Goal: Task Accomplishment & Management: Manage account settings

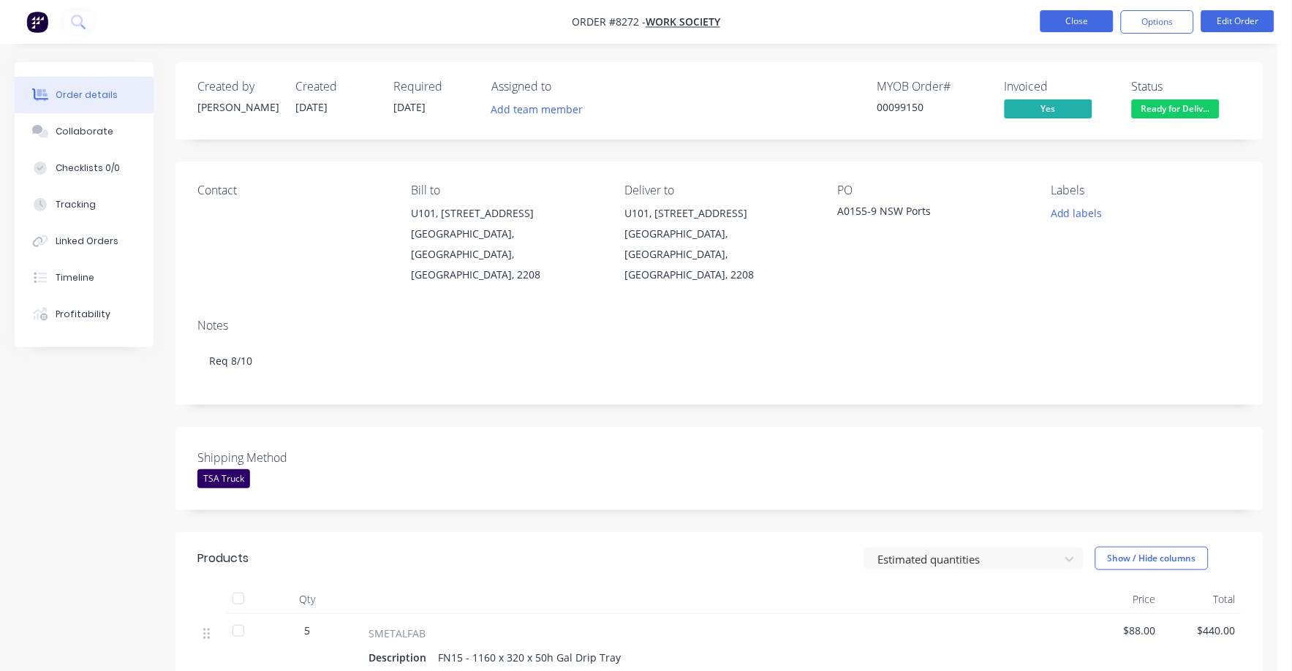
click at [1085, 22] on button "Close" at bounding box center [1076, 21] width 73 height 22
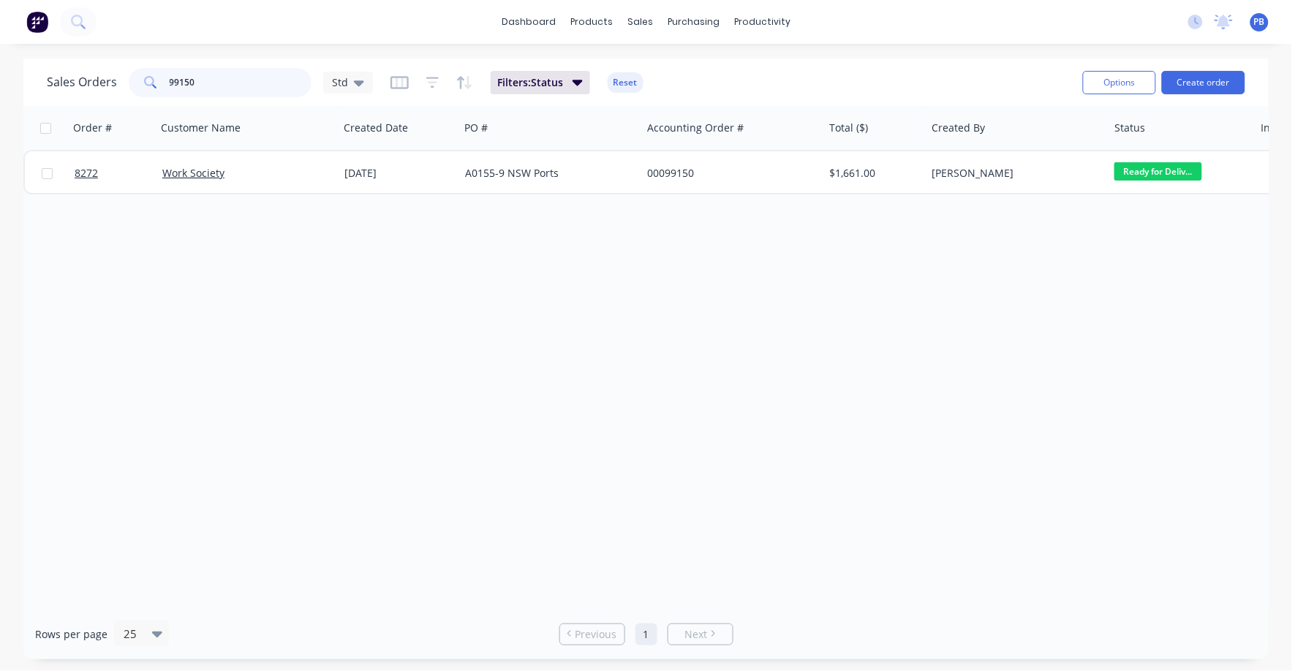
drag, startPoint x: 230, startPoint y: 77, endPoint x: 100, endPoint y: 68, distance: 130.4
click at [100, 68] on div "Sales Orders 99150 Std" at bounding box center [210, 82] width 326 height 29
type input "8282"
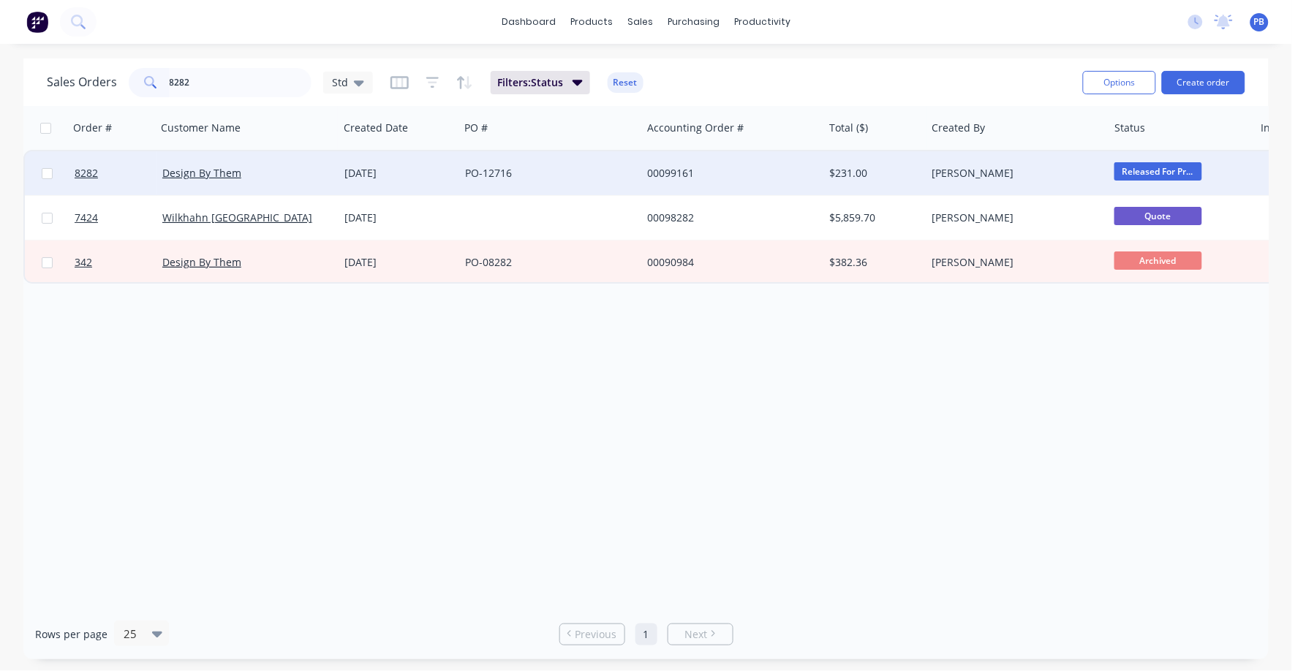
click at [665, 171] on div "00099161" at bounding box center [728, 173] width 162 height 15
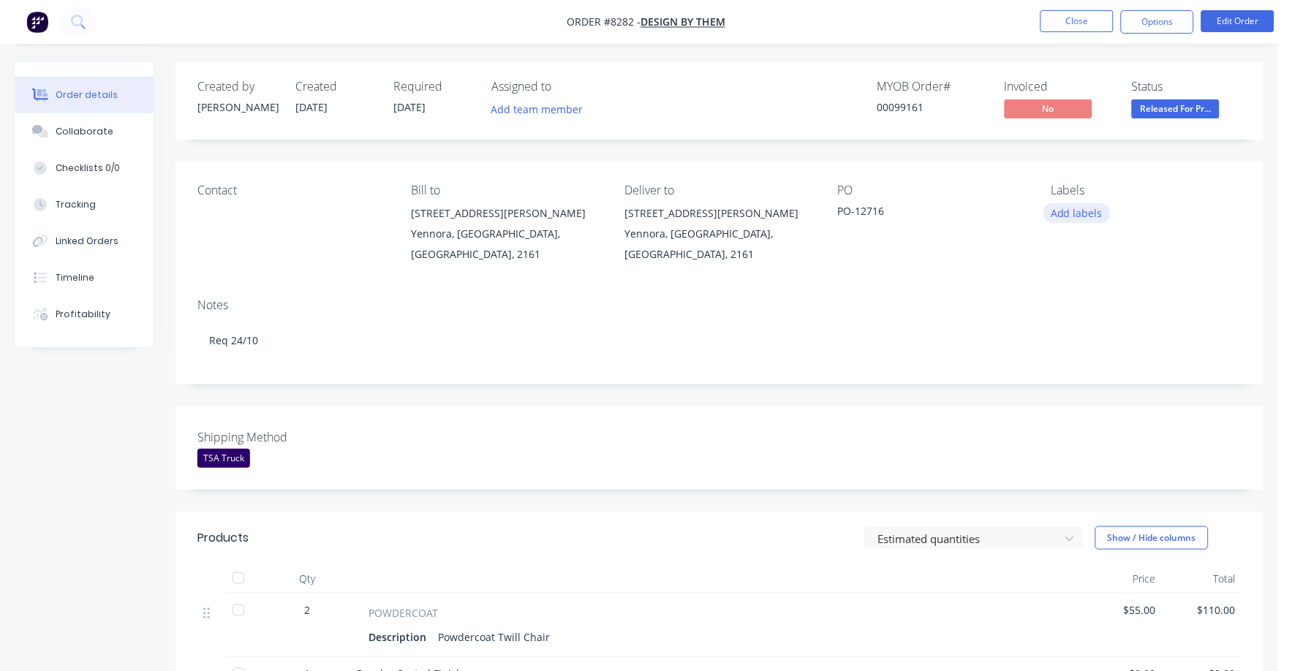
click at [1070, 208] on button "Add labels" at bounding box center [1076, 213] width 67 height 20
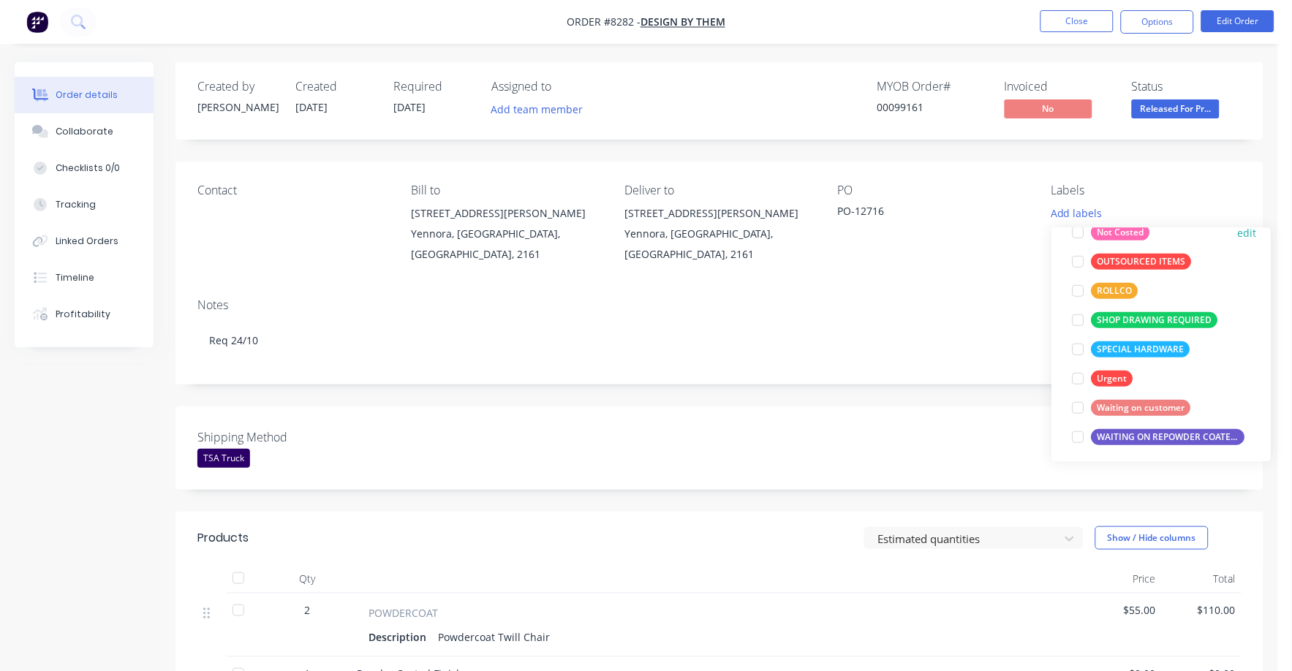
scroll to position [205, 0]
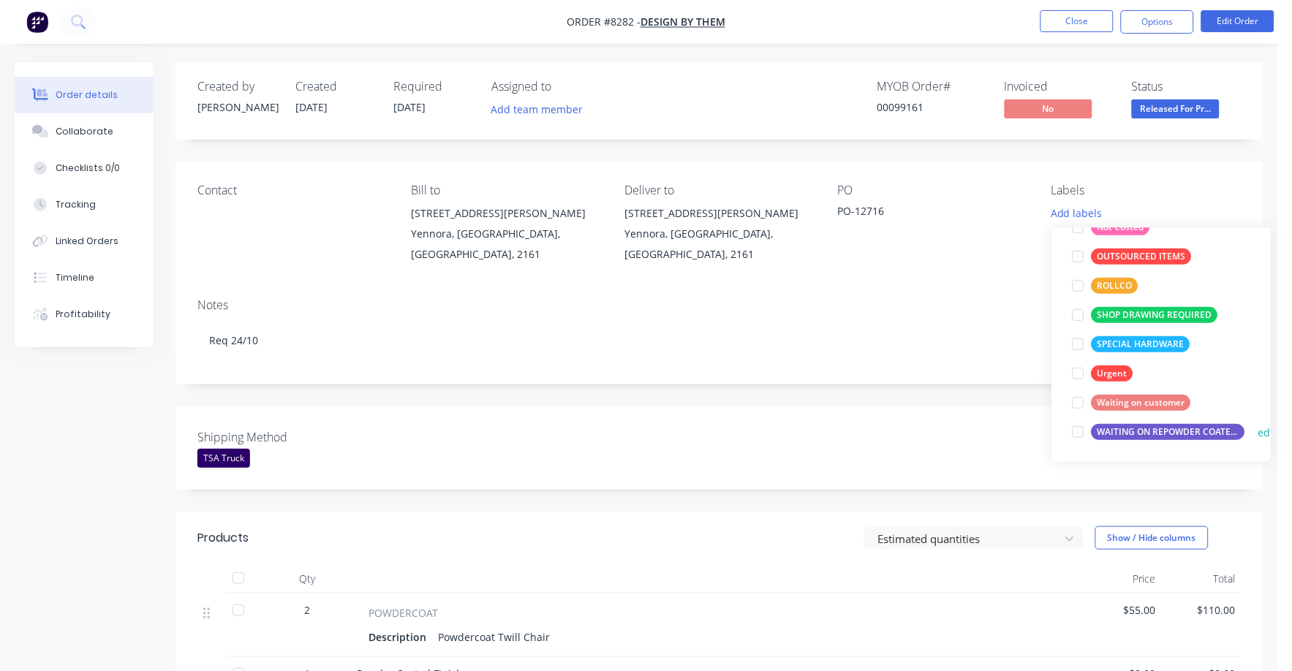
click at [1148, 431] on div "WAITING ON REPOWDER COATED PRODUCT TO ARRIVE" at bounding box center [1168, 432] width 154 height 16
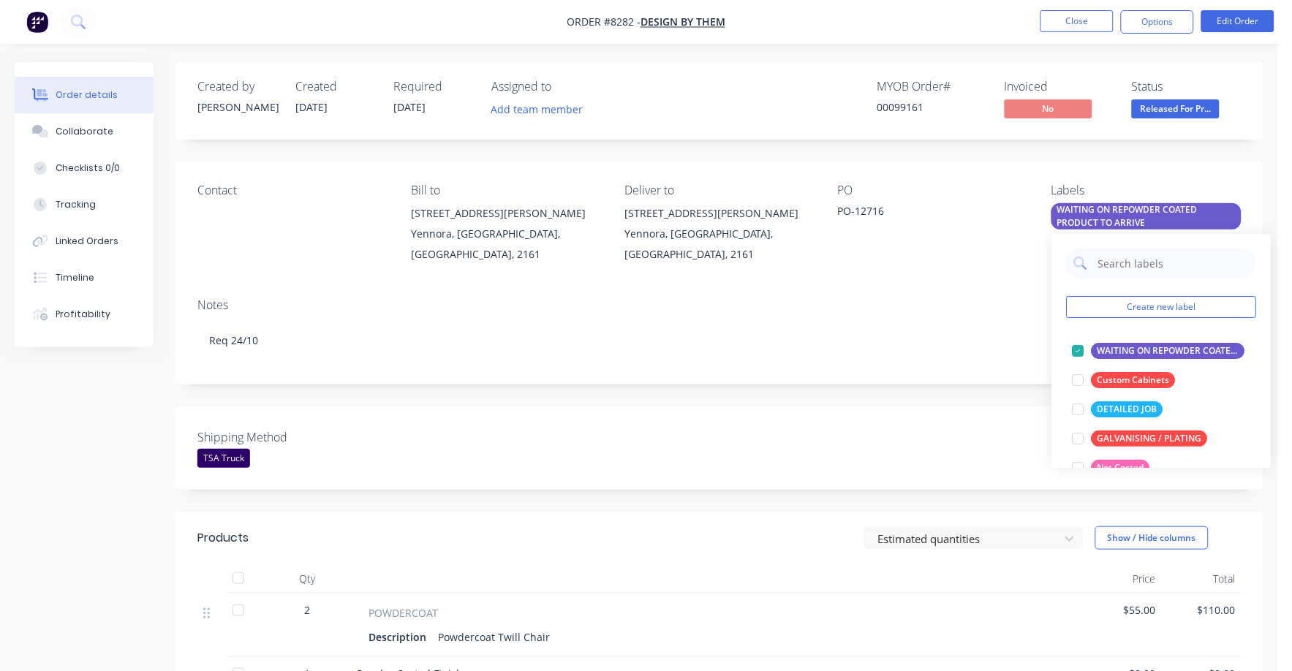
click at [957, 300] on div "Notes" at bounding box center [719, 305] width 1044 height 14
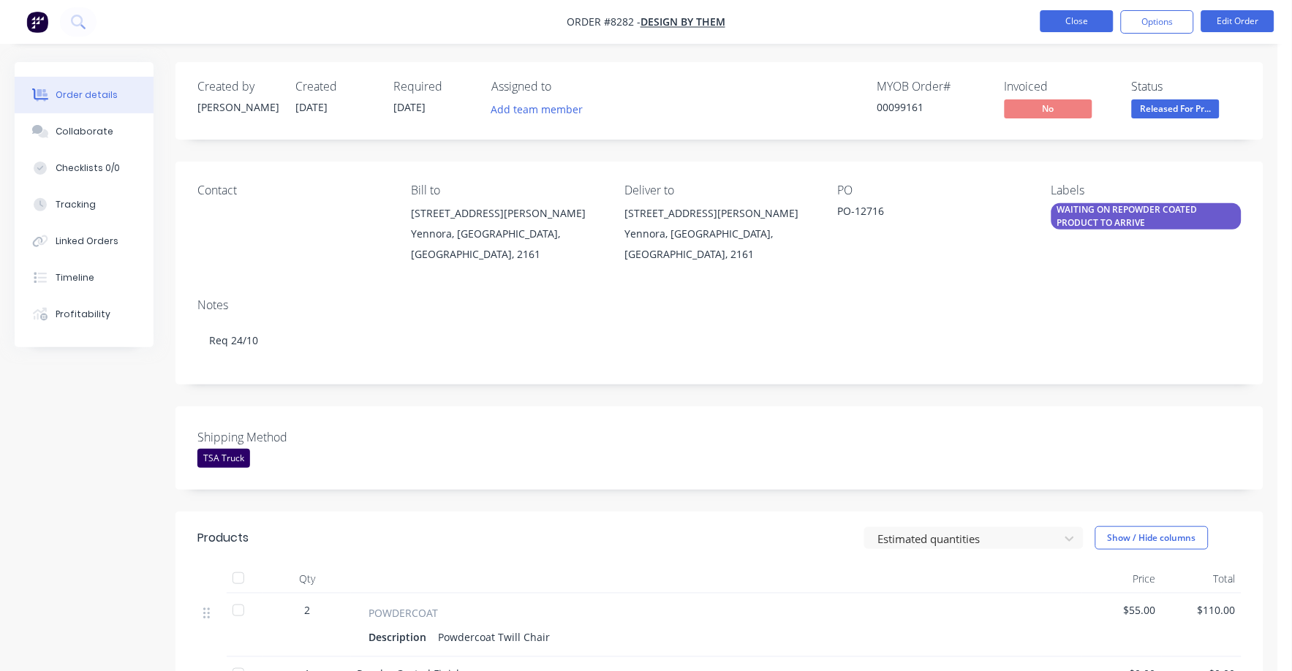
click at [1079, 12] on button "Close" at bounding box center [1076, 21] width 73 height 22
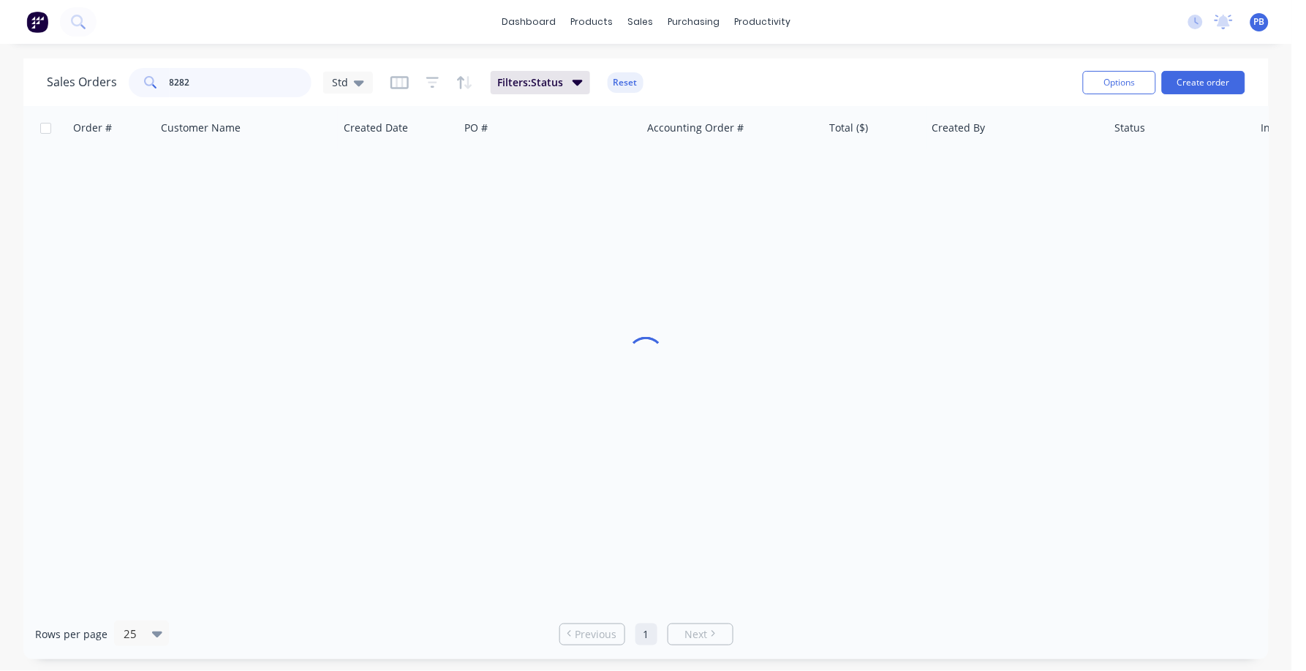
drag, startPoint x: 265, startPoint y: 91, endPoint x: 135, endPoint y: 76, distance: 130.9
click at [135, 76] on div "8282" at bounding box center [220, 82] width 183 height 29
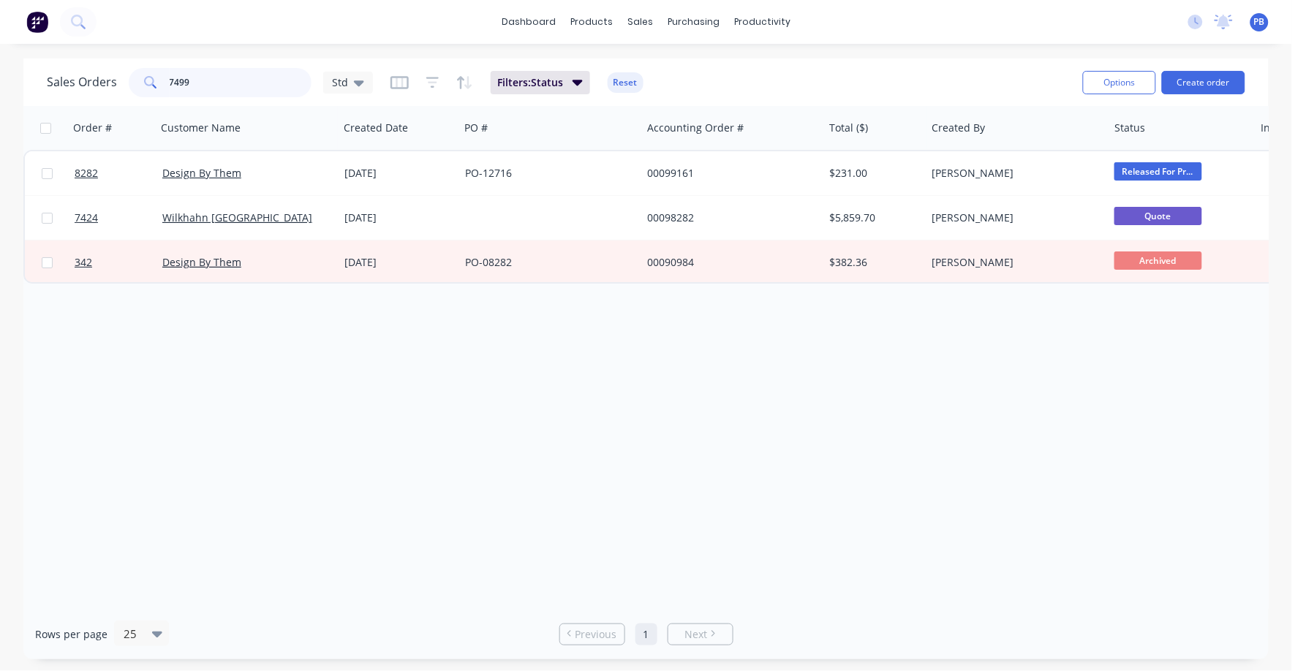
type input "7499"
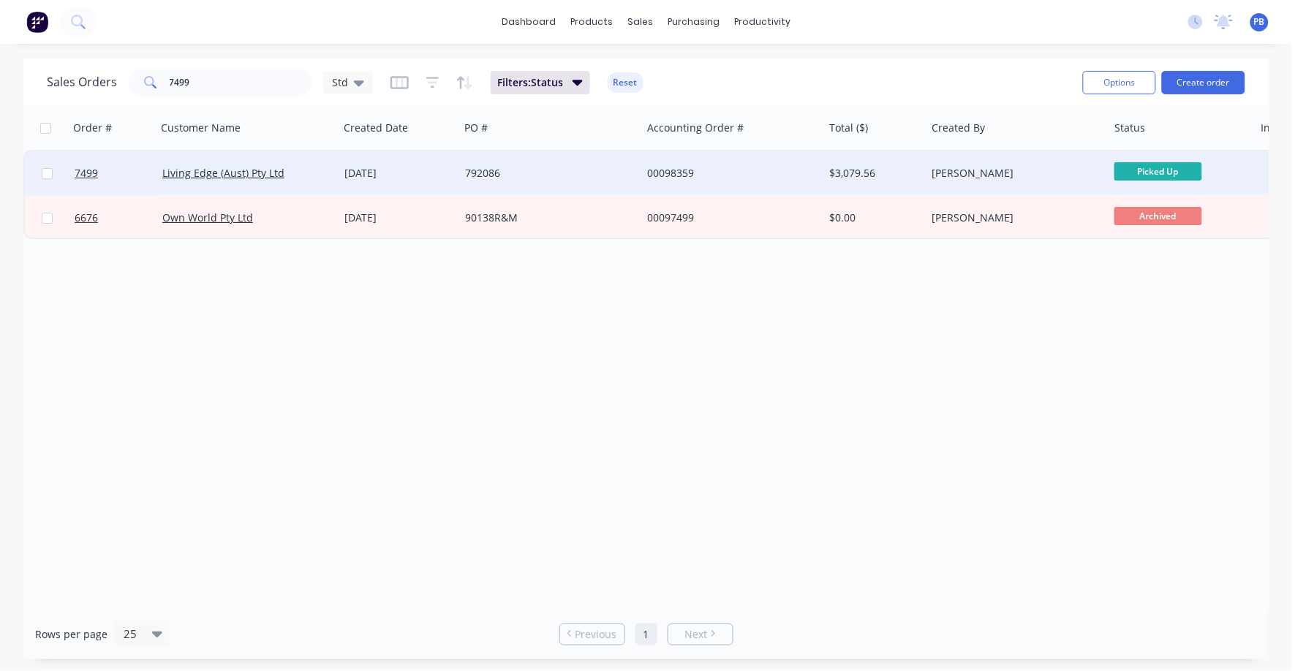
click at [697, 170] on div "00098359" at bounding box center [728, 173] width 162 height 15
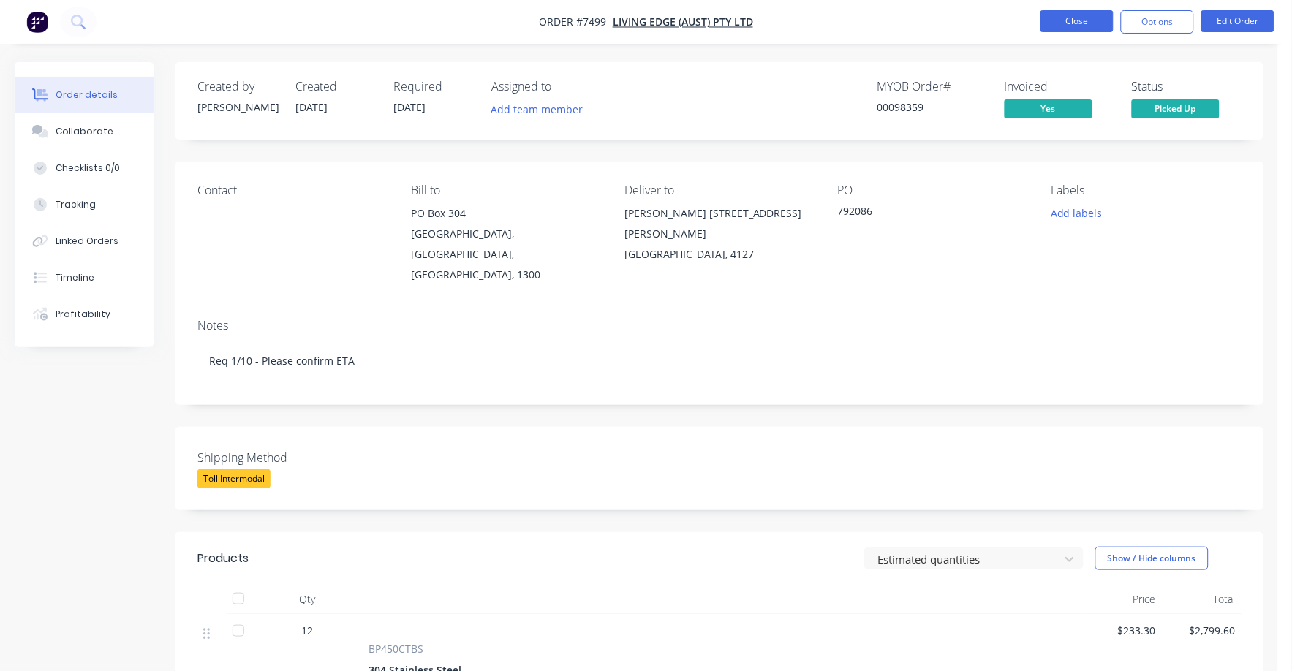
click at [1088, 19] on button "Close" at bounding box center [1076, 21] width 73 height 22
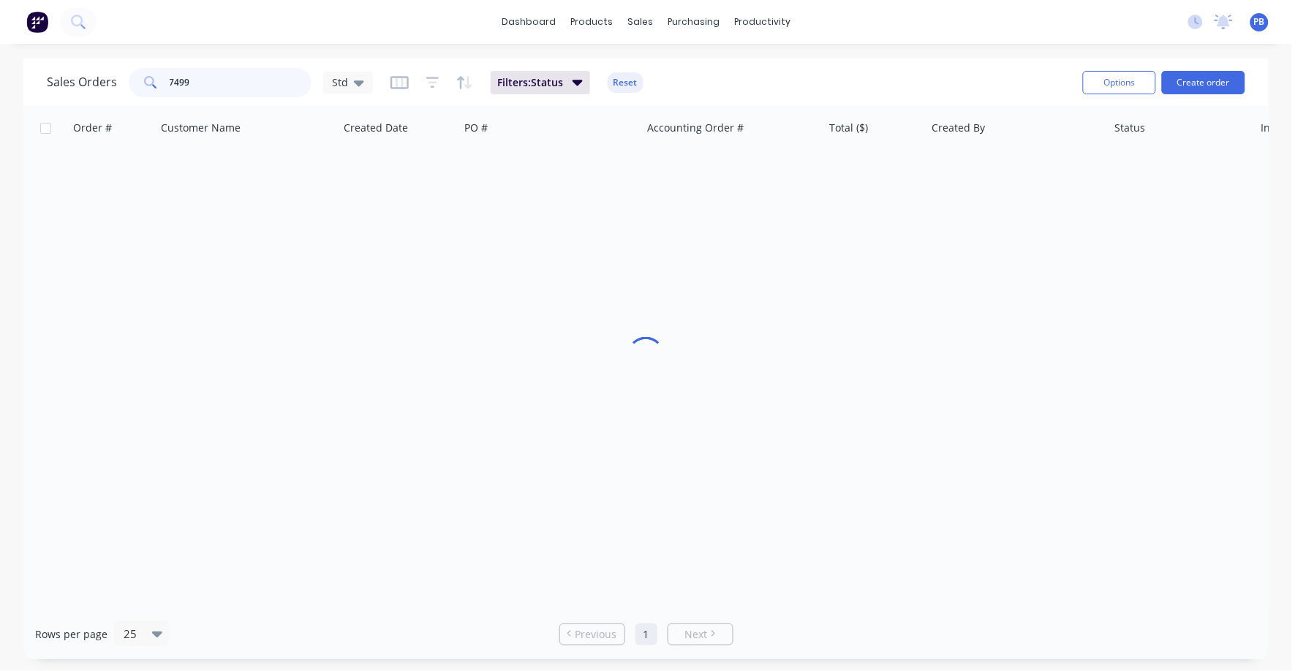
drag, startPoint x: 209, startPoint y: 80, endPoint x: 117, endPoint y: 71, distance: 92.5
click at [117, 71] on div "Sales Orders 7499 Std" at bounding box center [210, 82] width 326 height 29
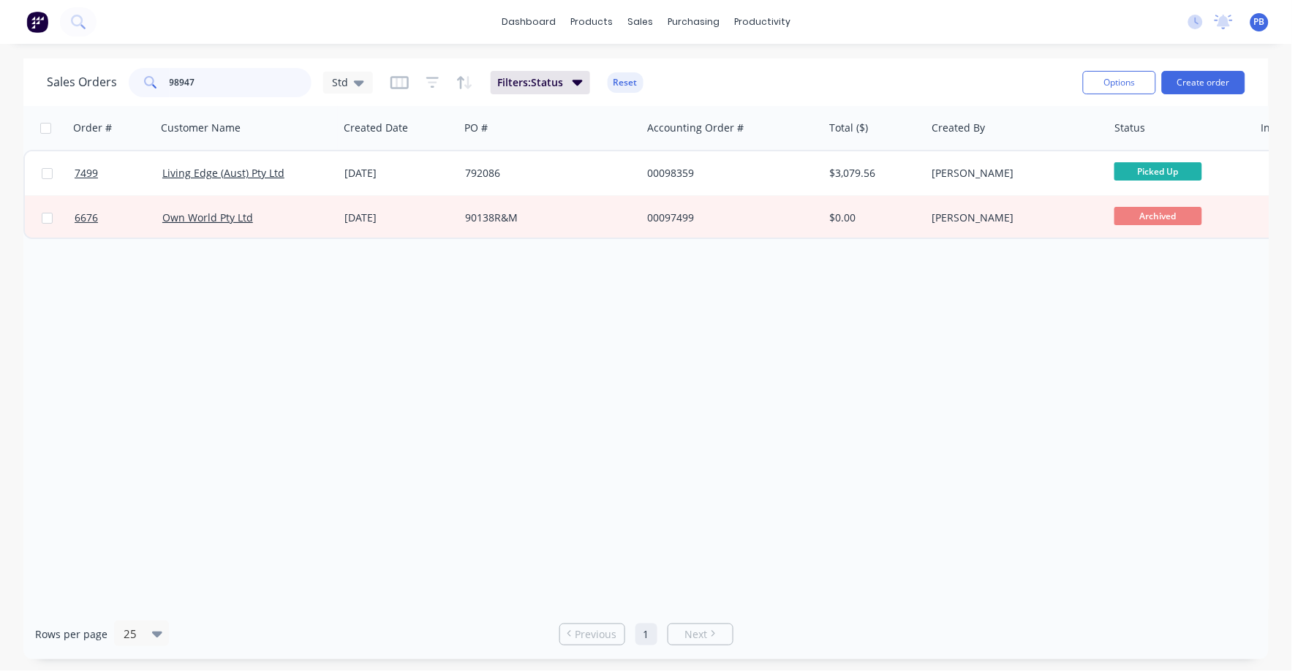
type input "98947"
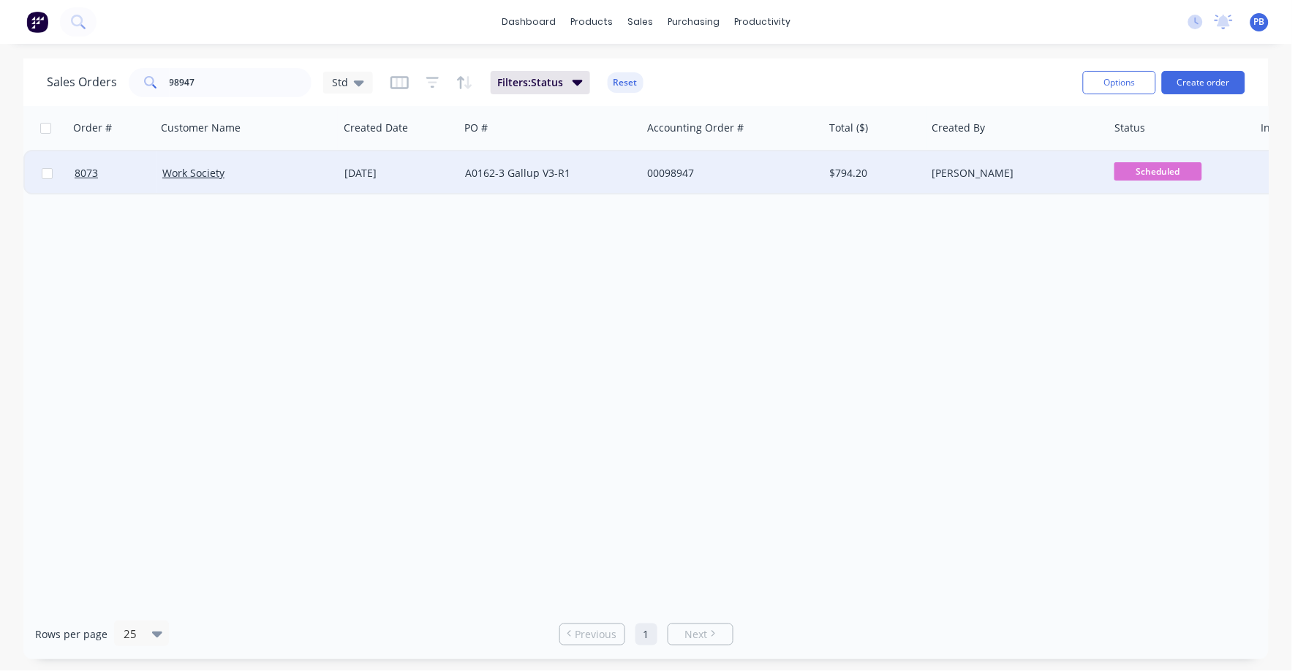
click at [679, 168] on div "00098947" at bounding box center [728, 173] width 162 height 15
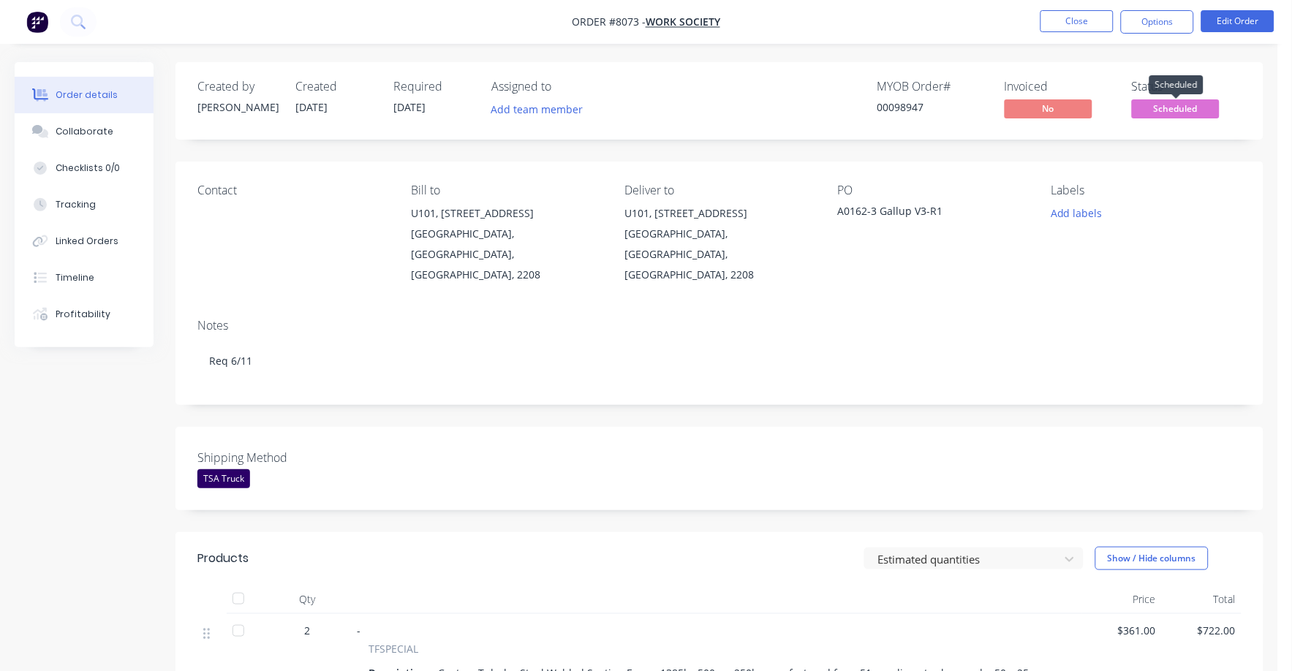
click at [1179, 105] on span "Scheduled" at bounding box center [1176, 108] width 88 height 18
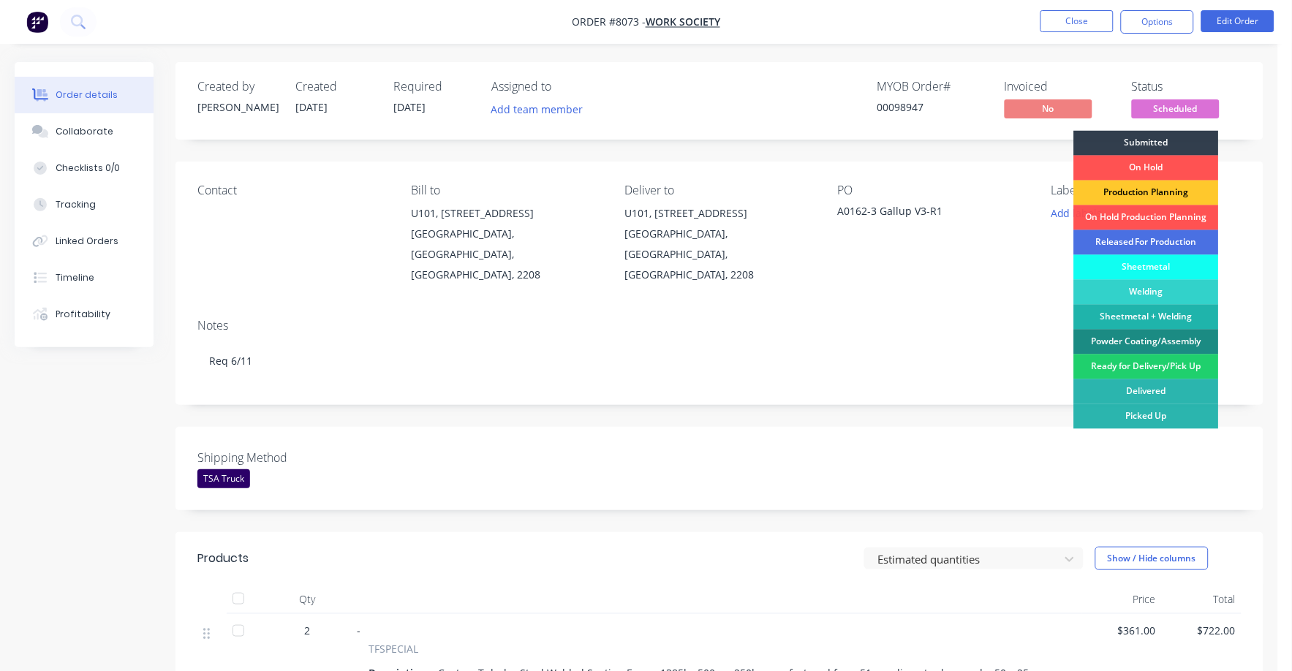
click at [1155, 189] on div "Production Planning" at bounding box center [1146, 193] width 145 height 25
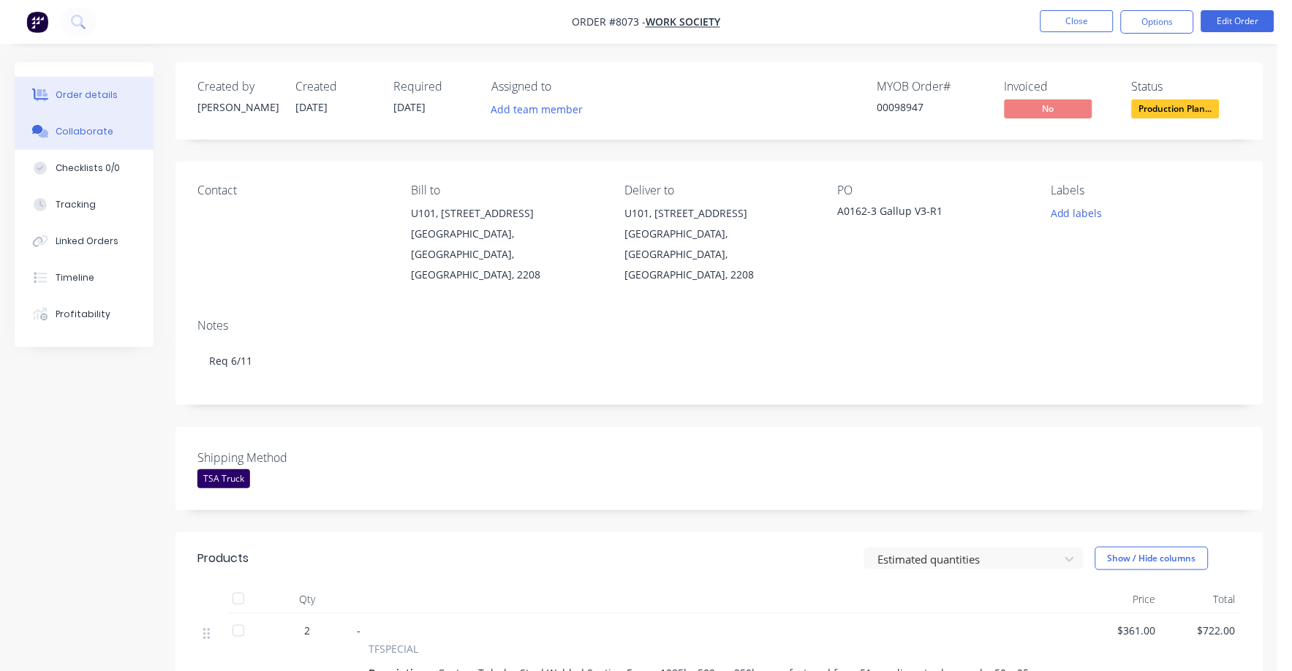
click at [107, 125] on button "Collaborate" at bounding box center [84, 131] width 139 height 37
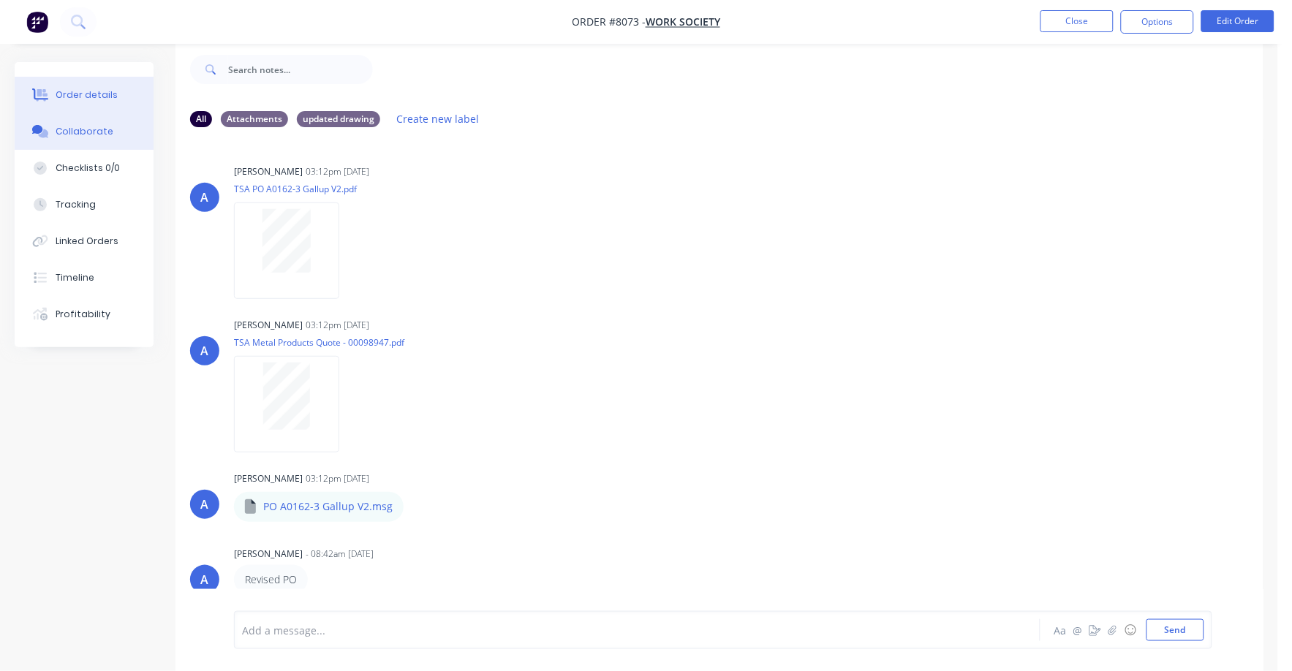
click at [81, 88] on div "Order details" at bounding box center [87, 94] width 62 height 13
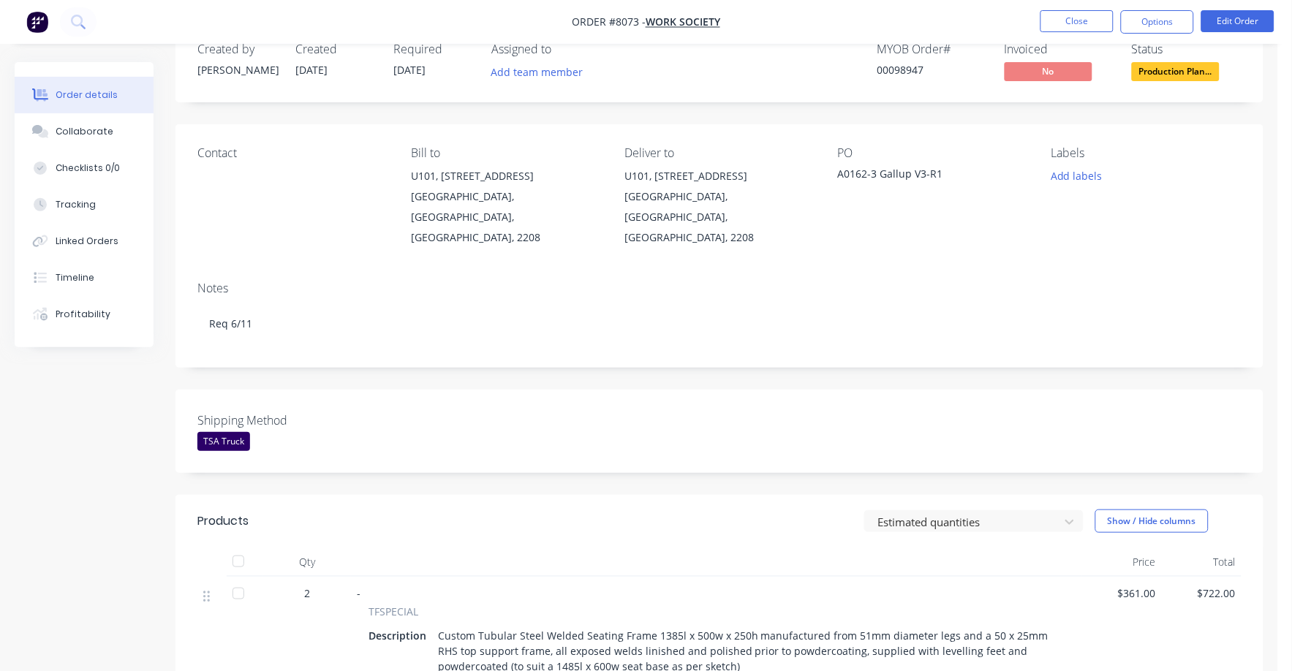
scroll to position [23, 0]
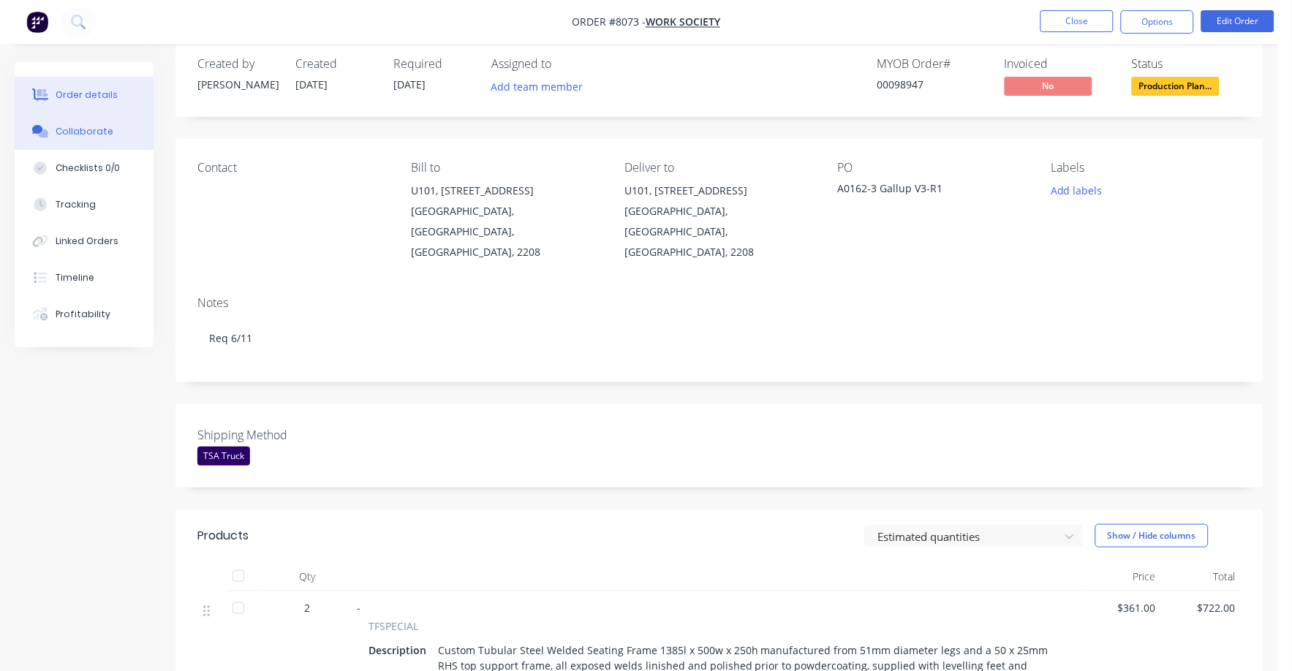
click at [67, 122] on button "Collaborate" at bounding box center [84, 131] width 139 height 37
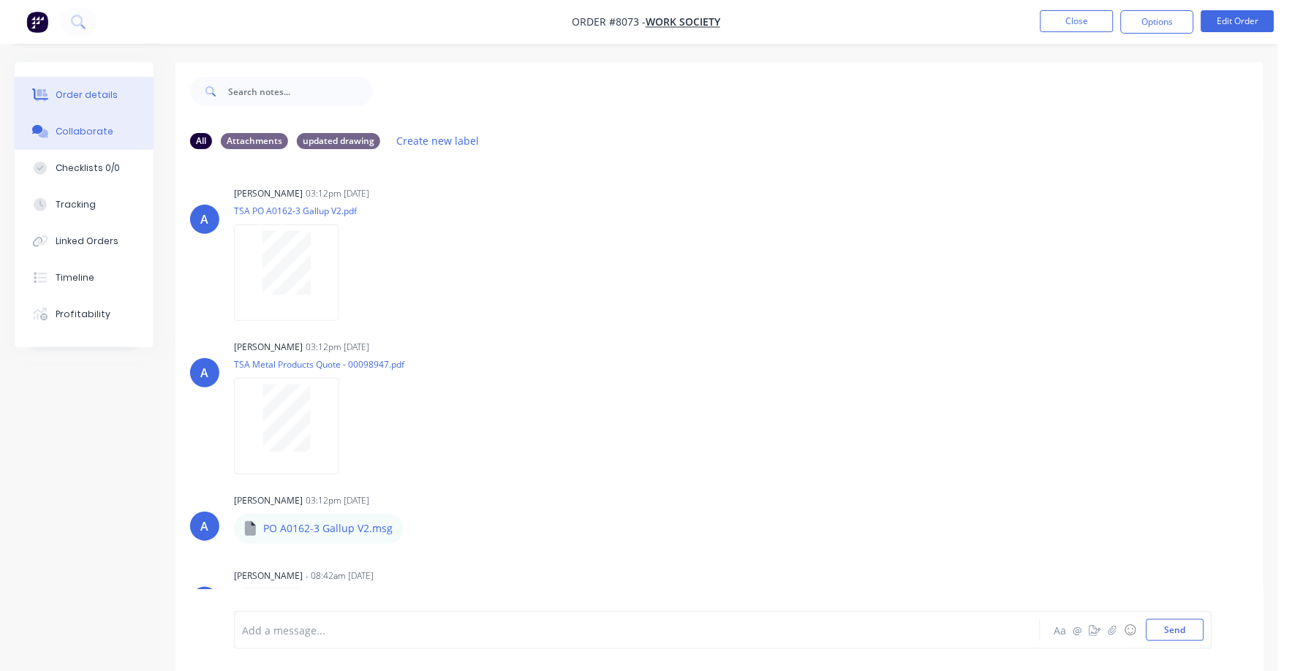
click at [77, 86] on button "Order details" at bounding box center [84, 95] width 139 height 37
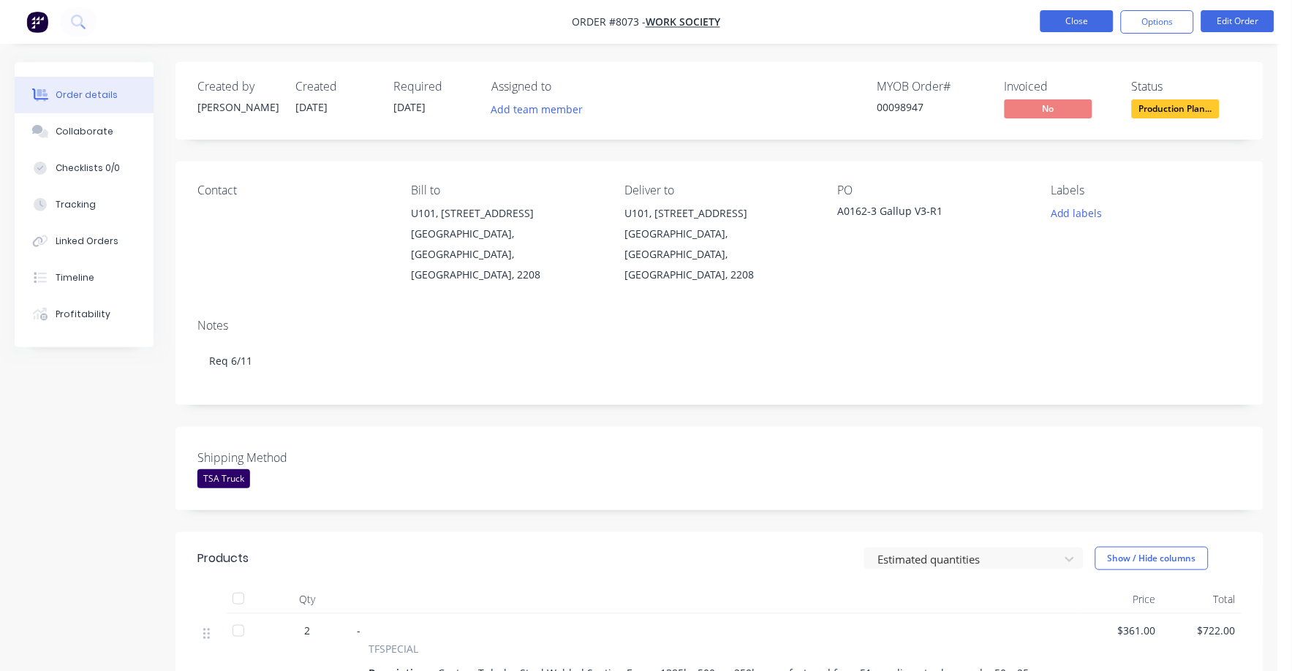
click at [1074, 20] on button "Close" at bounding box center [1076, 21] width 73 height 22
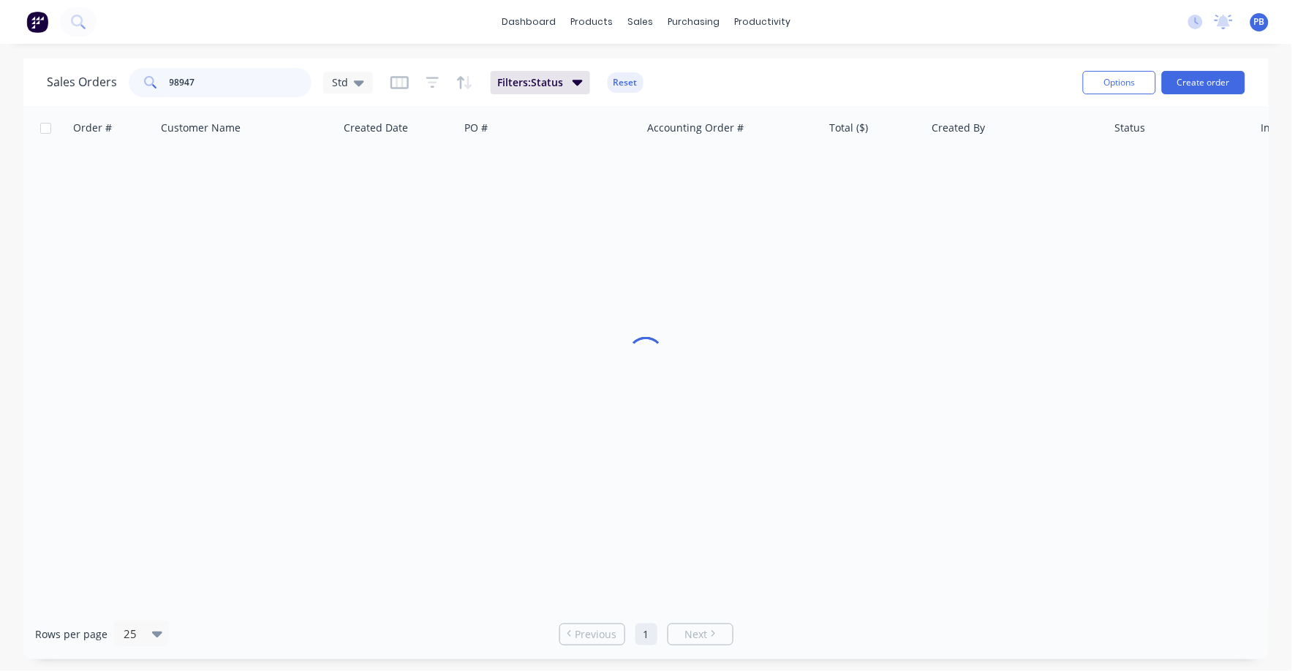
drag, startPoint x: 211, startPoint y: 80, endPoint x: 126, endPoint y: 80, distance: 85.5
click at [129, 80] on div "98947" at bounding box center [220, 82] width 183 height 29
type input "98585"
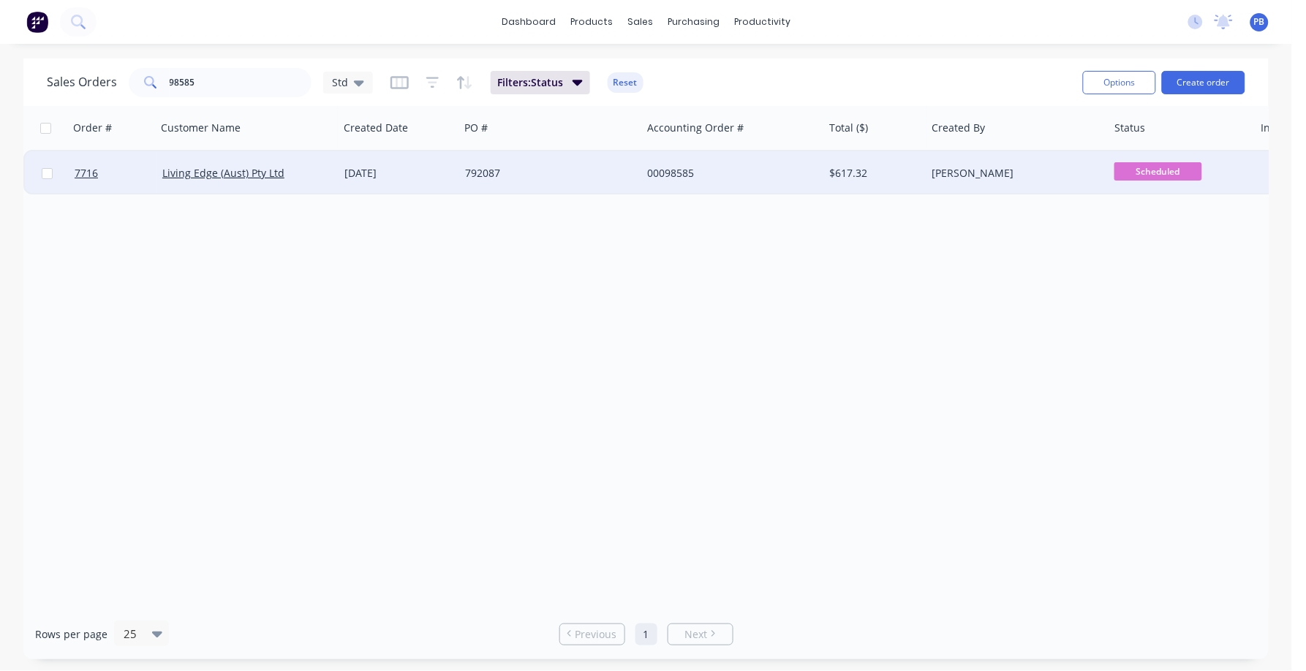
click at [681, 168] on div "00098585" at bounding box center [728, 173] width 162 height 15
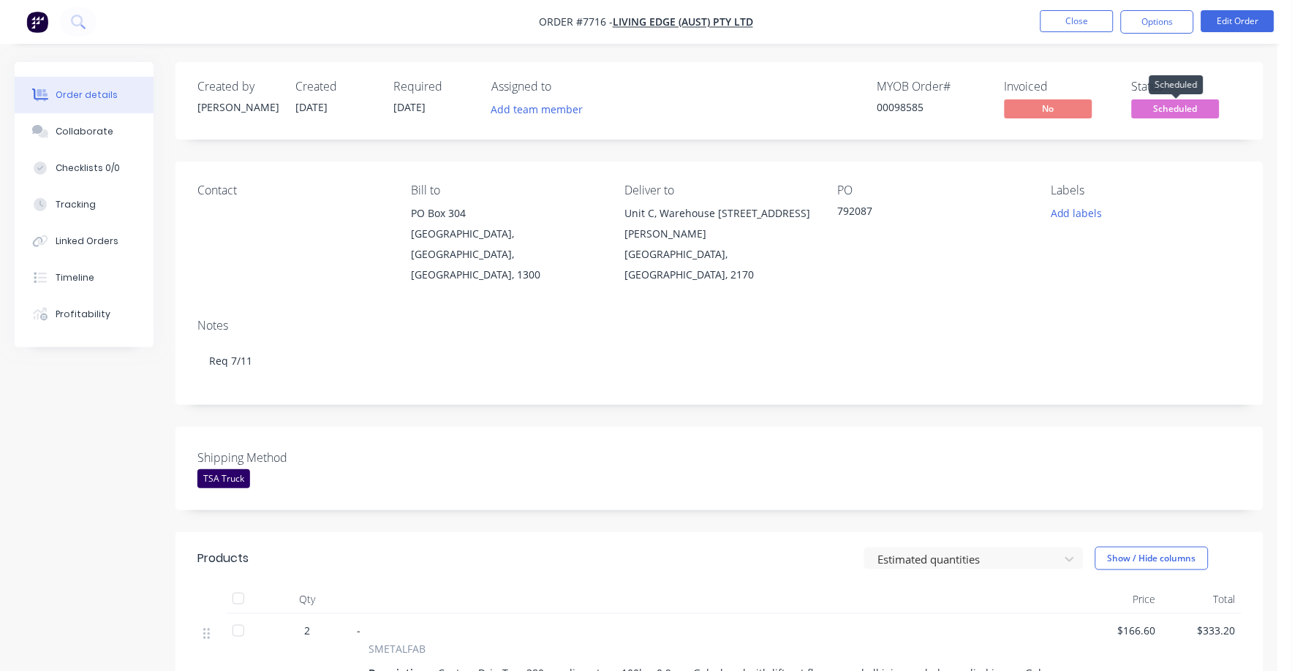
click at [1178, 110] on span "Scheduled" at bounding box center [1176, 108] width 88 height 18
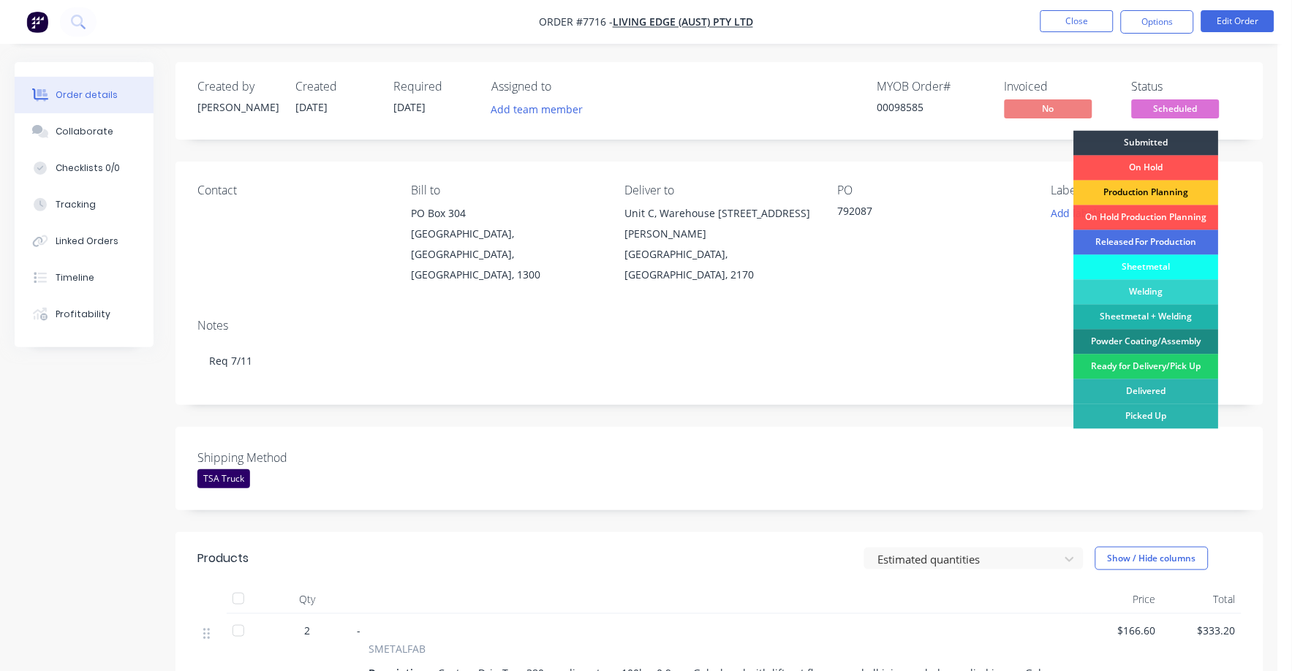
click at [1150, 191] on div "Production Planning" at bounding box center [1146, 193] width 145 height 25
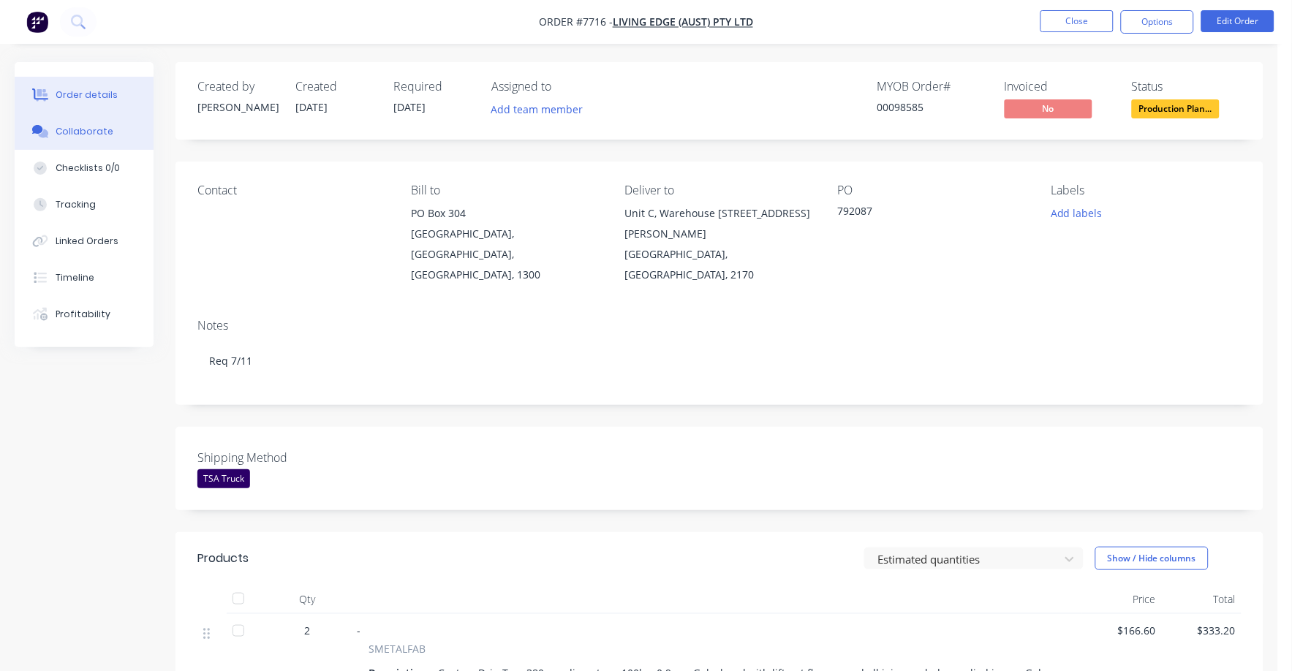
click at [73, 130] on div "Collaborate" at bounding box center [85, 131] width 58 height 13
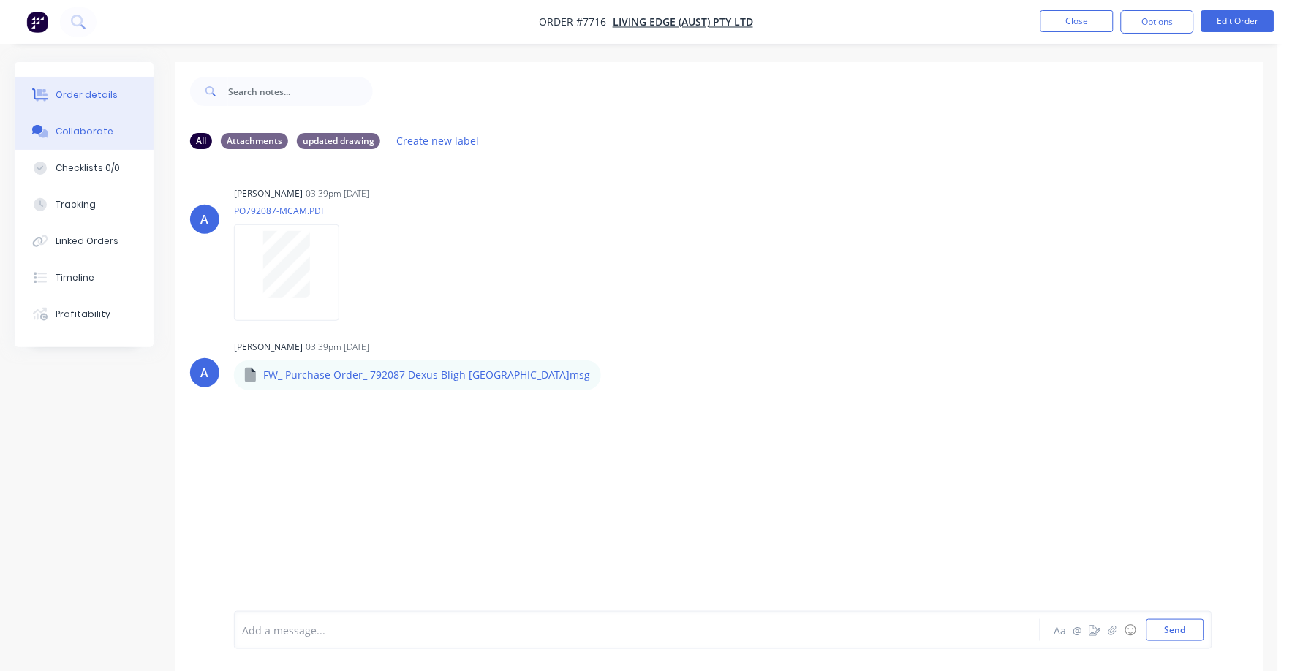
click at [102, 93] on div "Order details" at bounding box center [87, 94] width 62 height 13
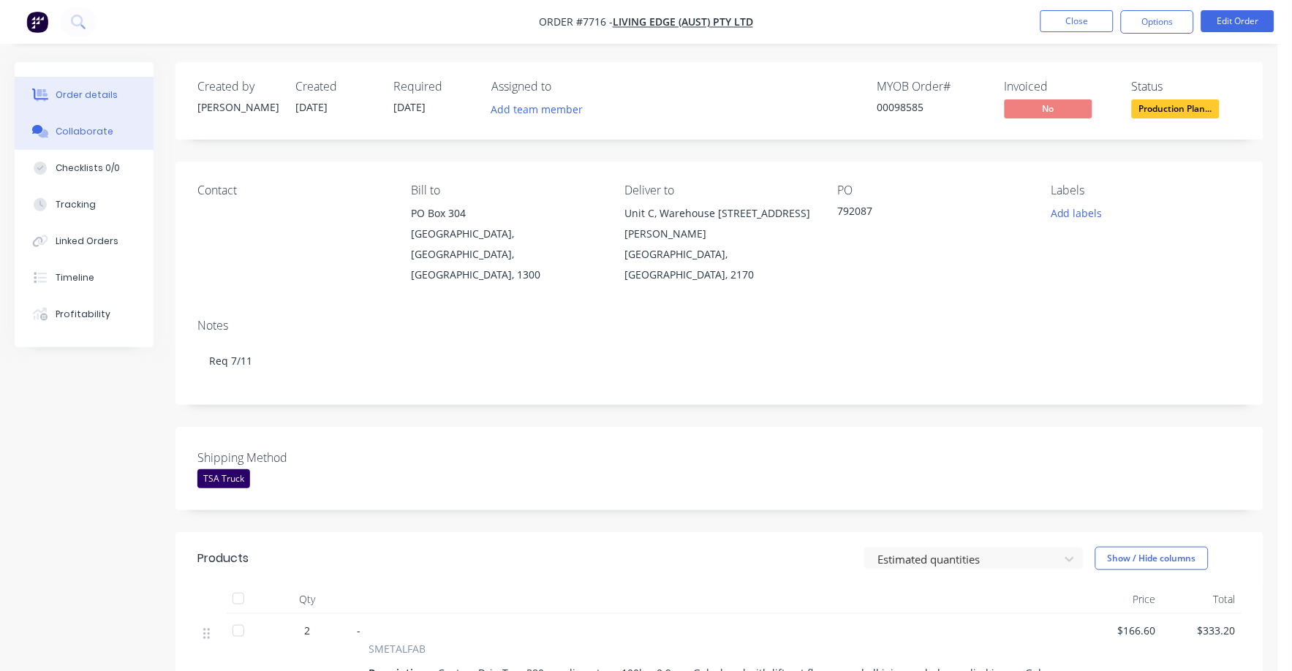
click at [83, 136] on div "Collaborate" at bounding box center [85, 131] width 58 height 13
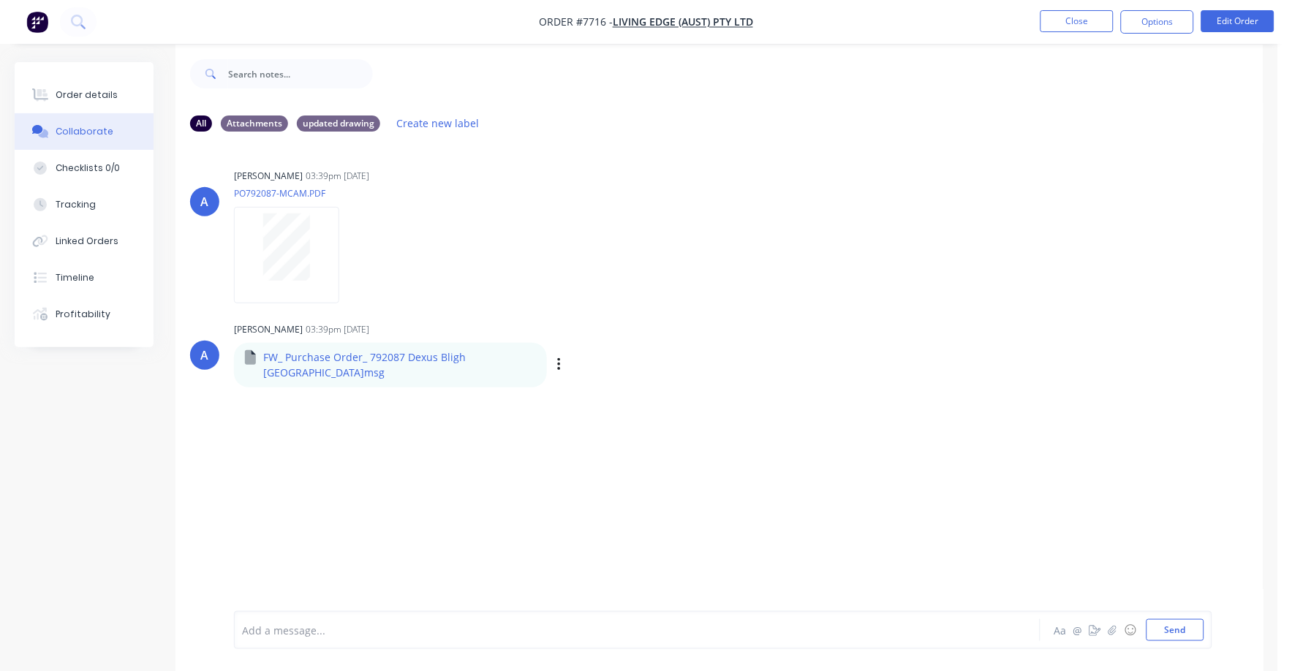
scroll to position [23, 0]
click at [557, 352] on icon "button" at bounding box center [559, 360] width 4 height 17
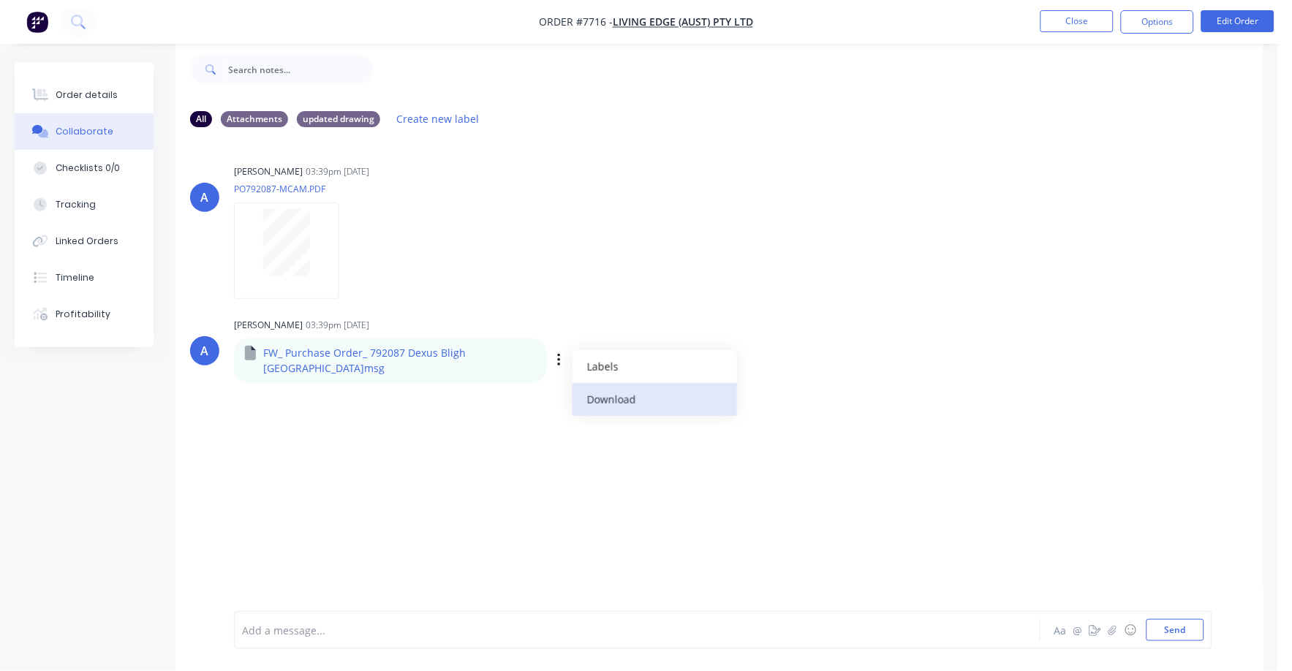
click at [572, 385] on button "Download" at bounding box center [654, 399] width 164 height 33
click at [76, 87] on button "Order details" at bounding box center [84, 95] width 139 height 37
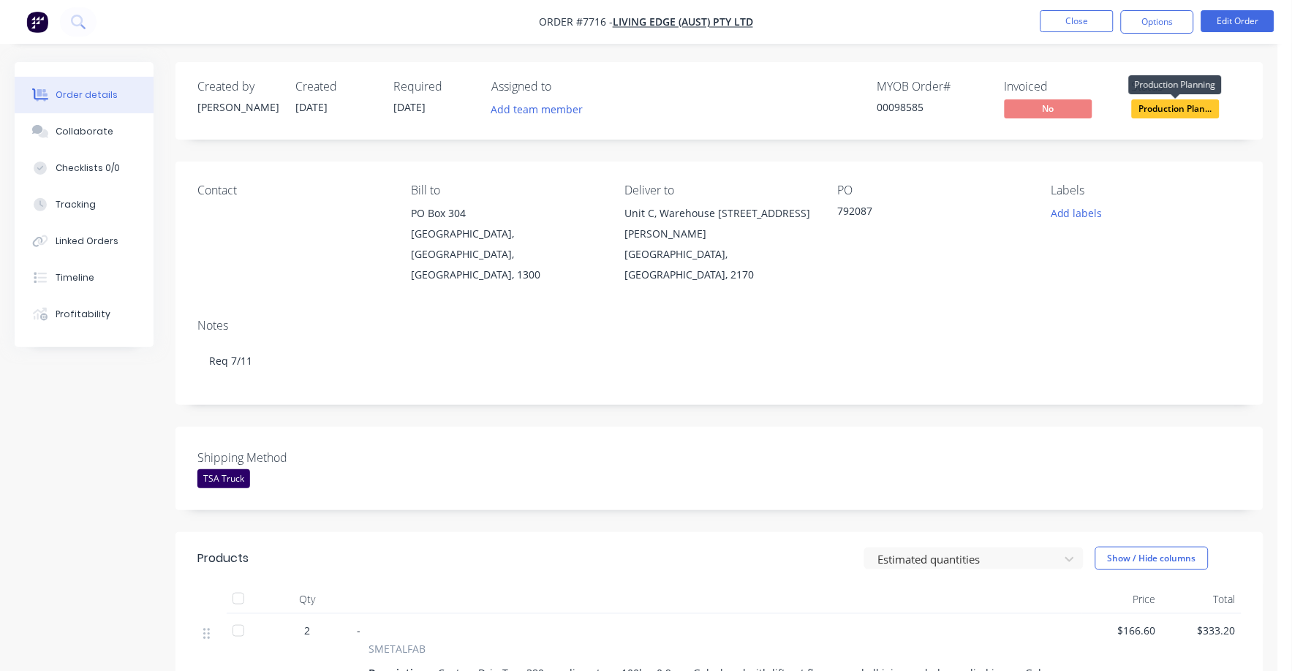
click at [1178, 105] on span "Production Plan..." at bounding box center [1176, 108] width 88 height 18
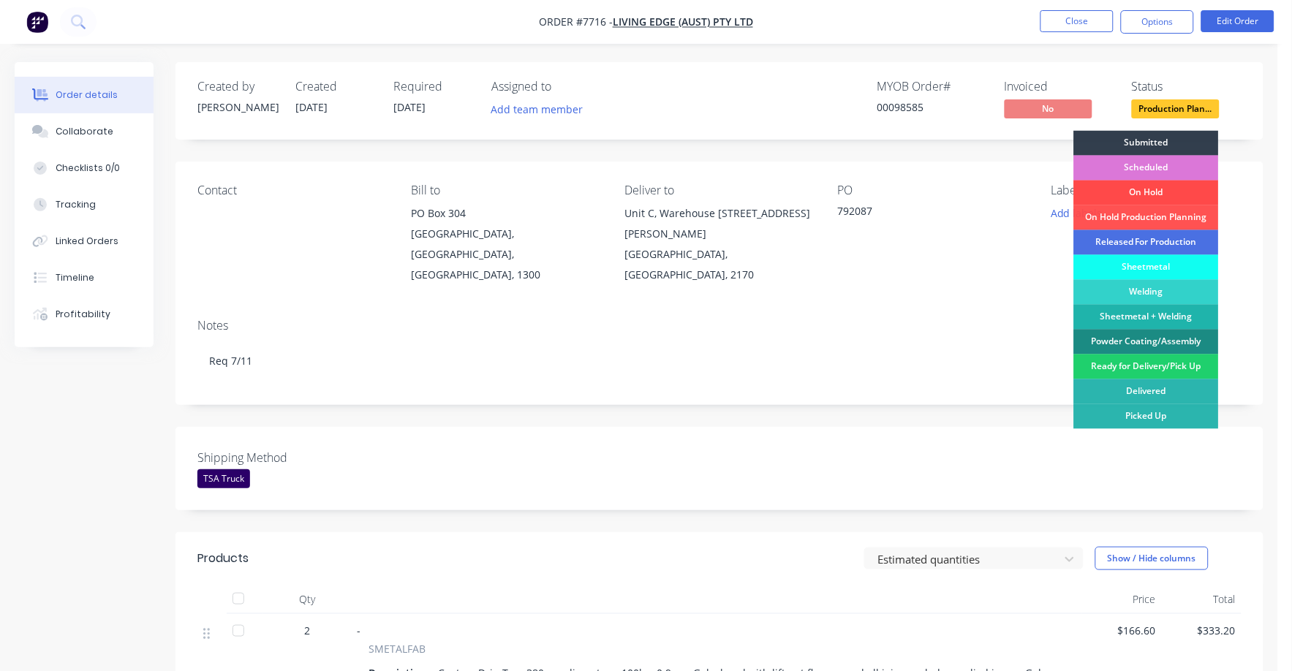
click at [1165, 192] on div "On Hold" at bounding box center [1146, 193] width 145 height 25
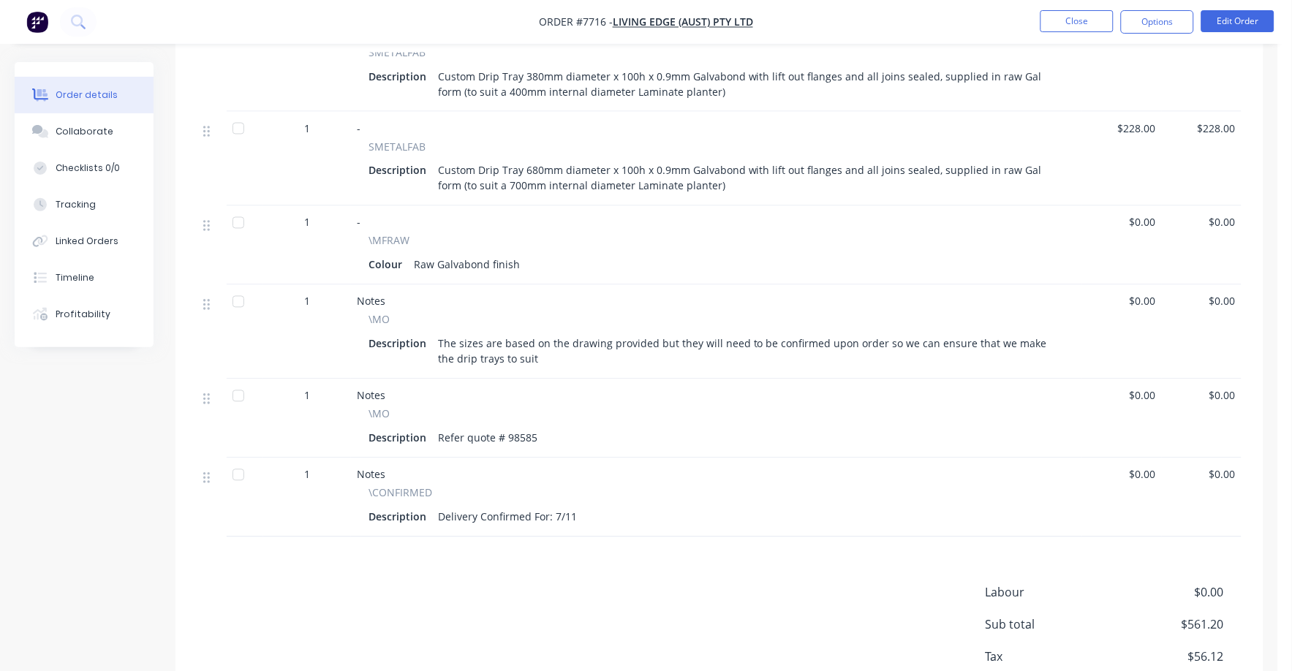
scroll to position [548, 0]
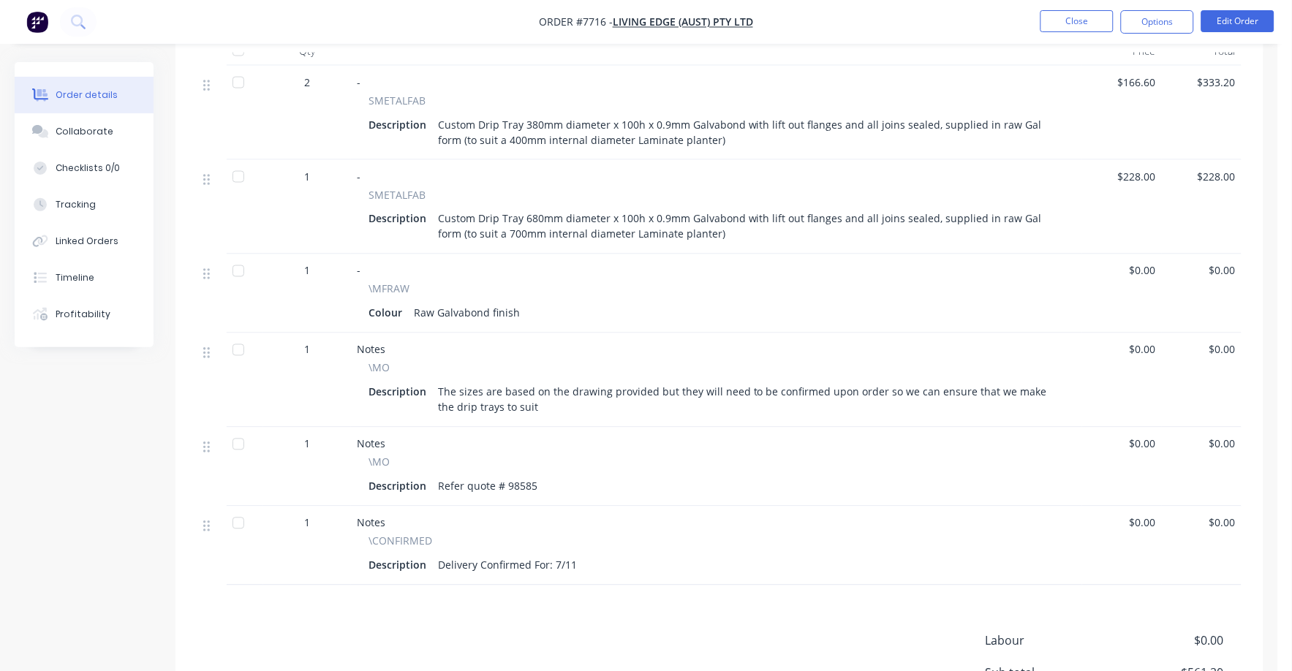
click at [525, 390] on div "The sizes are based on the drawing provided but they will need to be confirmed …" at bounding box center [748, 400] width 632 height 37
click at [523, 385] on div "The sizes are based on the drawing provided but they will need to be confirmed …" at bounding box center [748, 400] width 632 height 37
click at [1245, 22] on button "Edit Order" at bounding box center [1237, 21] width 73 height 22
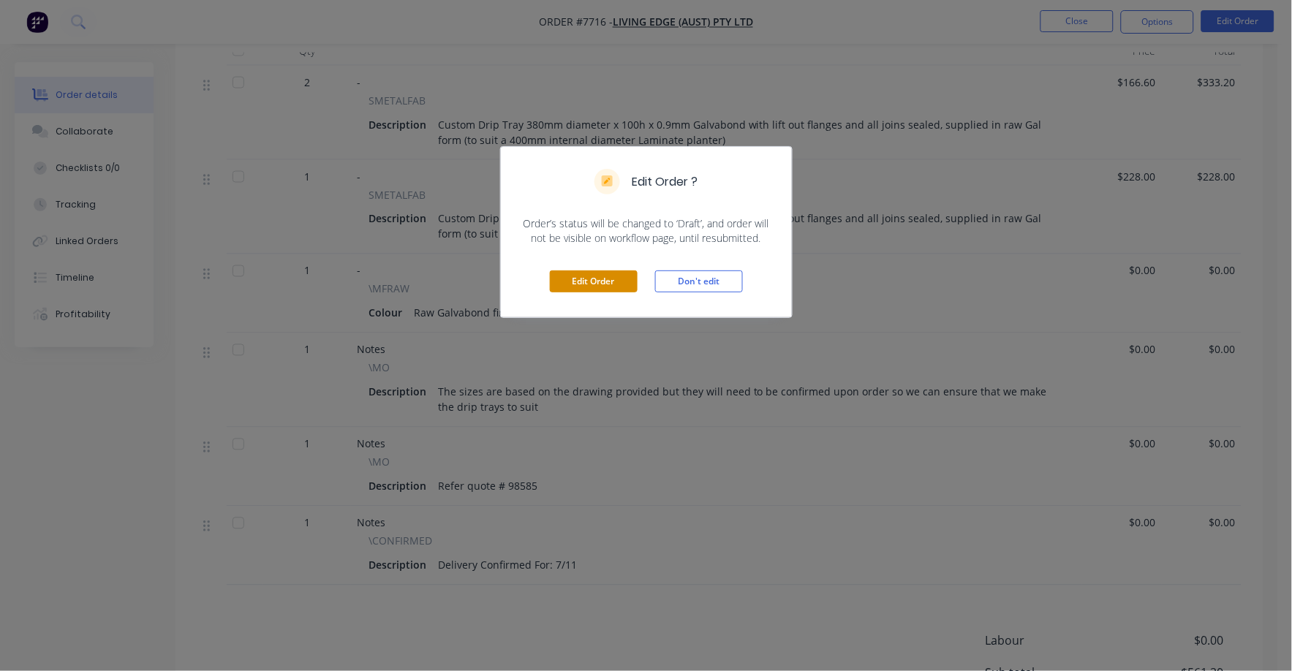
click at [612, 289] on button "Edit Order" at bounding box center [594, 281] width 88 height 22
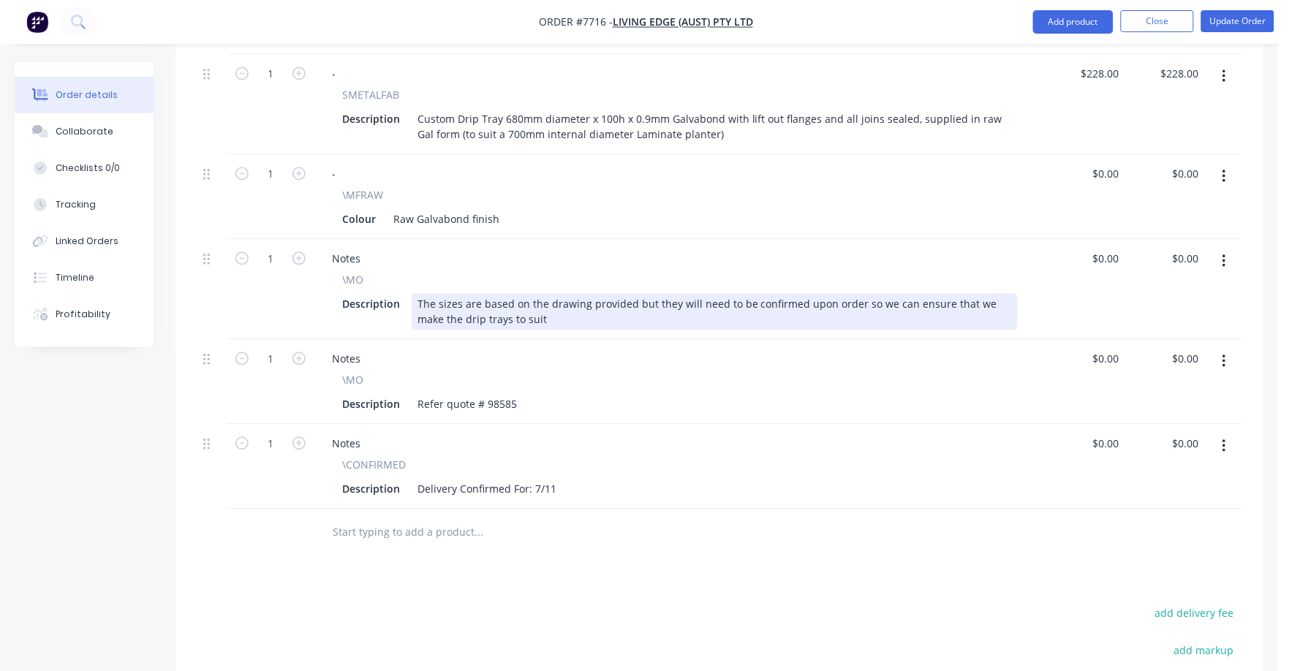
scroll to position [730, 0]
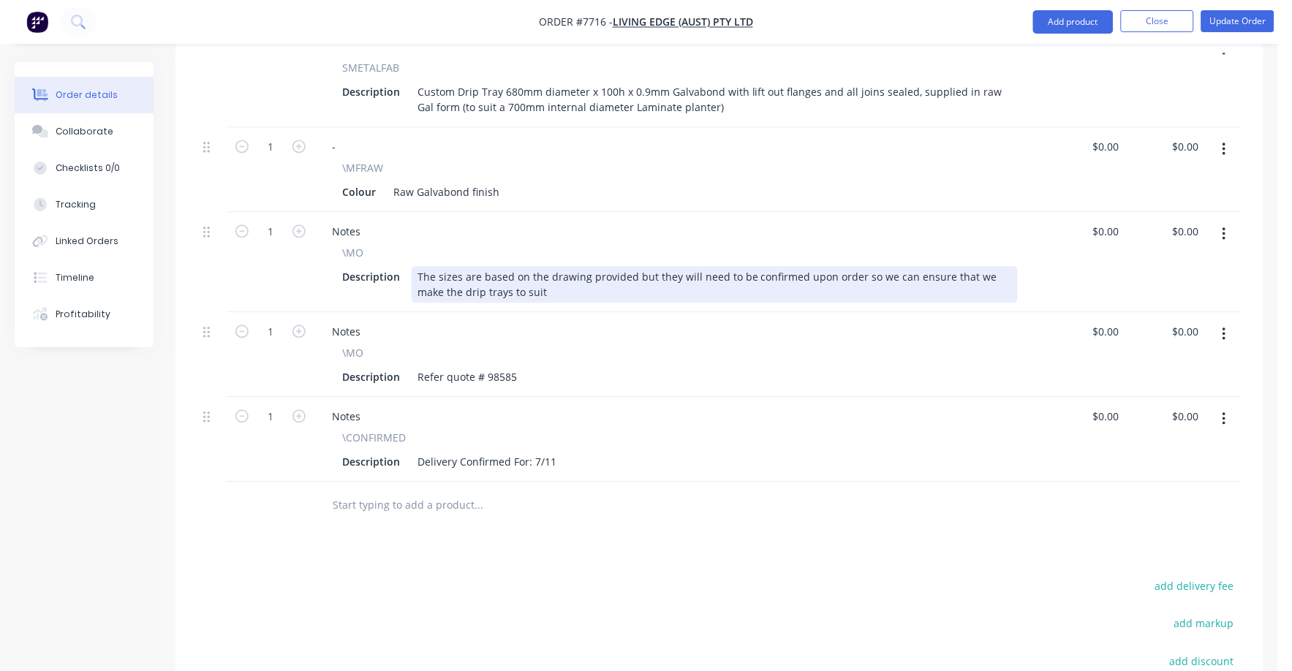
click at [529, 267] on div "The sizes are based on the drawing provided but they will need to be confirmed …" at bounding box center [715, 285] width 606 height 37
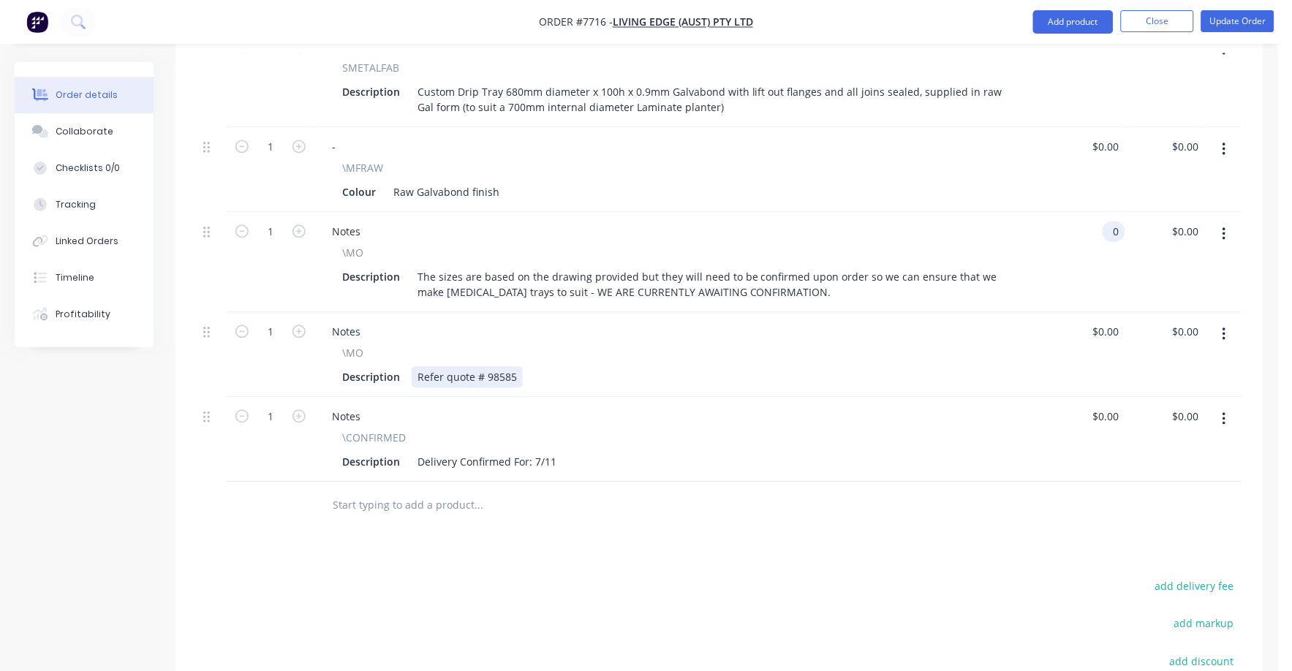
type input "$0.00"
click at [542, 367] on div "Description Refer quote # 98585" at bounding box center [676, 377] width 681 height 21
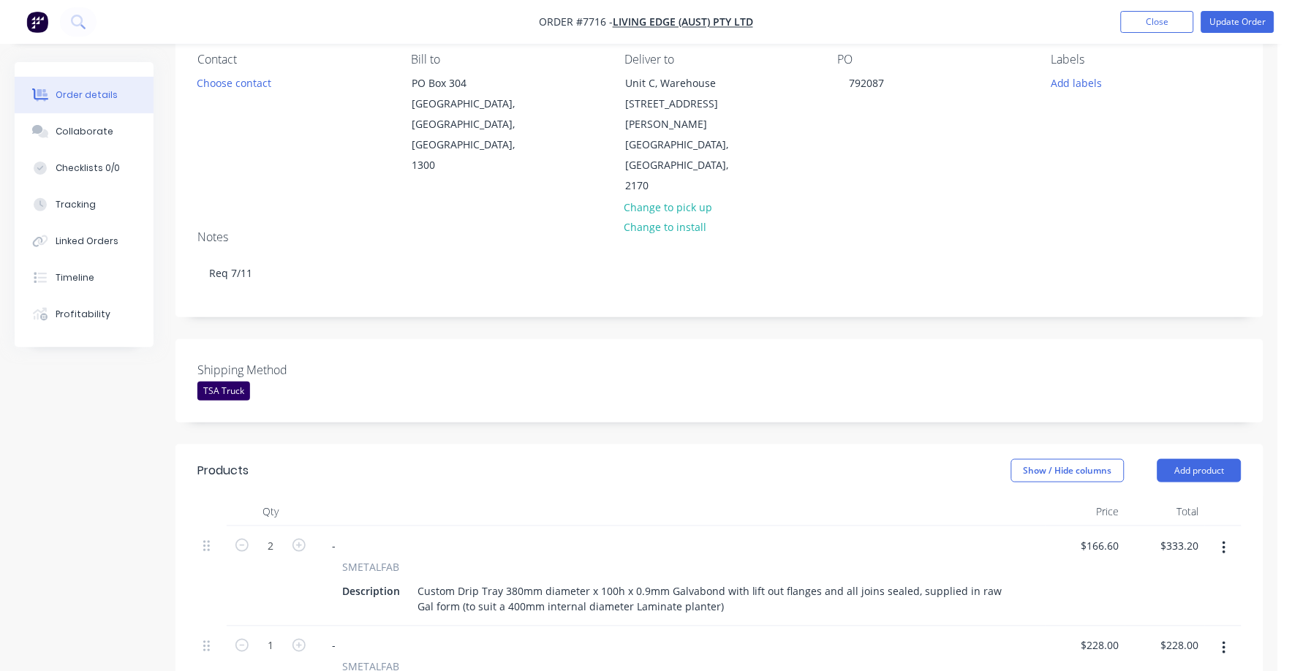
scroll to position [0, 0]
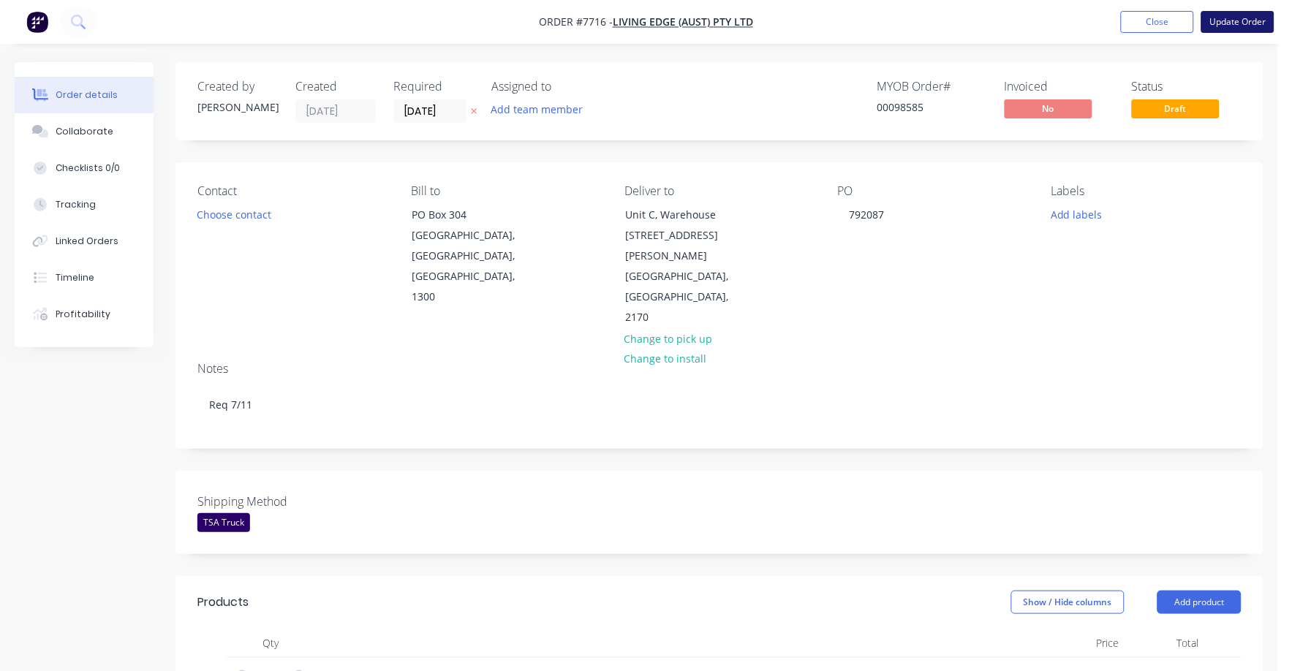
click at [1259, 19] on button "Update Order" at bounding box center [1237, 22] width 73 height 22
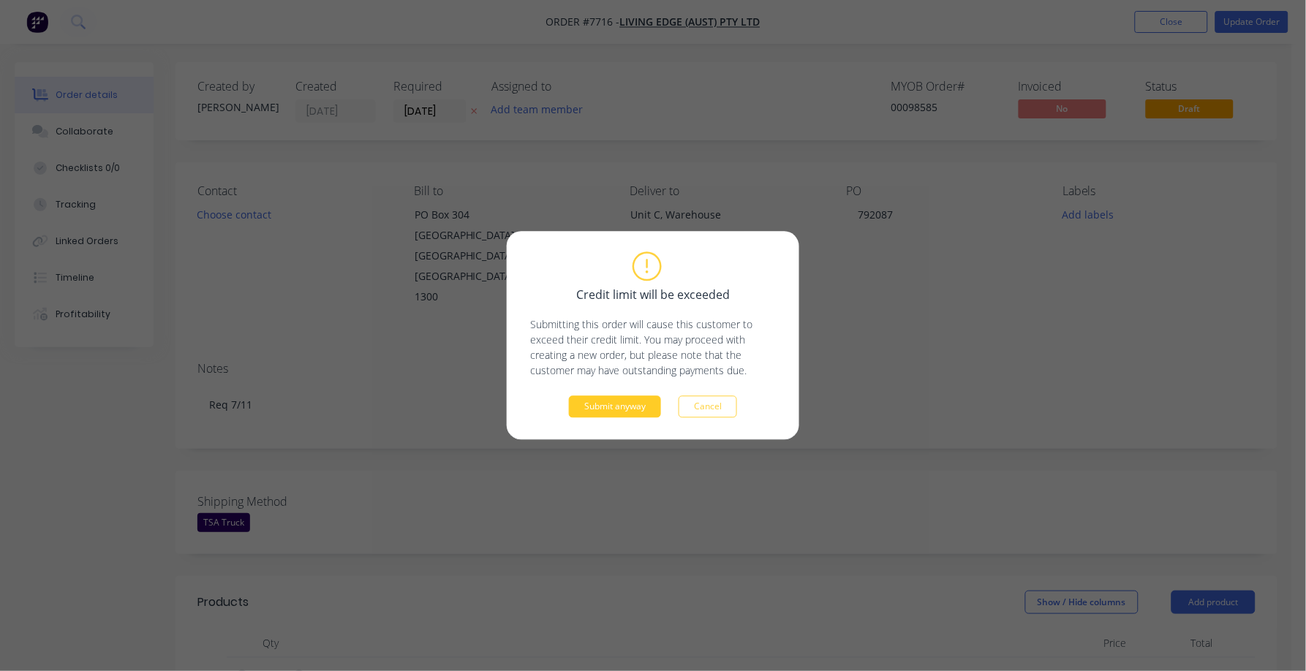
click at [616, 407] on button "Submit anyway" at bounding box center [615, 407] width 92 height 22
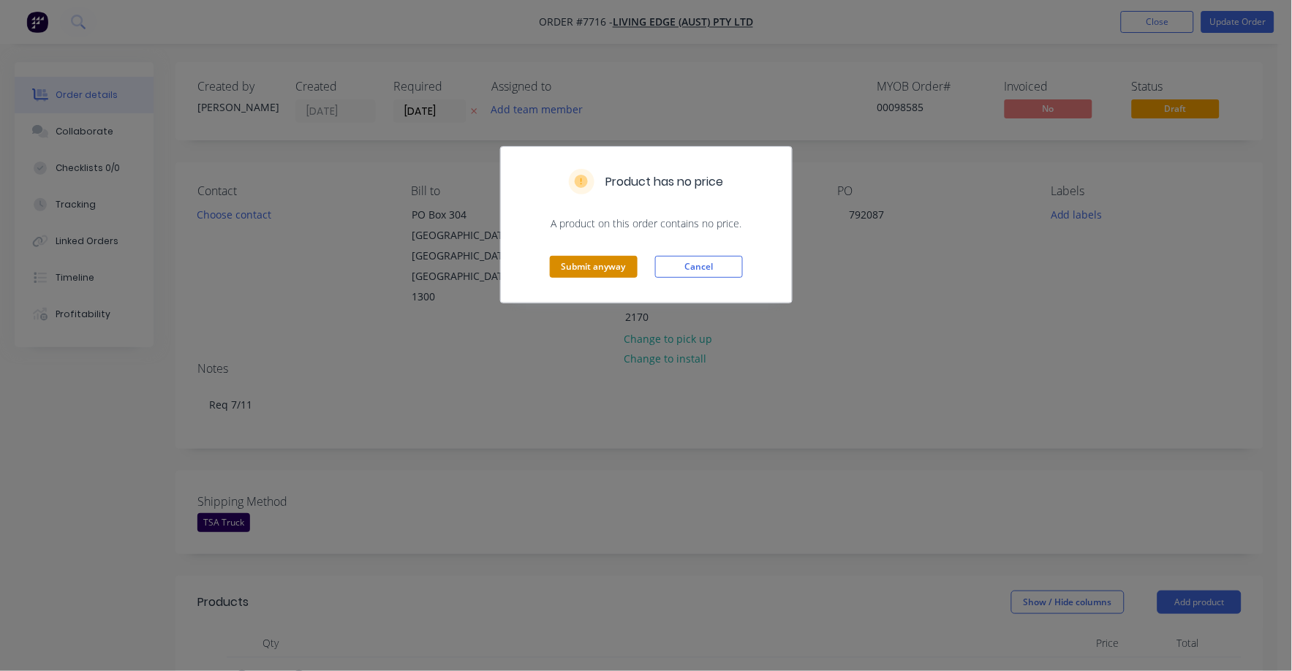
click at [598, 266] on button "Submit anyway" at bounding box center [594, 267] width 88 height 22
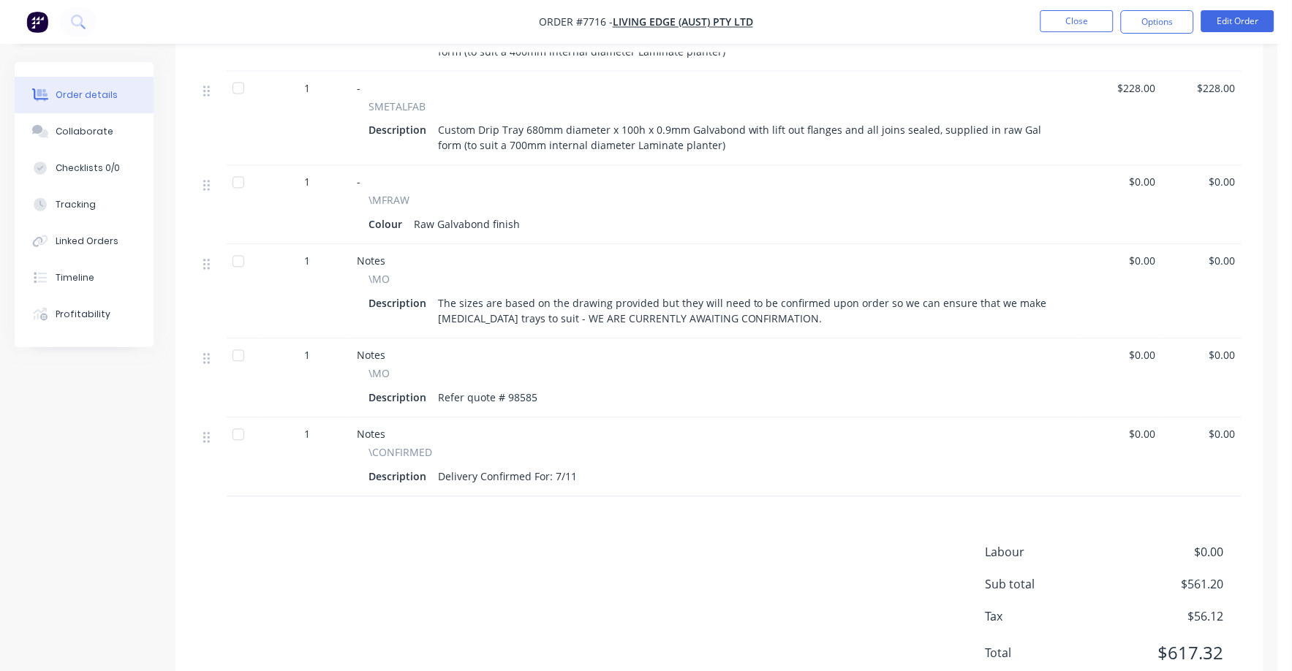
scroll to position [640, 0]
click at [1242, 22] on button "Edit Order" at bounding box center [1237, 21] width 73 height 22
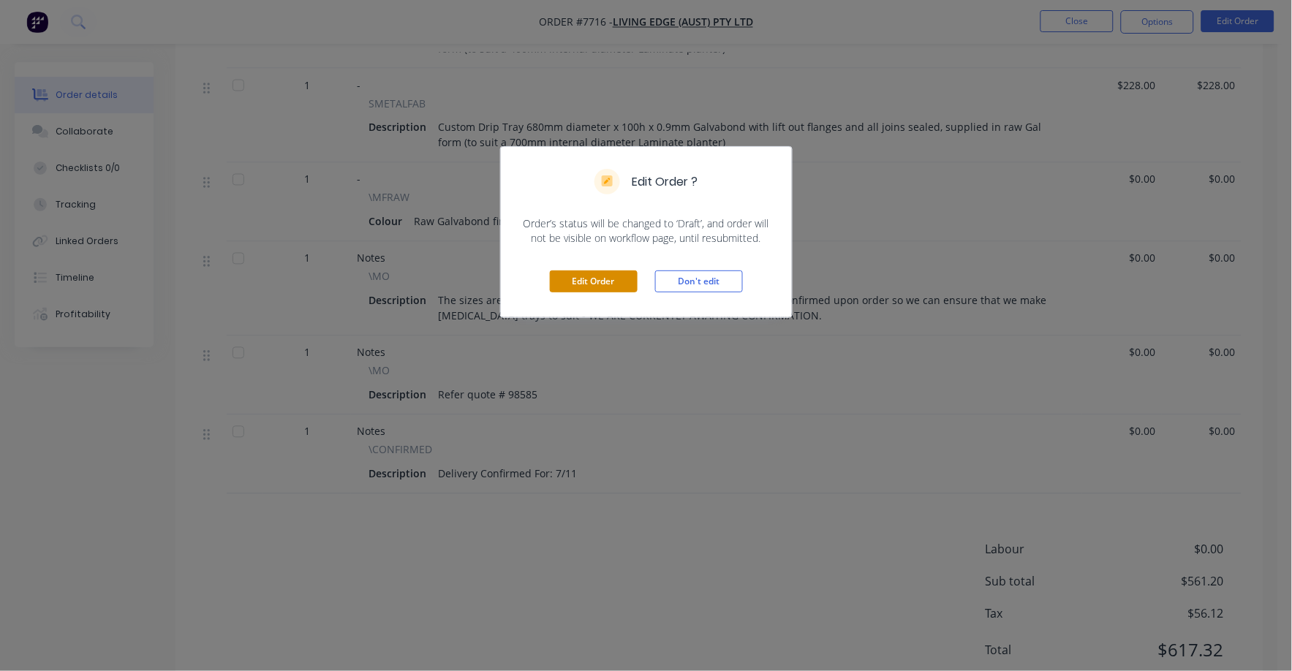
click at [561, 282] on button "Edit Order" at bounding box center [594, 281] width 88 height 22
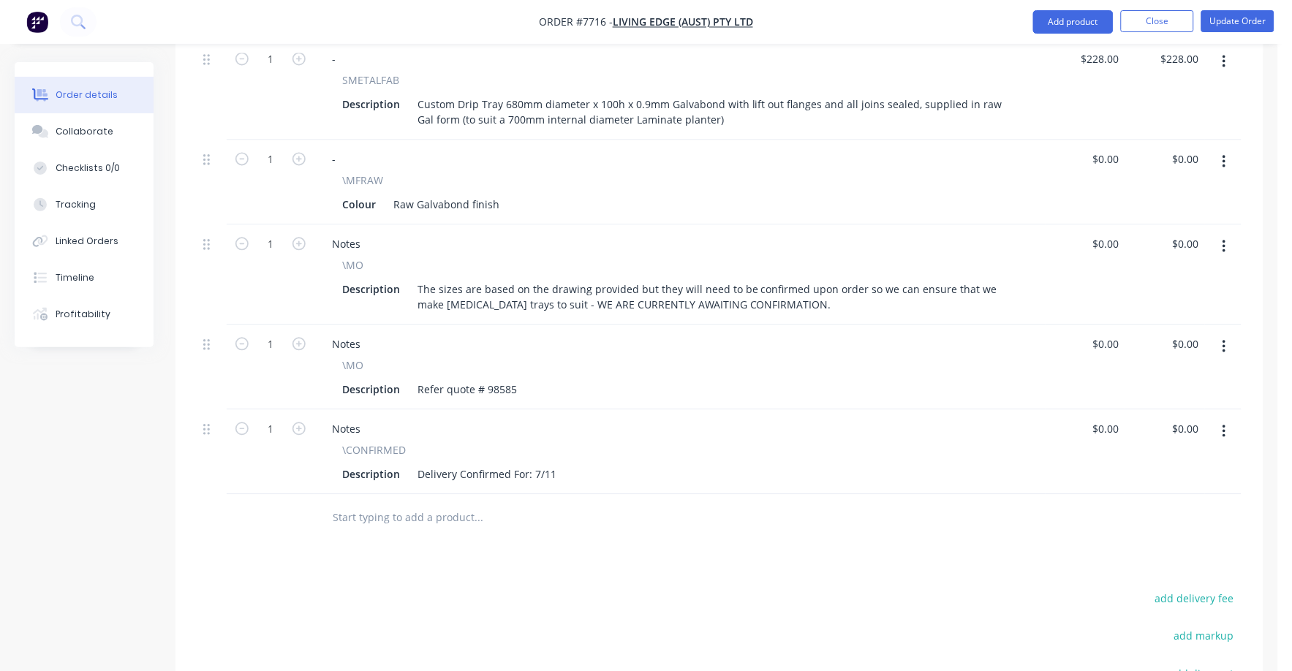
scroll to position [730, 0]
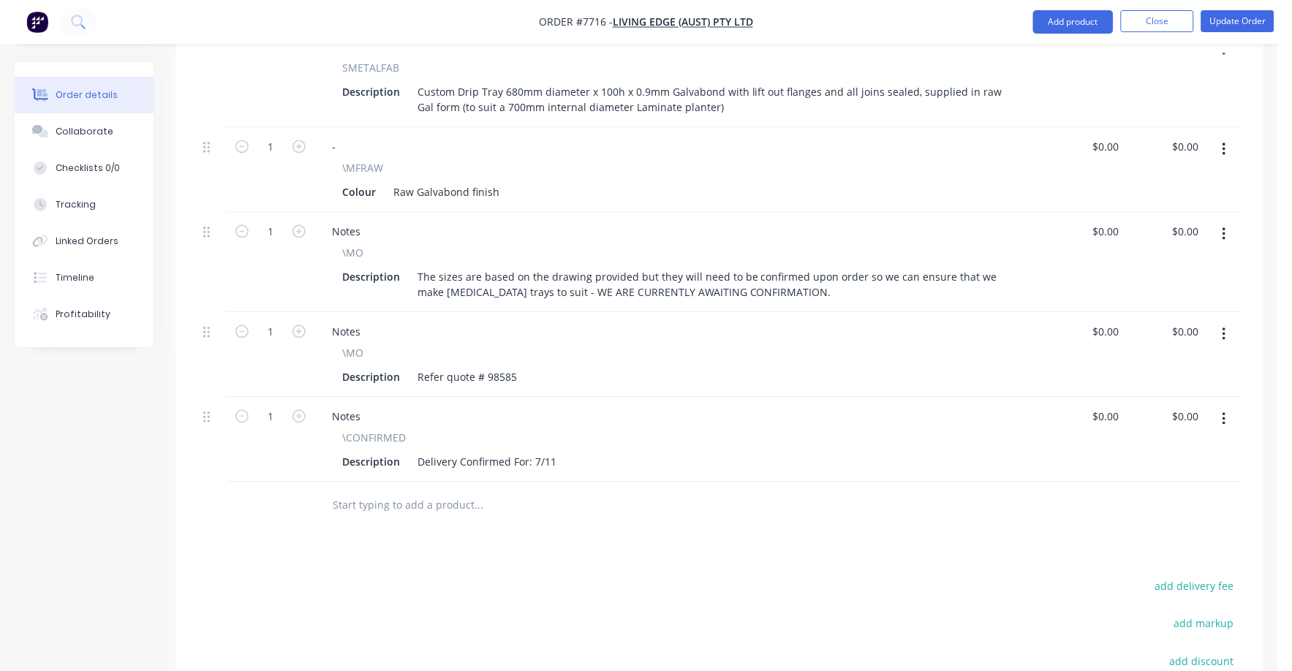
click at [472, 491] on input "text" at bounding box center [478, 505] width 292 height 29
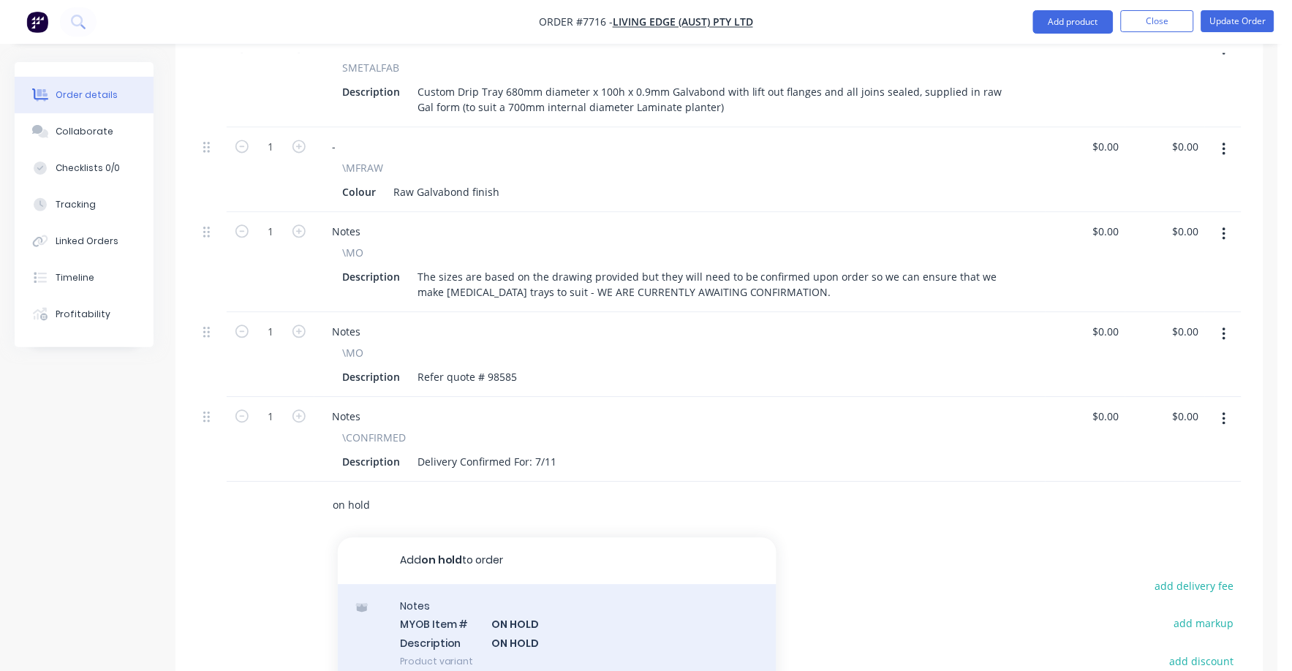
type input "on hold"
click at [510, 597] on div "Notes MYOB Item # ON HOLD Description ON HOLD Product variant" at bounding box center [557, 634] width 439 height 99
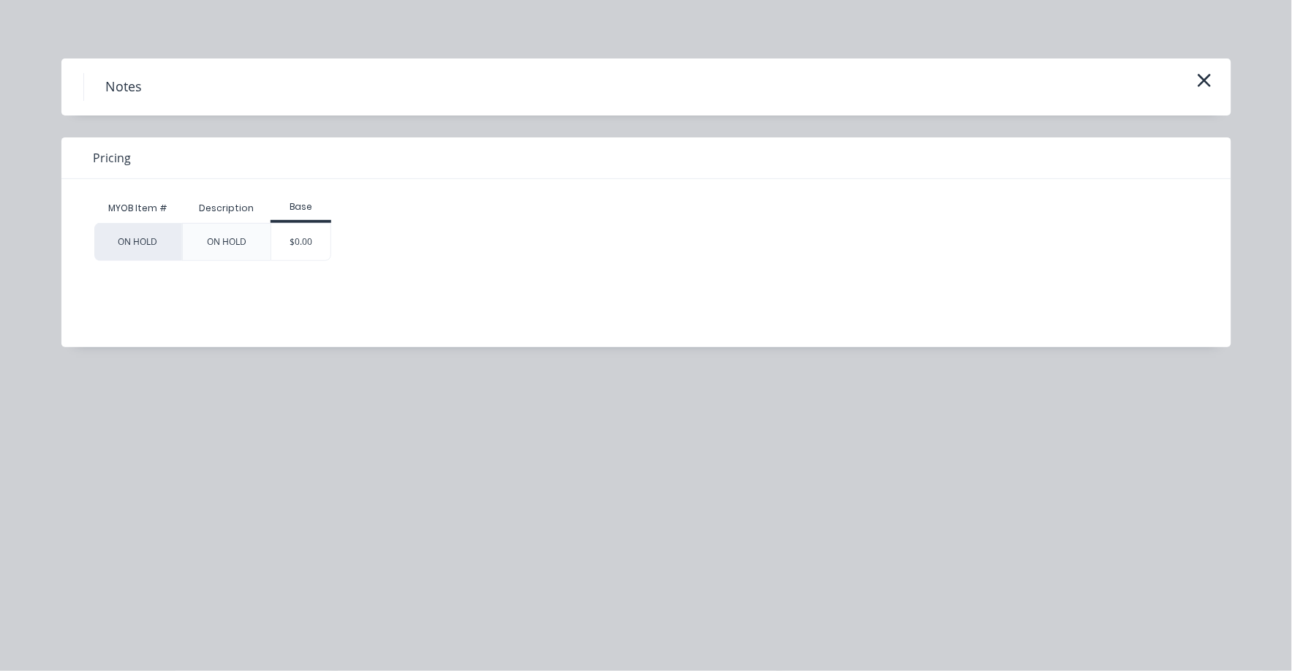
click at [303, 248] on div "$0.00" at bounding box center [300, 242] width 59 height 37
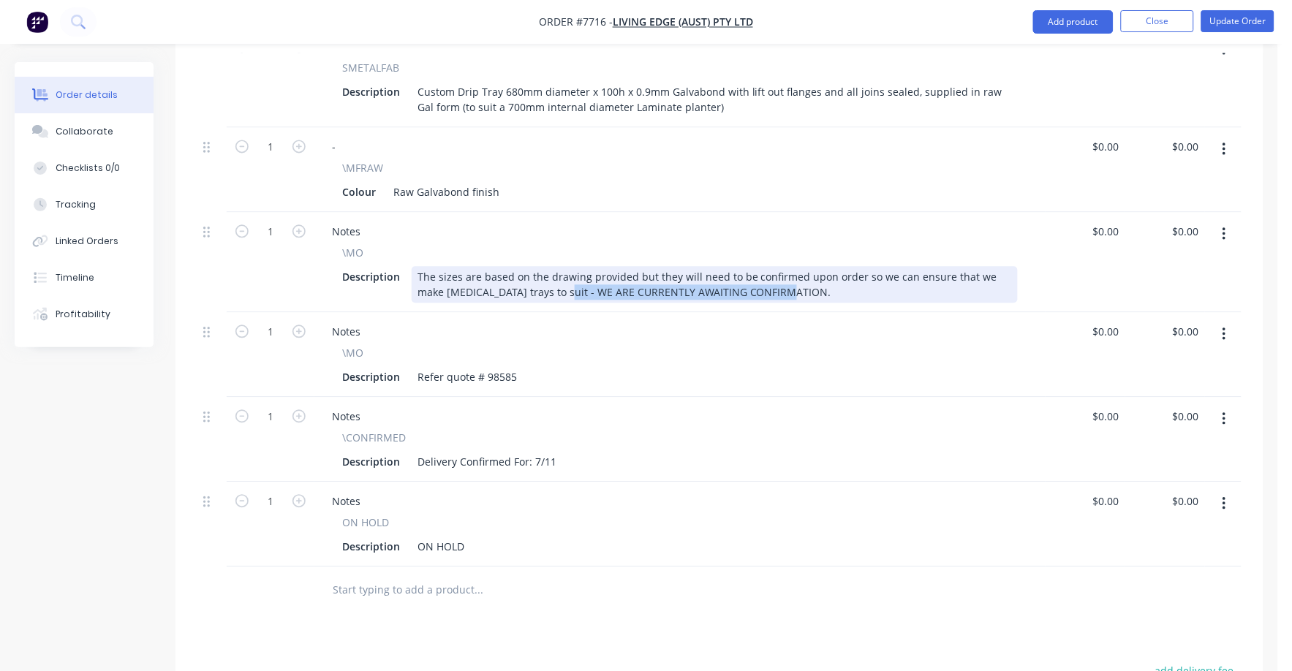
drag, startPoint x: 523, startPoint y: 250, endPoint x: 763, endPoint y: 261, distance: 240.0
click at [763, 267] on div "The sizes are based on the drawing provided but they will need to be confirmed …" at bounding box center [715, 285] width 606 height 37
copy div "WE ARE CURRENTLY AWAITING CONFIRMATION."
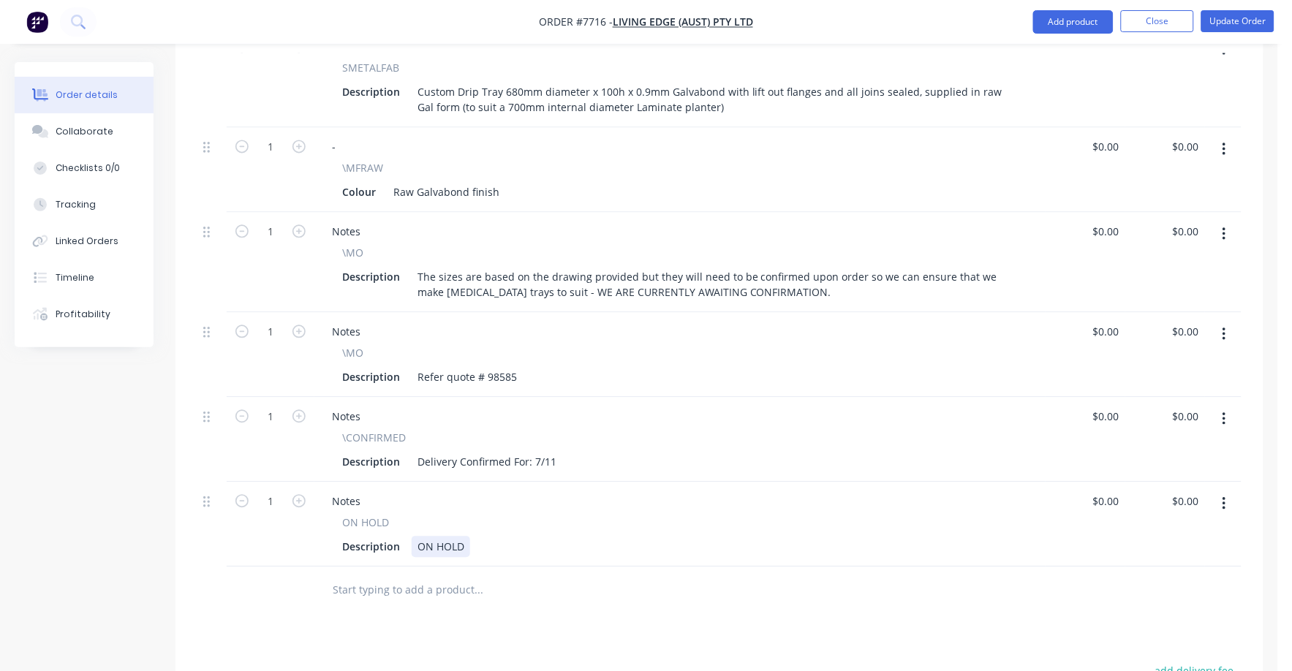
click at [482, 537] on div "Description ON HOLD" at bounding box center [676, 547] width 681 height 21
click at [556, 576] on input "text" at bounding box center [478, 590] width 292 height 29
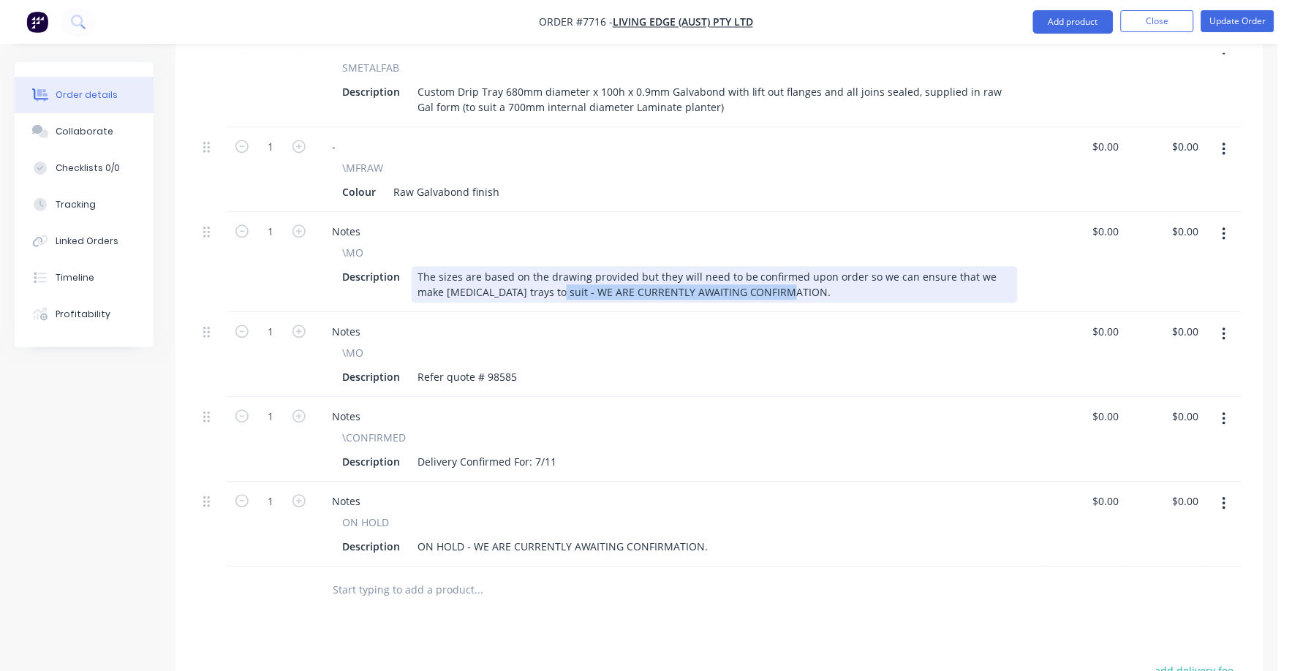
drag, startPoint x: 515, startPoint y: 249, endPoint x: 802, endPoint y: 252, distance: 286.6
click at [802, 267] on div "The sizes are based on the drawing provided but they will need to be confirmed …" at bounding box center [715, 285] width 606 height 37
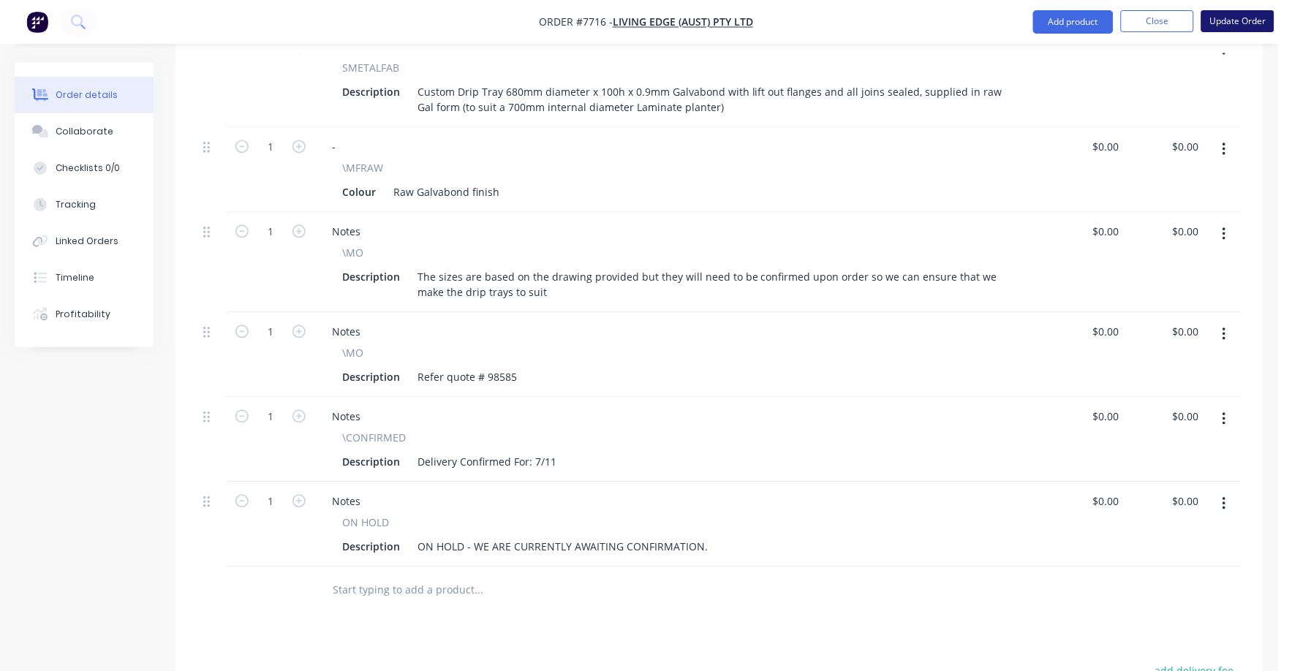
click at [1245, 23] on button "Update Order" at bounding box center [1237, 21] width 73 height 22
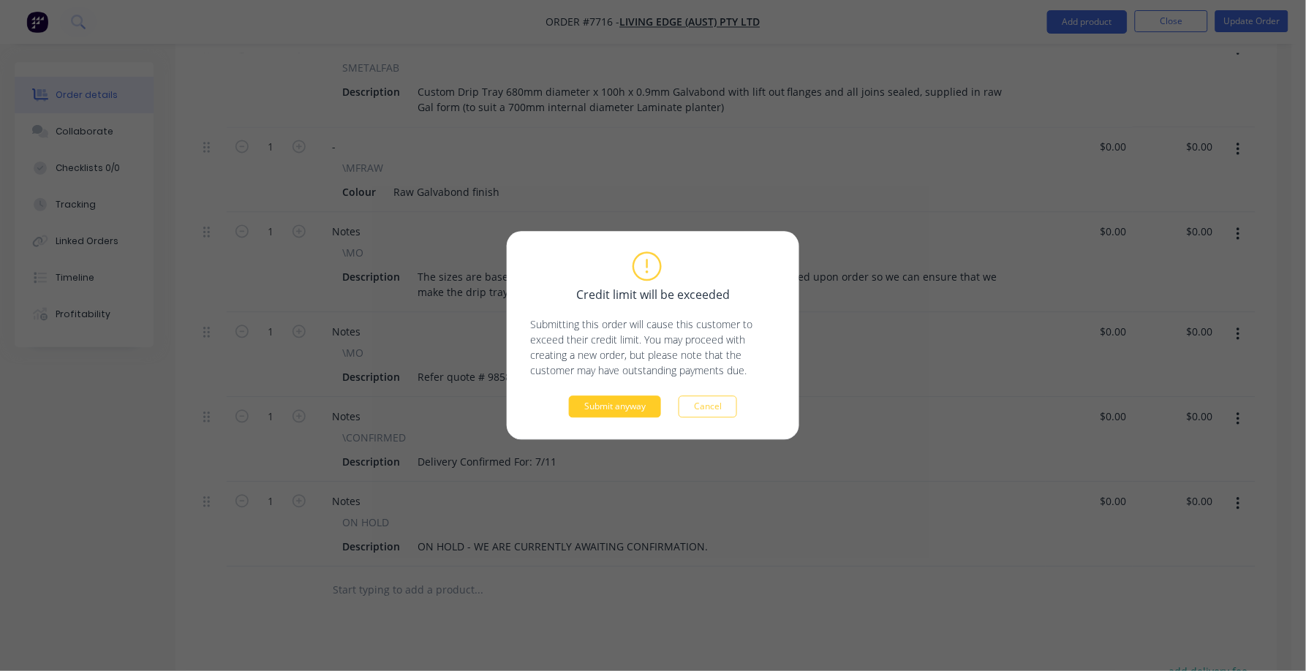
click at [641, 406] on button "Submit anyway" at bounding box center [615, 407] width 92 height 22
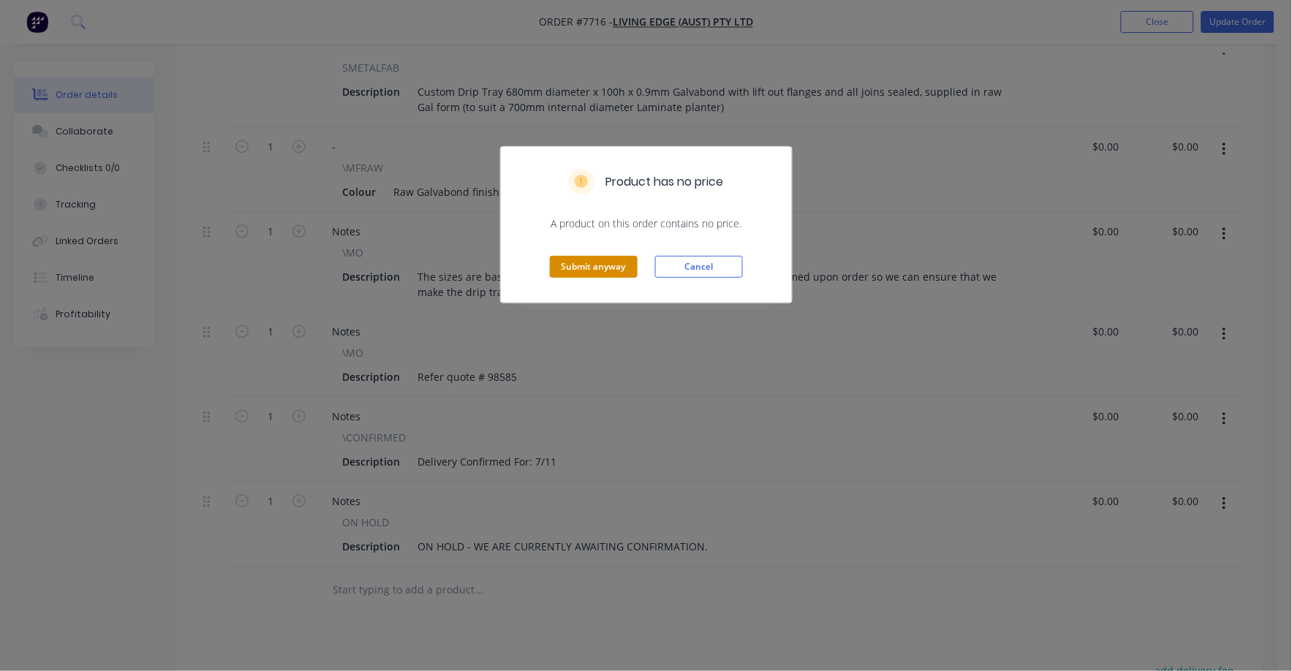
click at [601, 266] on button "Submit anyway" at bounding box center [594, 267] width 88 height 22
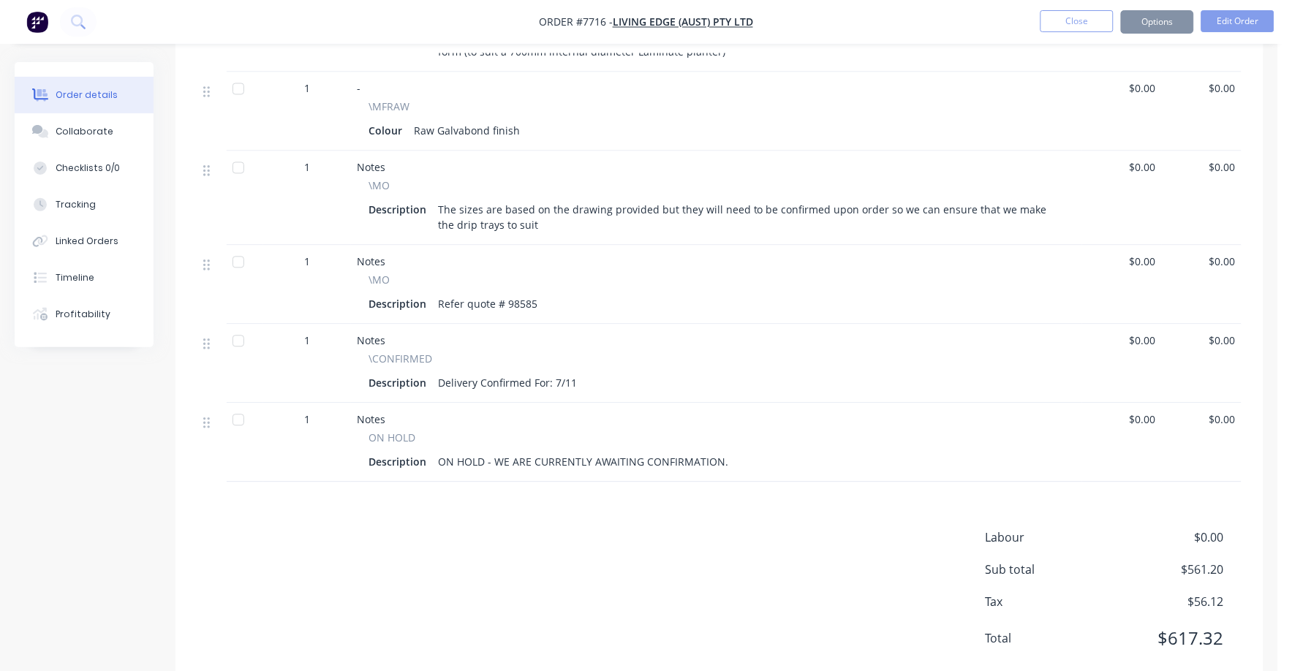
scroll to position [708, 0]
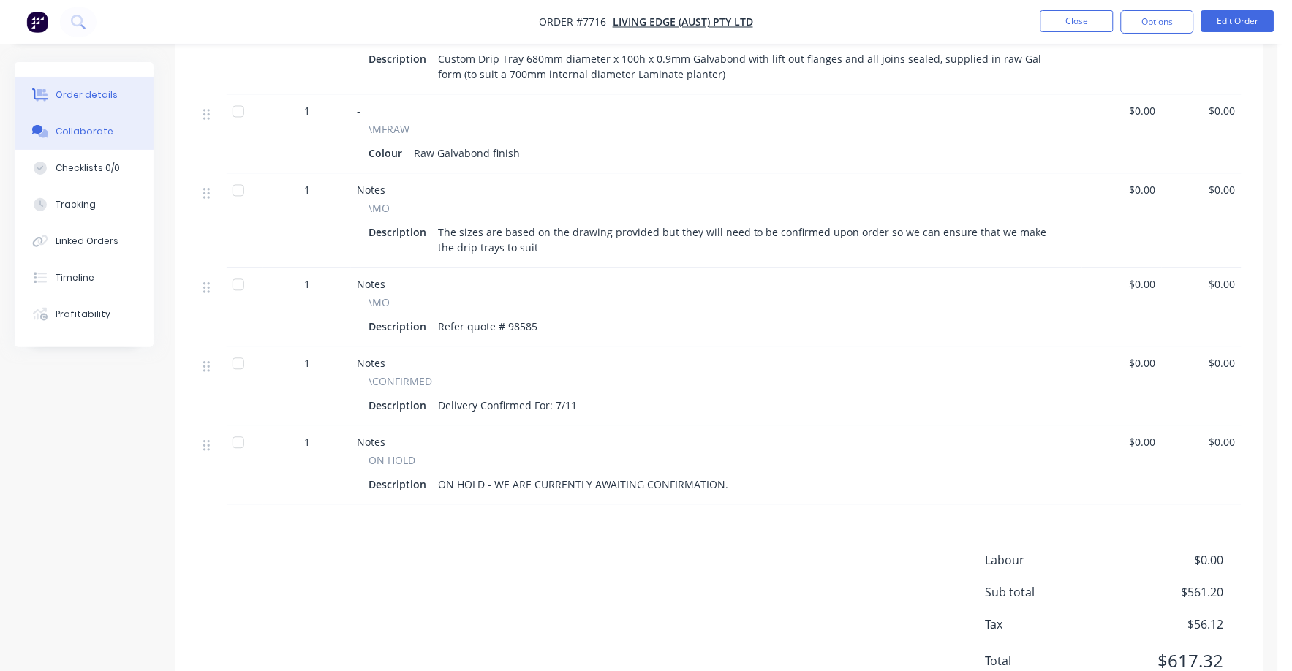
click at [81, 130] on div "Collaborate" at bounding box center [85, 131] width 58 height 13
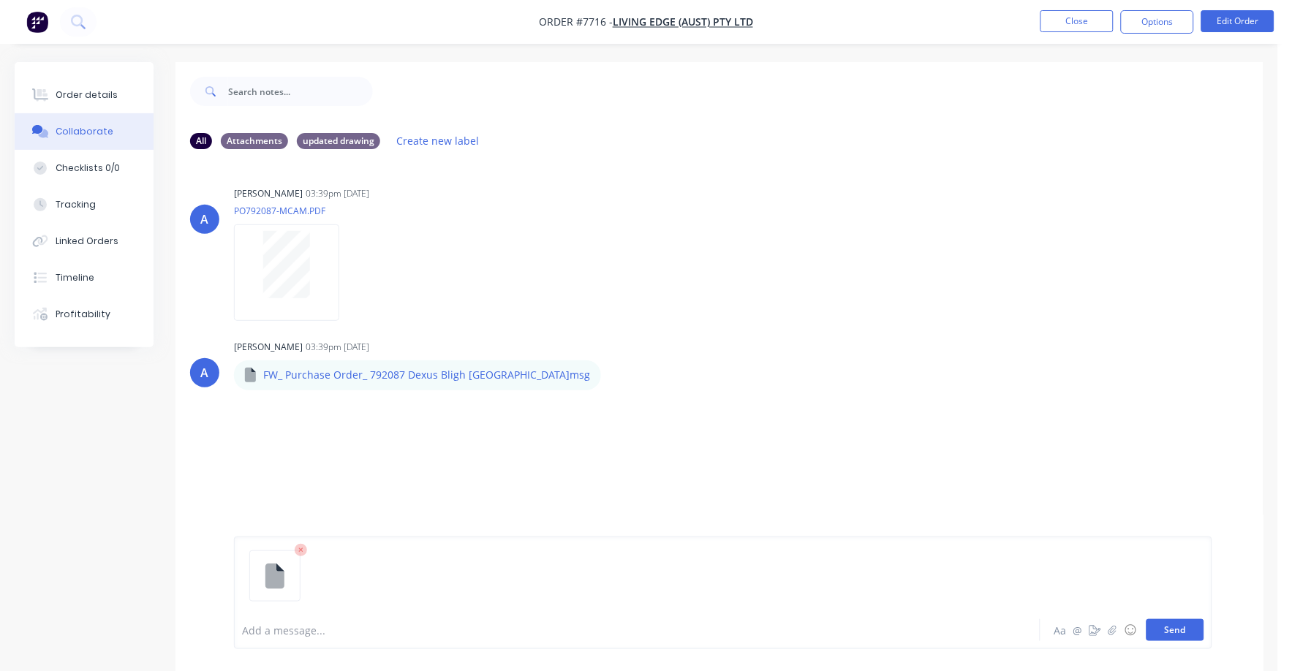
click at [1184, 631] on button "Send" at bounding box center [1175, 630] width 58 height 22
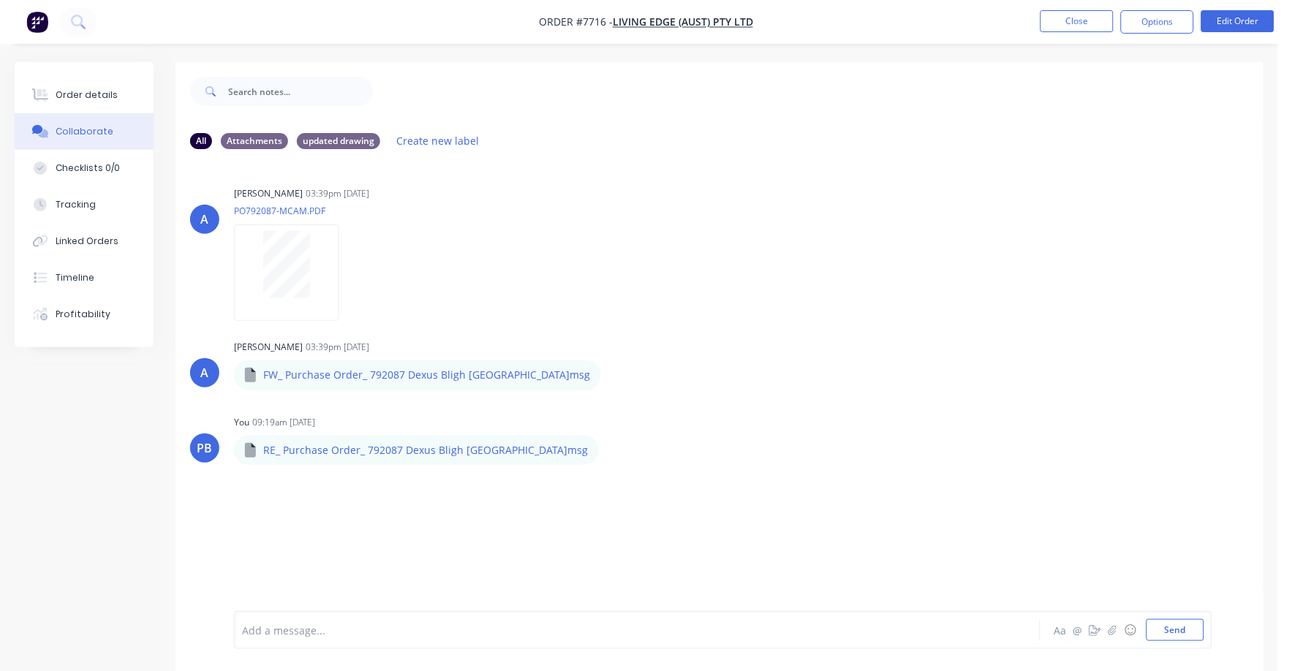
click at [311, 631] on div at bounding box center [603, 630] width 721 height 15
click at [1063, 9] on nav "Order #7716 - Living Edge (Aust) Pty Ltd Close Options Edit Order" at bounding box center [646, 22] width 1292 height 44
click at [1078, 20] on button "Close" at bounding box center [1076, 21] width 73 height 22
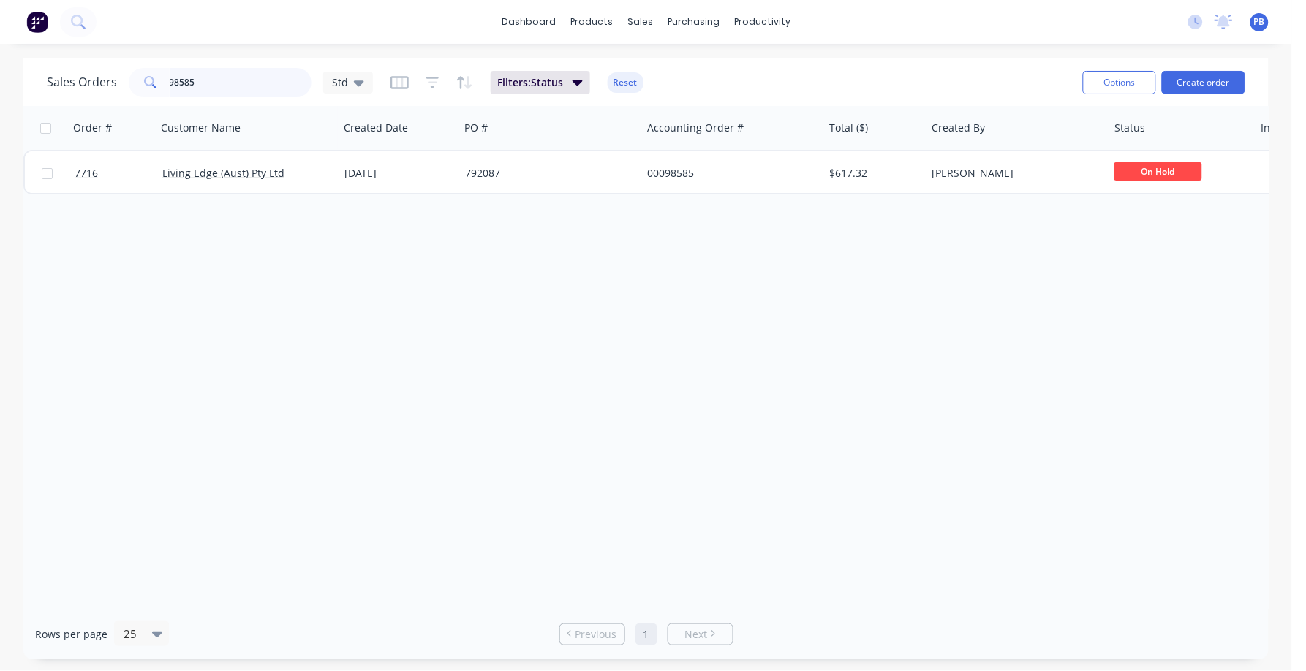
drag, startPoint x: 211, startPoint y: 80, endPoint x: 156, endPoint y: 75, distance: 55.1
click at [158, 75] on div "98585" at bounding box center [220, 82] width 183 height 29
type input "8288"
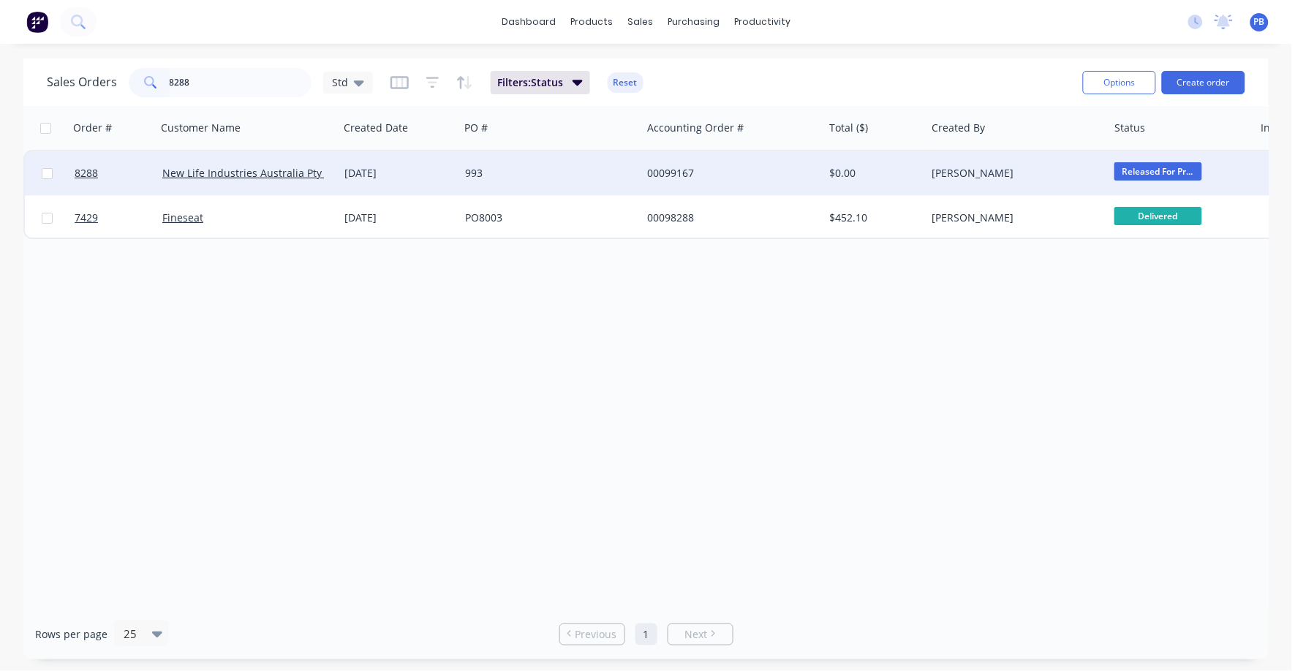
click at [679, 173] on div "00099167" at bounding box center [728, 173] width 162 height 15
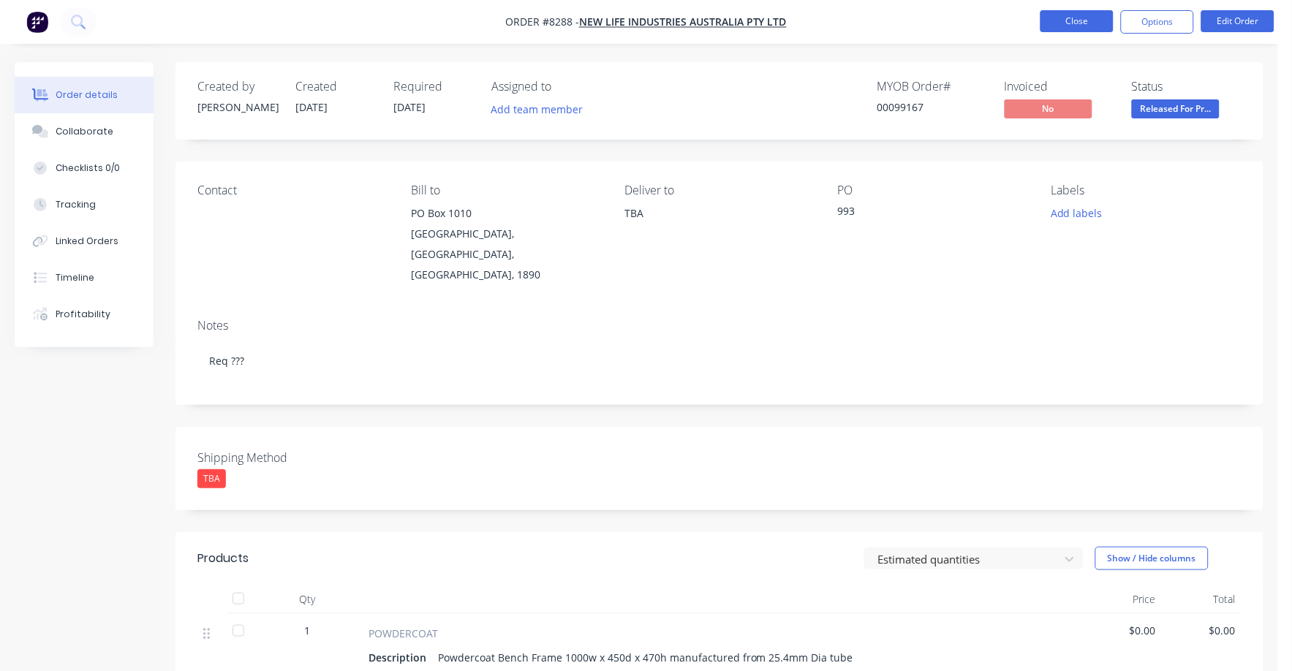
click at [1085, 27] on button "Close" at bounding box center [1076, 21] width 73 height 22
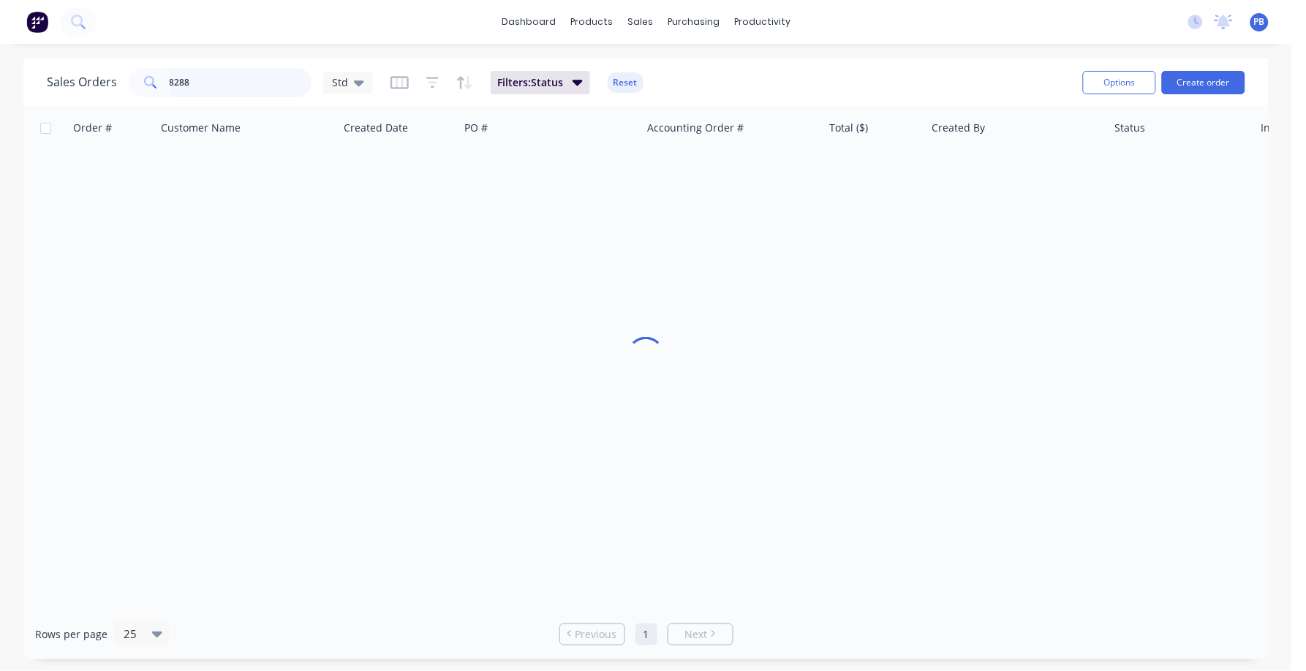
click at [145, 76] on div "8288" at bounding box center [220, 82] width 183 height 29
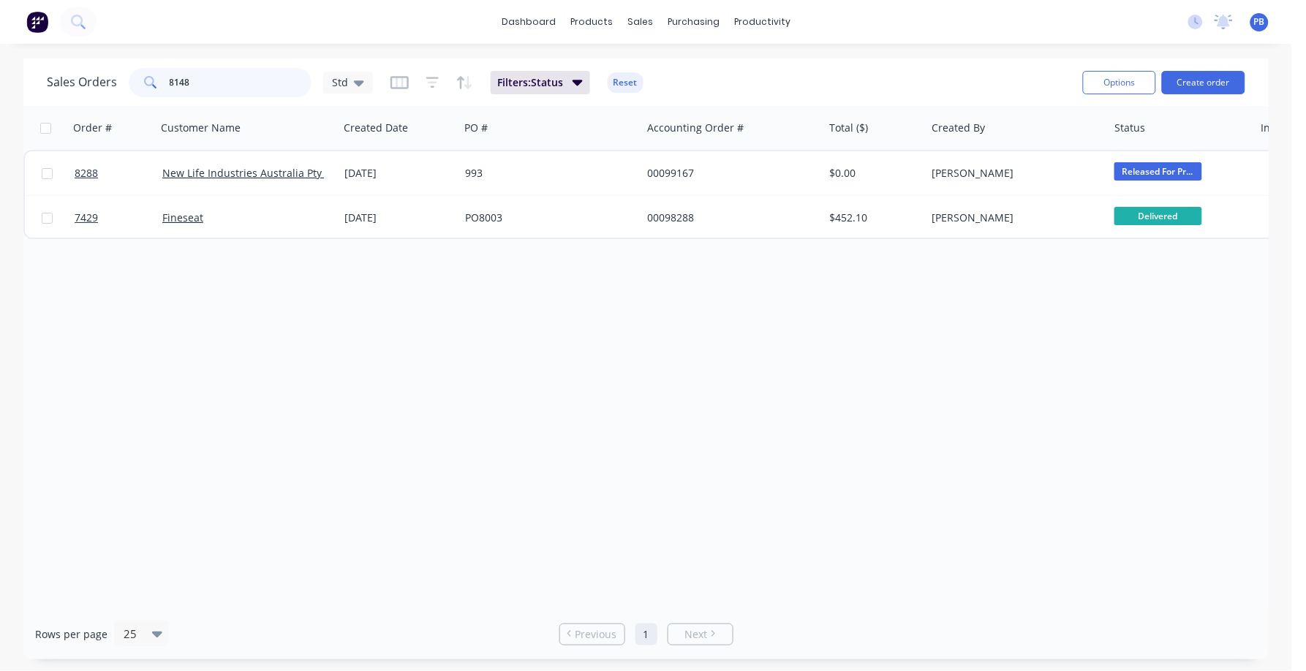
type input "8148"
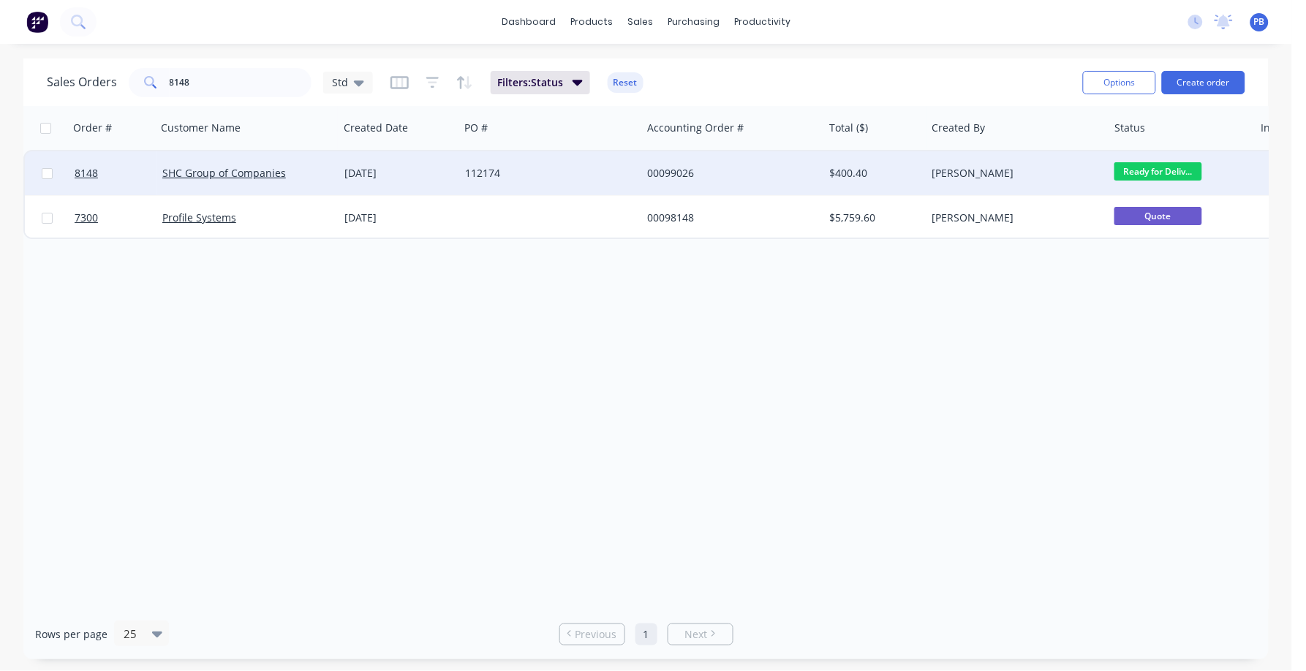
click at [678, 168] on div "00099026" at bounding box center [728, 173] width 162 height 15
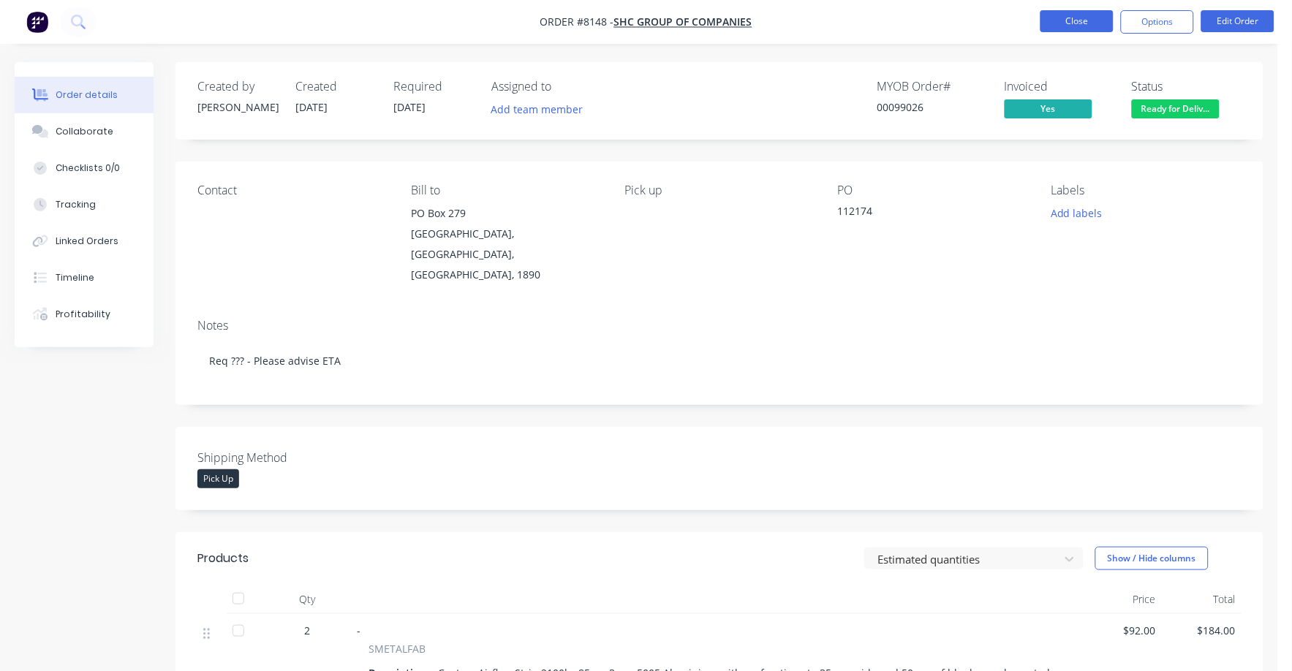
click at [1080, 23] on button "Close" at bounding box center [1076, 21] width 73 height 22
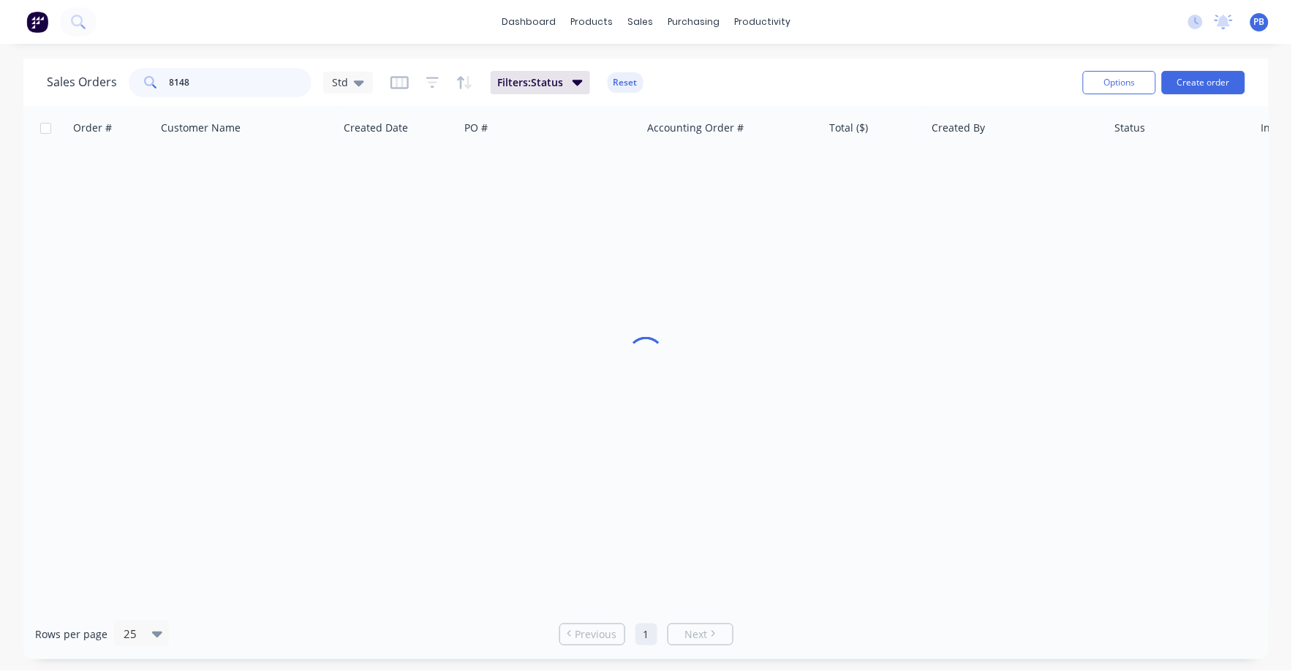
drag, startPoint x: 228, startPoint y: 83, endPoint x: 157, endPoint y: 75, distance: 71.4
click at [157, 75] on div "8148" at bounding box center [220, 82] width 183 height 29
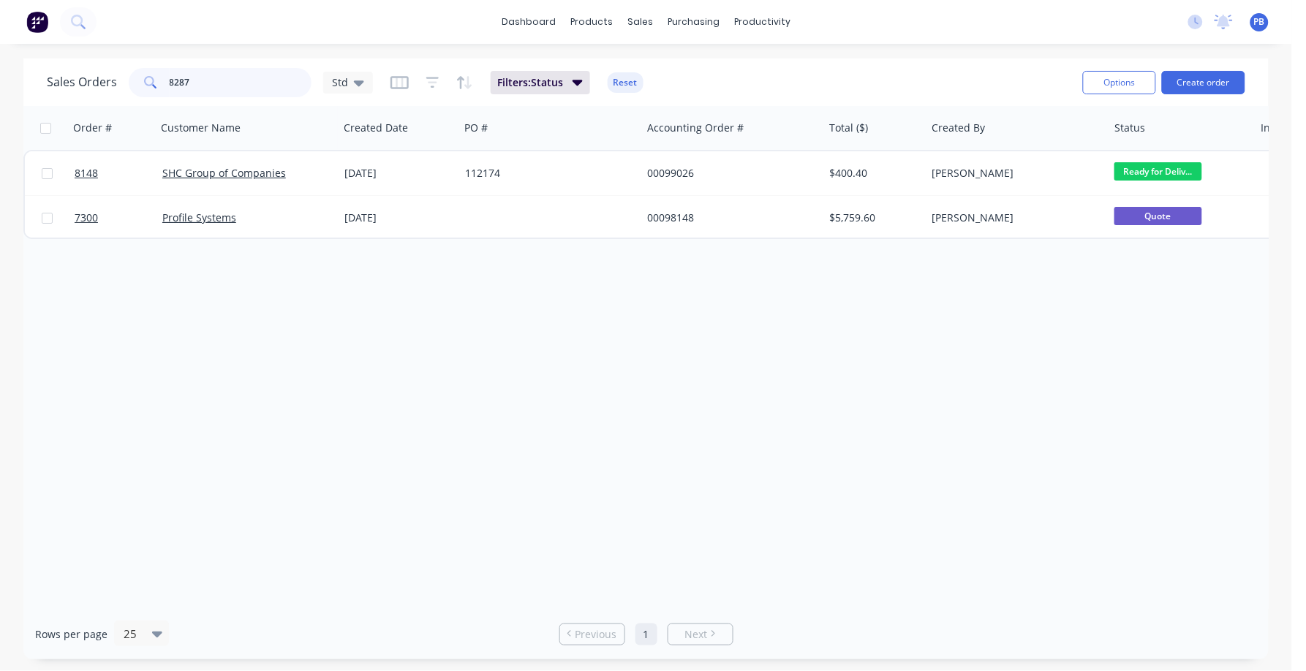
type input "8287"
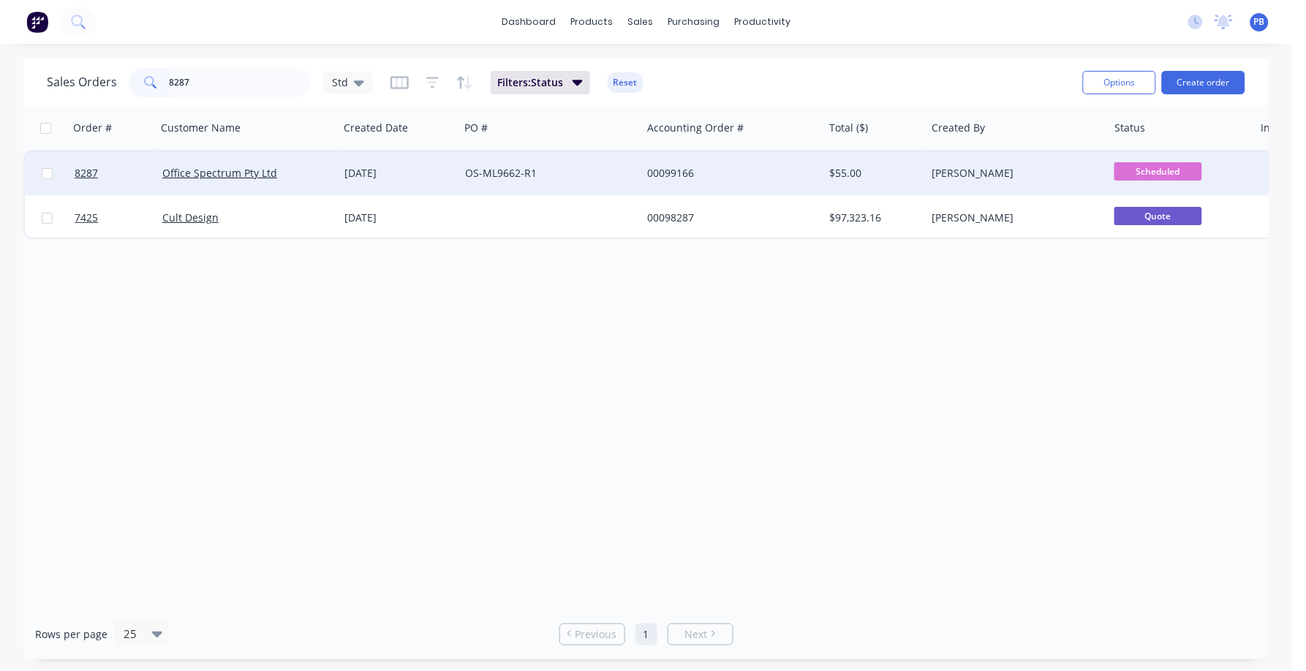
click at [684, 170] on div "00099166" at bounding box center [728, 173] width 162 height 15
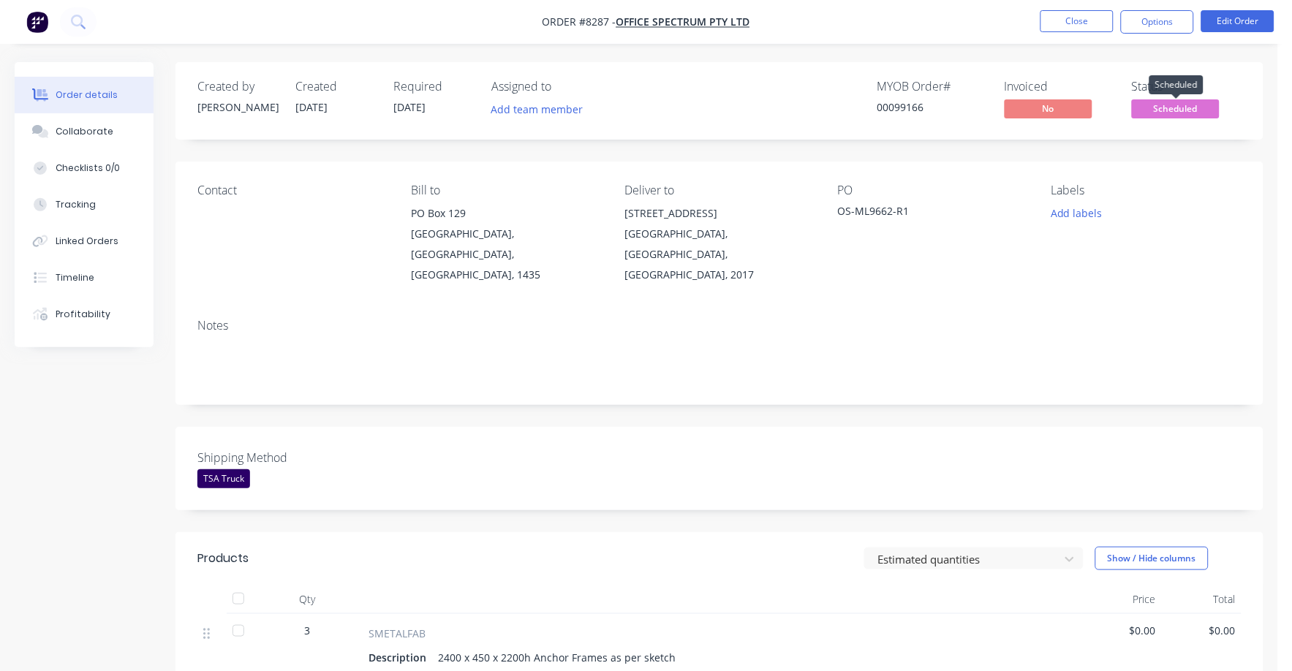
click at [1180, 105] on span "Scheduled" at bounding box center [1176, 108] width 88 height 18
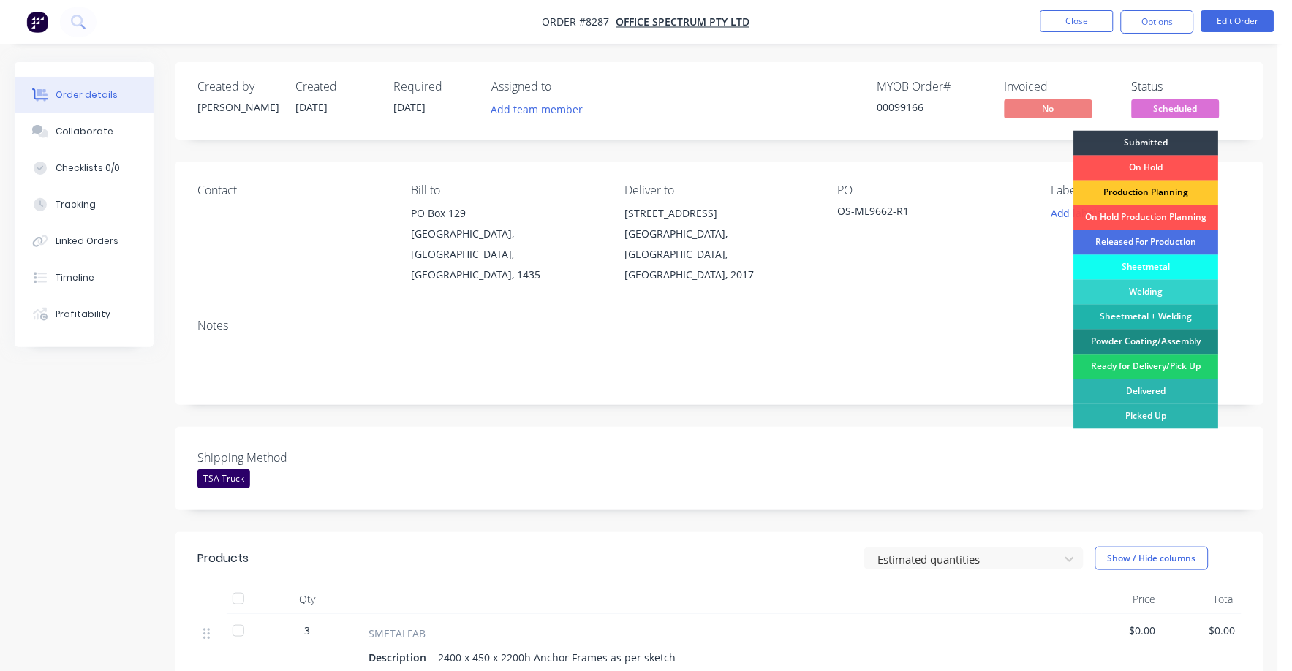
click at [1195, 191] on div "Production Planning" at bounding box center [1146, 193] width 145 height 25
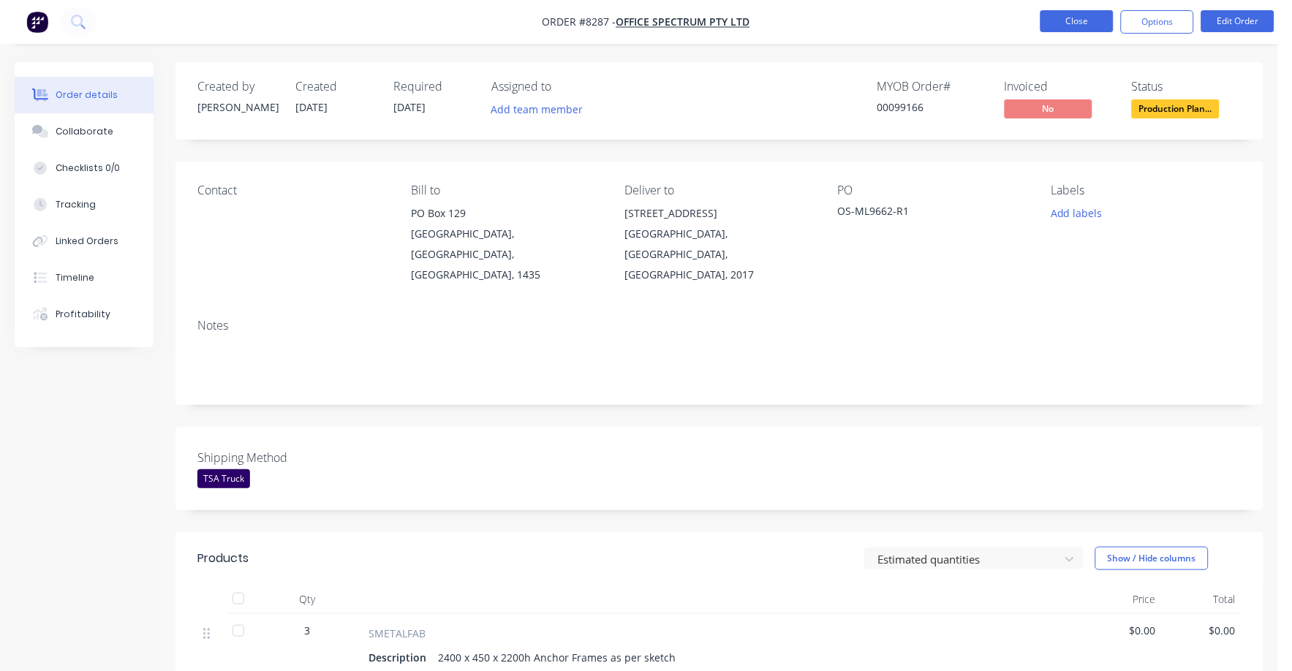
click at [1080, 23] on button "Close" at bounding box center [1076, 21] width 73 height 22
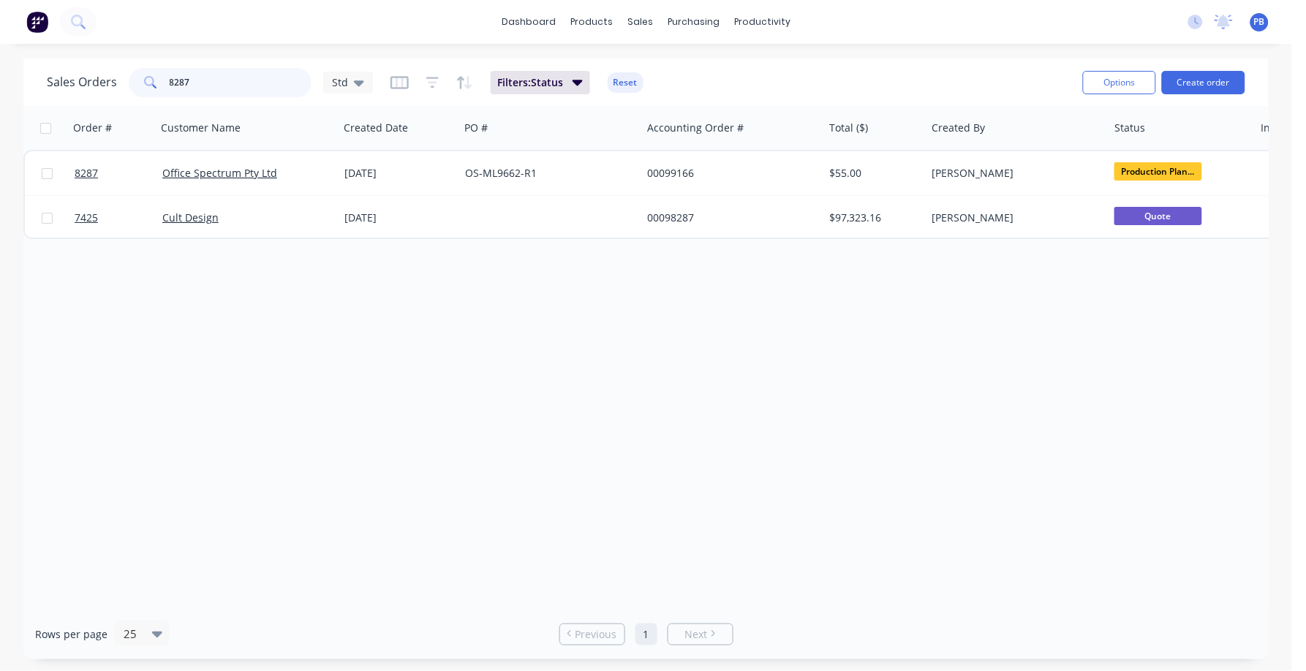
drag, startPoint x: 223, startPoint y: 90, endPoint x: 135, endPoint y: 74, distance: 89.2
click at [135, 74] on div "8287" at bounding box center [220, 82] width 183 height 29
type input "8302"
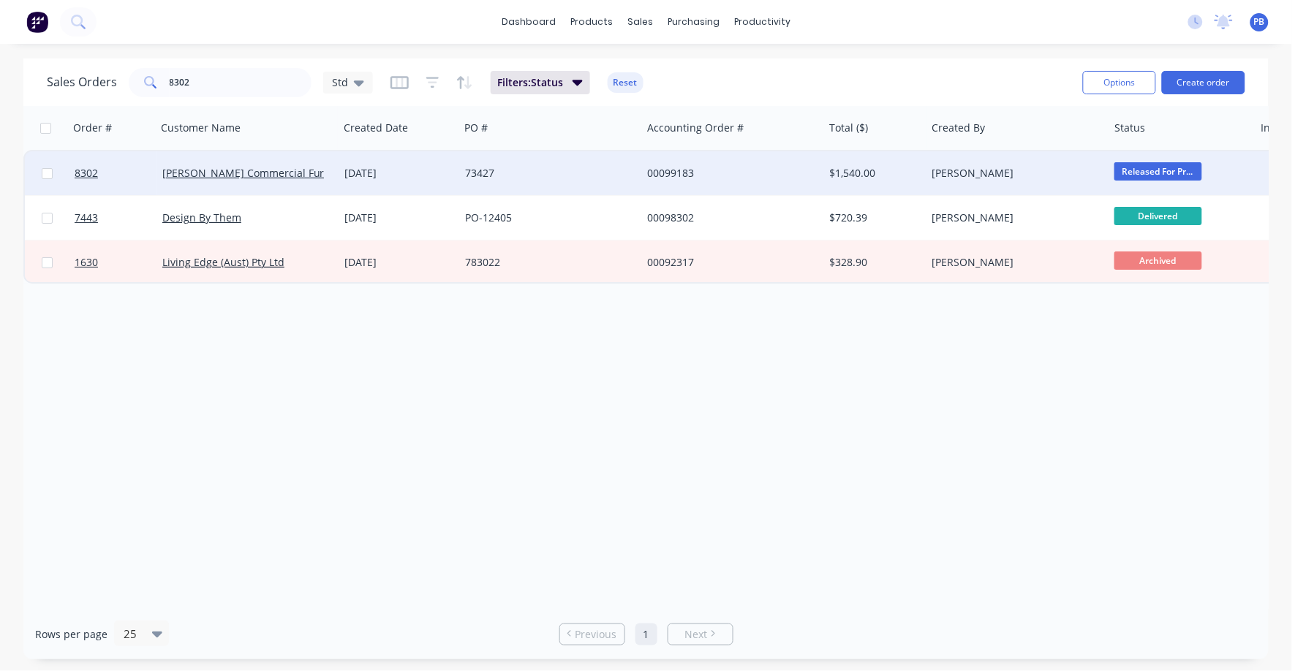
click at [666, 166] on div "00099183" at bounding box center [728, 173] width 162 height 15
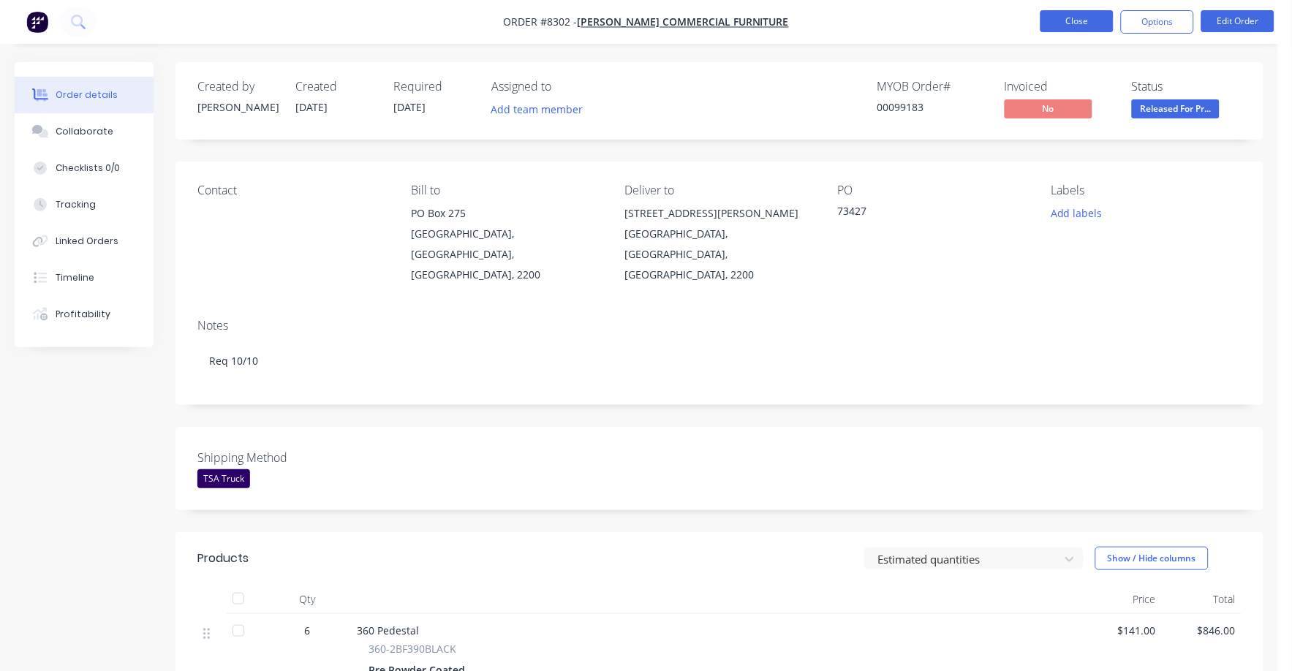
click at [1067, 19] on button "Close" at bounding box center [1076, 21] width 73 height 22
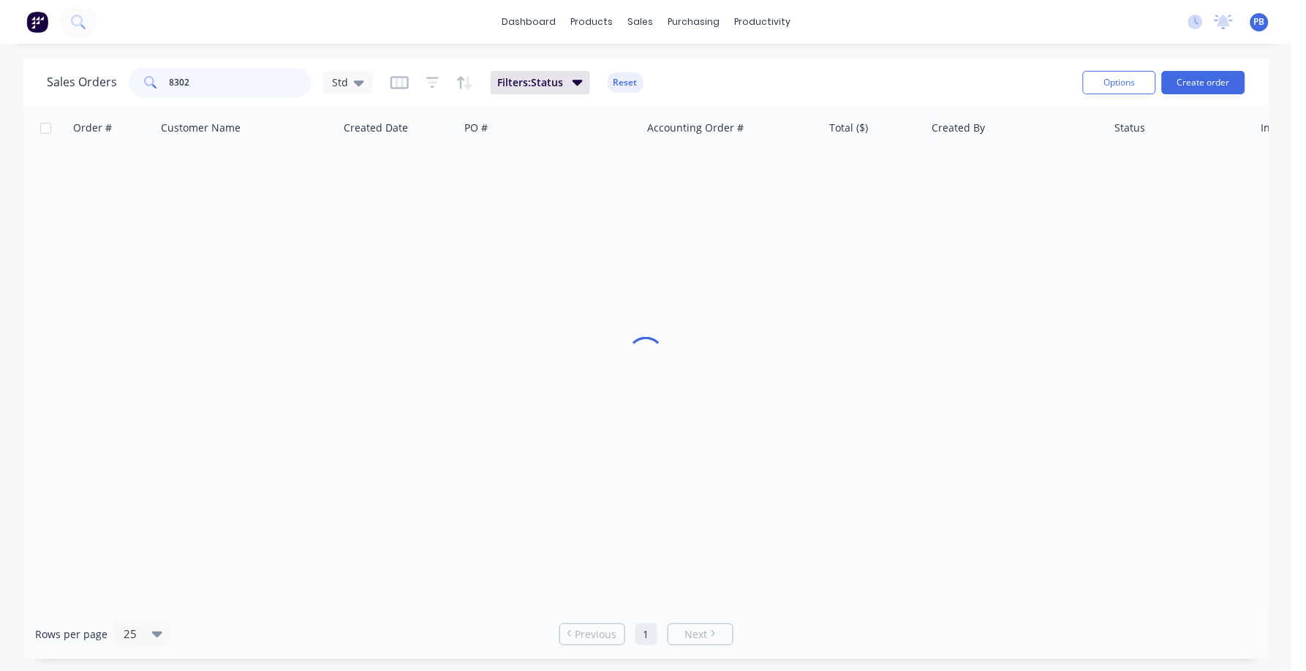
drag, startPoint x: 230, startPoint y: 73, endPoint x: 137, endPoint y: 63, distance: 92.7
click at [137, 64] on div "Sales Orders [STREET_ADDRESS] Filters: Status Reset" at bounding box center [559, 82] width 1024 height 36
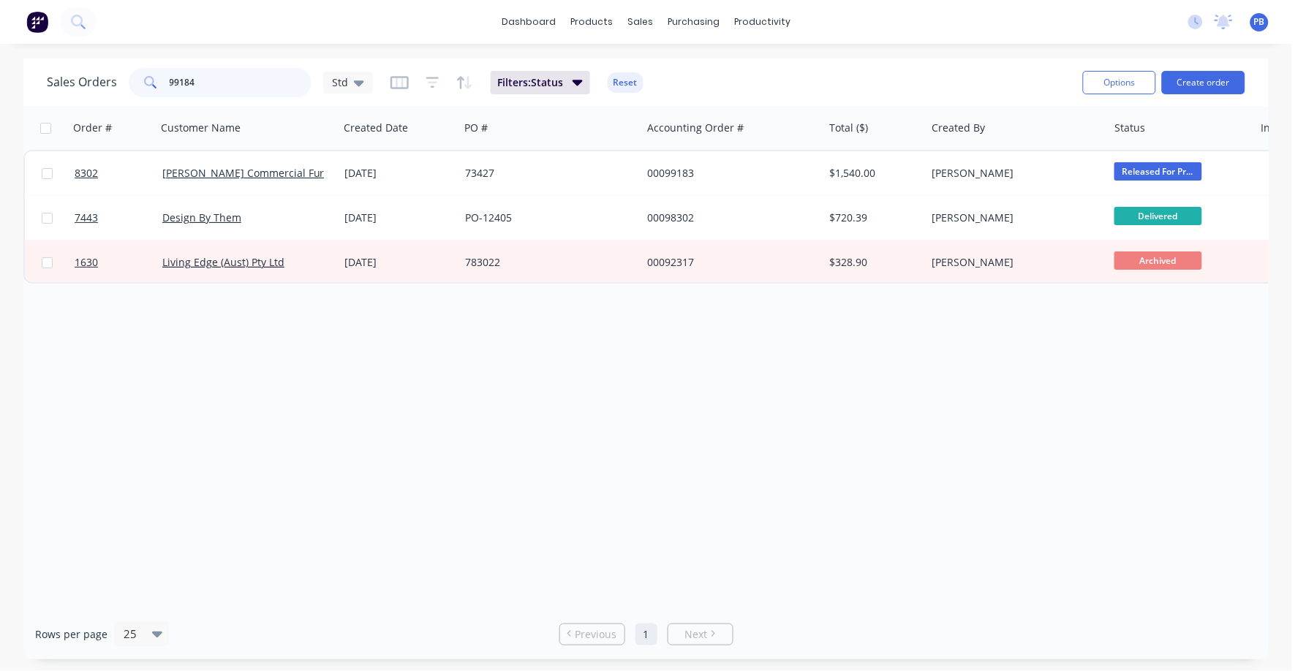
type input "99184"
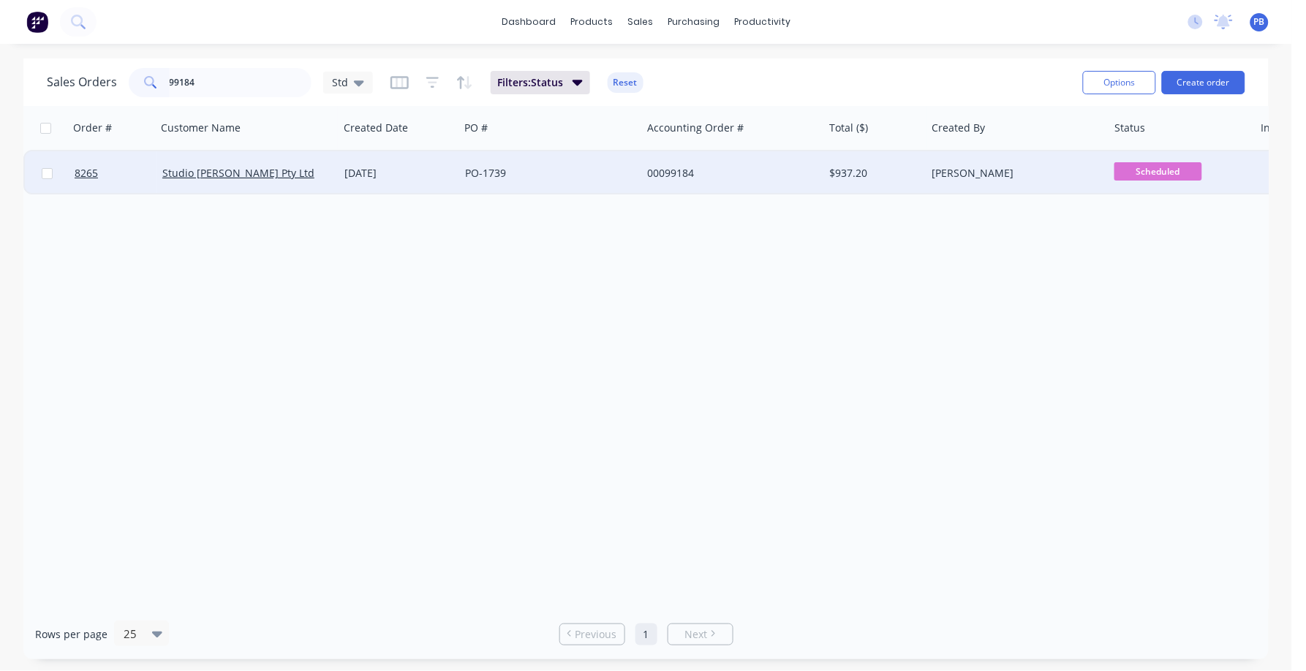
click at [671, 172] on div "00099184" at bounding box center [728, 173] width 162 height 15
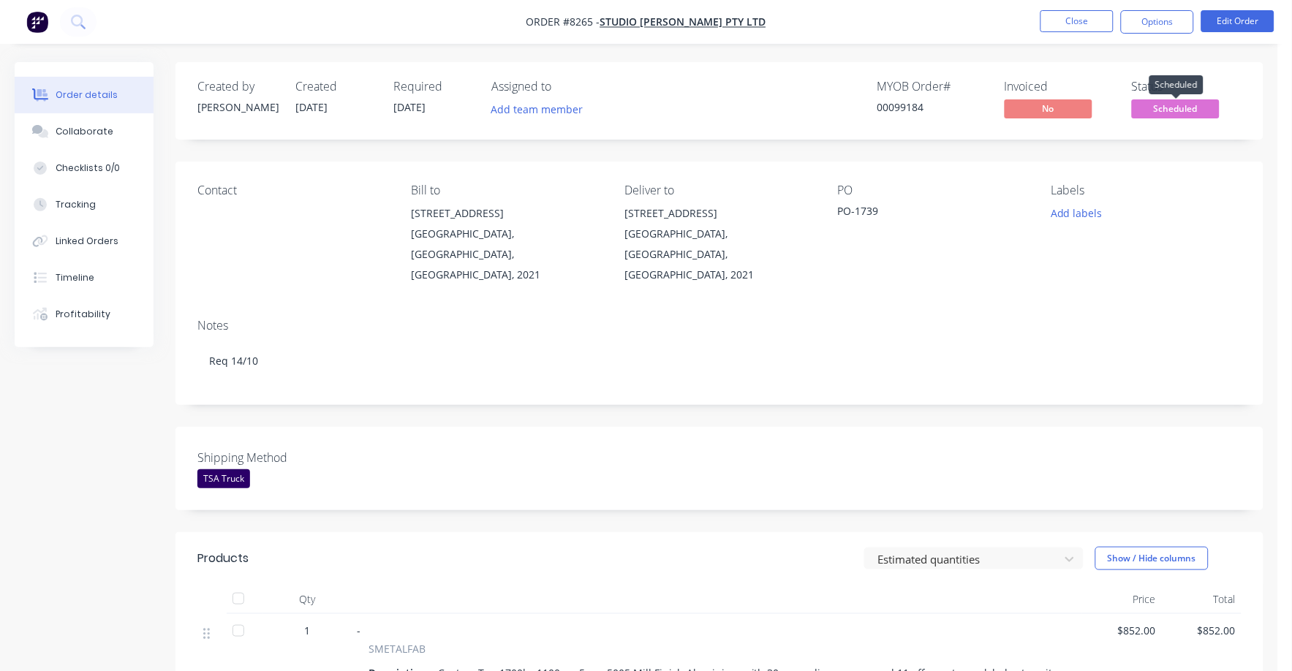
click at [1183, 107] on span "Scheduled" at bounding box center [1176, 108] width 88 height 18
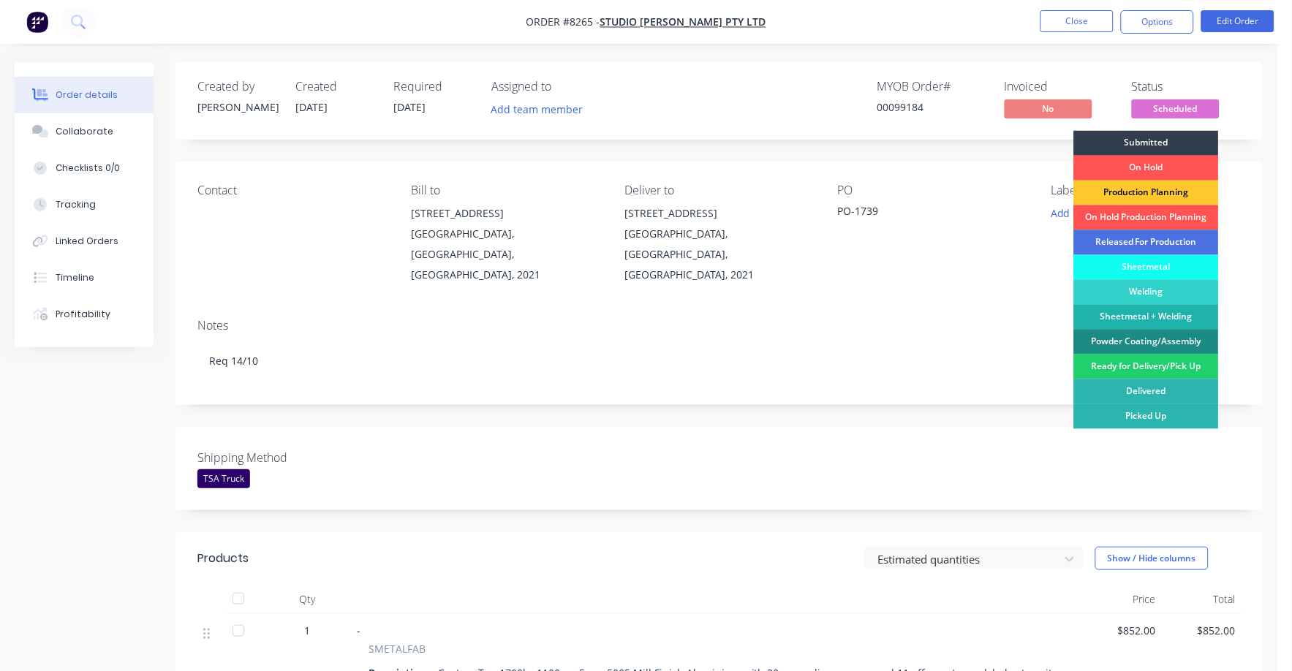
click at [1178, 189] on div "Production Planning" at bounding box center [1146, 193] width 145 height 25
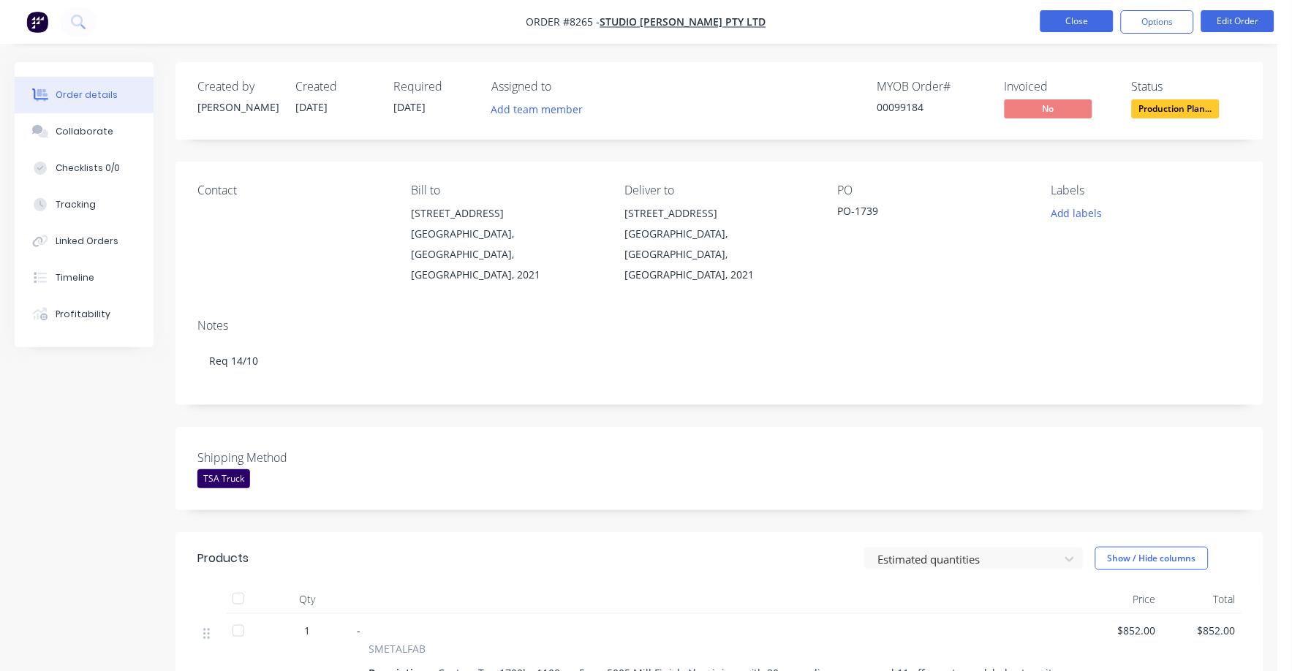
click at [1086, 15] on button "Close" at bounding box center [1076, 21] width 73 height 22
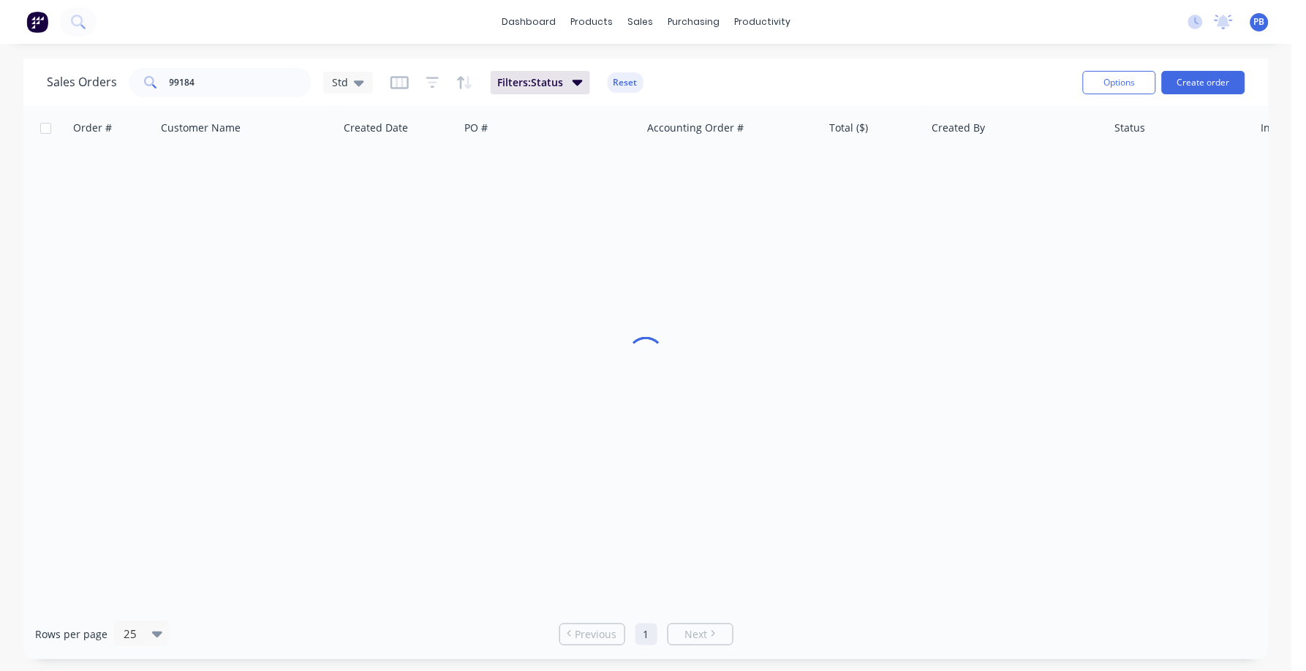
drag, startPoint x: 270, startPoint y: 94, endPoint x: 179, endPoint y: 83, distance: 91.3
click at [179, 83] on div "Sales Orders 99184 Std" at bounding box center [210, 82] width 326 height 29
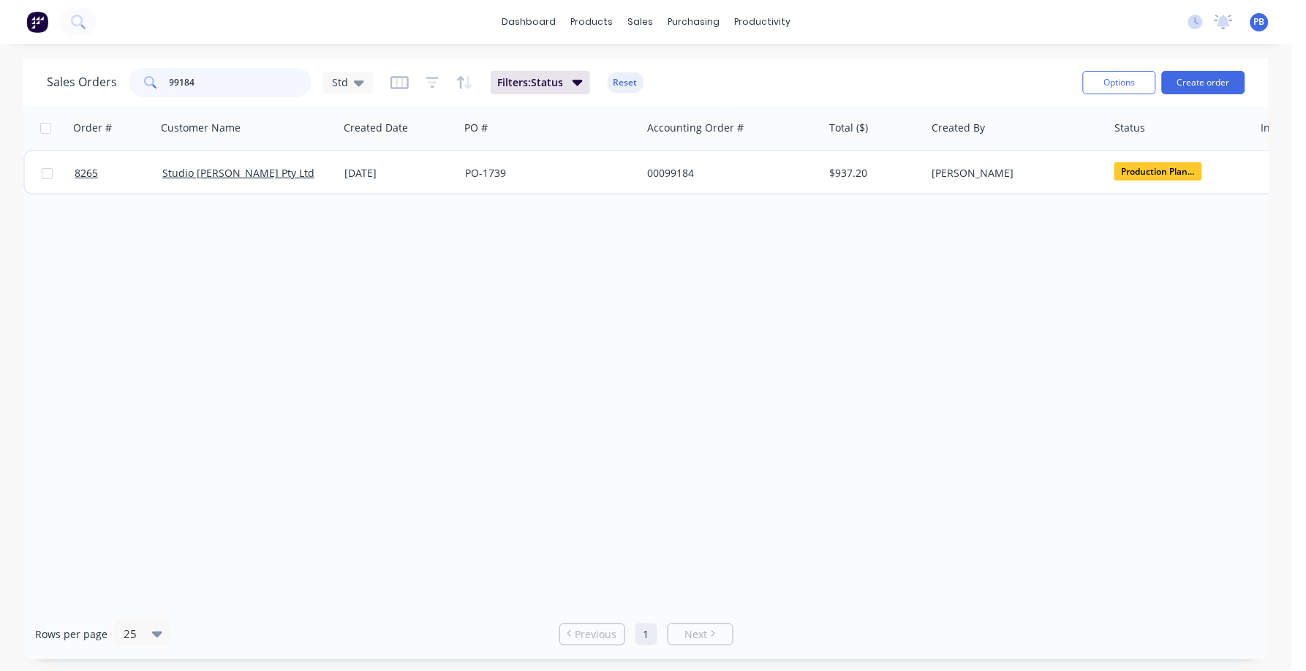
drag, startPoint x: 207, startPoint y: 79, endPoint x: 155, endPoint y: 77, distance: 52.0
click at [155, 77] on div "99184" at bounding box center [220, 82] width 183 height 29
type input "8303"
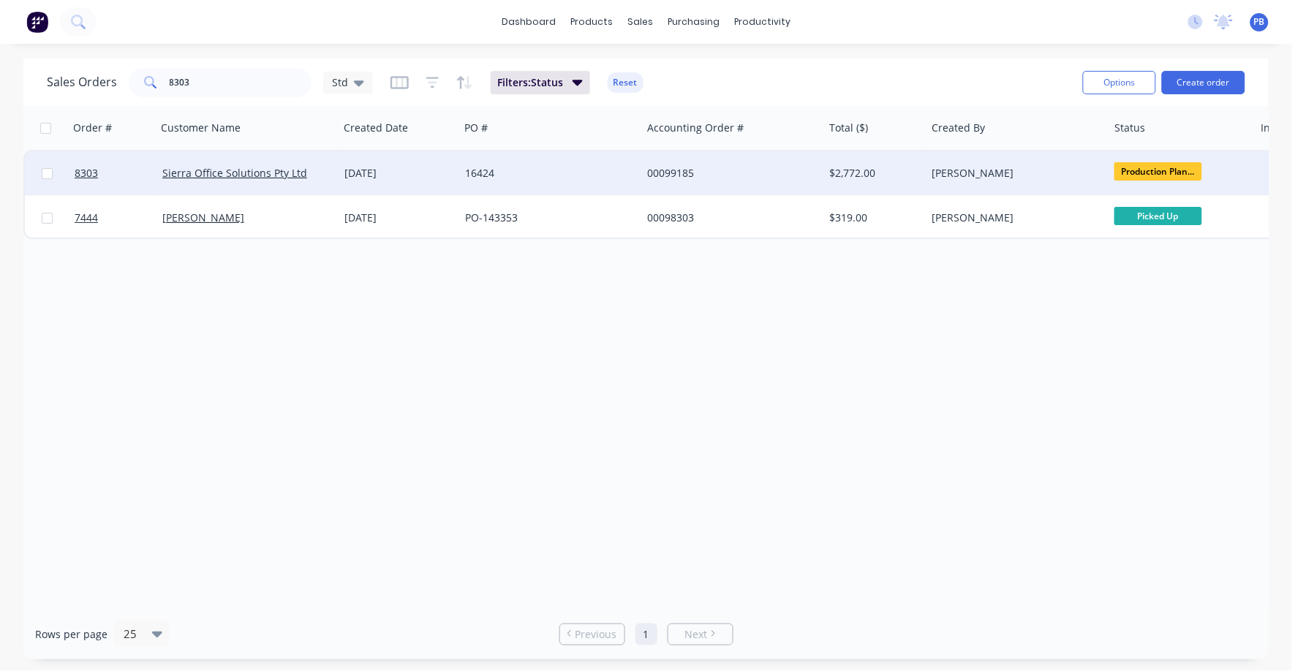
click at [682, 168] on div "00099185" at bounding box center [728, 173] width 162 height 15
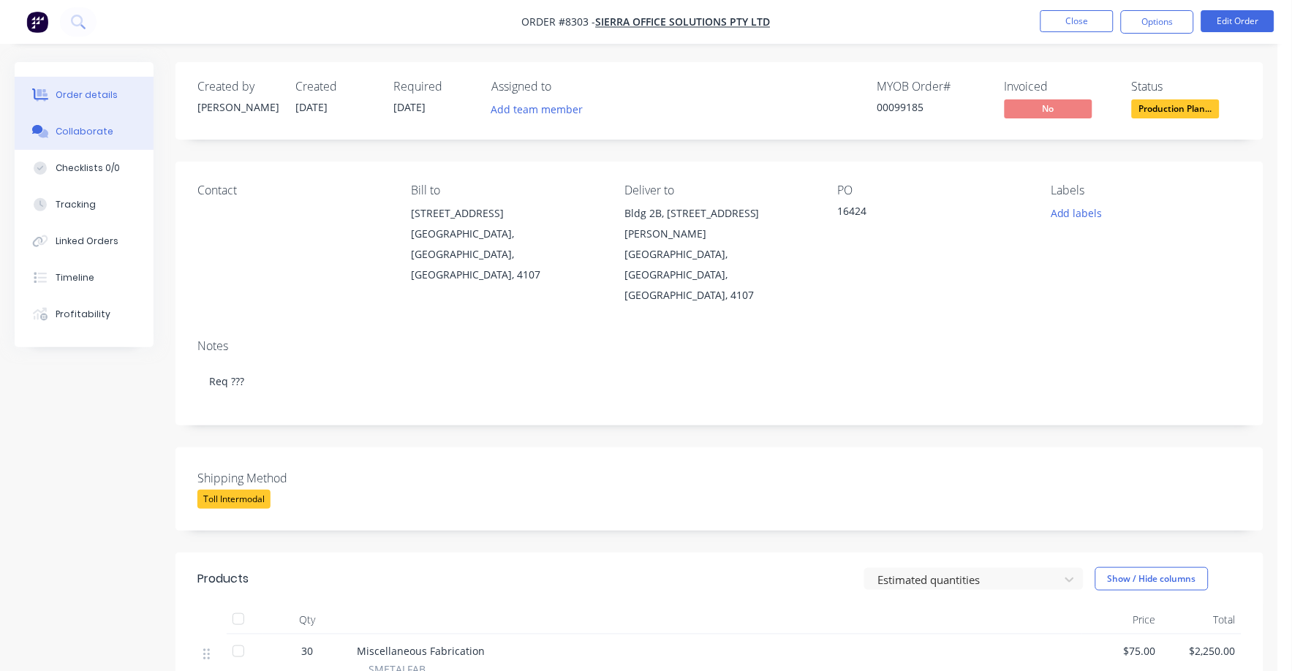
click at [89, 130] on div "Collaborate" at bounding box center [85, 131] width 58 height 13
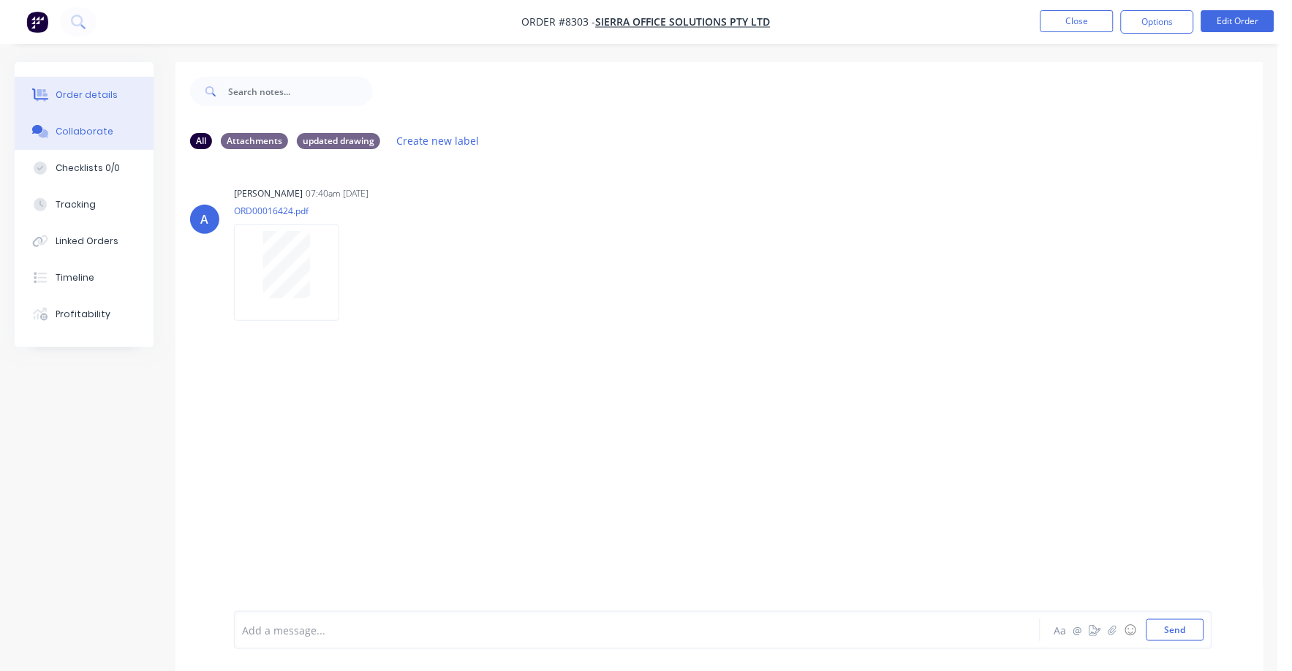
click at [88, 90] on div "Order details" at bounding box center [87, 94] width 62 height 13
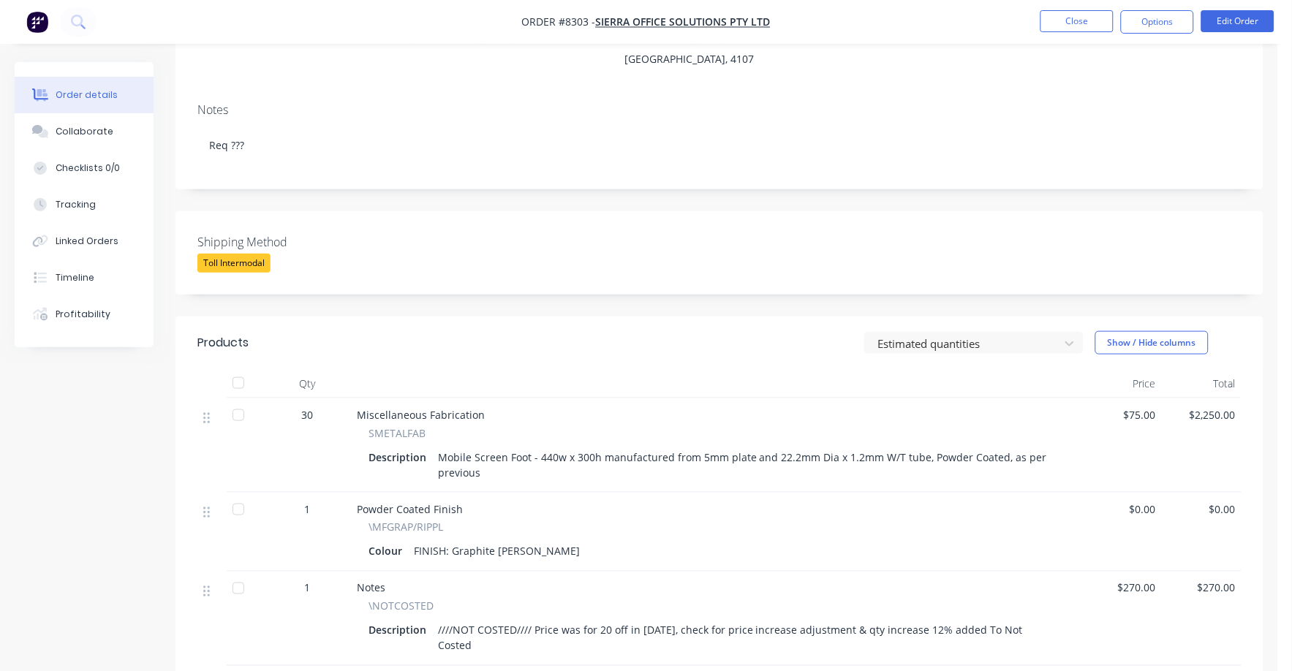
scroll to position [365, 0]
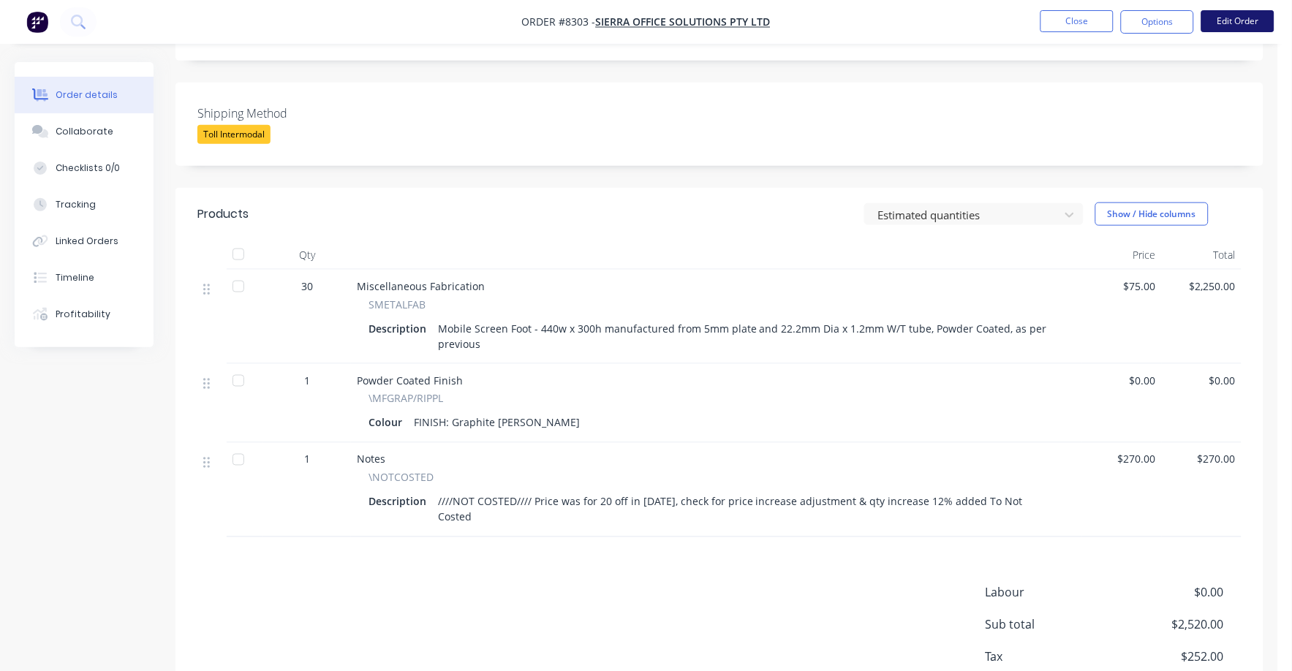
click at [1234, 15] on button "Edit Order" at bounding box center [1237, 21] width 73 height 22
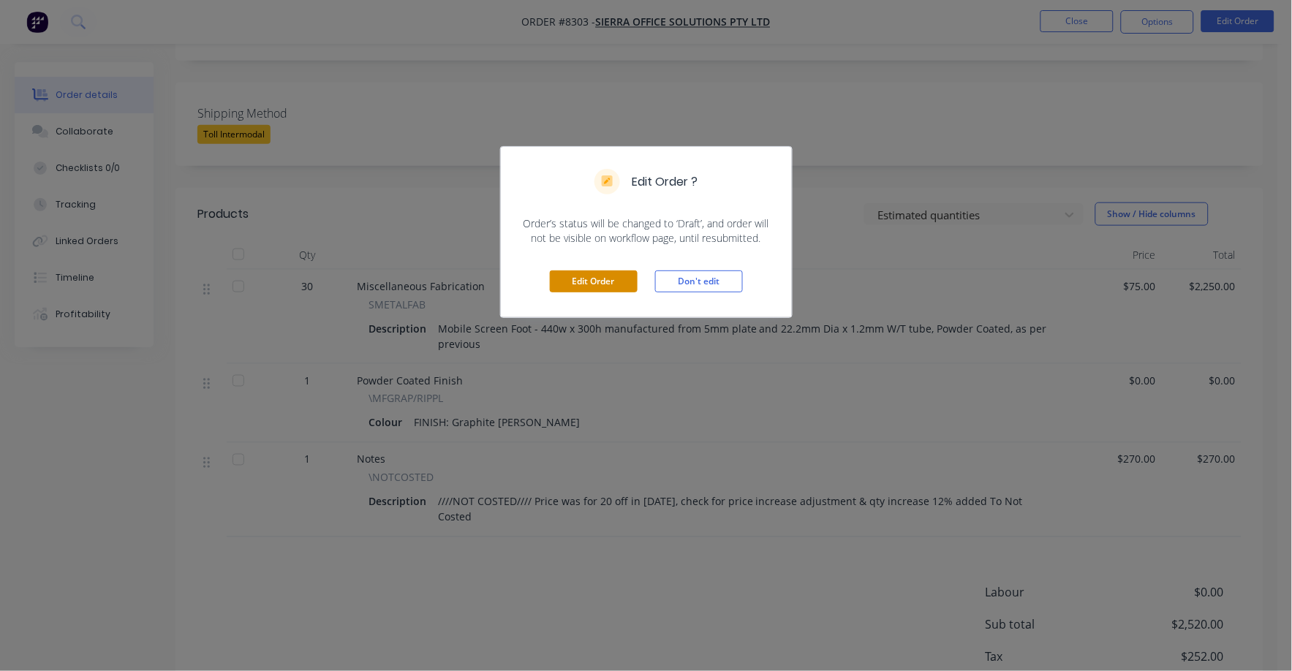
click at [579, 283] on button "Edit Order" at bounding box center [594, 281] width 88 height 22
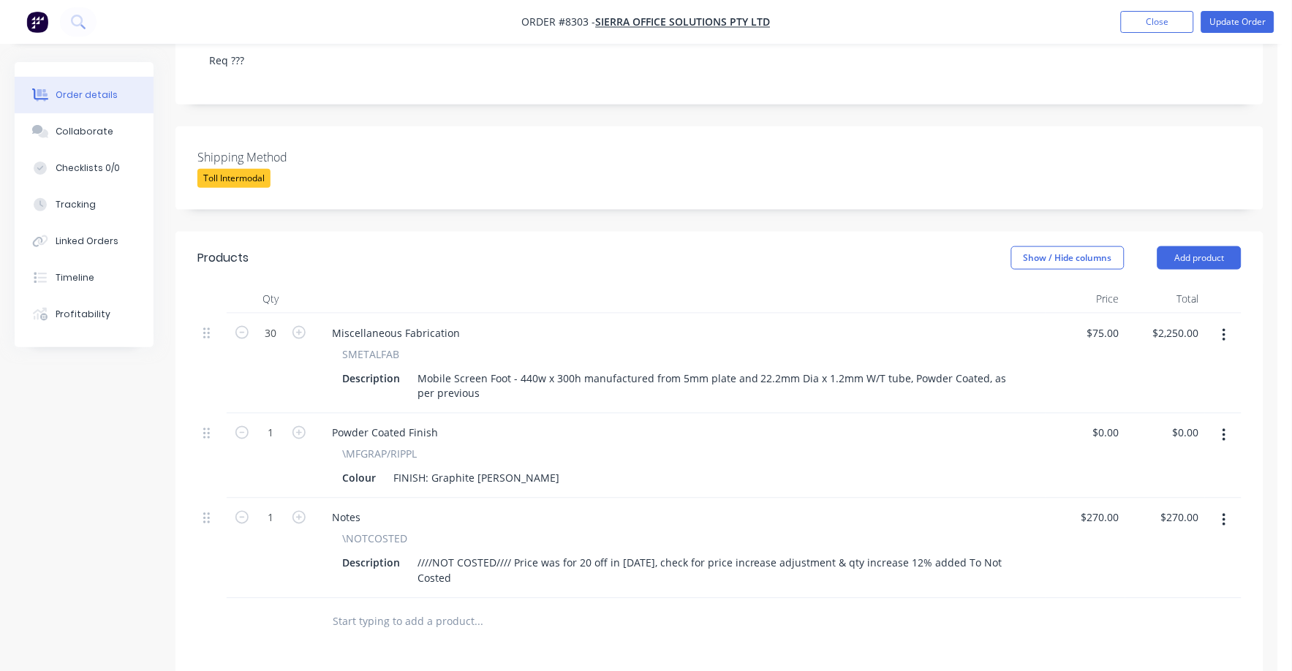
click at [432, 608] on input "text" at bounding box center [478, 622] width 292 height 29
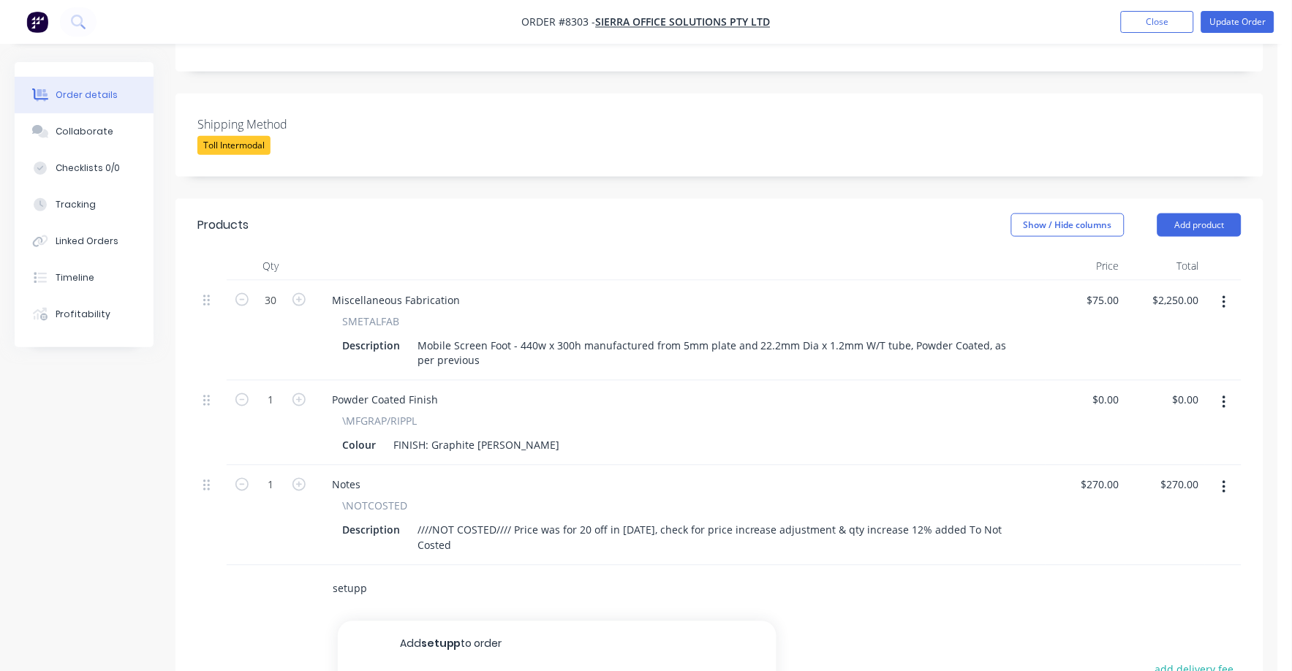
scroll to position [457, 0]
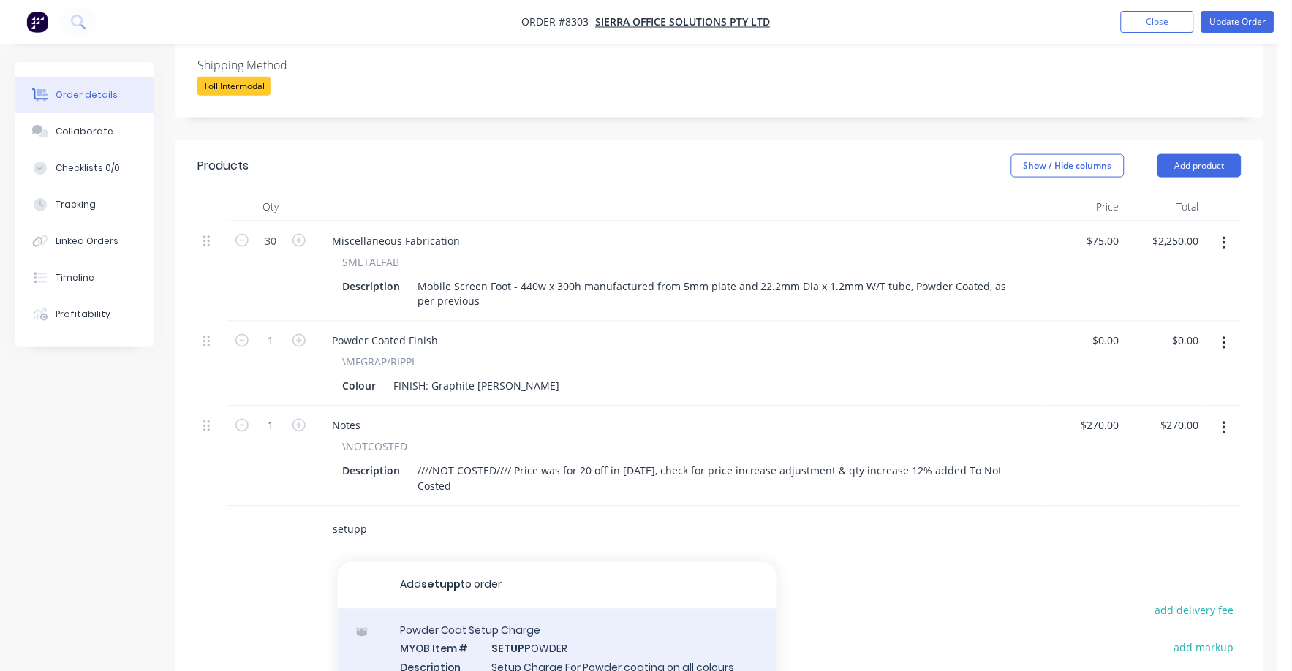
type input "setupp"
click at [479, 609] on div "Powder Coat Setup Charge MYOB Item # SETUPP OWDER Description Setup Charge For …" at bounding box center [557, 673] width 439 height 129
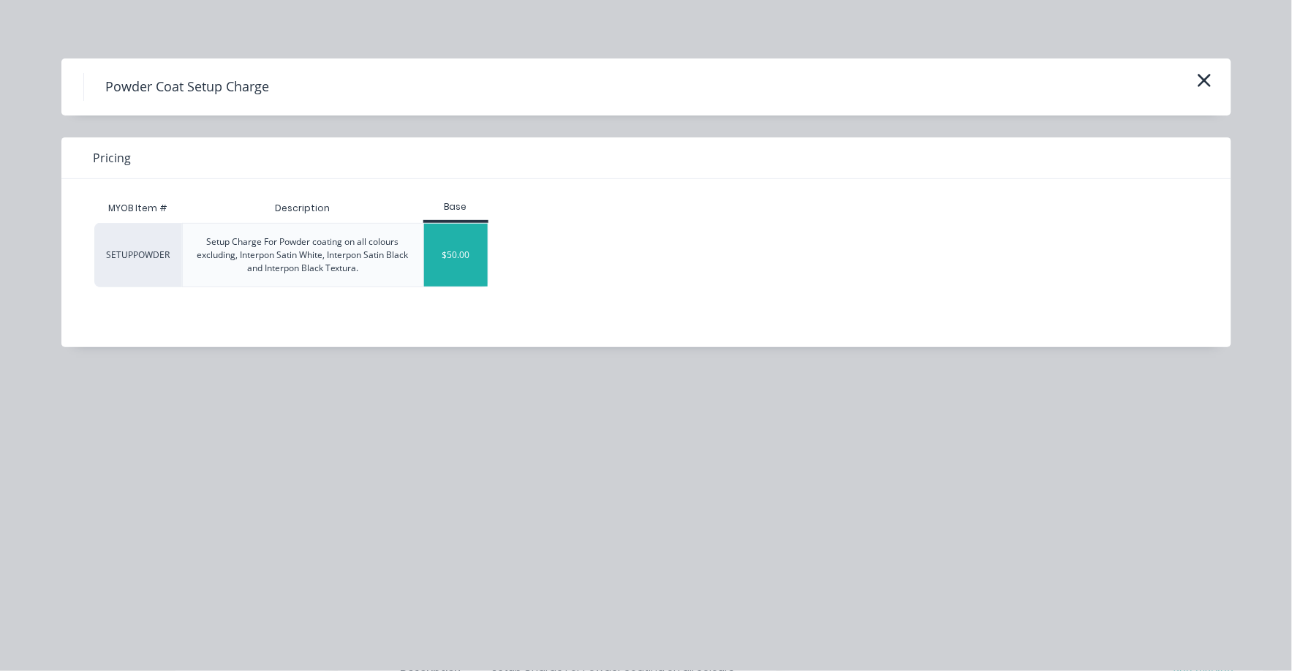
click at [455, 256] on div "$50.00" at bounding box center [456, 255] width 64 height 63
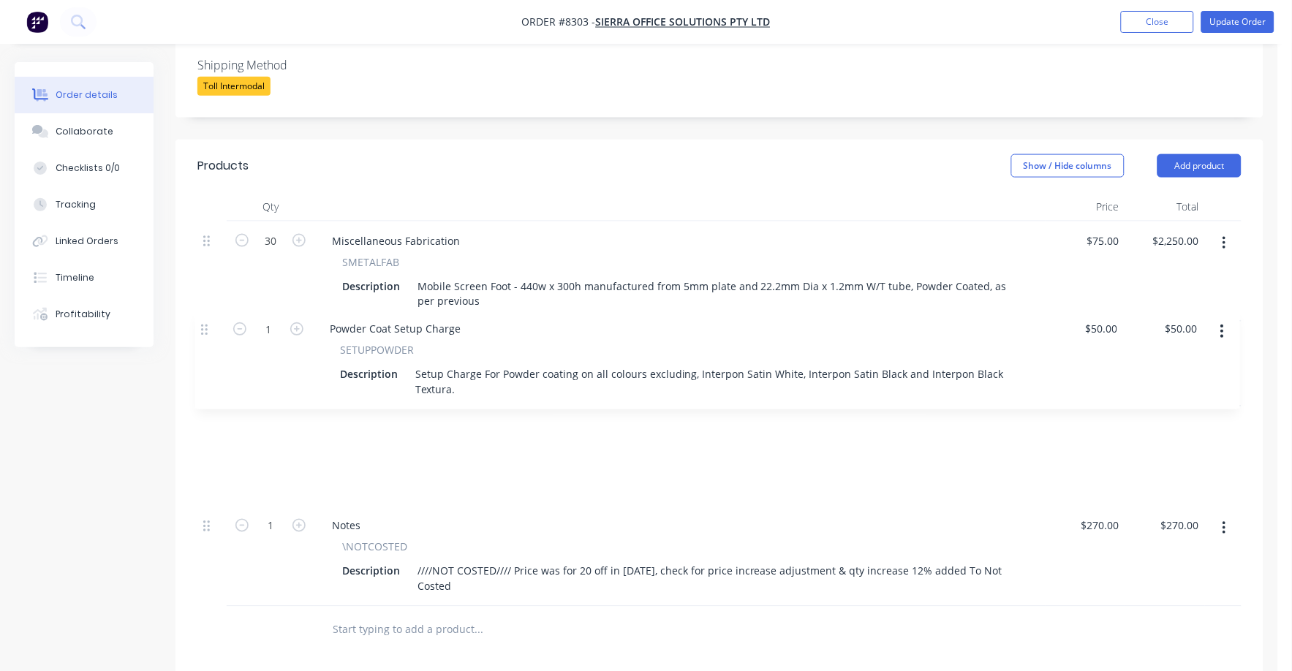
drag, startPoint x: 206, startPoint y: 452, endPoint x: 204, endPoint y: 327, distance: 125.0
click at [204, 327] on div "30 Miscellaneous Fabrication SMETALFAB Description Mobile Screen Foot - 440w x …" at bounding box center [719, 414] width 1044 height 385
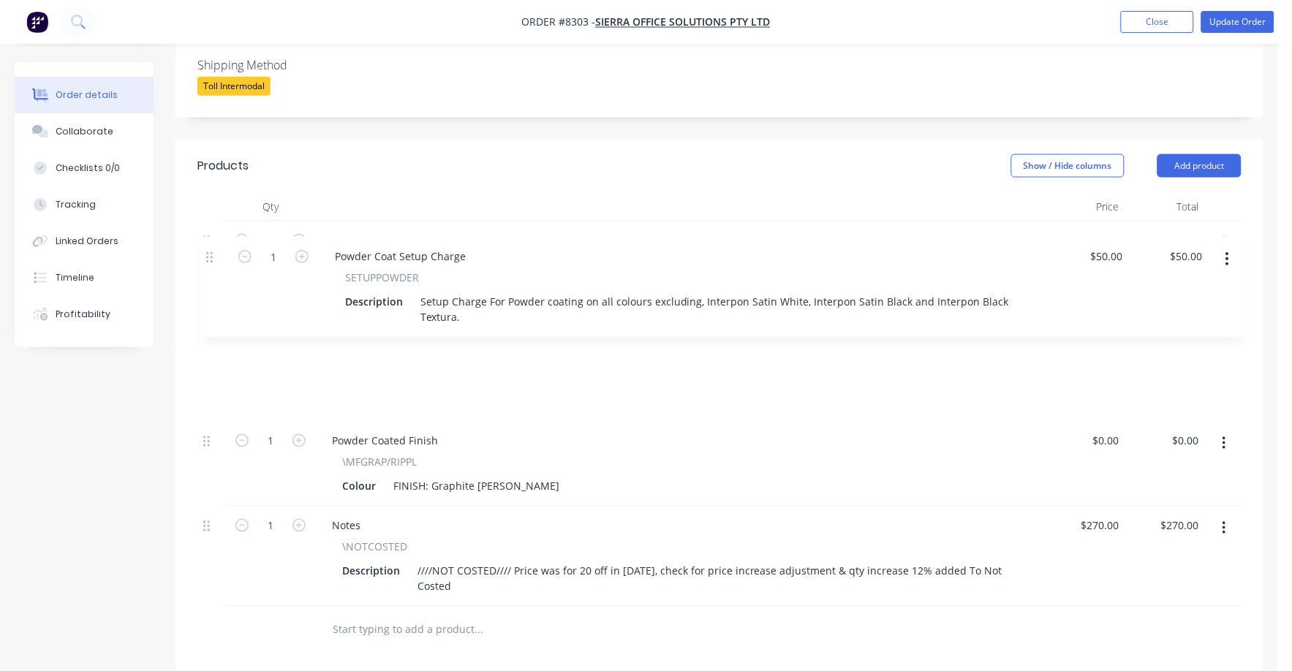
drag, startPoint x: 206, startPoint y: 349, endPoint x: 208, endPoint y: 252, distance: 96.5
click at [208, 252] on div "30 Miscellaneous Fabrication SMETALFAB Description Mobile Screen Foot - 440w x …" at bounding box center [719, 414] width 1044 height 385
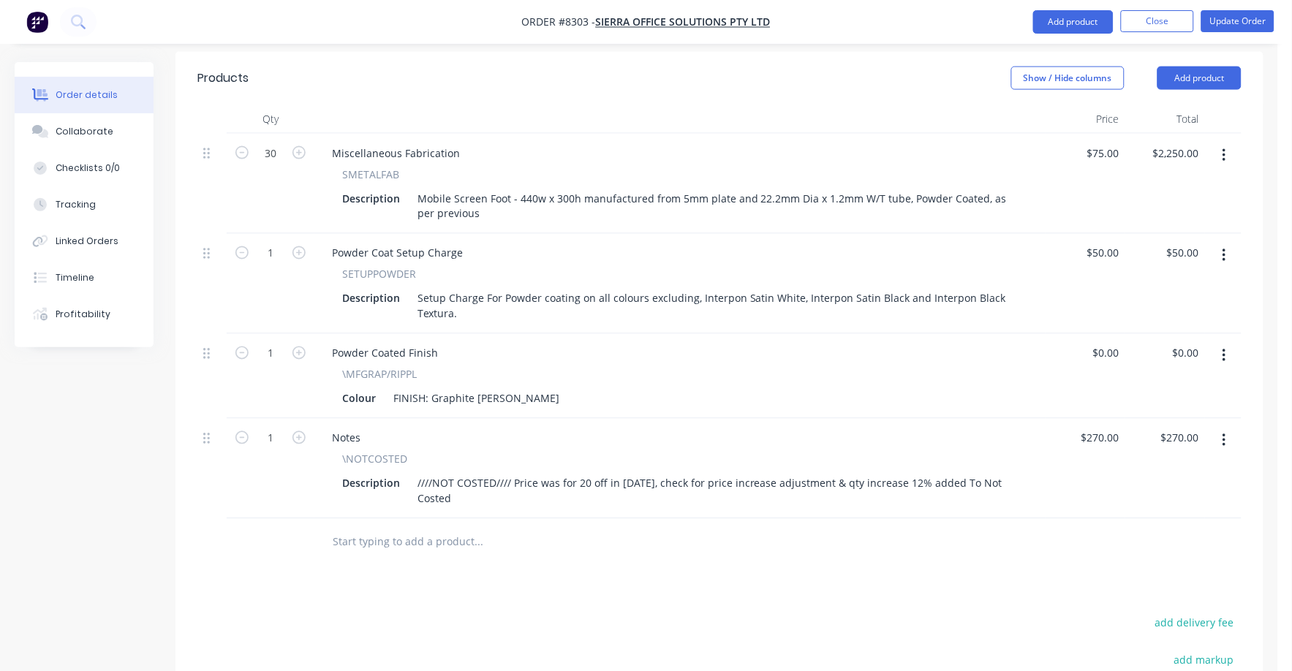
scroll to position [548, 0]
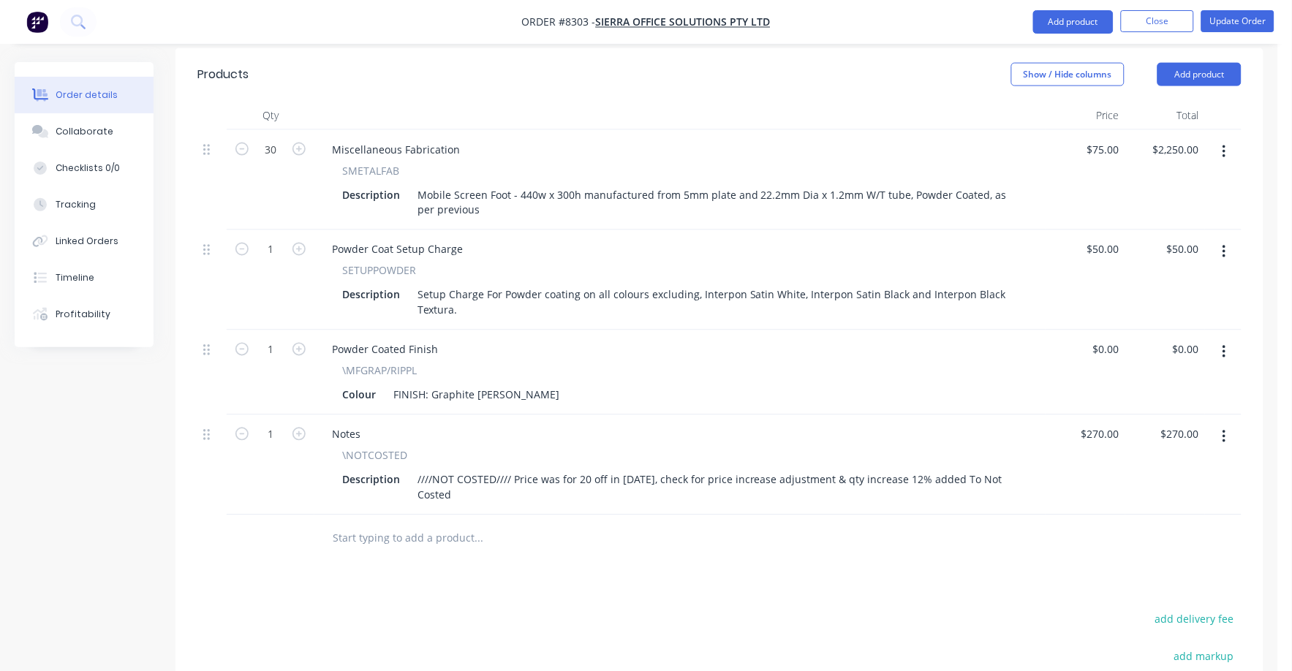
click at [1143, 428] on div "$270.00 $270.00" at bounding box center [1165, 465] width 80 height 100
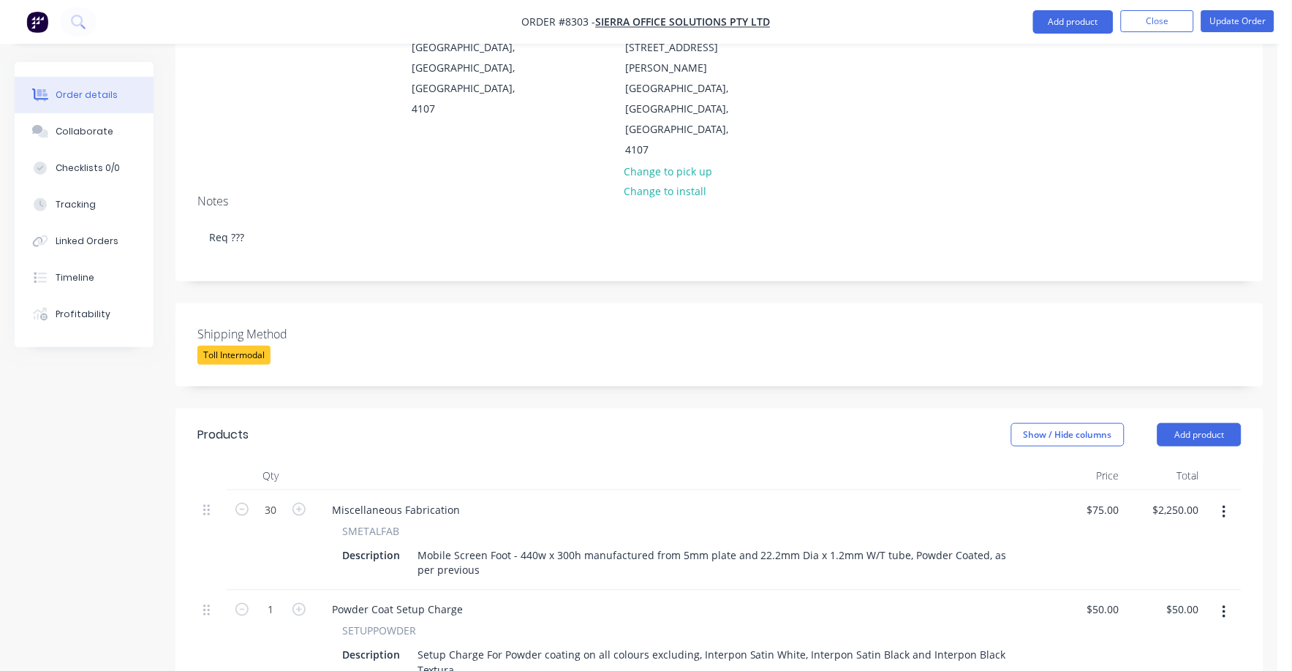
scroll to position [182, 0]
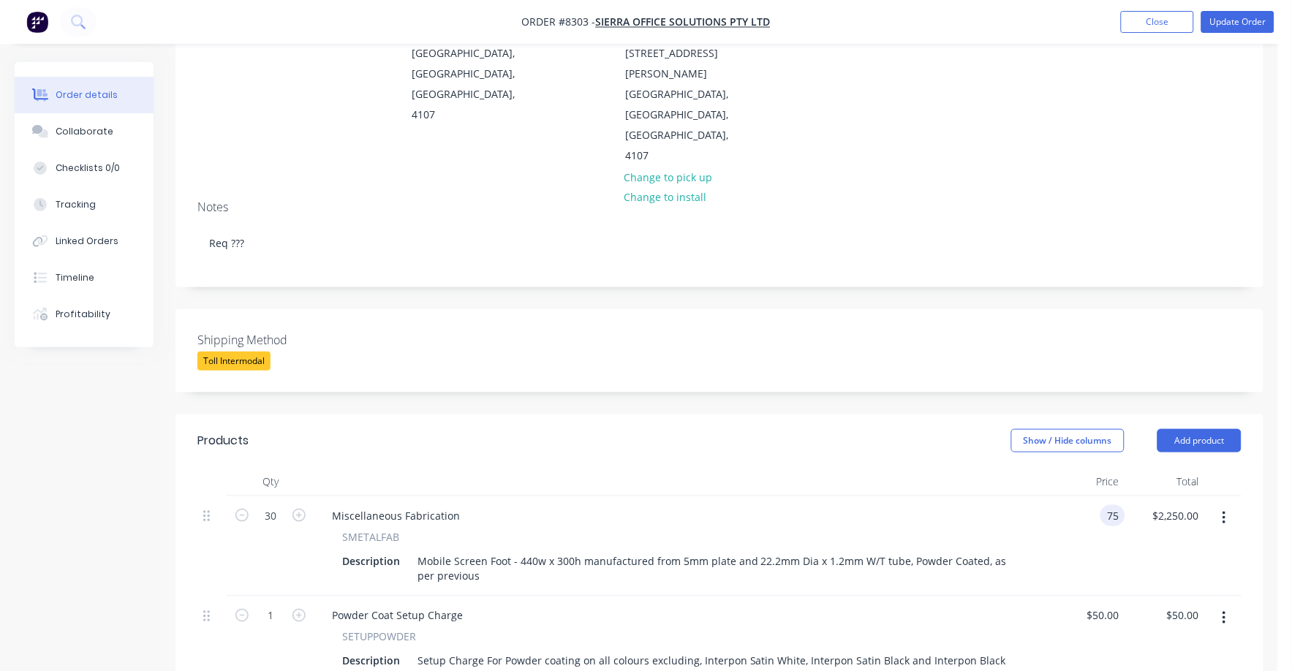
click at [1107, 505] on input "75" at bounding box center [1115, 515] width 19 height 21
type input "$85.00"
type input "$2,550.00"
click at [970, 605] on div "Powder Coat Setup Charge" at bounding box center [679, 615] width 719 height 21
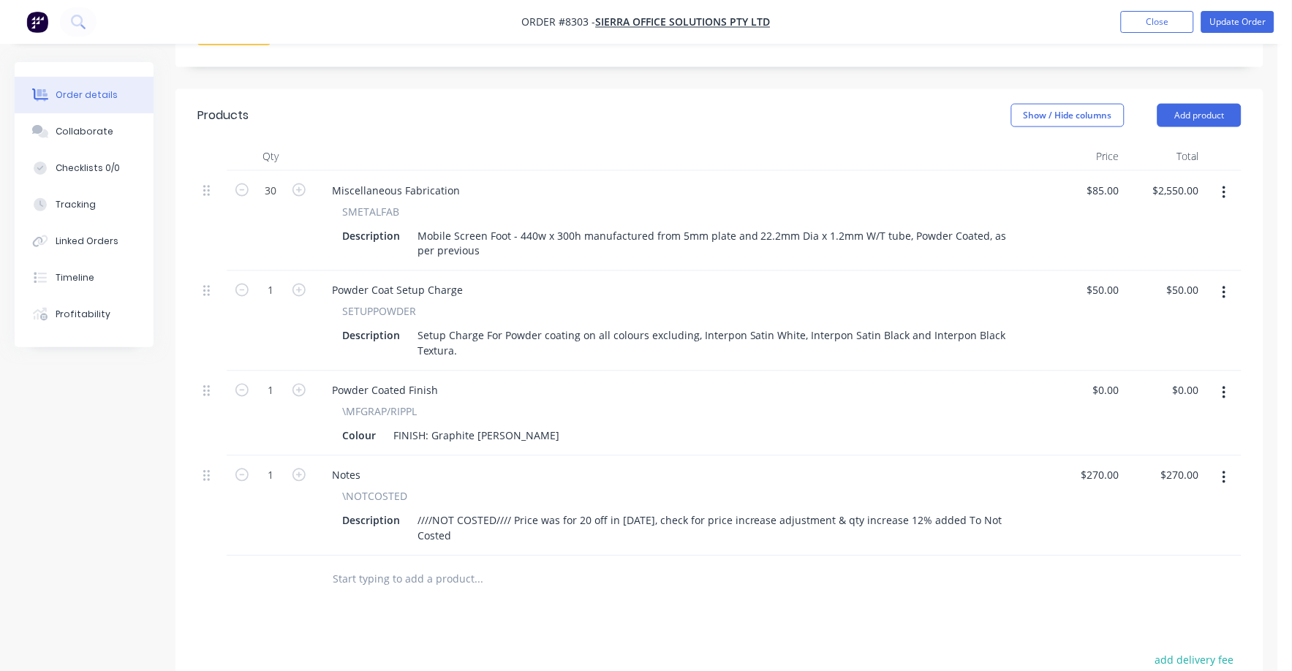
scroll to position [457, 0]
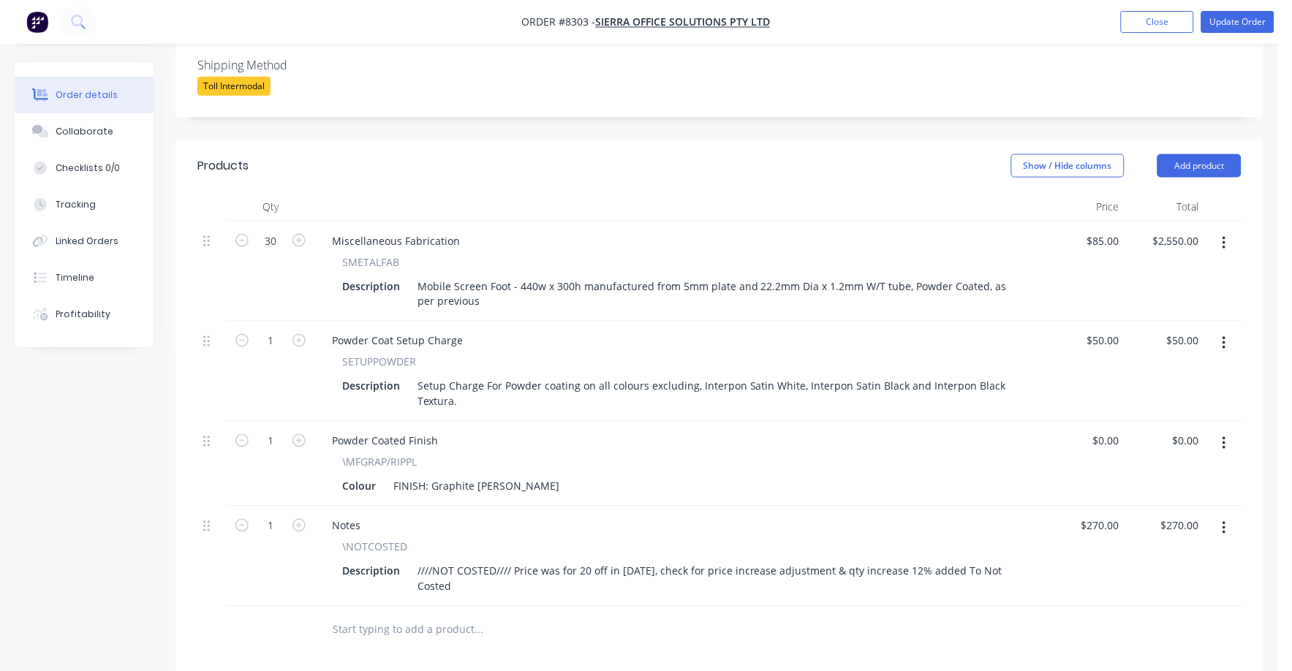
click at [1233, 515] on button "button" at bounding box center [1224, 528] width 34 height 26
click at [1157, 644] on div "Delete" at bounding box center [1172, 654] width 113 height 21
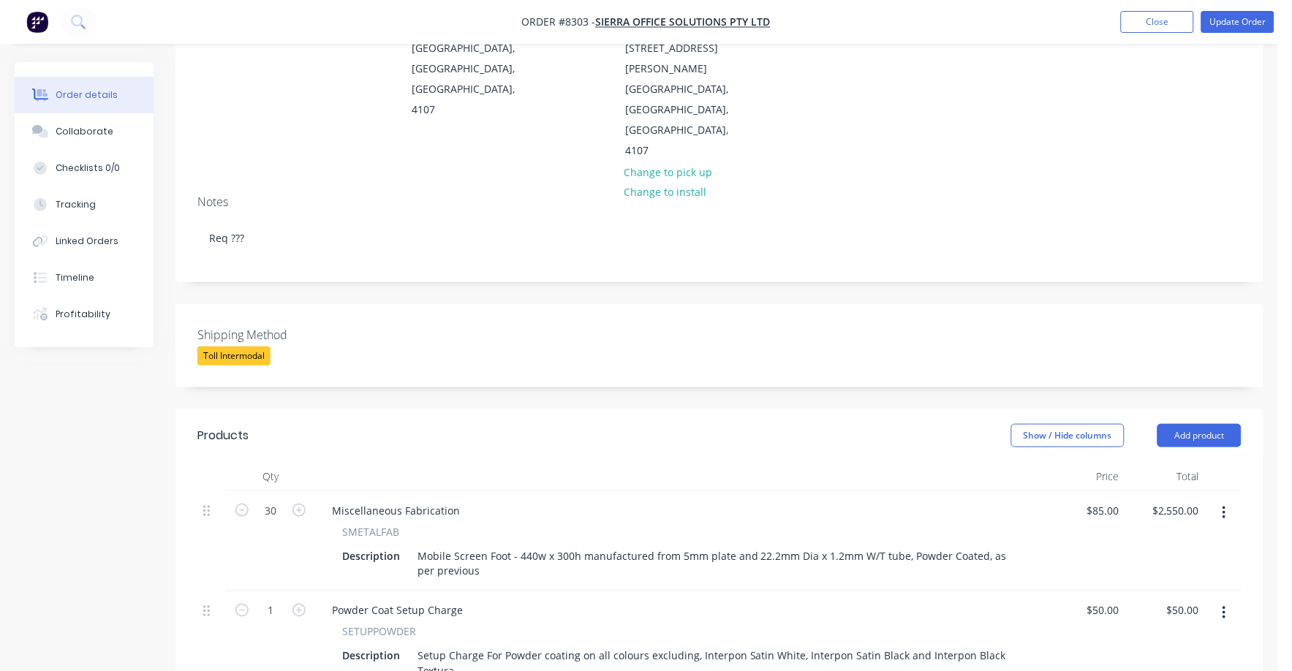
scroll to position [0, 0]
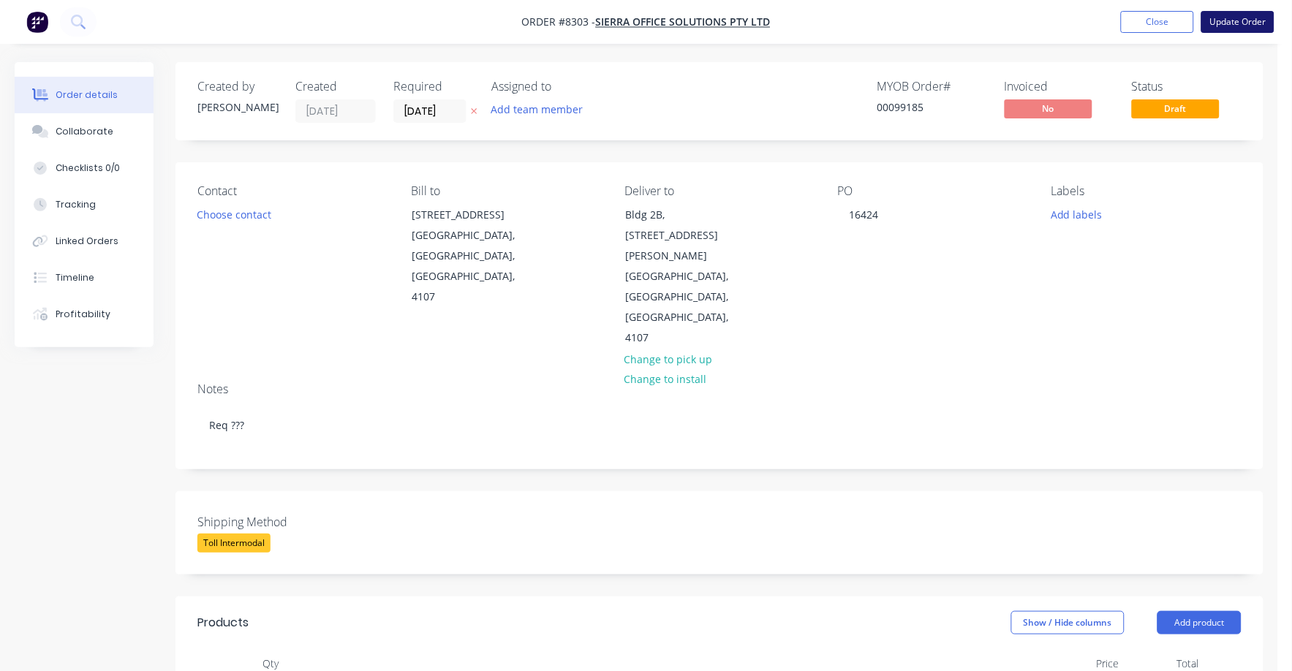
click at [1254, 12] on button "Update Order" at bounding box center [1237, 22] width 73 height 22
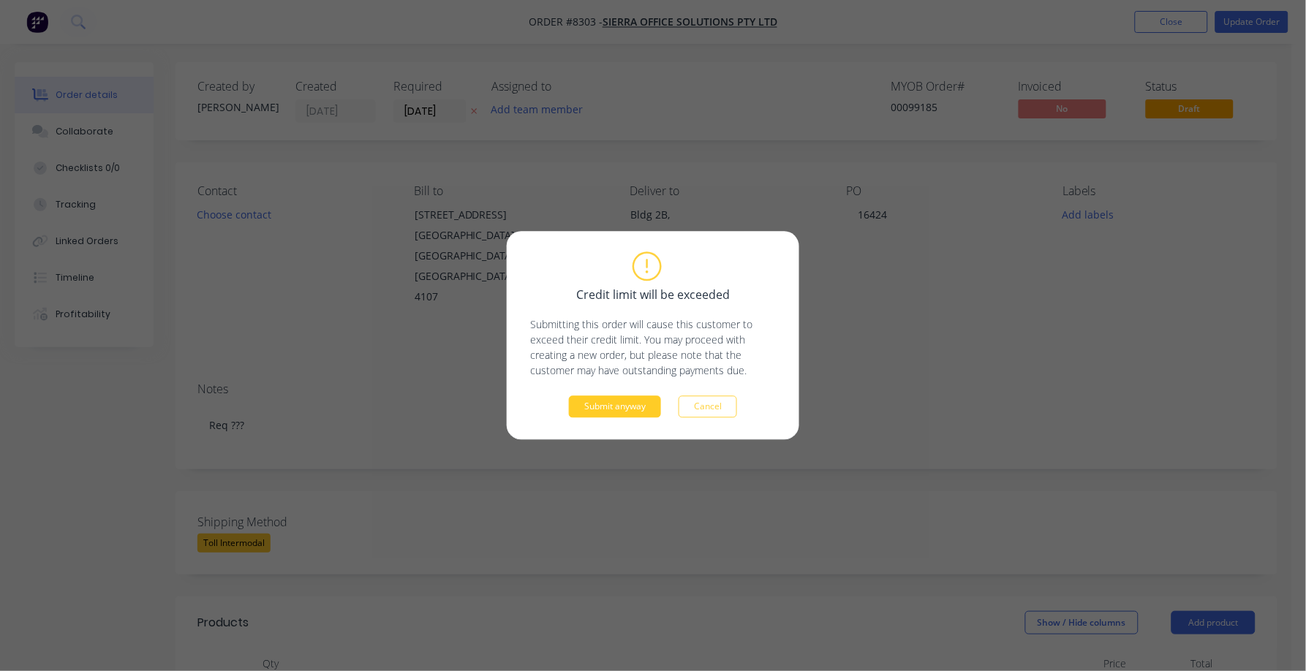
click at [608, 409] on button "Submit anyway" at bounding box center [615, 407] width 92 height 22
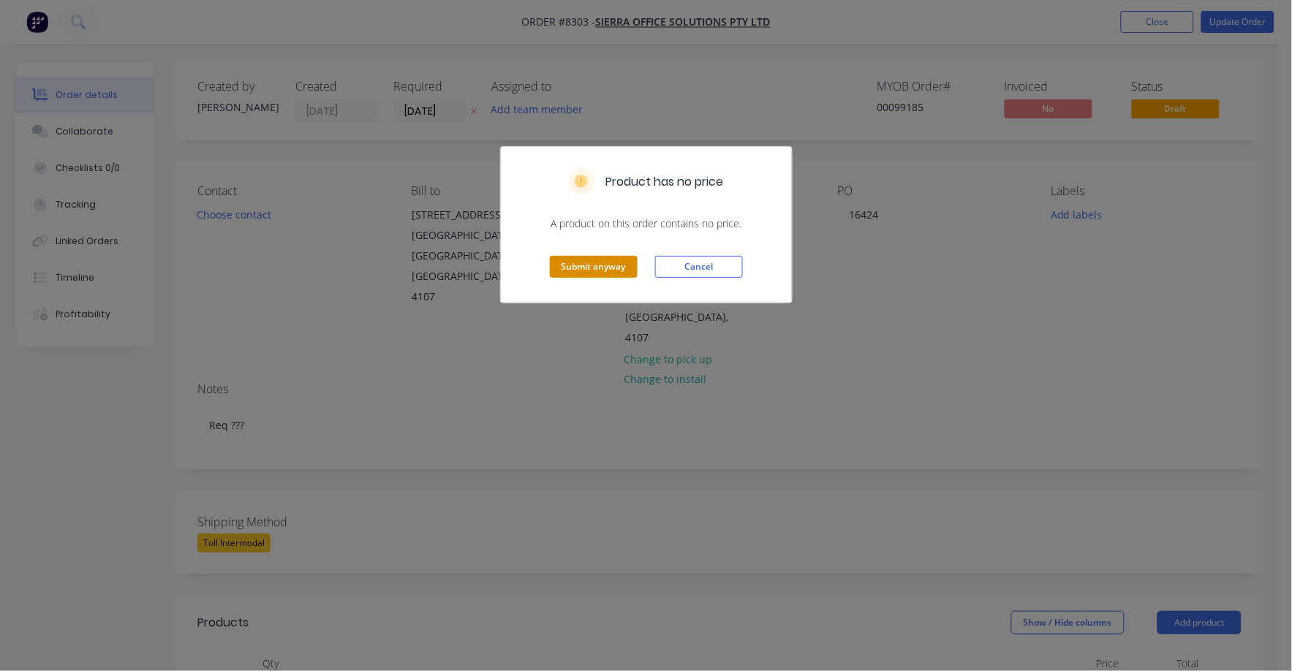
click at [588, 262] on button "Submit anyway" at bounding box center [594, 267] width 88 height 22
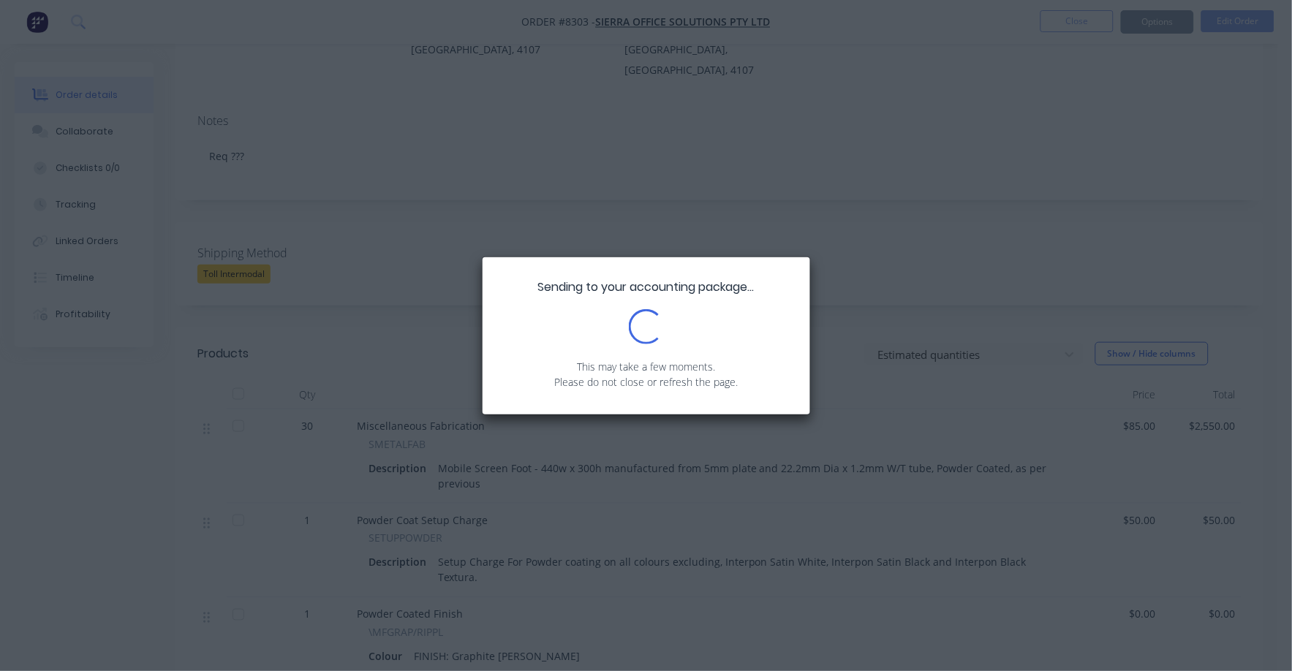
scroll to position [182, 0]
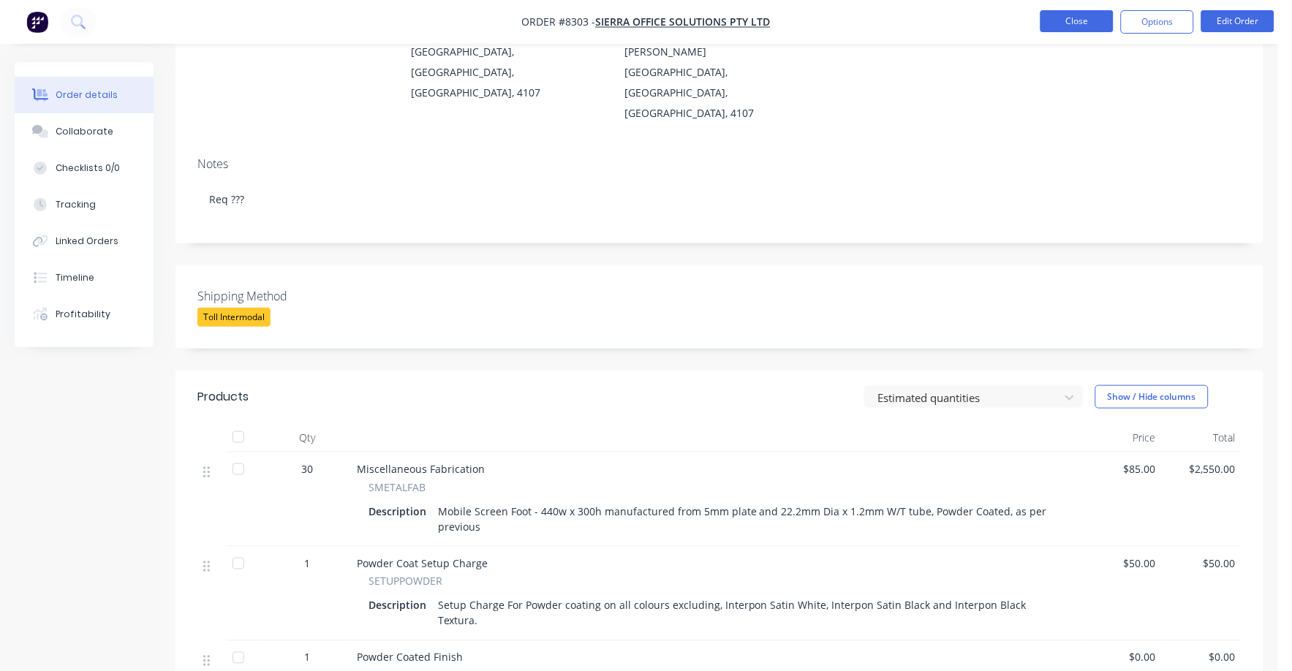
click at [1076, 23] on button "Close" at bounding box center [1076, 21] width 73 height 22
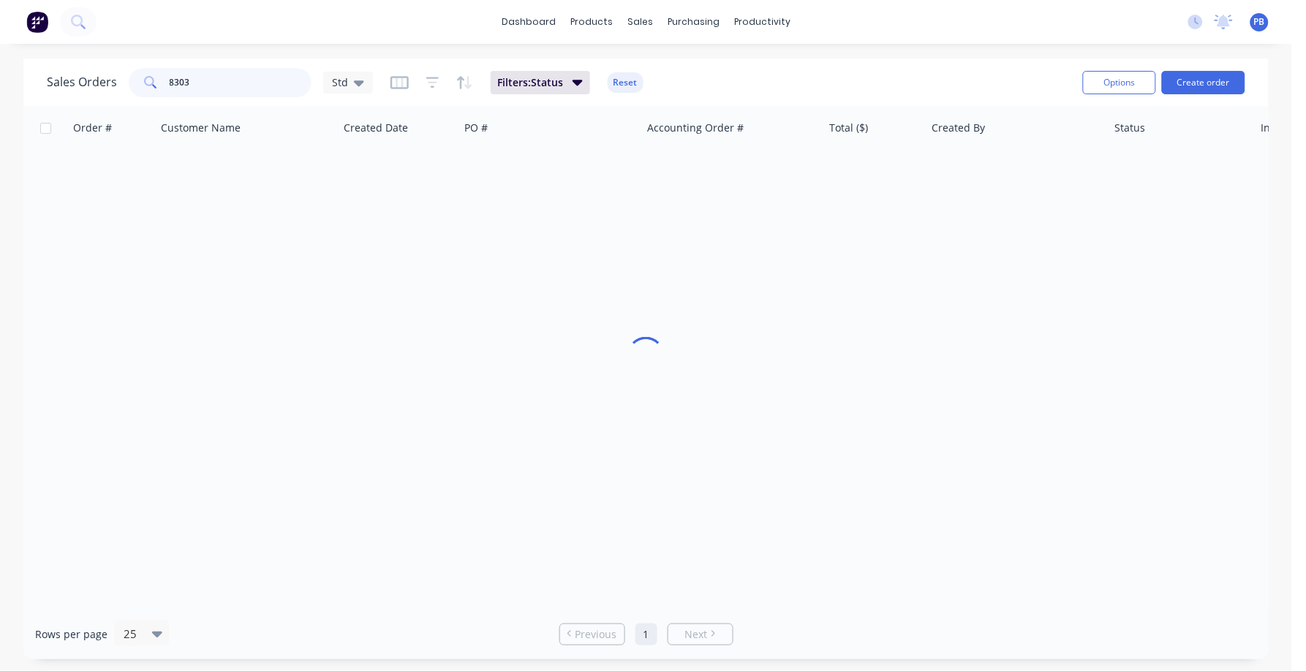
click at [148, 72] on div "8303" at bounding box center [220, 82] width 183 height 29
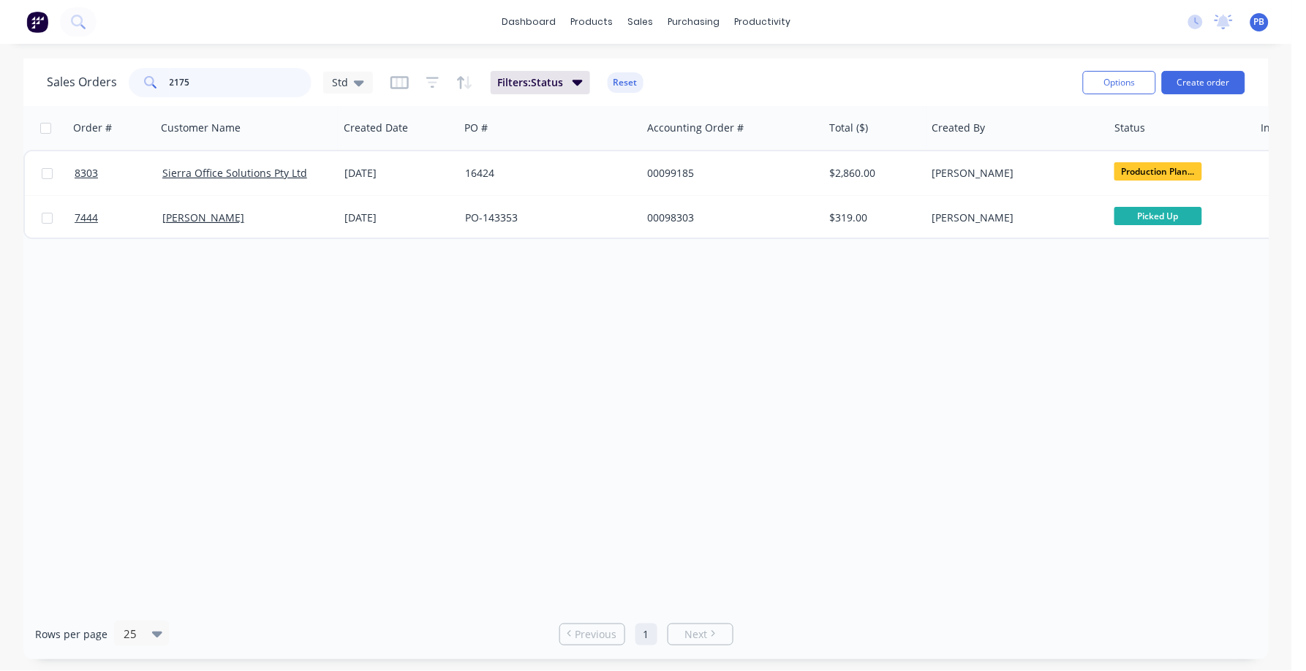
type input "2175"
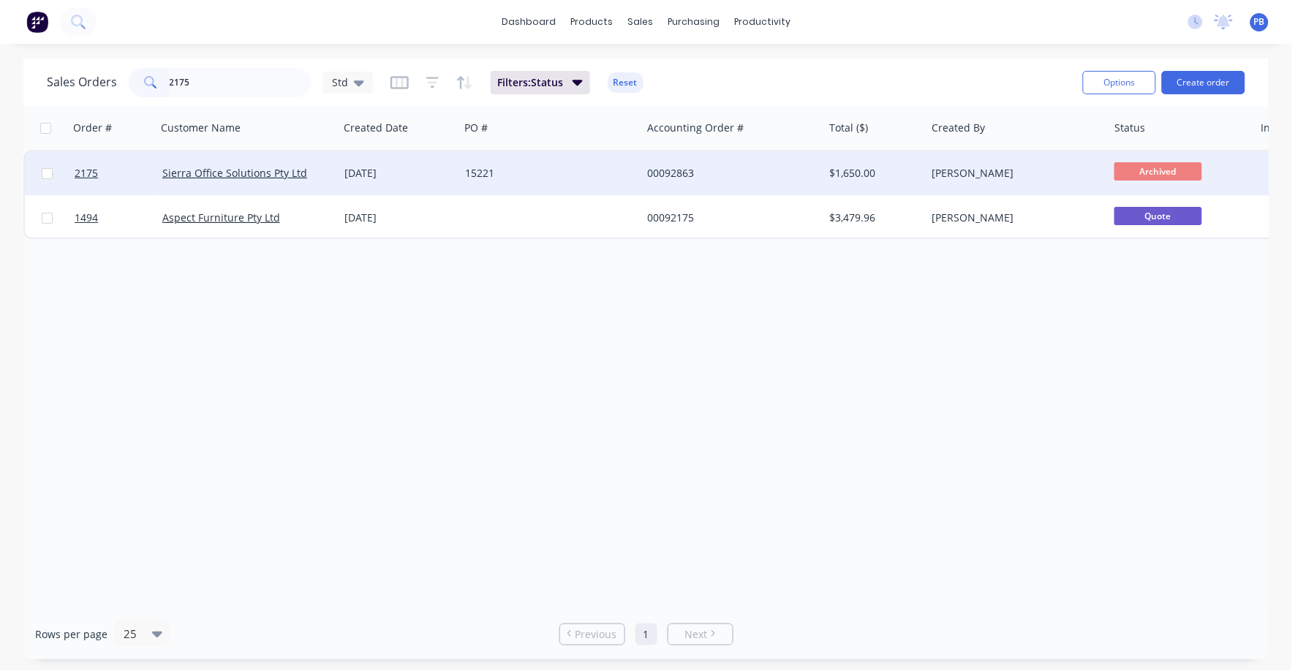
click at [678, 167] on div "00092863" at bounding box center [728, 173] width 162 height 15
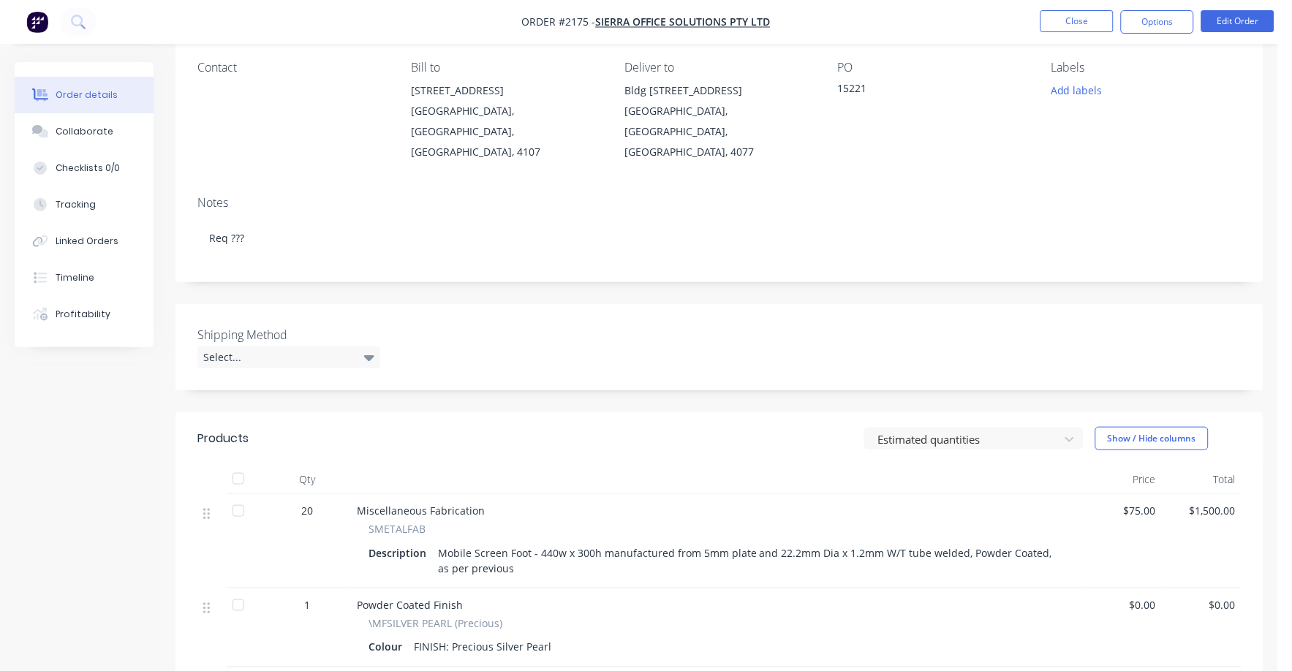
scroll to position [182, 0]
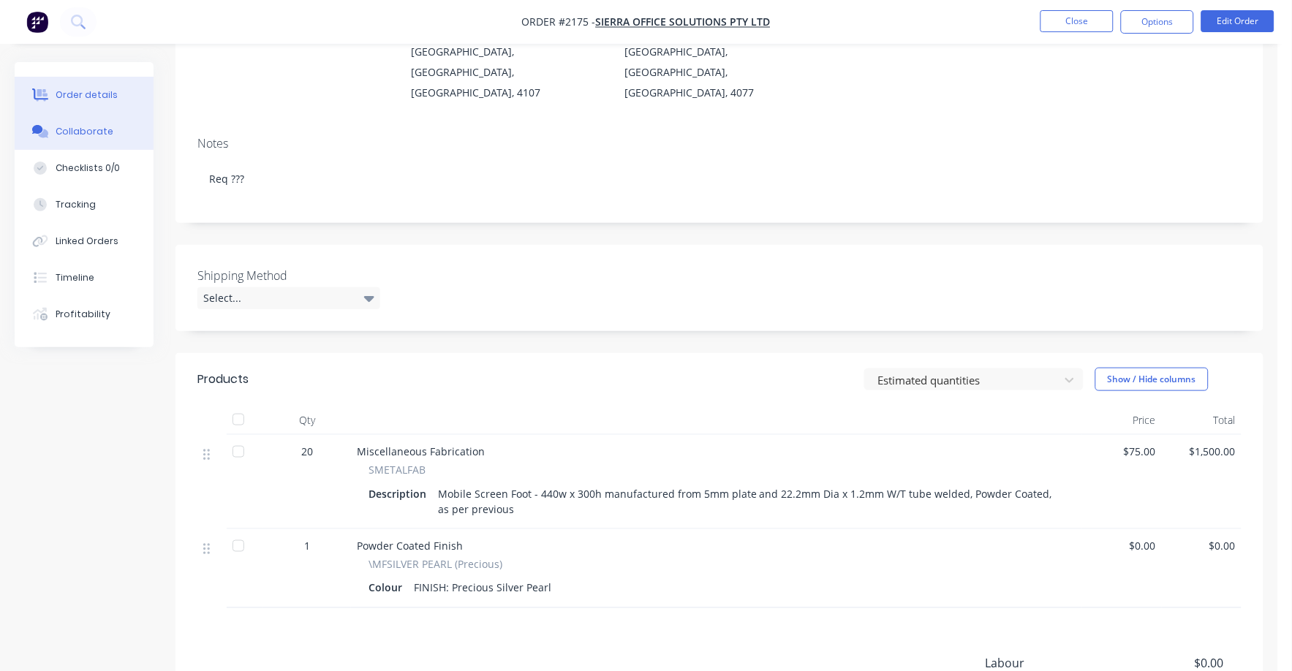
click at [82, 125] on div "Collaborate" at bounding box center [85, 131] width 58 height 13
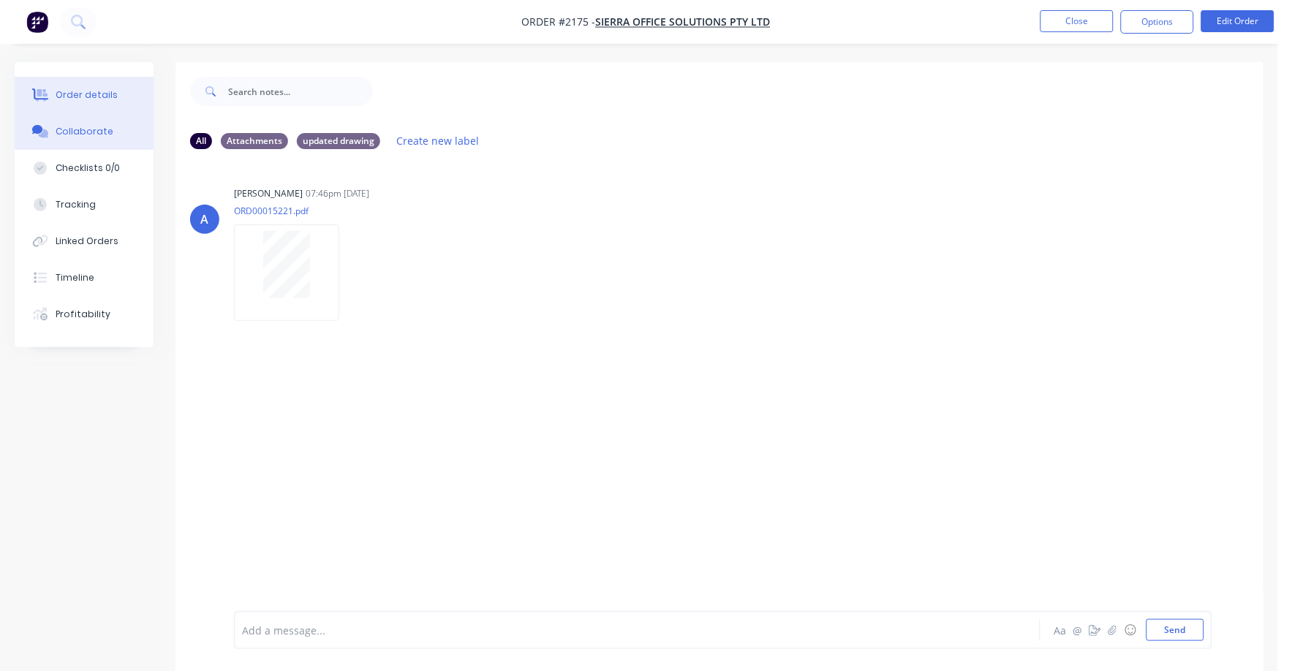
click at [101, 89] on div "Order details" at bounding box center [87, 94] width 62 height 13
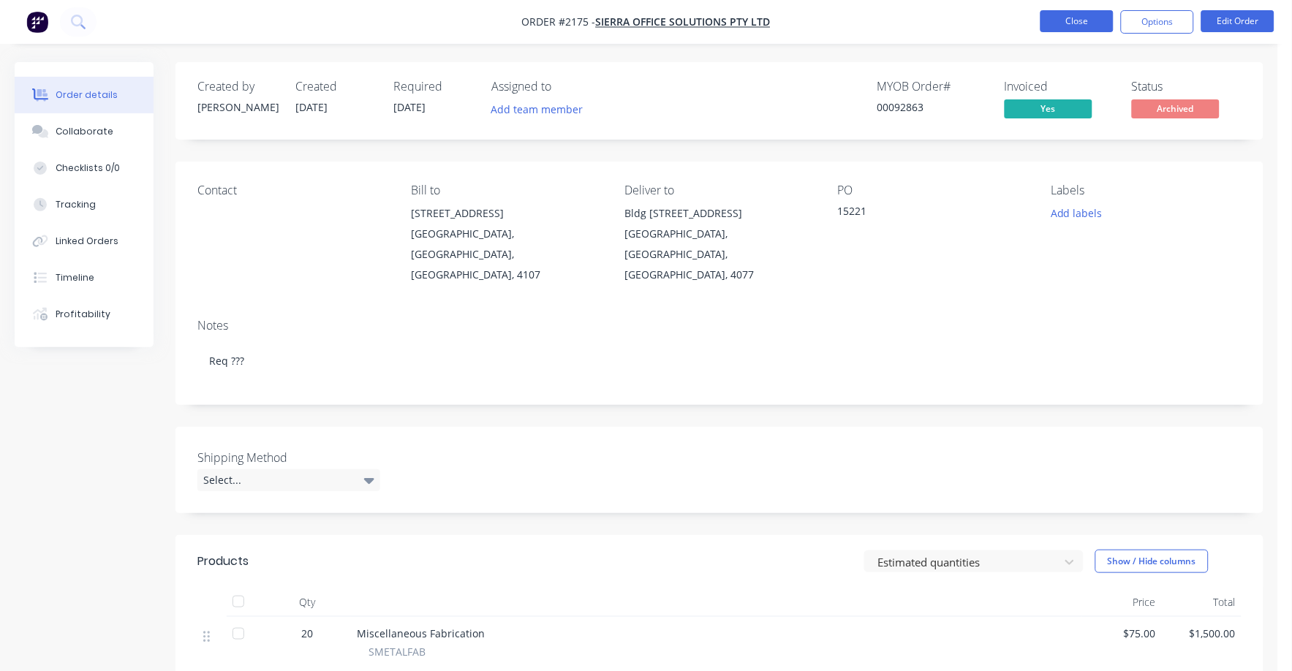
click at [1073, 17] on button "Close" at bounding box center [1076, 21] width 73 height 22
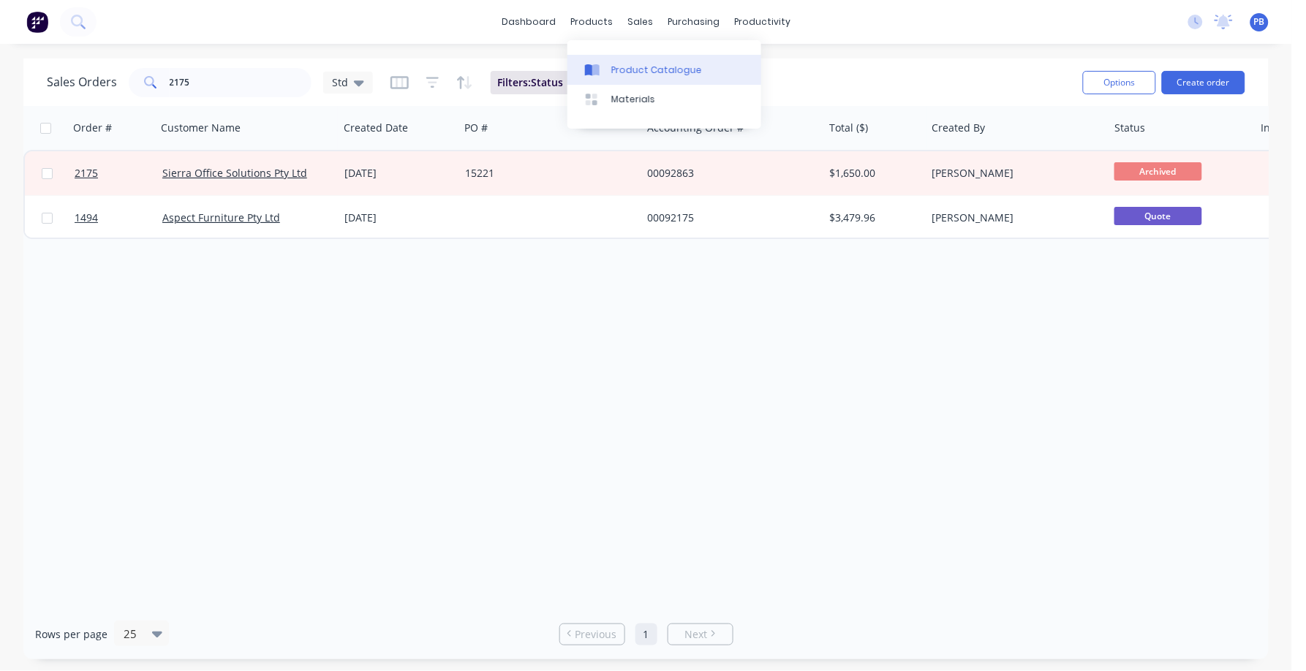
click at [652, 78] on link "Product Catalogue" at bounding box center [664, 69] width 194 height 29
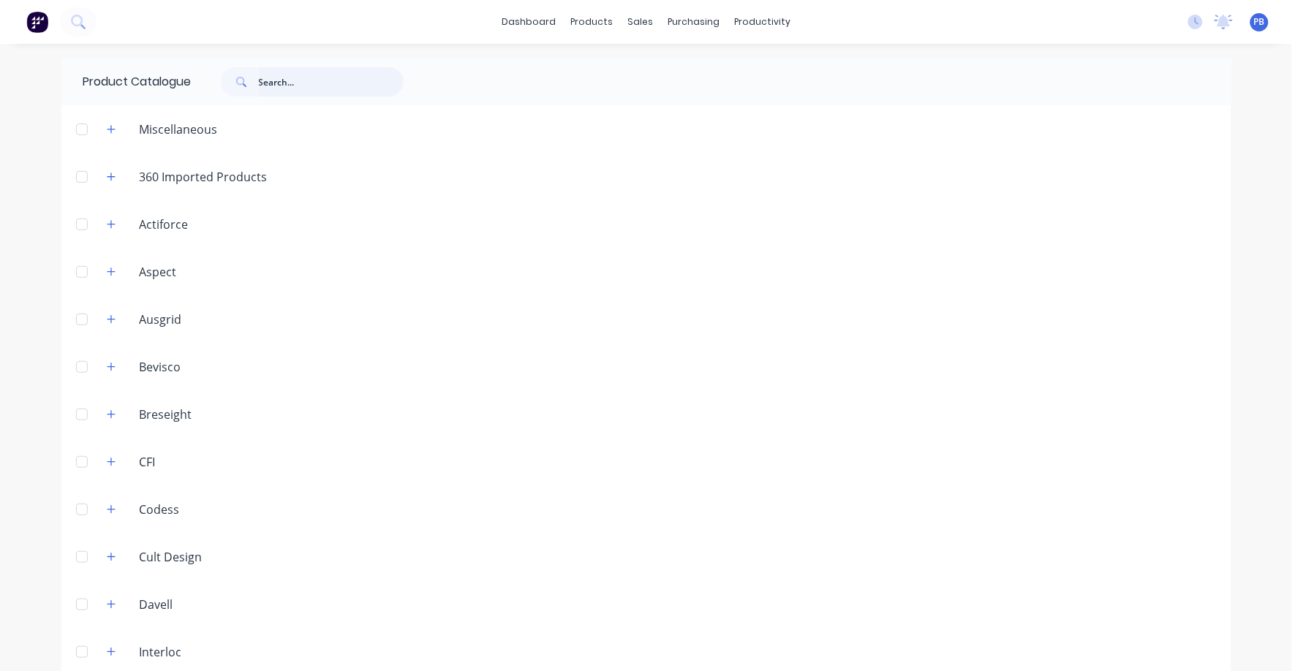
click at [309, 82] on input "text" at bounding box center [331, 81] width 145 height 29
click at [671, 63] on link "Sales Orders" at bounding box center [711, 69] width 194 height 29
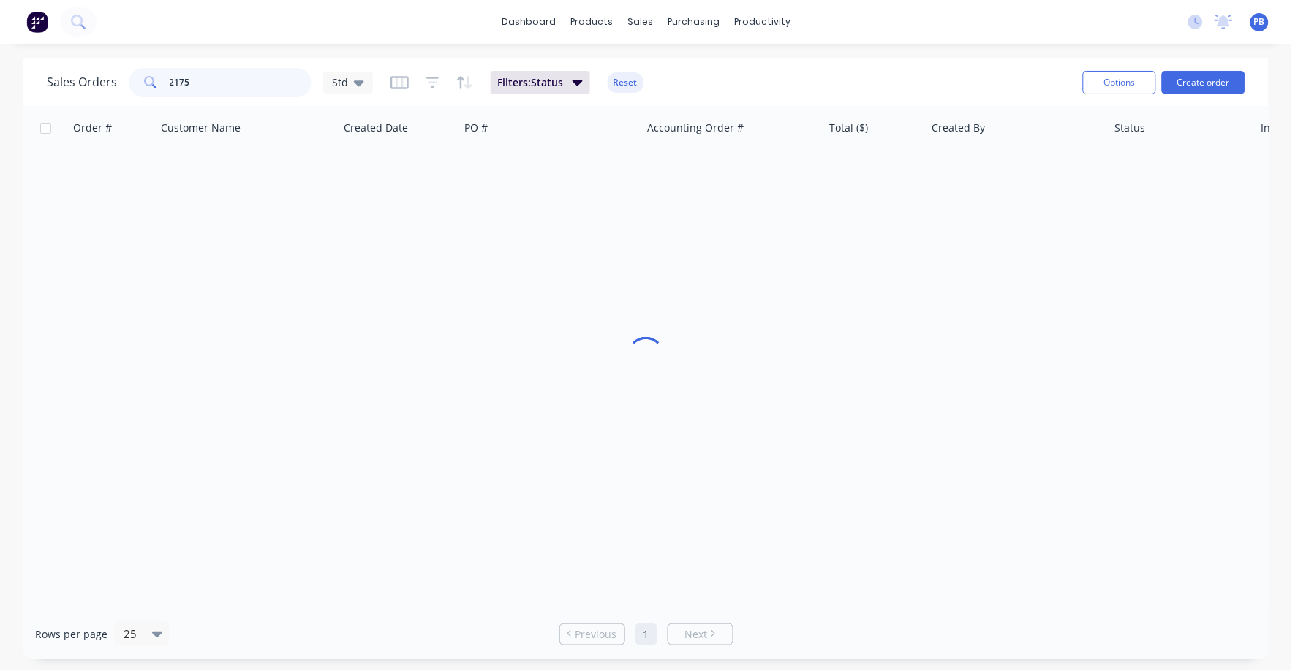
click at [237, 82] on input "2175" at bounding box center [241, 82] width 143 height 29
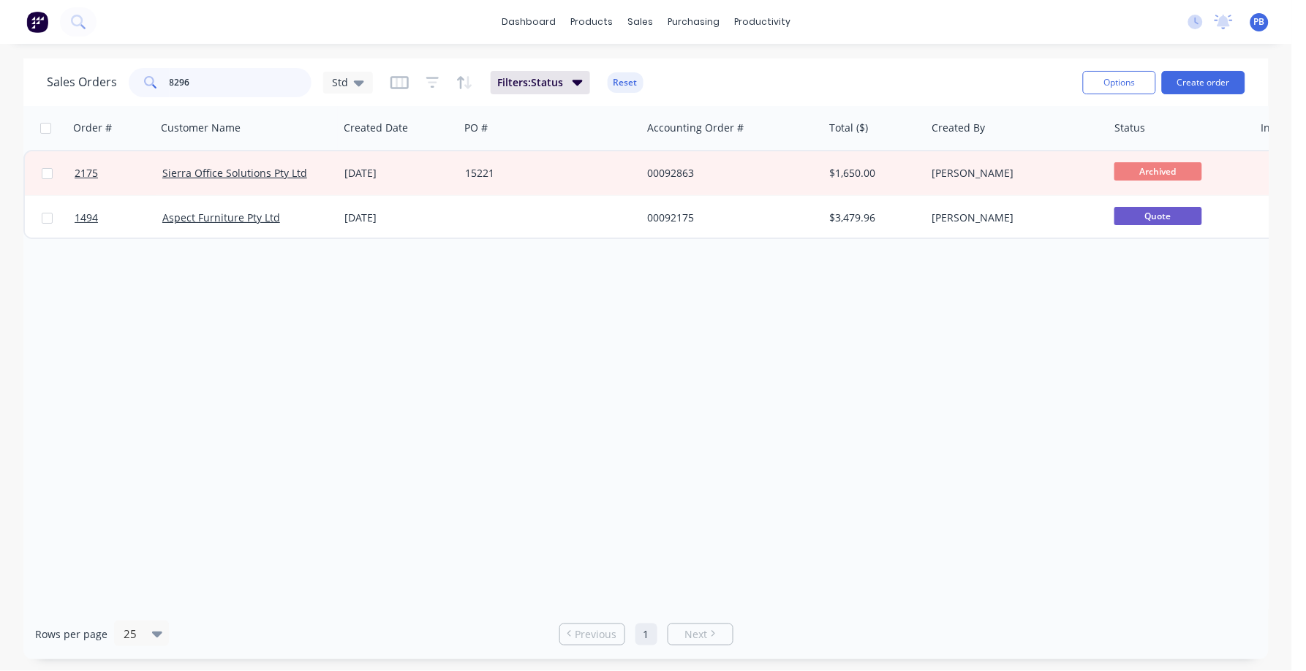
type input "8296"
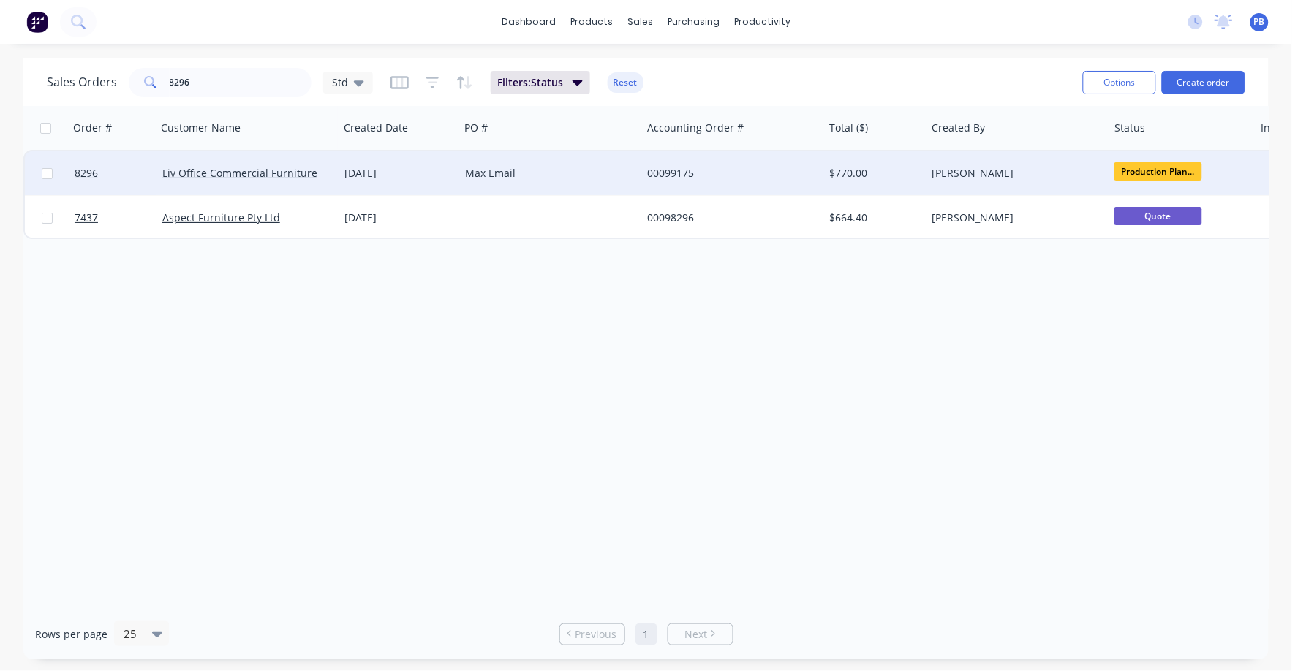
click at [668, 167] on div "00099175" at bounding box center [728, 173] width 162 height 15
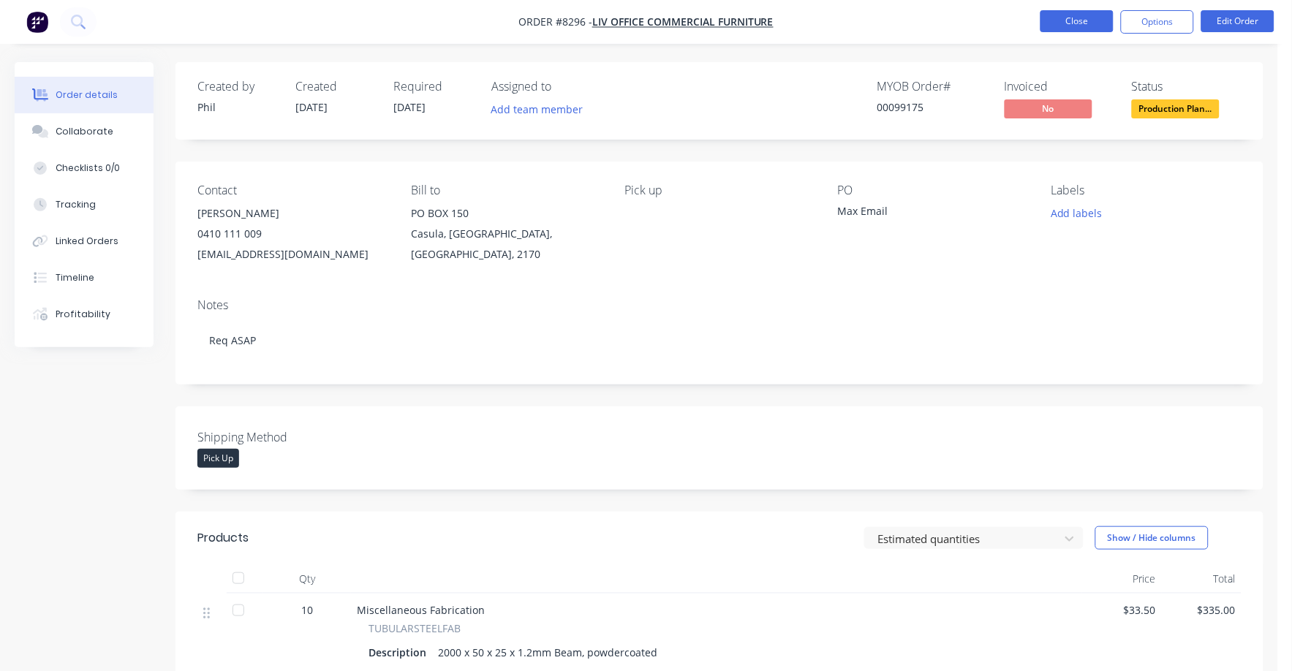
click at [1083, 17] on button "Close" at bounding box center [1076, 21] width 73 height 22
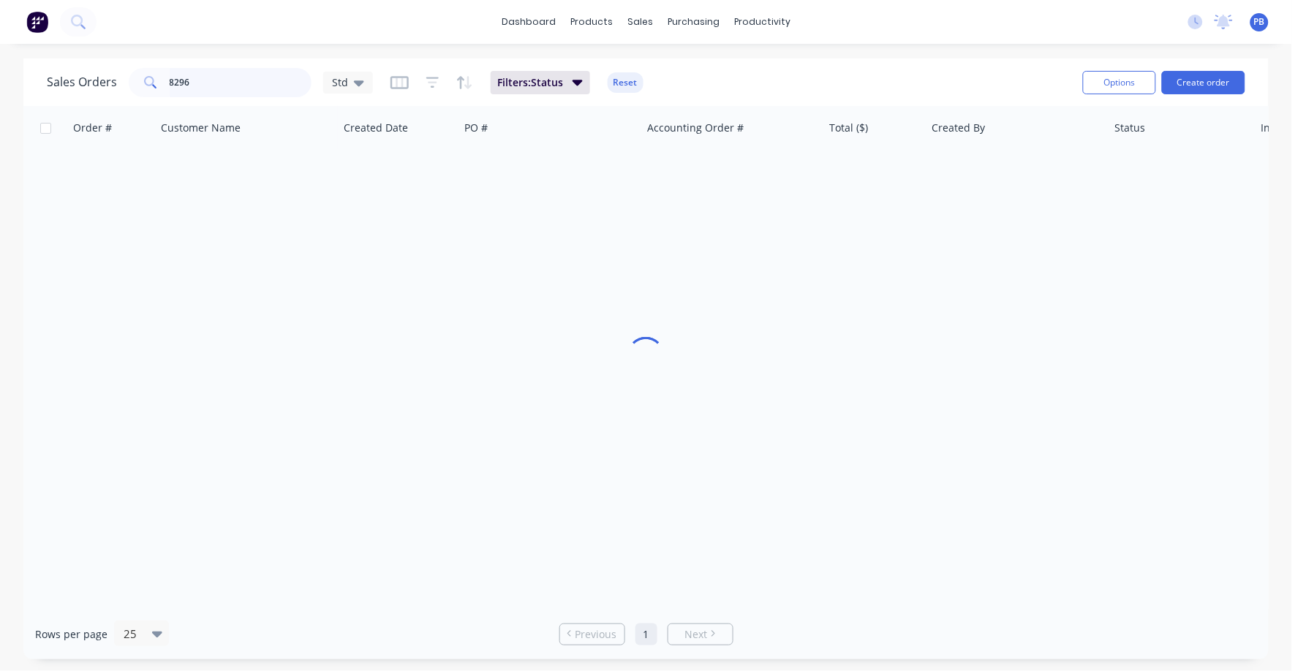
drag, startPoint x: 193, startPoint y: 82, endPoint x: 124, endPoint y: 78, distance: 69.5
click at [124, 80] on div "Sales Orders 8296 Std" at bounding box center [210, 82] width 326 height 29
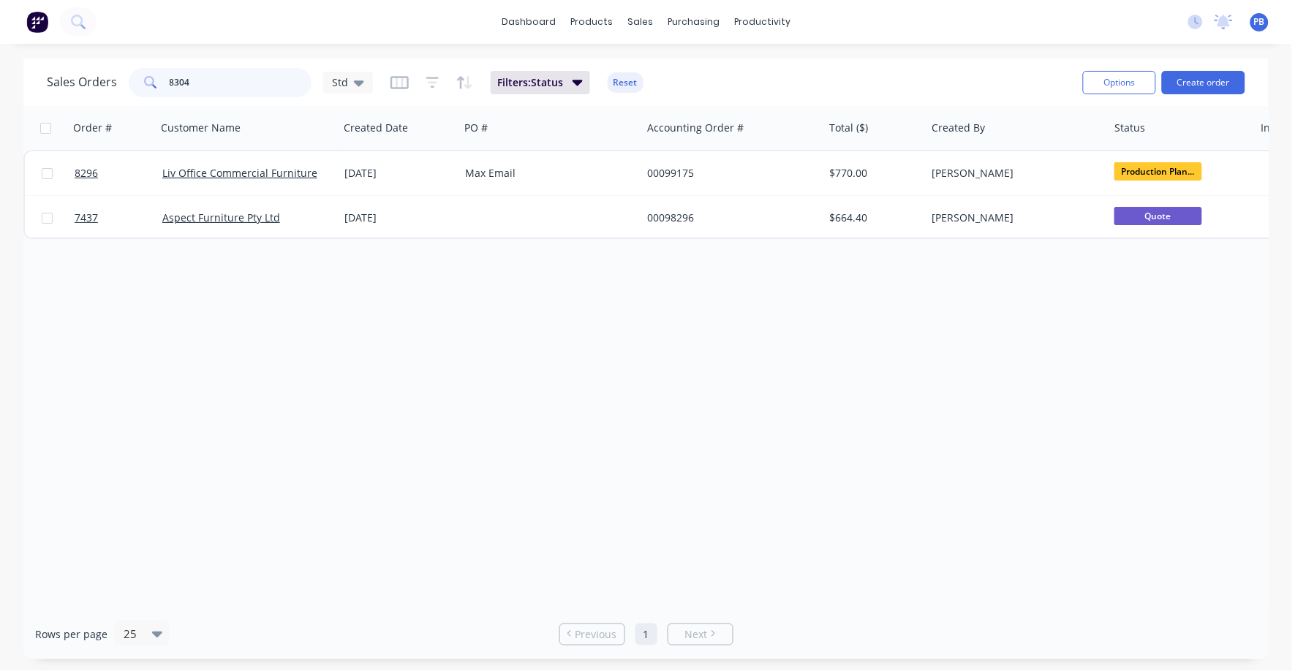
type input "8304"
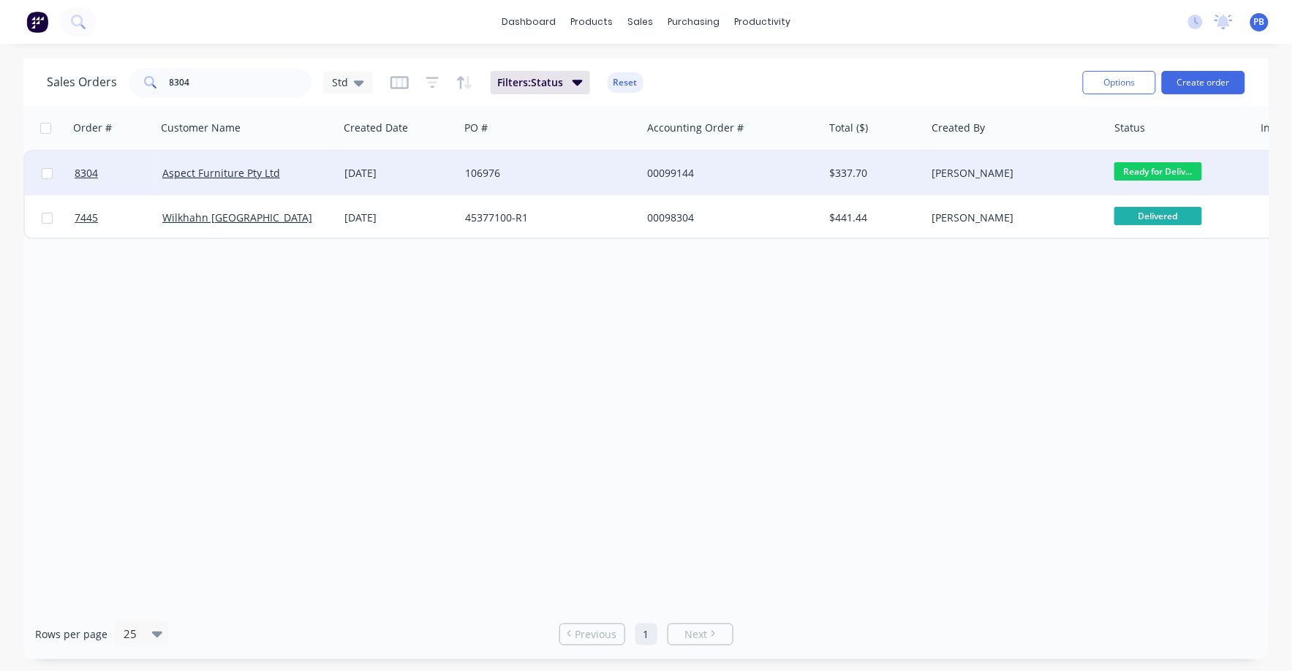
click at [675, 167] on div "00099144" at bounding box center [728, 173] width 162 height 15
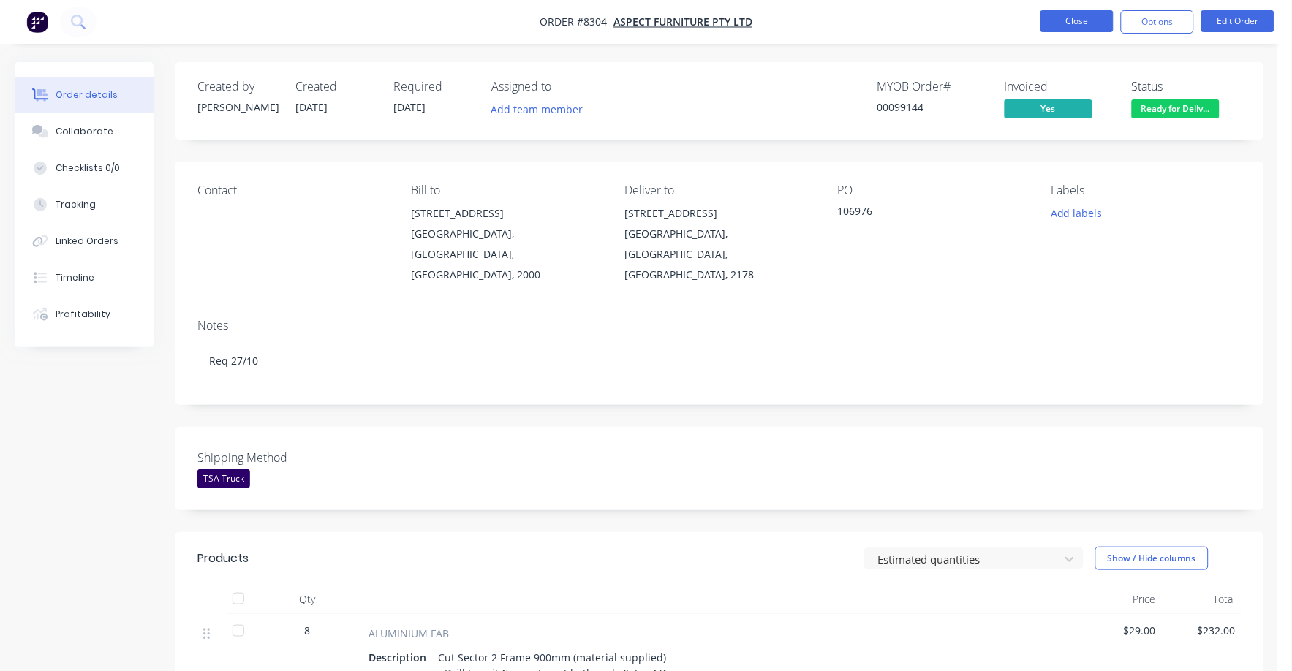
click at [1091, 20] on button "Close" at bounding box center [1076, 21] width 73 height 22
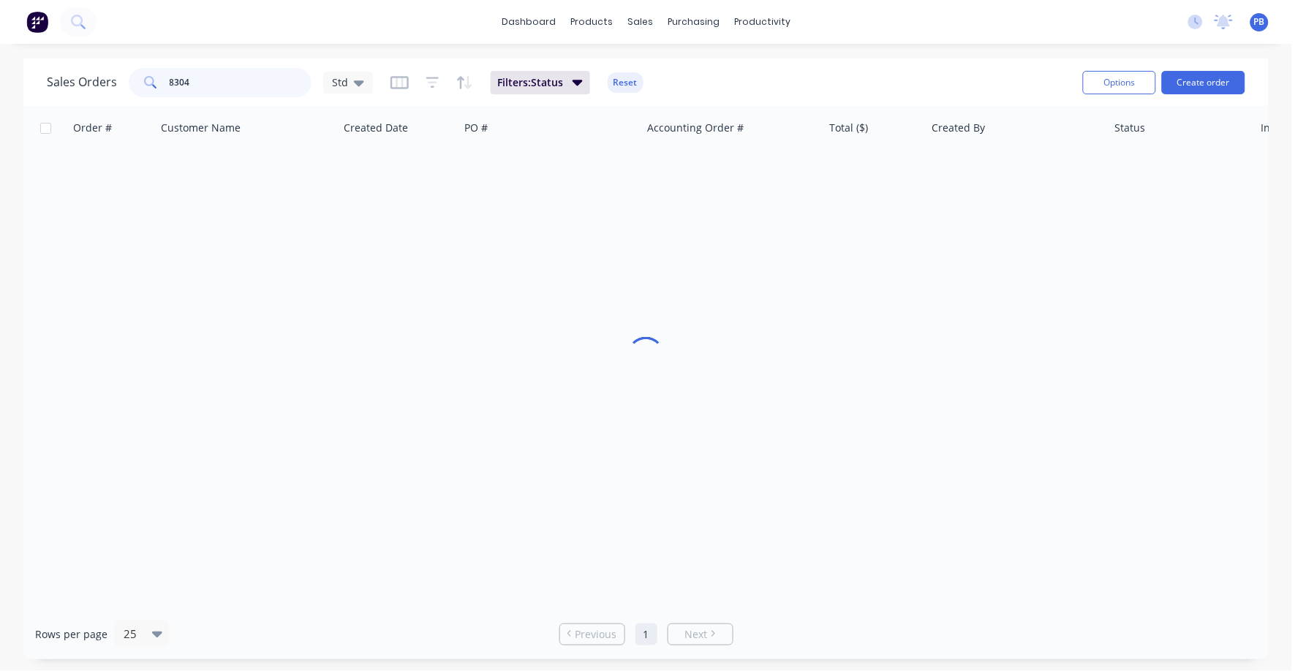
drag, startPoint x: 203, startPoint y: 80, endPoint x: 103, endPoint y: 71, distance: 99.9
click at [102, 71] on div "Sales Orders [STREET_ADDRESS]" at bounding box center [210, 82] width 326 height 29
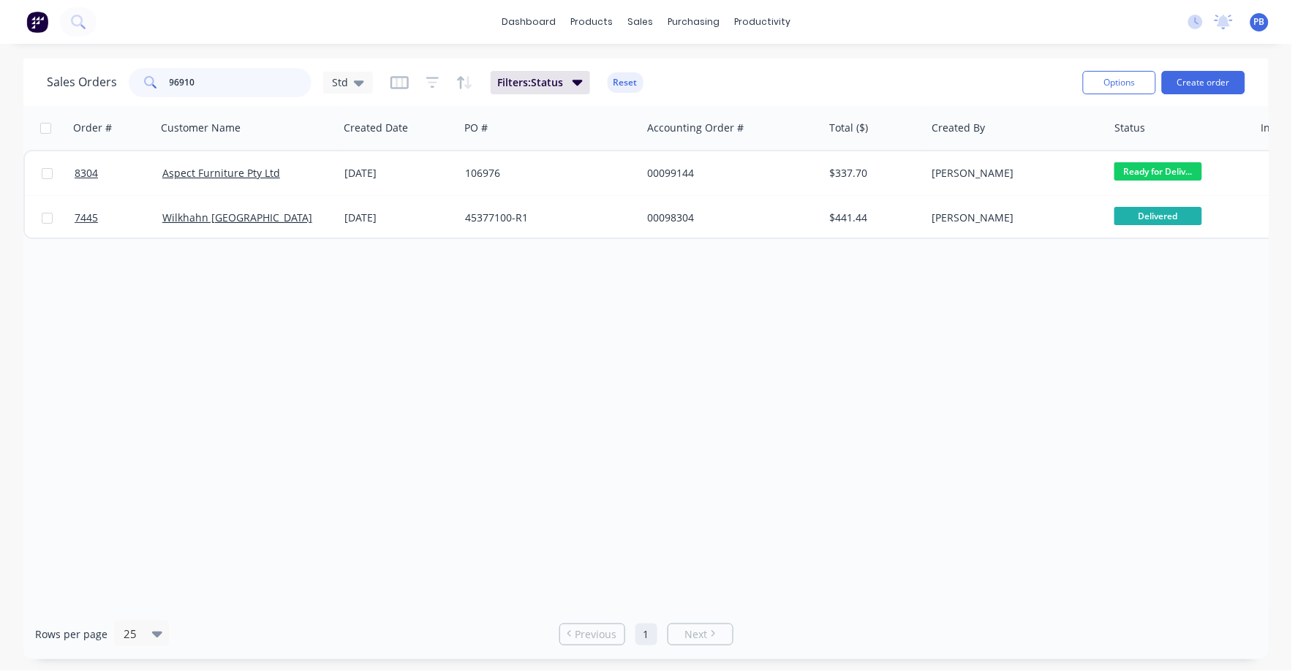
type input "96910"
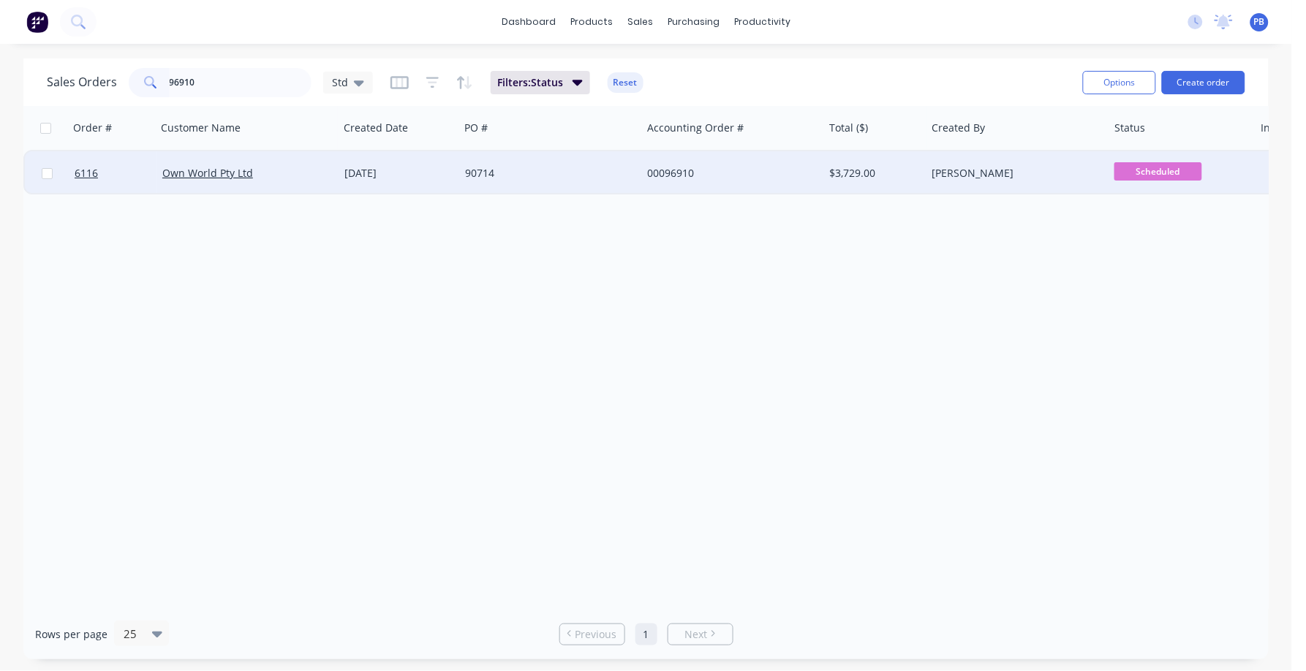
click at [679, 175] on div "00096910" at bounding box center [728, 173] width 162 height 15
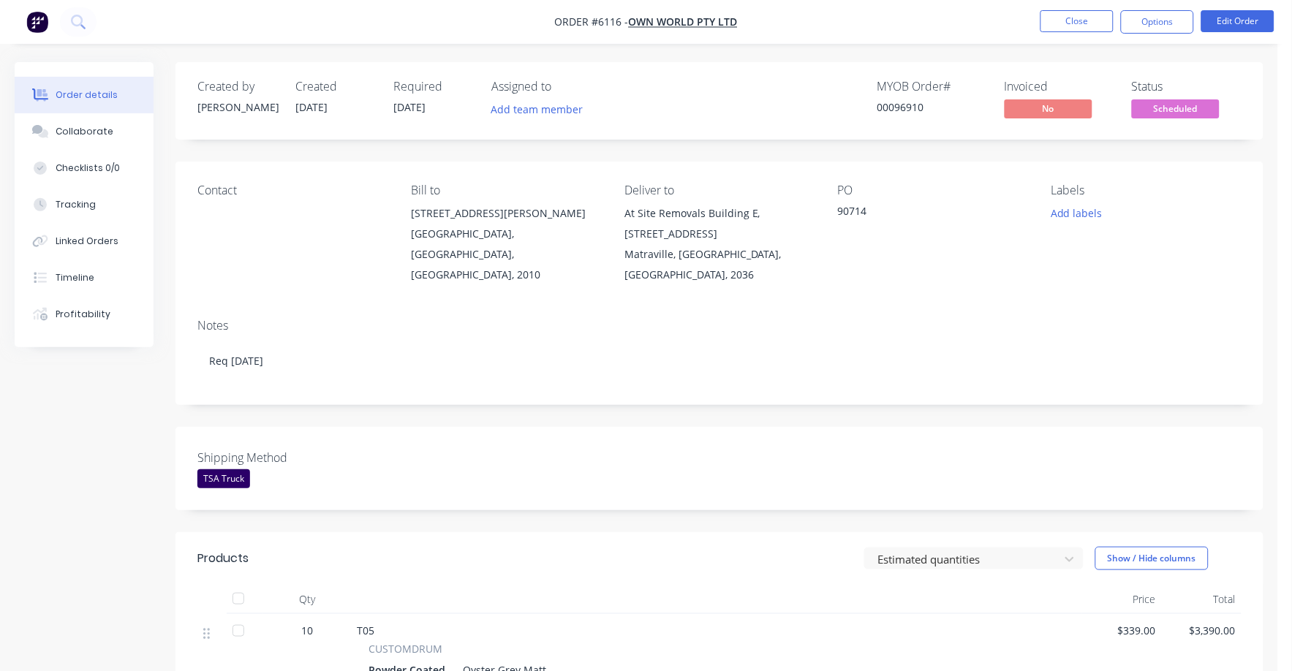
click at [1178, 110] on span "Scheduled" at bounding box center [1176, 108] width 88 height 18
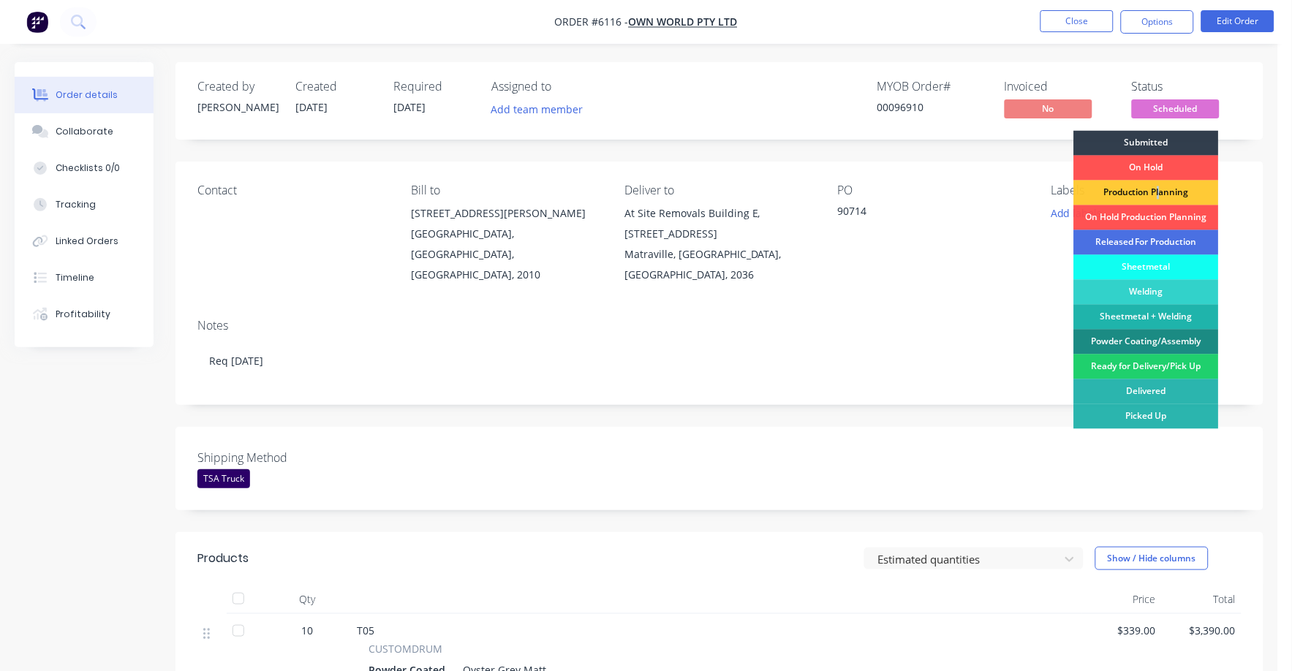
click at [1158, 191] on div "Production Planning" at bounding box center [1146, 193] width 145 height 25
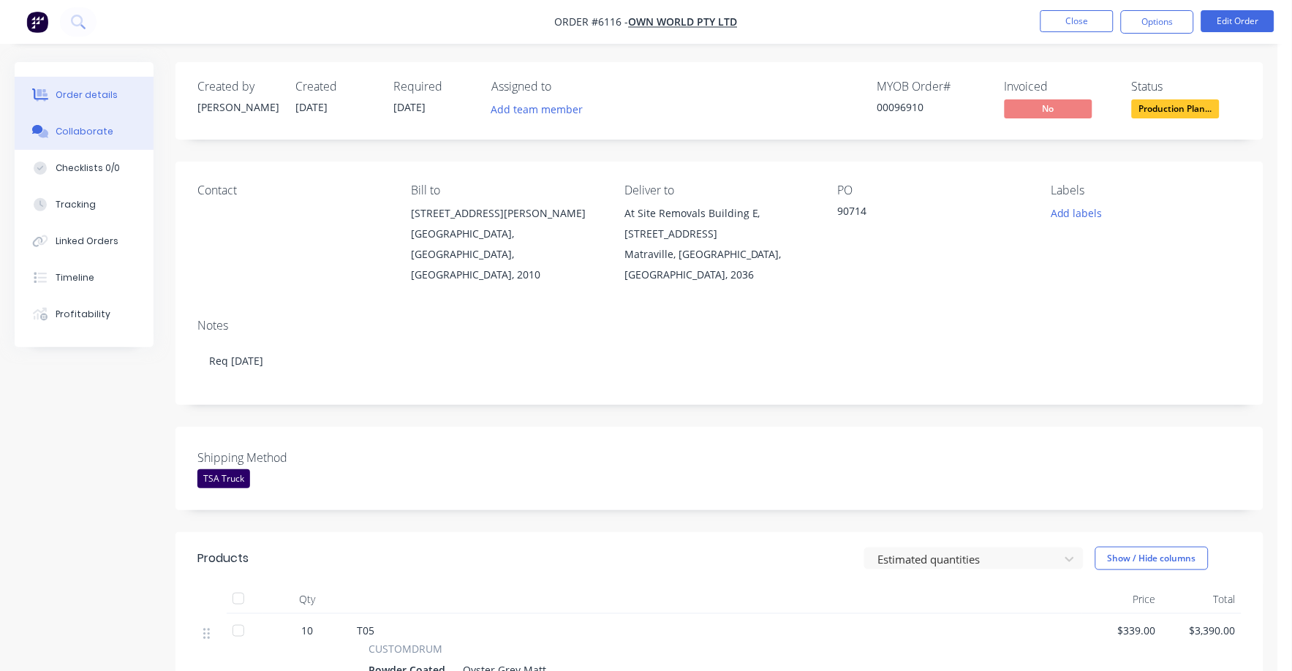
click at [74, 135] on div "Collaborate" at bounding box center [85, 131] width 58 height 13
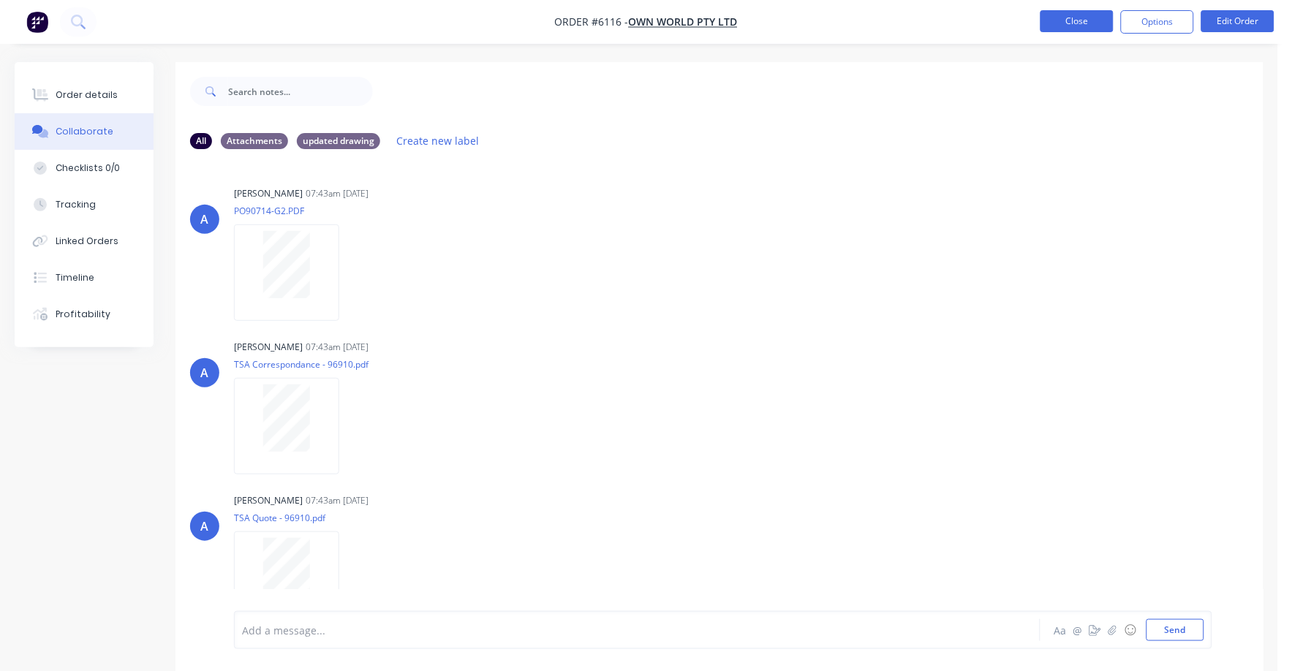
click at [1095, 20] on button "Close" at bounding box center [1076, 21] width 73 height 22
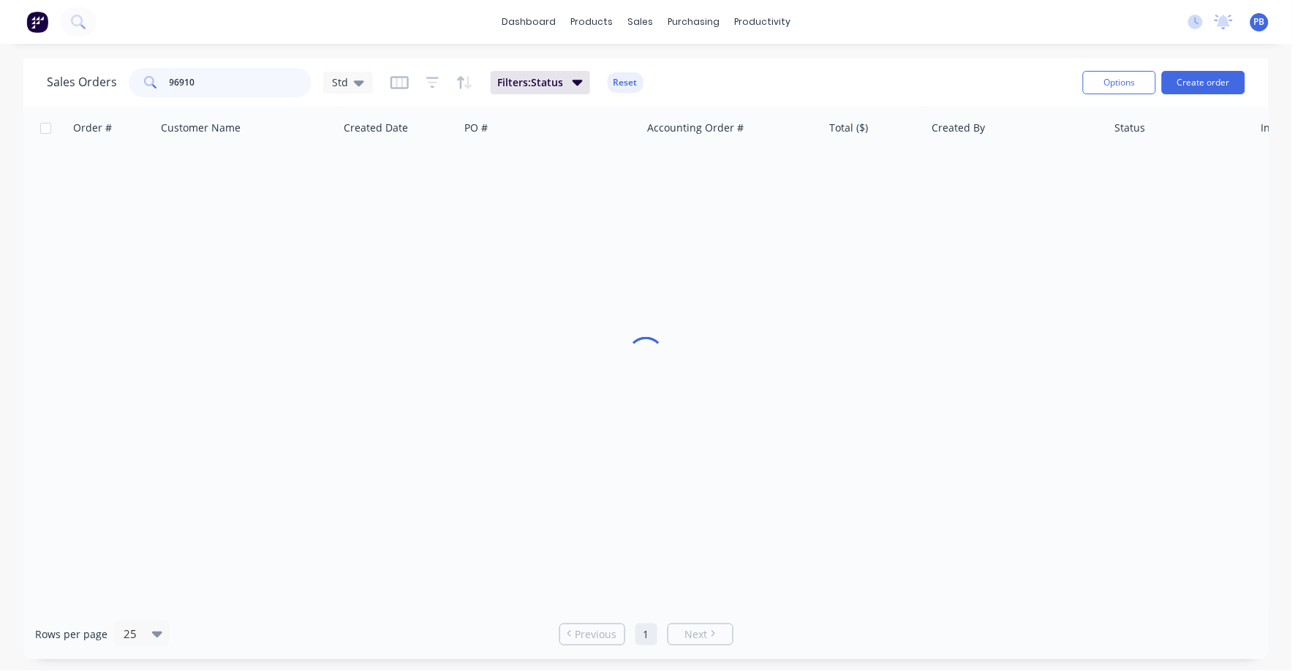
click at [113, 64] on div "Sales Orders 96910 Std Filters: Status Reset" at bounding box center [559, 82] width 1024 height 36
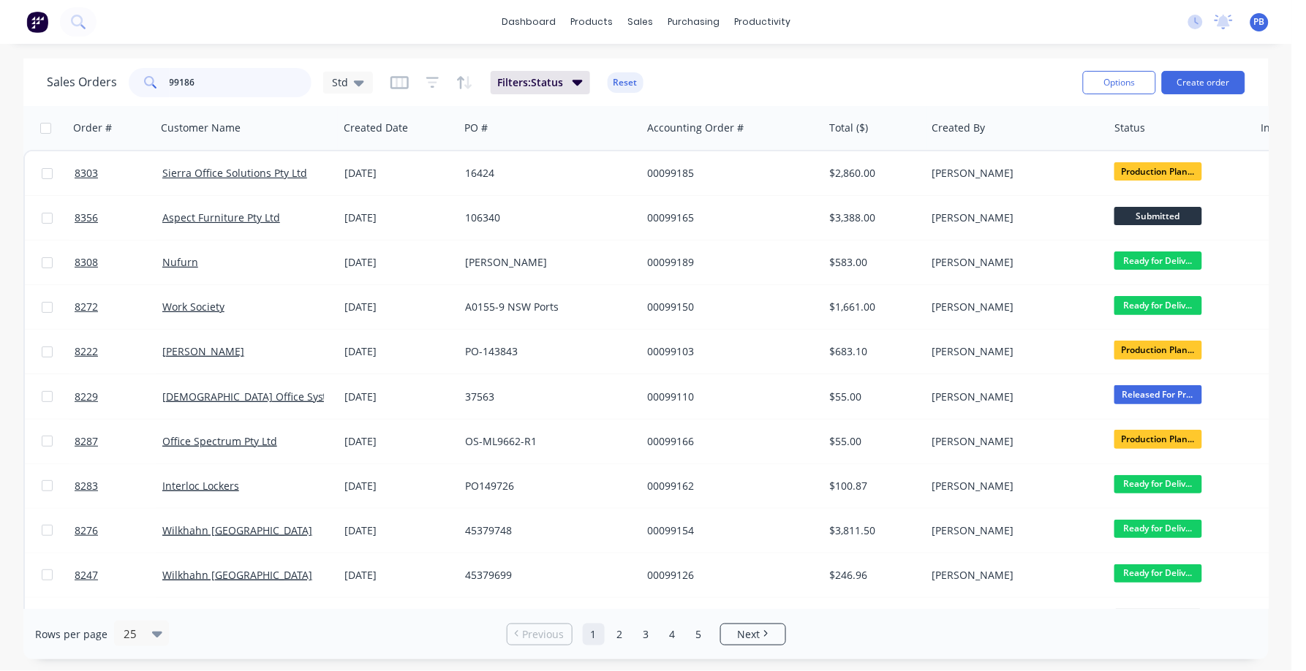
type input "99186"
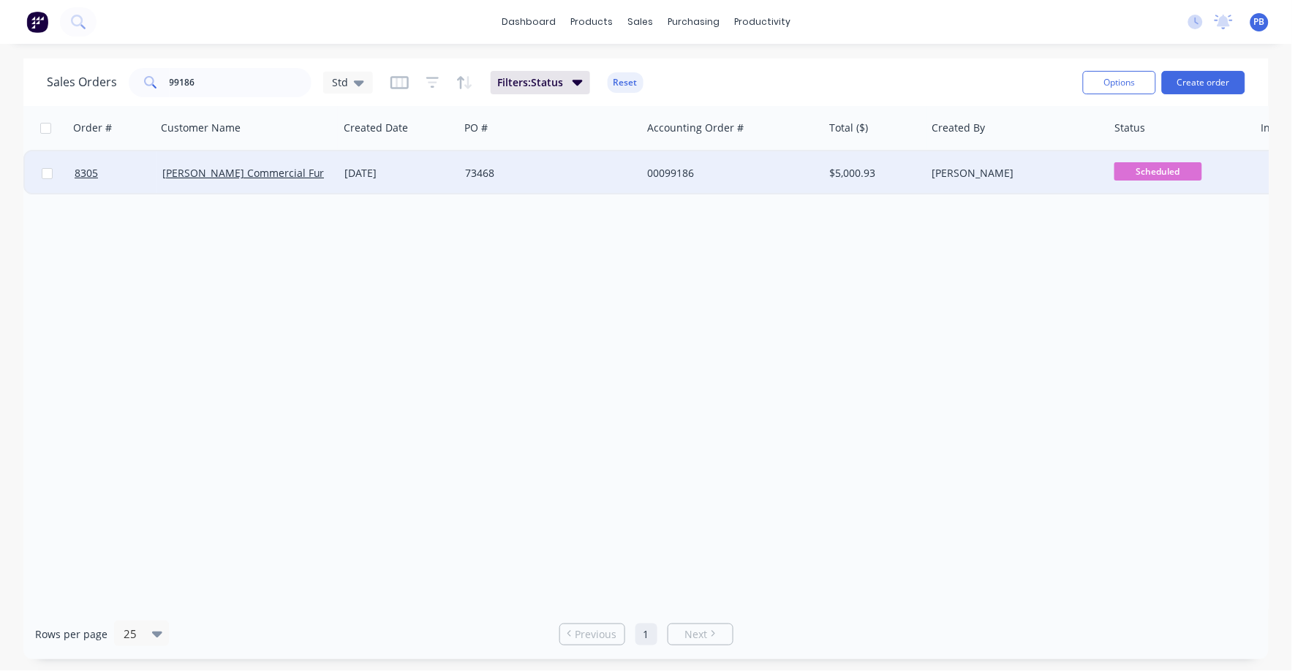
click at [674, 170] on div "00099186" at bounding box center [728, 173] width 162 height 15
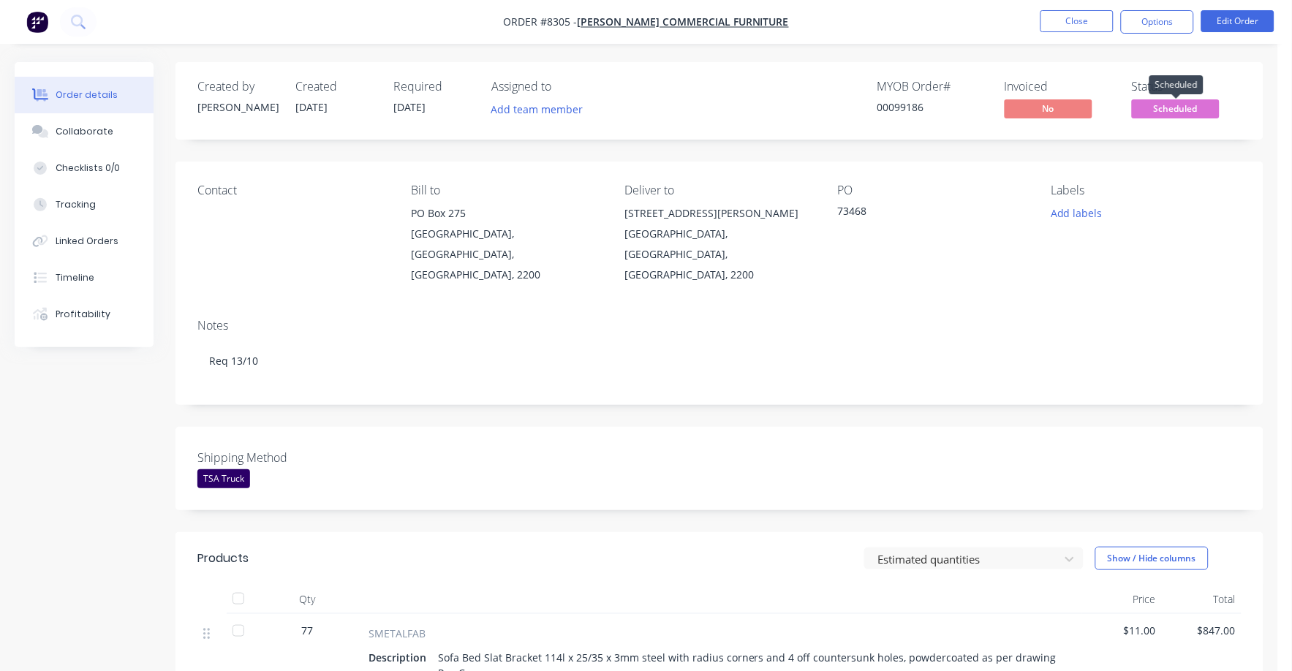
click at [1169, 104] on span "Scheduled" at bounding box center [1176, 108] width 88 height 18
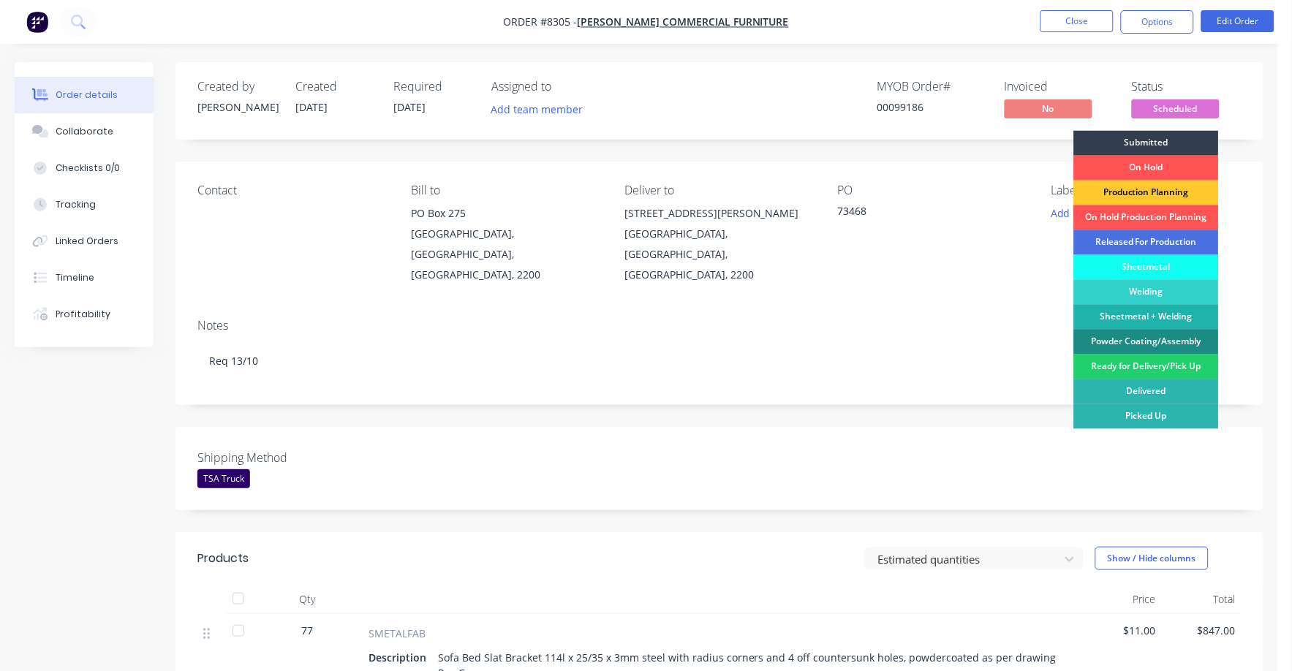
click at [1165, 194] on div "Production Planning" at bounding box center [1146, 193] width 145 height 25
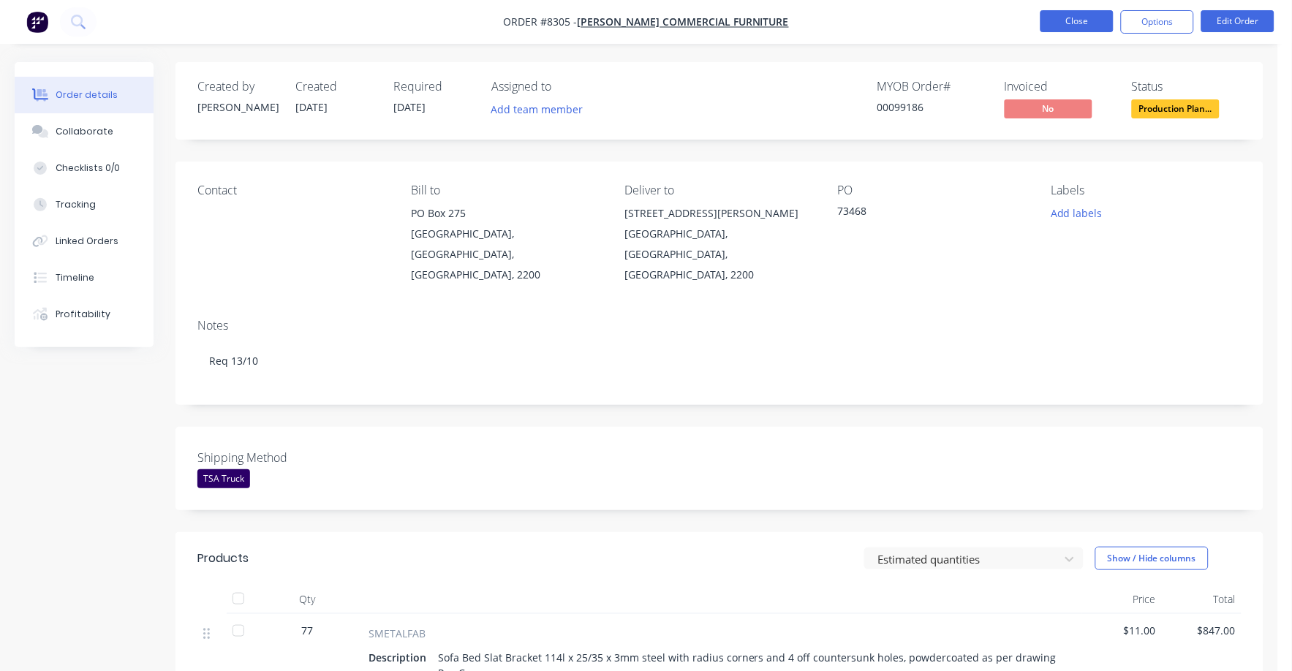
click at [1086, 15] on button "Close" at bounding box center [1076, 21] width 73 height 22
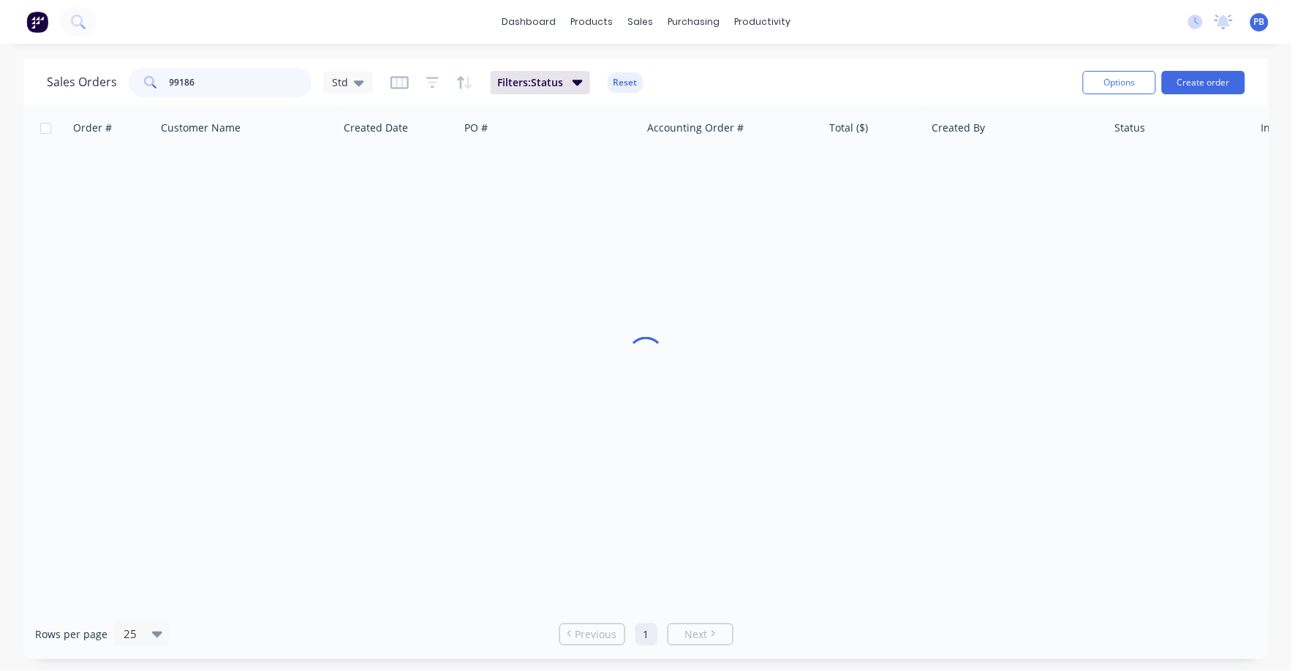
drag, startPoint x: 205, startPoint y: 83, endPoint x: 116, endPoint y: 75, distance: 89.5
click at [116, 75] on div "Sales Orders 99186 Std" at bounding box center [210, 82] width 326 height 29
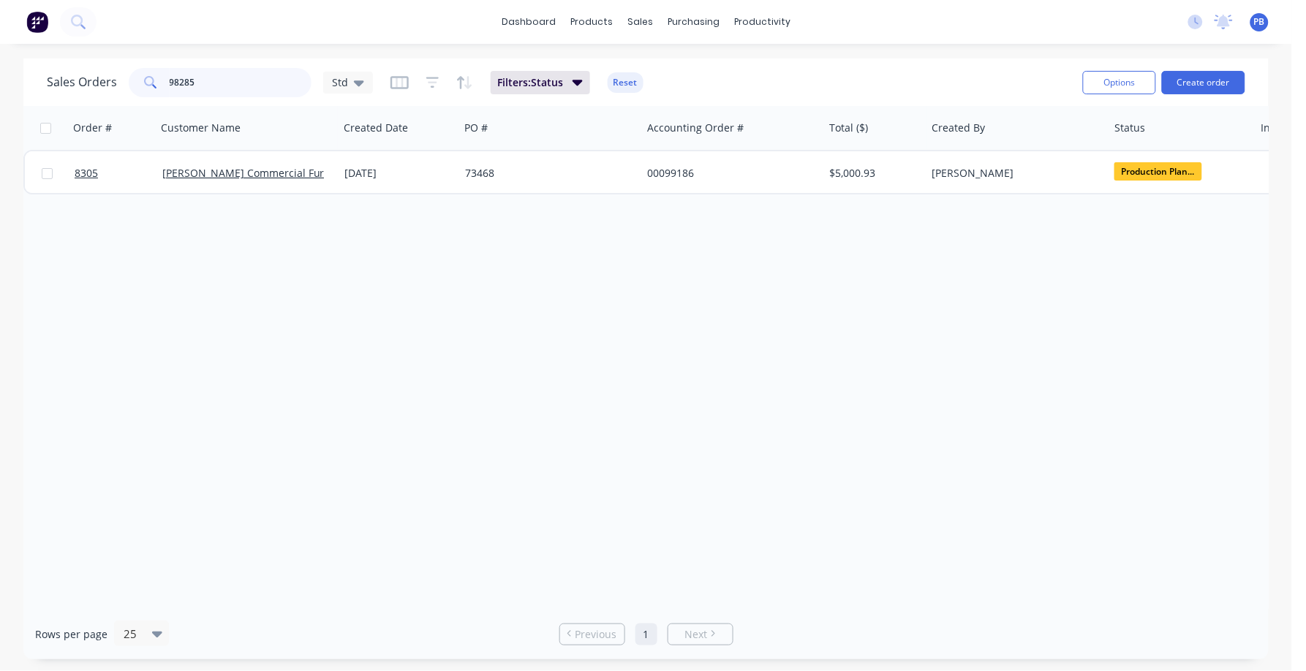
type input "98285"
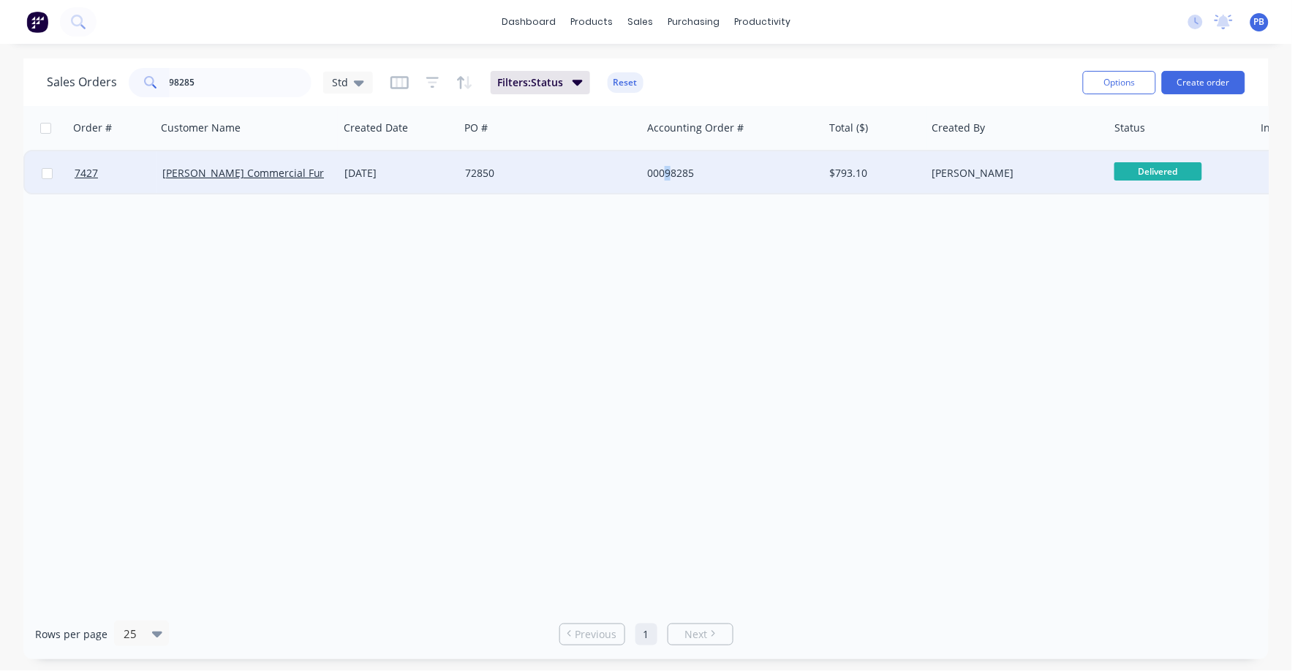
click at [669, 170] on div "00098285" at bounding box center [728, 173] width 162 height 15
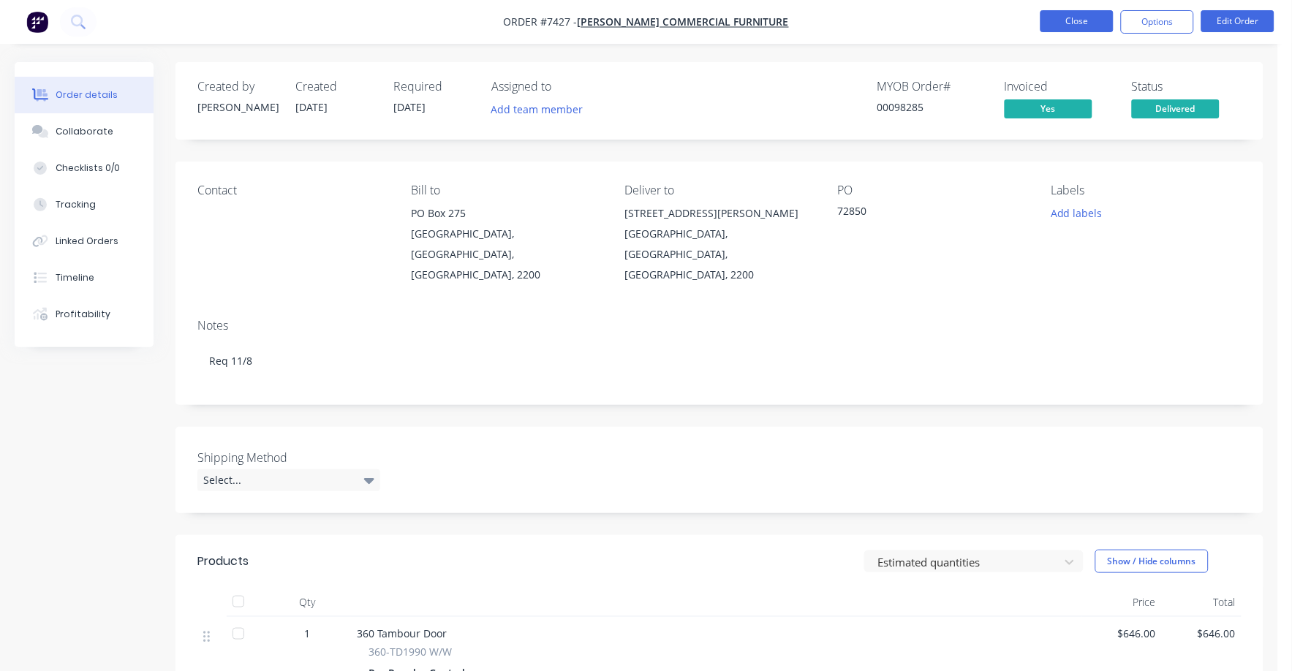
click at [1072, 25] on button "Close" at bounding box center [1076, 21] width 73 height 22
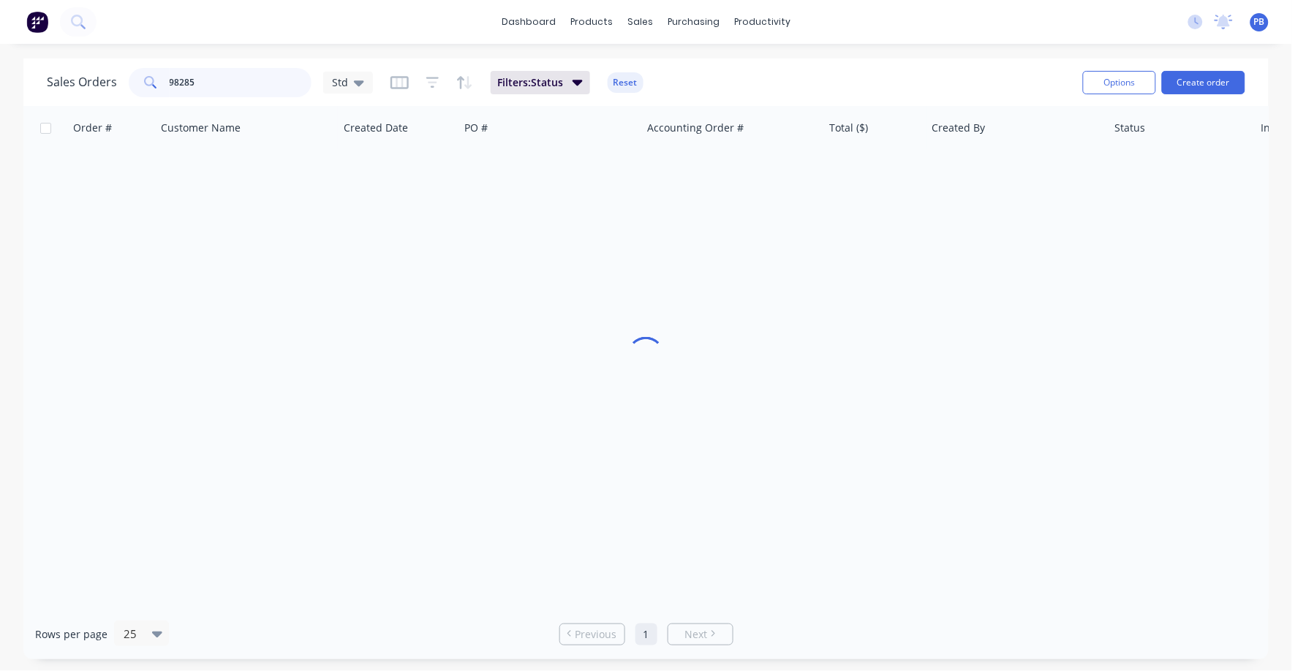
click at [205, 88] on input "98285" at bounding box center [241, 82] width 143 height 29
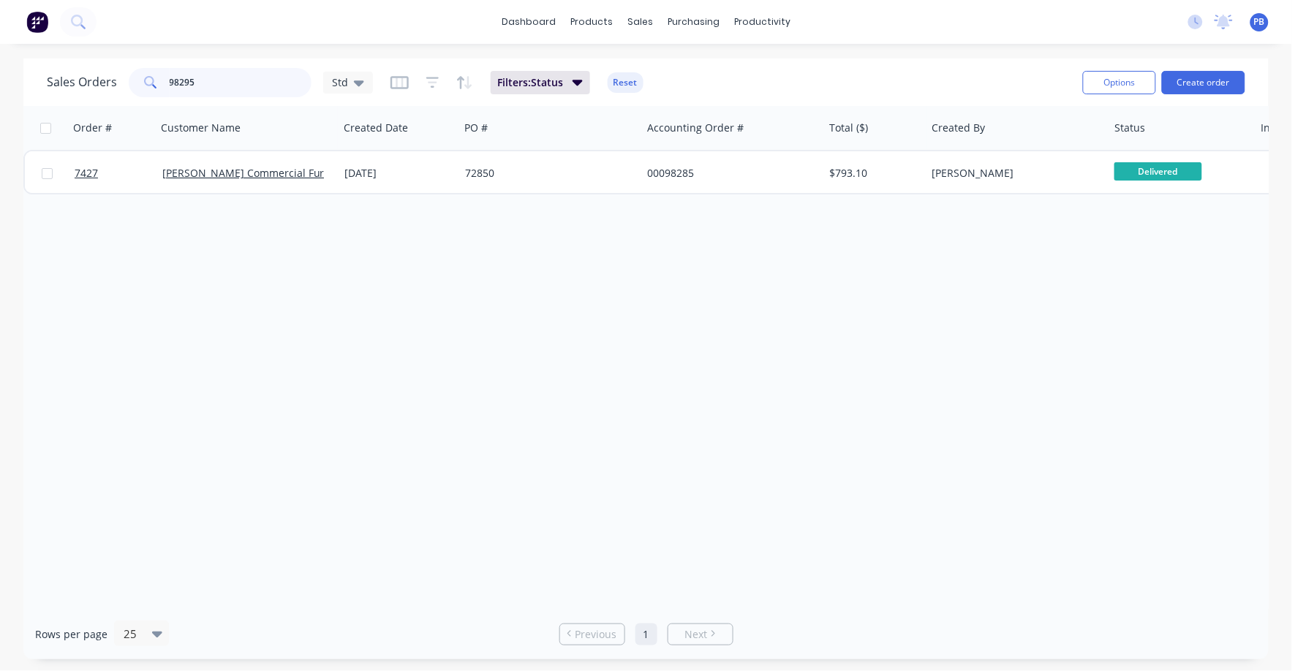
type input "98295"
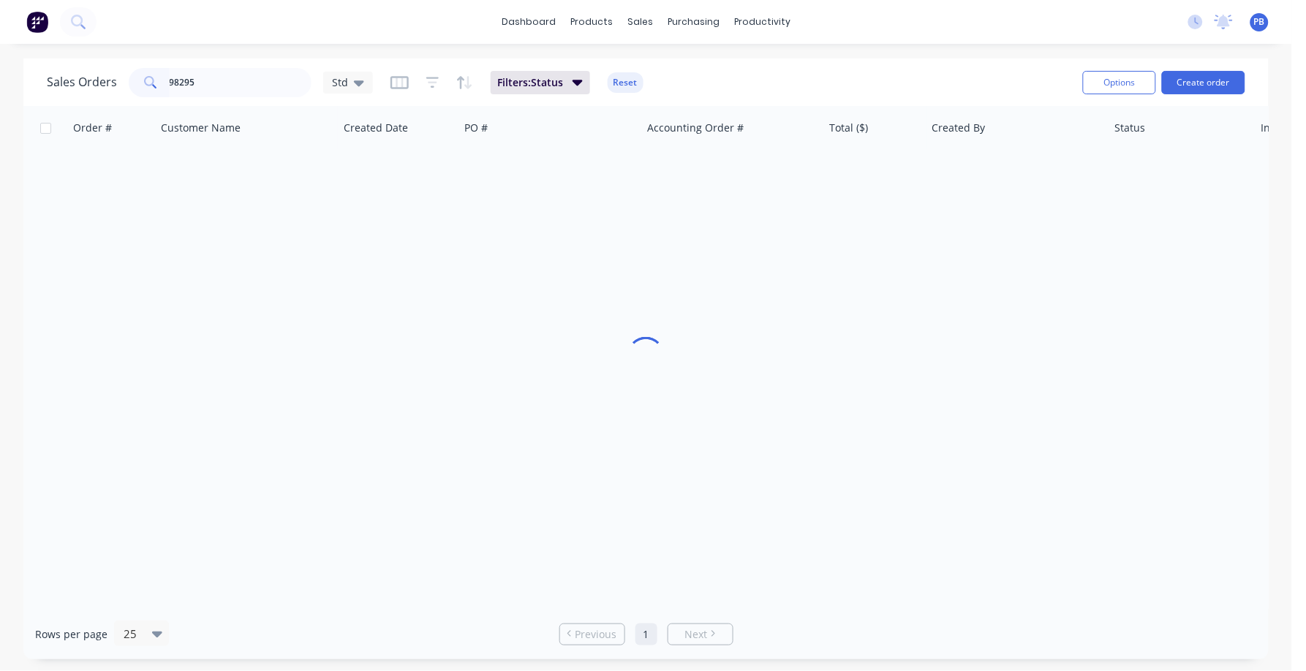
click at [632, 81] on button "Reset" at bounding box center [626, 82] width 36 height 20
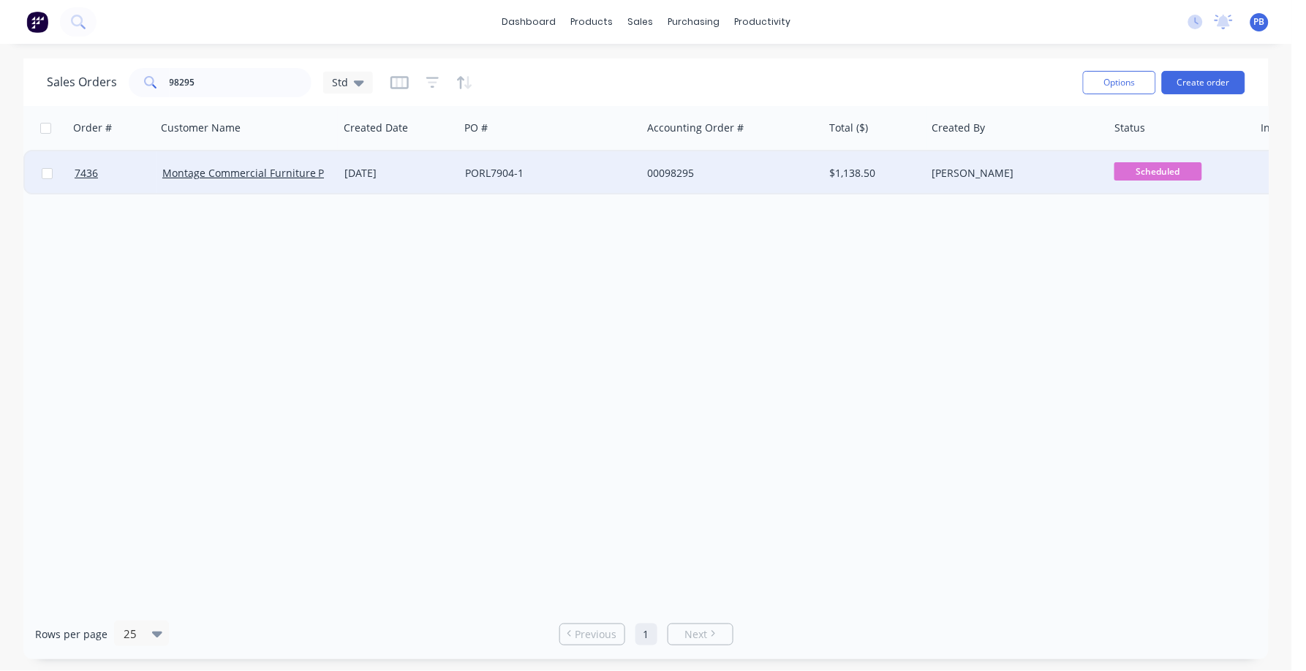
click at [711, 172] on div "00098295" at bounding box center [728, 173] width 162 height 15
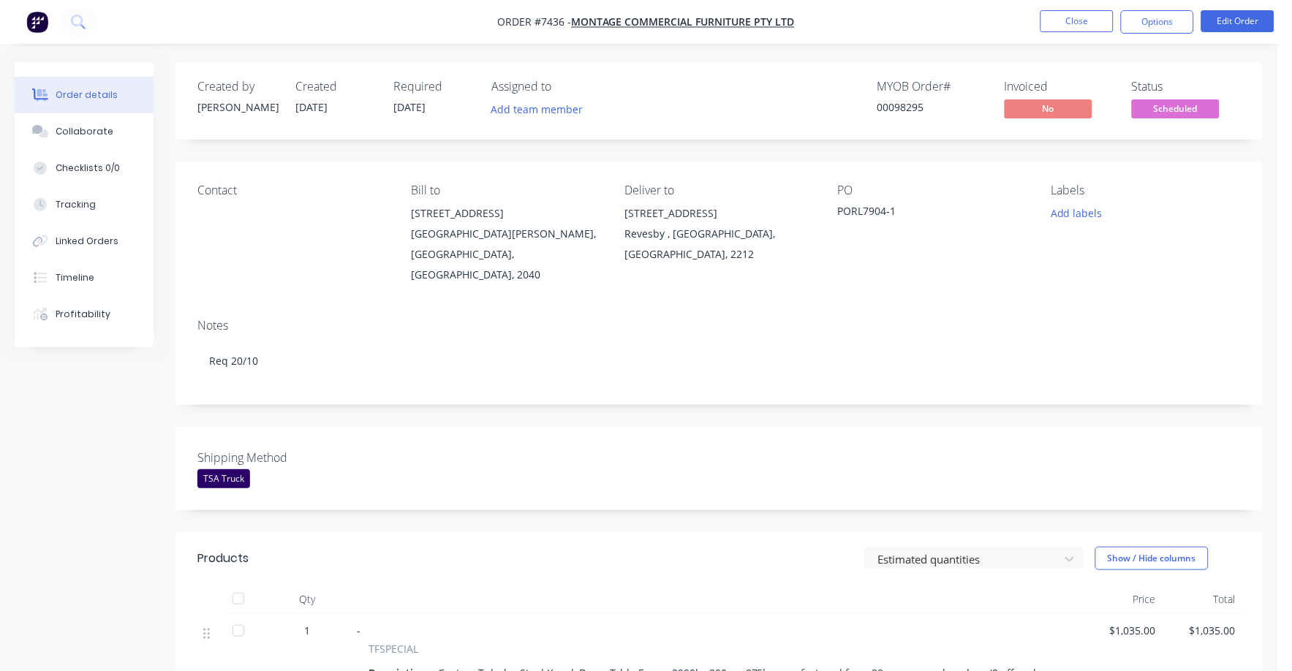
drag, startPoint x: 1151, startPoint y: 97, endPoint x: 1156, endPoint y: 107, distance: 10.5
click at [1153, 100] on div "Status Scheduled" at bounding box center [1187, 101] width 110 height 42
click at [1158, 110] on span "Scheduled" at bounding box center [1176, 108] width 88 height 18
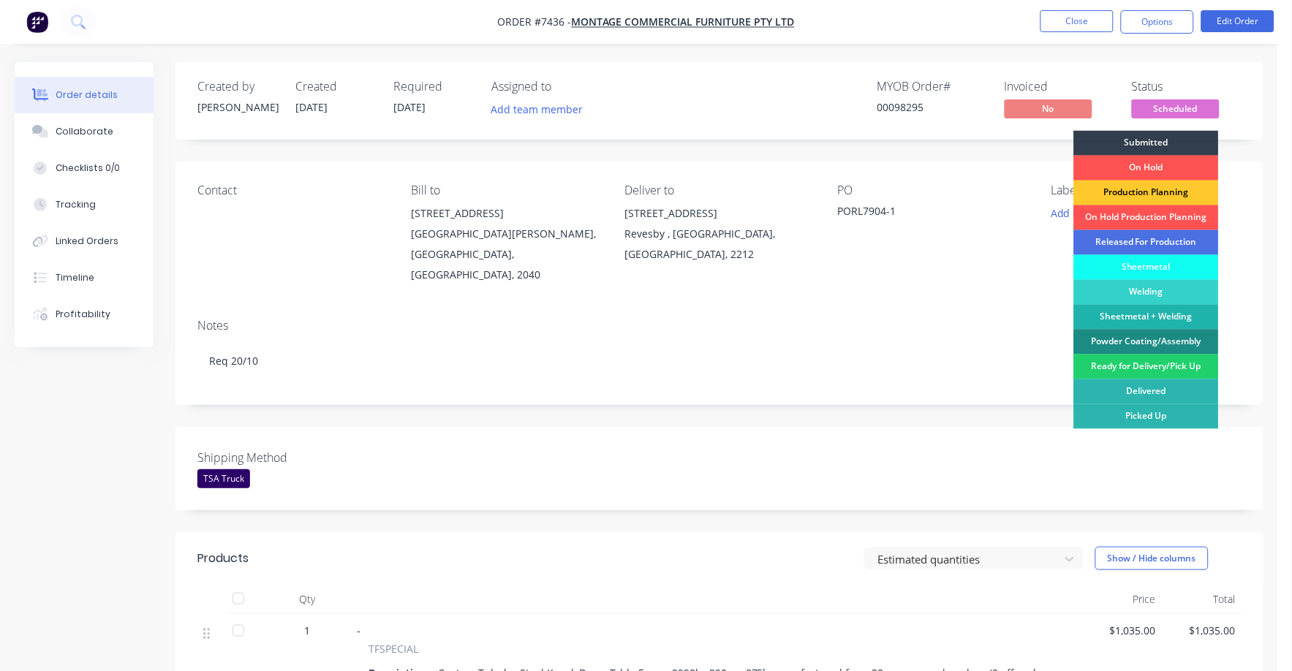
click at [1166, 191] on div "Production Planning" at bounding box center [1146, 193] width 145 height 25
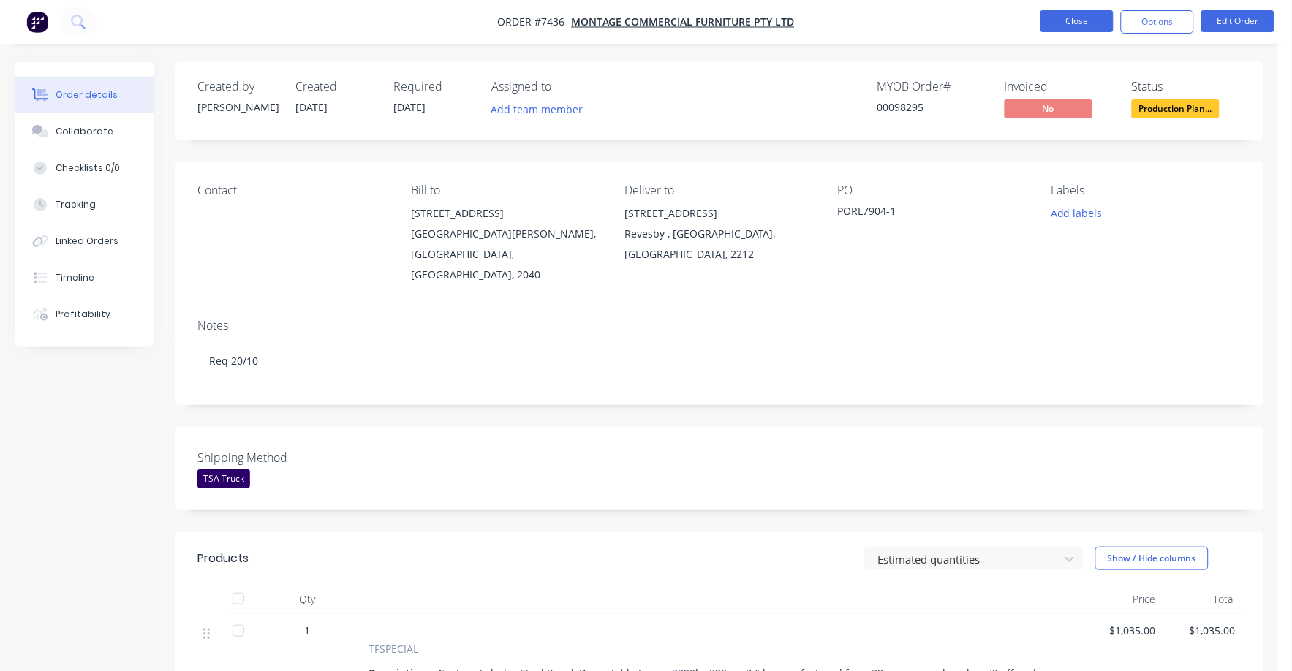
click at [1102, 23] on button "Close" at bounding box center [1076, 21] width 73 height 22
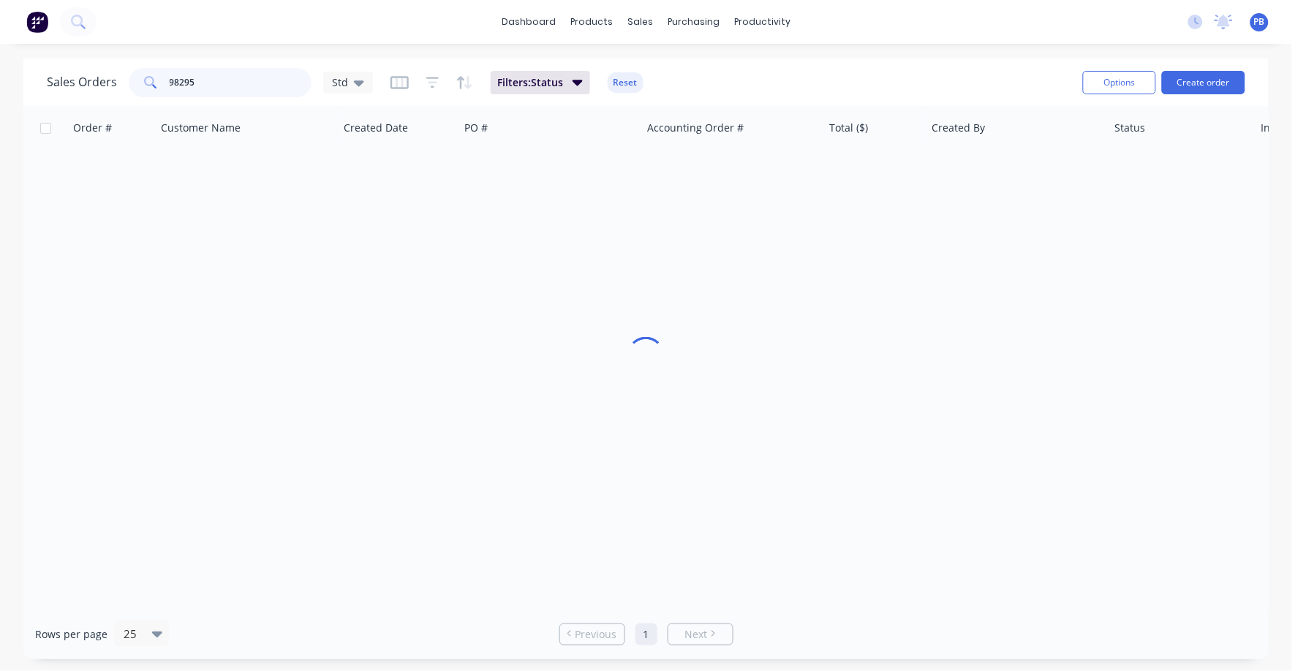
drag, startPoint x: 209, startPoint y: 72, endPoint x: 145, endPoint y: 69, distance: 63.6
click at [148, 71] on div "98295" at bounding box center [220, 82] width 183 height 29
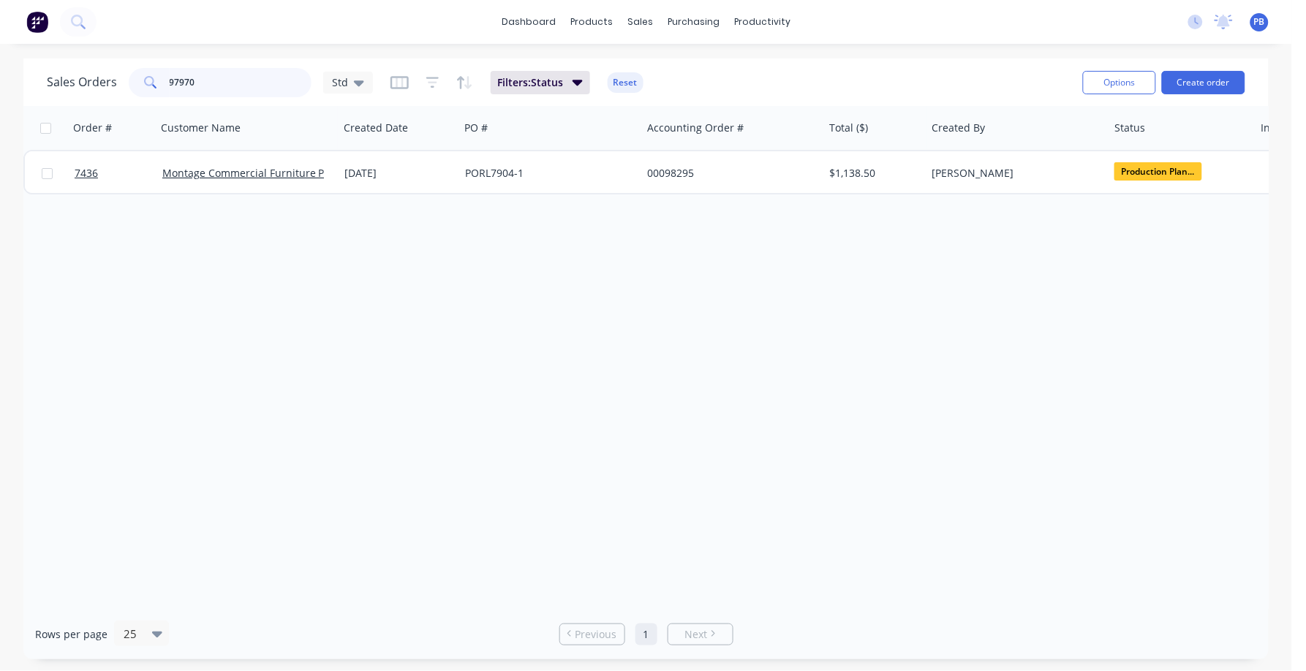
type input "97970"
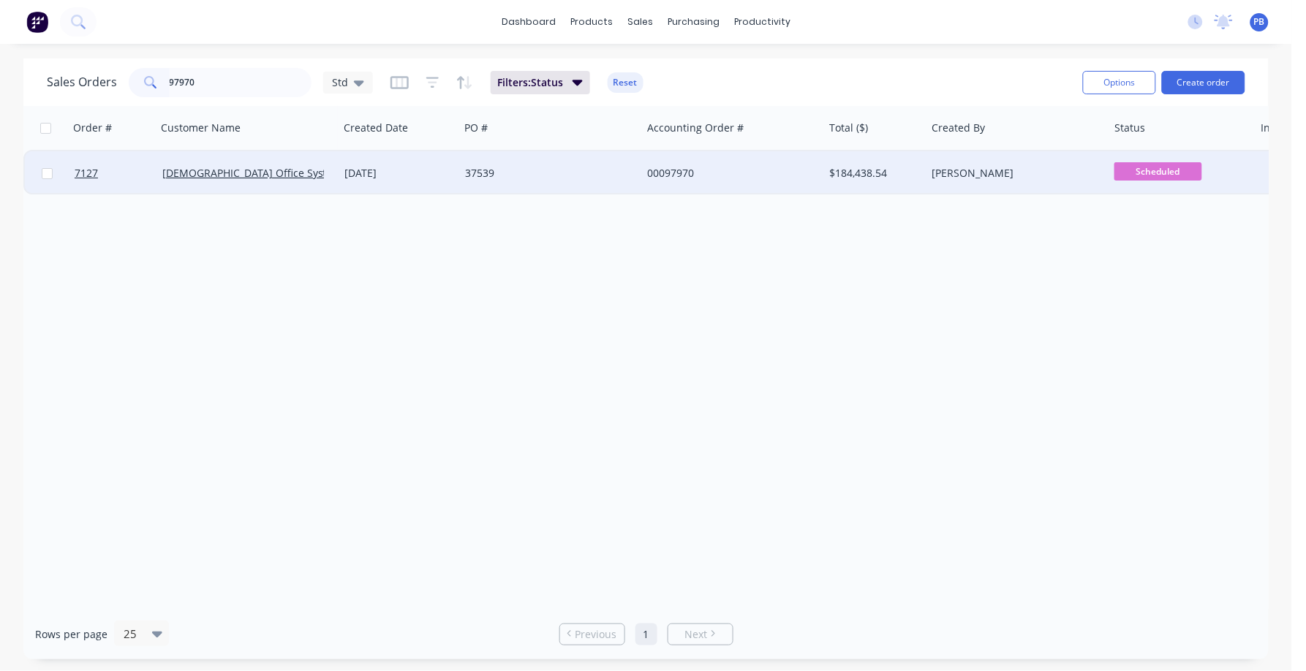
click at [676, 167] on div "00097970" at bounding box center [728, 173] width 162 height 15
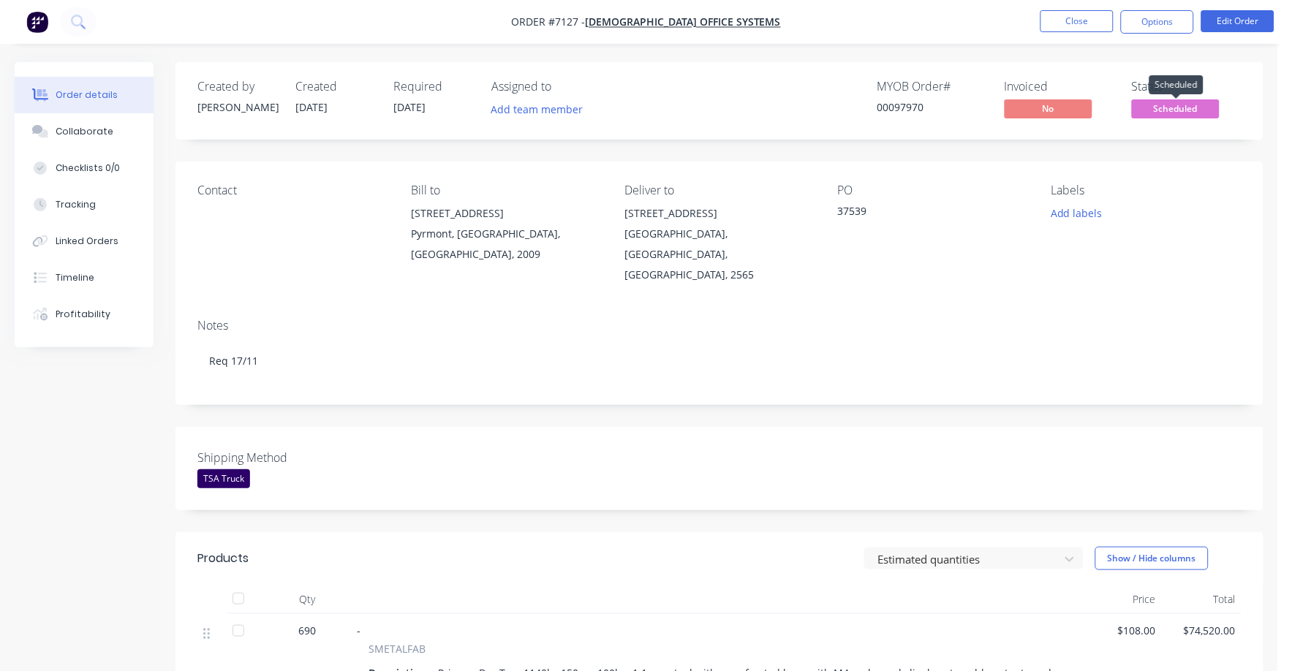
click at [1183, 103] on span "Scheduled" at bounding box center [1176, 108] width 88 height 18
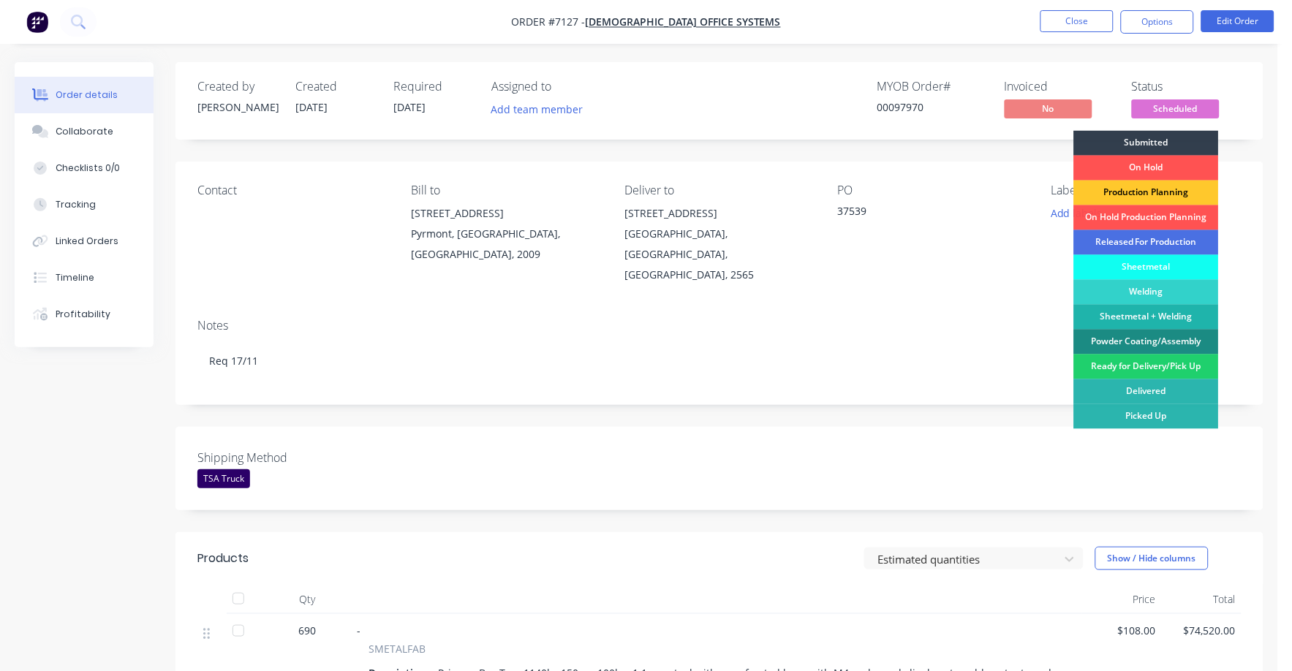
click at [1186, 200] on div "Production Planning" at bounding box center [1146, 193] width 145 height 25
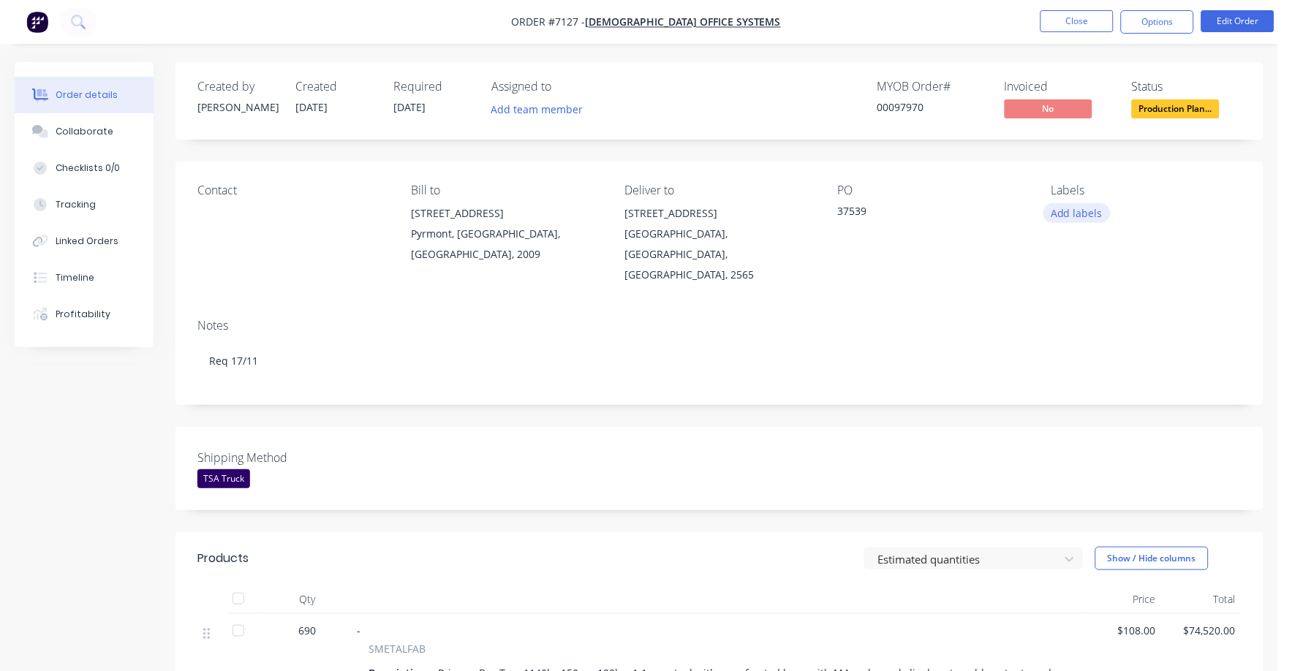
click at [1083, 215] on button "Add labels" at bounding box center [1076, 213] width 67 height 20
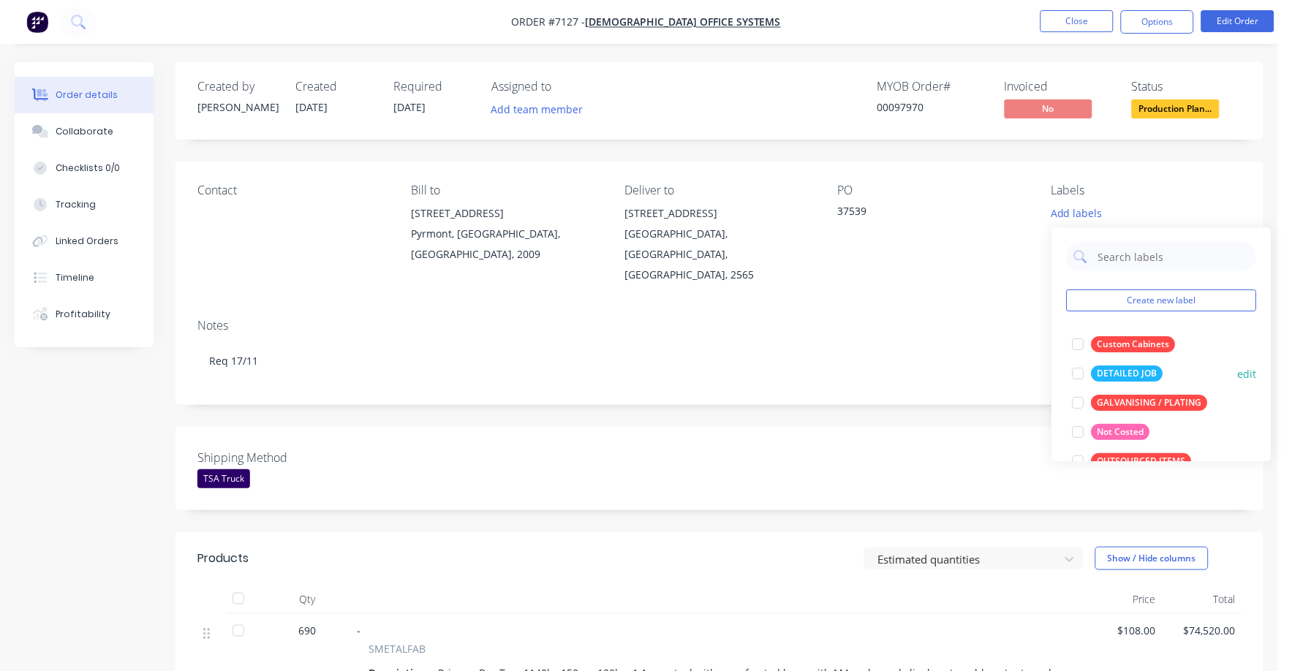
click at [1137, 379] on div "DETAILED JOB" at bounding box center [1127, 374] width 72 height 16
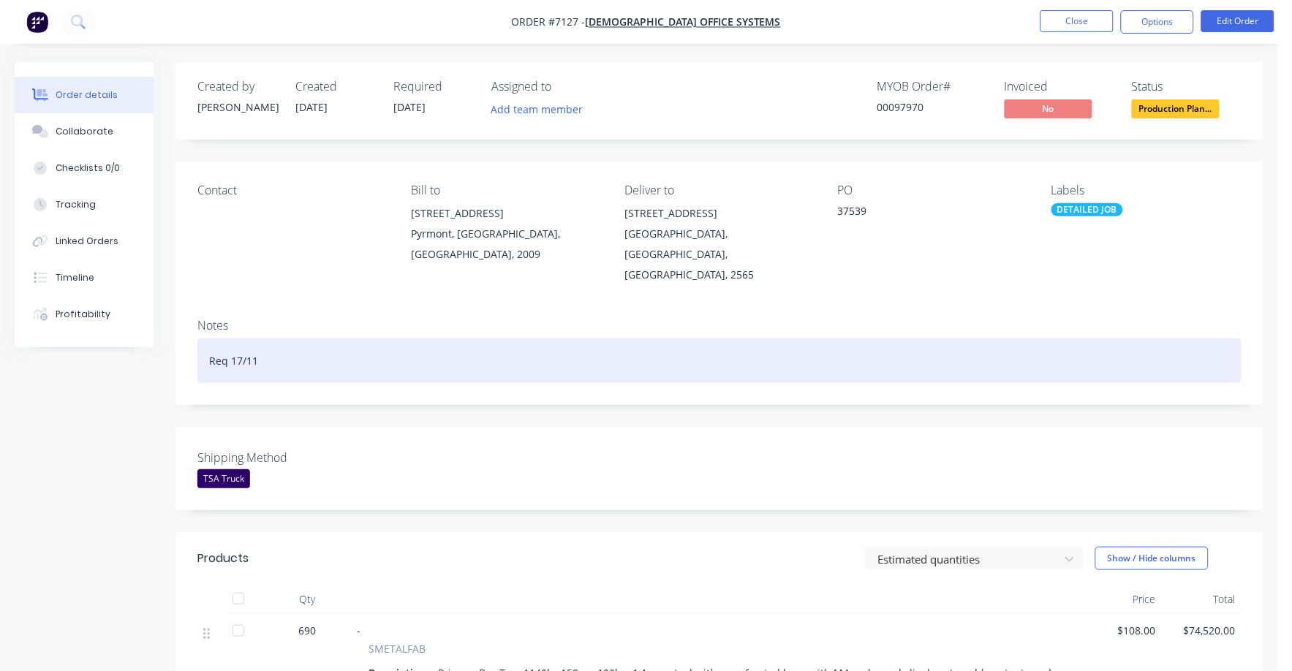
click at [985, 361] on div "Req 17/11" at bounding box center [719, 360] width 1044 height 45
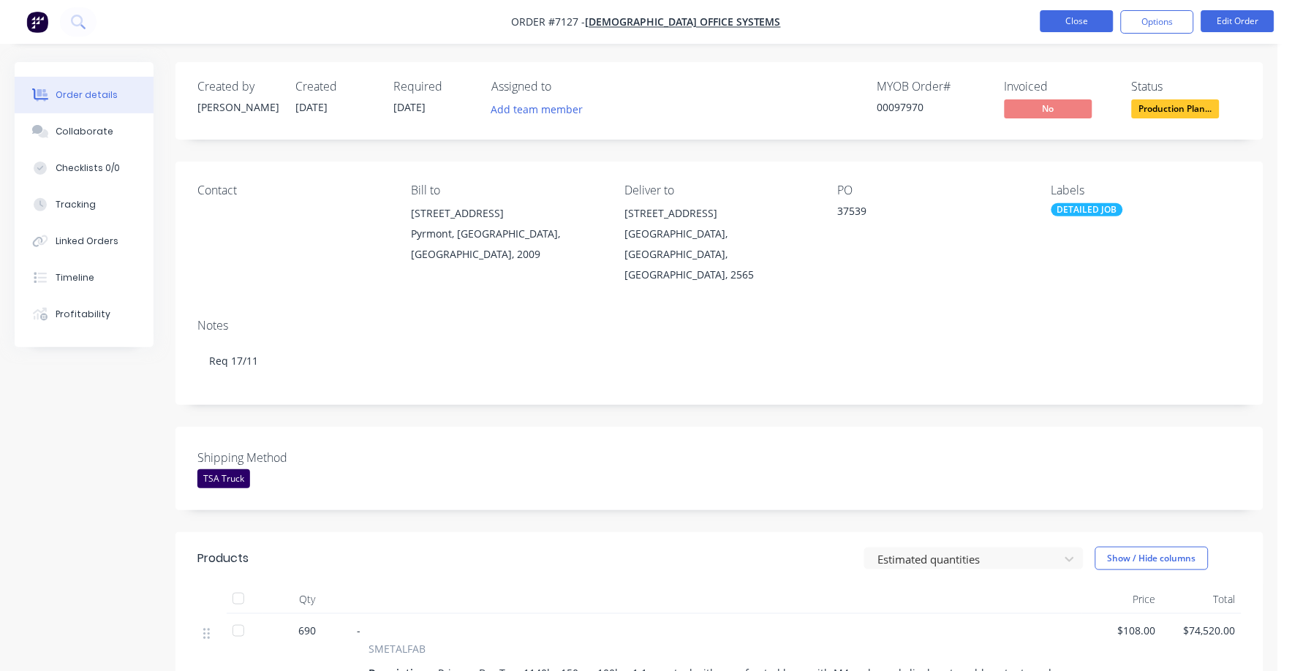
click at [1073, 17] on button "Close" at bounding box center [1076, 21] width 73 height 22
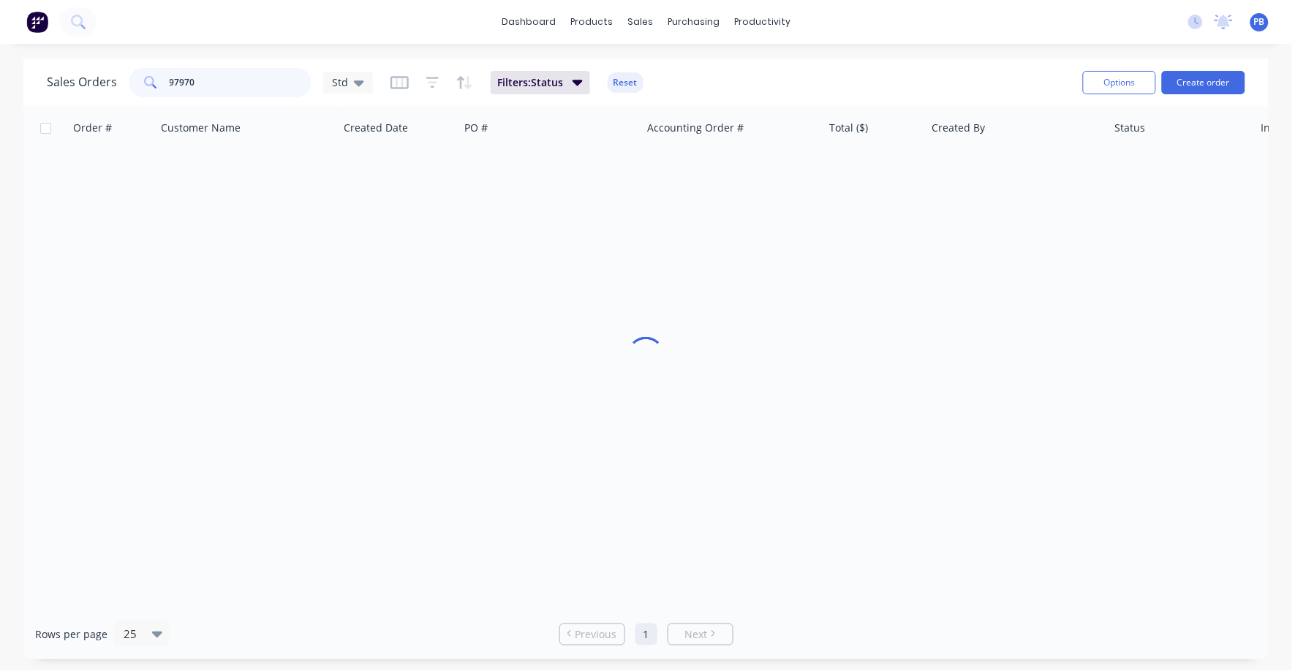
drag, startPoint x: 269, startPoint y: 82, endPoint x: 132, endPoint y: 74, distance: 136.9
click at [132, 74] on div "97970" at bounding box center [220, 82] width 183 height 29
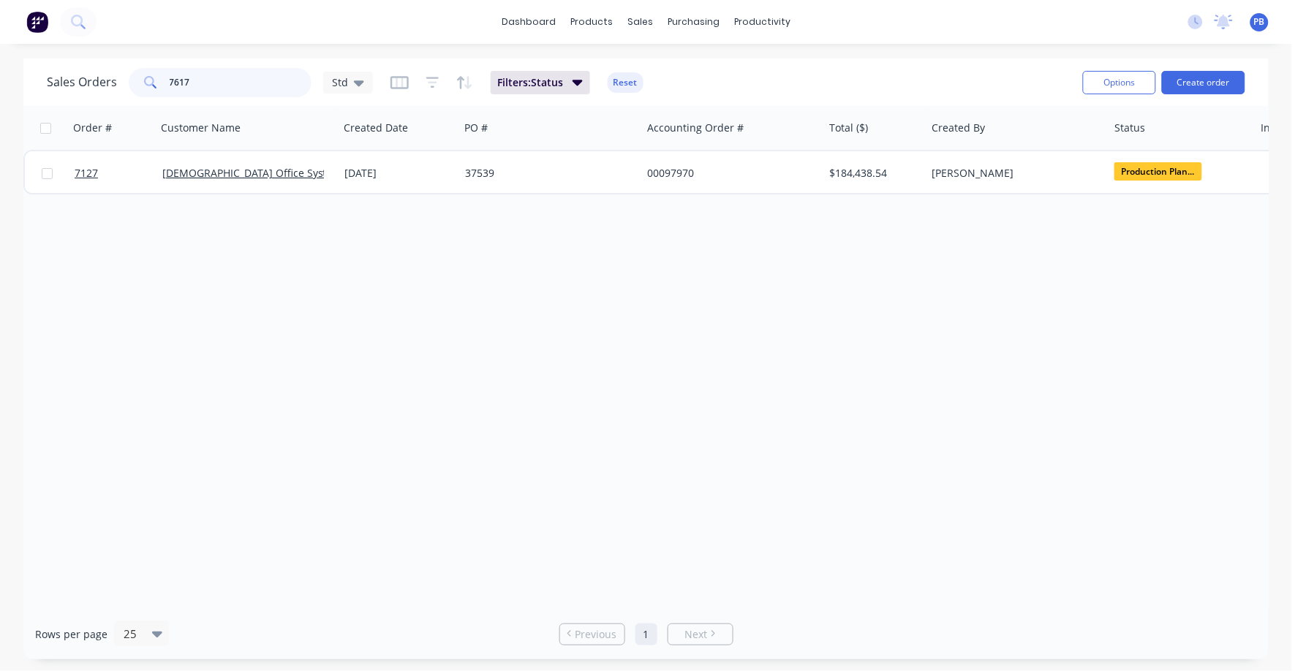
type input "7617"
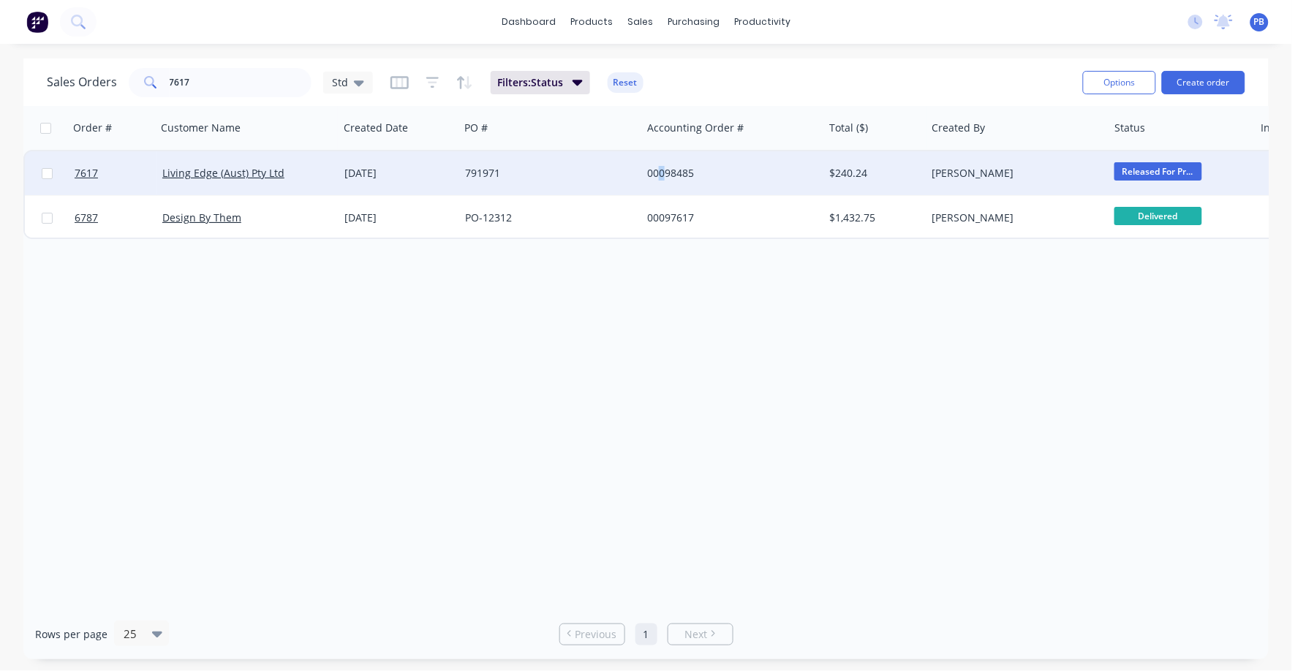
click at [662, 173] on div "00098485" at bounding box center [728, 173] width 162 height 15
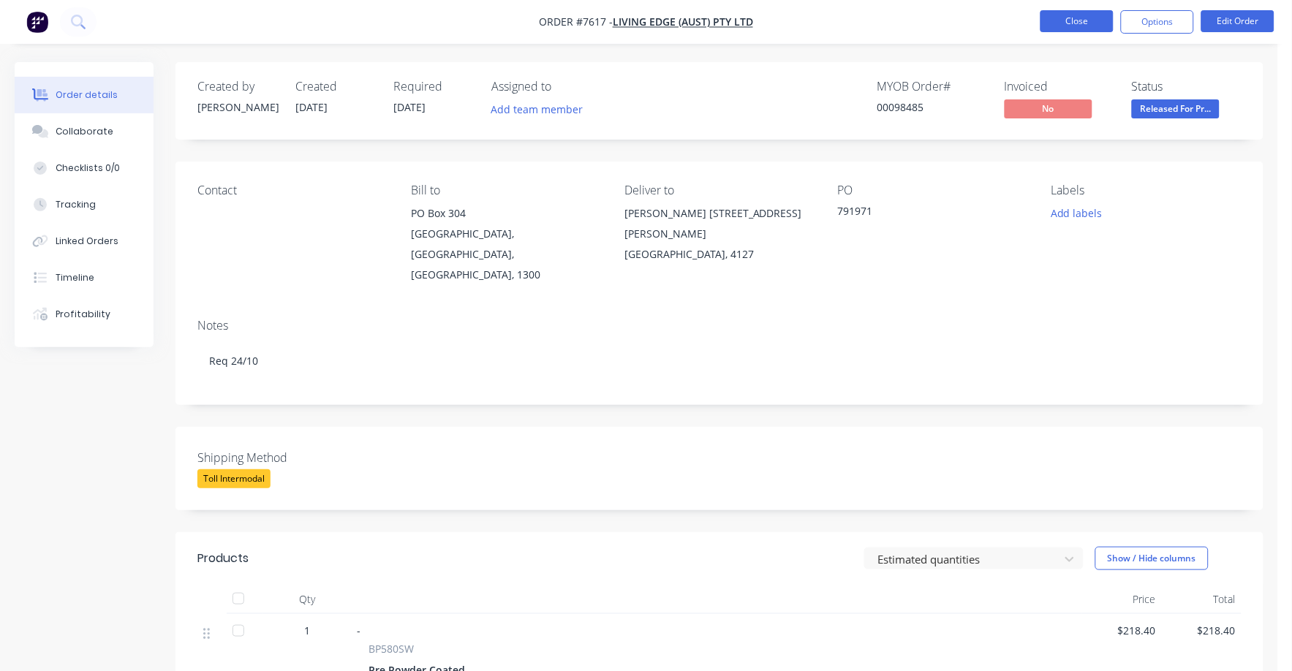
click at [1060, 20] on button "Close" at bounding box center [1076, 21] width 73 height 22
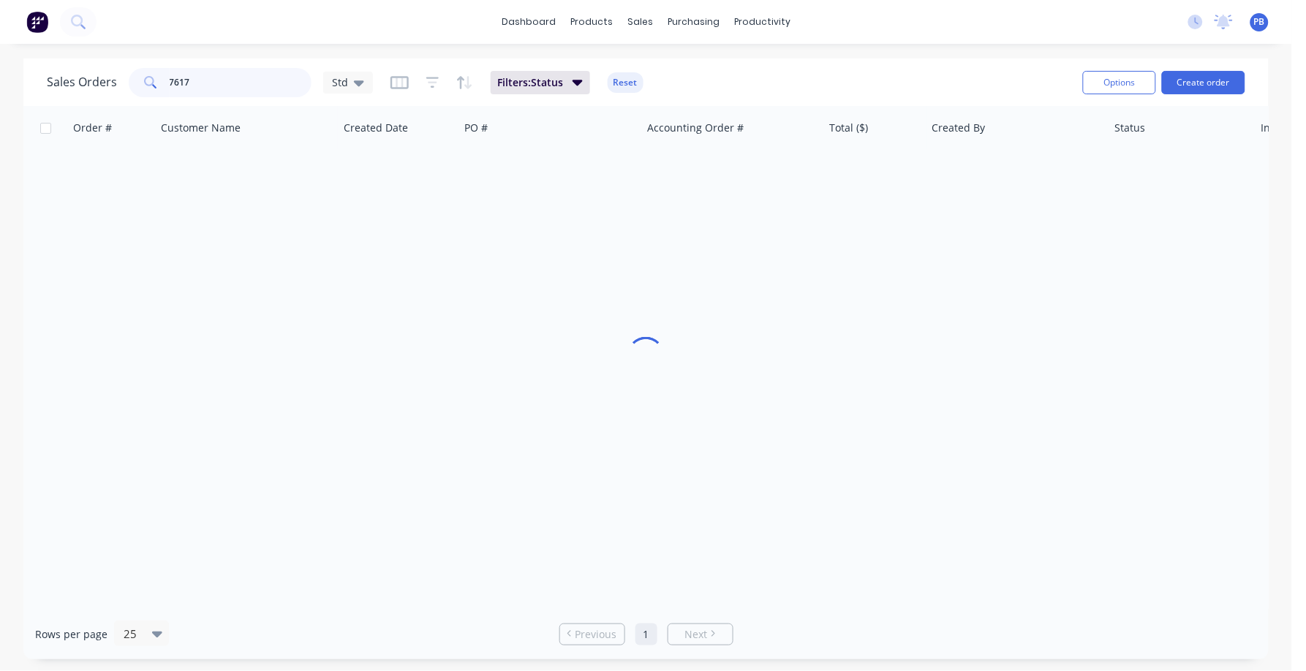
click at [145, 83] on div "7617" at bounding box center [220, 82] width 183 height 29
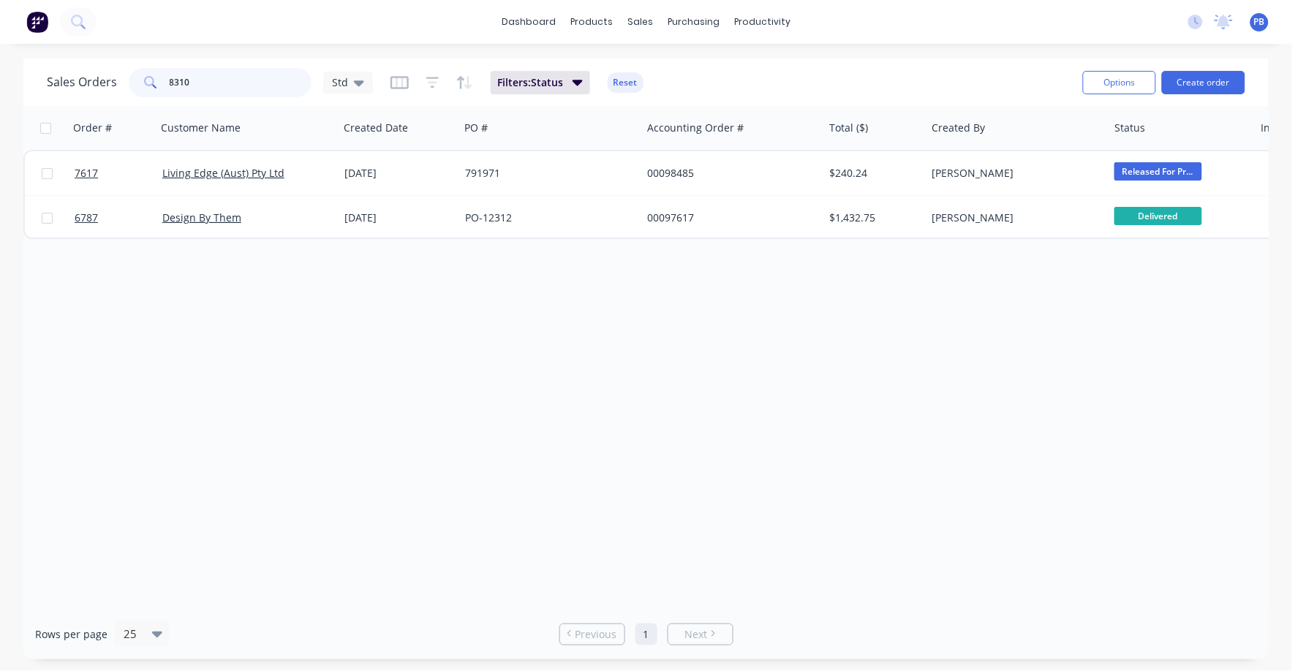
type input "8310"
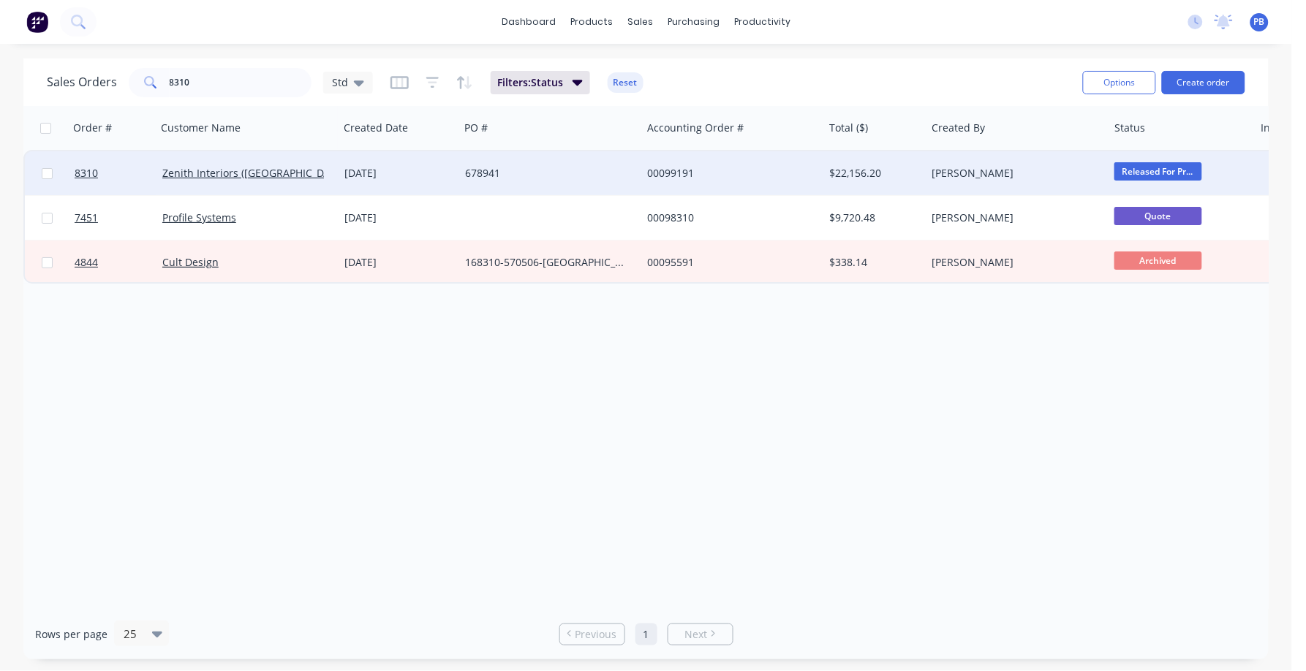
click at [663, 168] on div "00099191" at bounding box center [728, 173] width 162 height 15
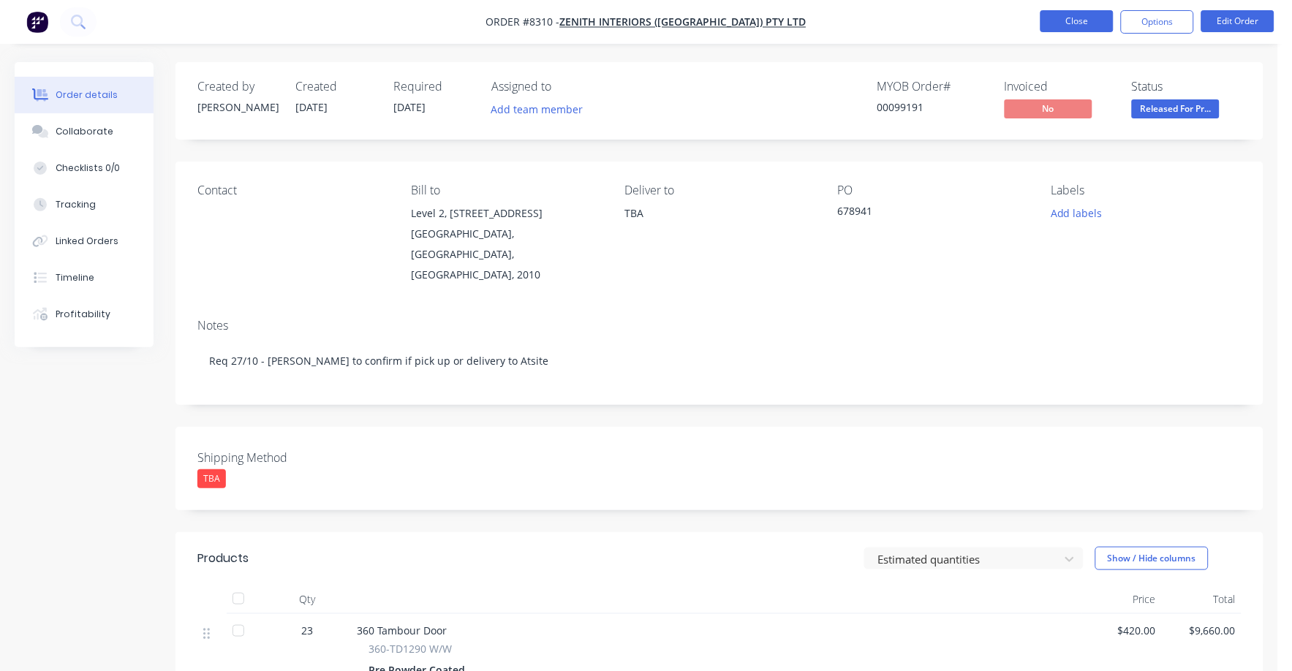
click at [1086, 22] on button "Close" at bounding box center [1076, 21] width 73 height 22
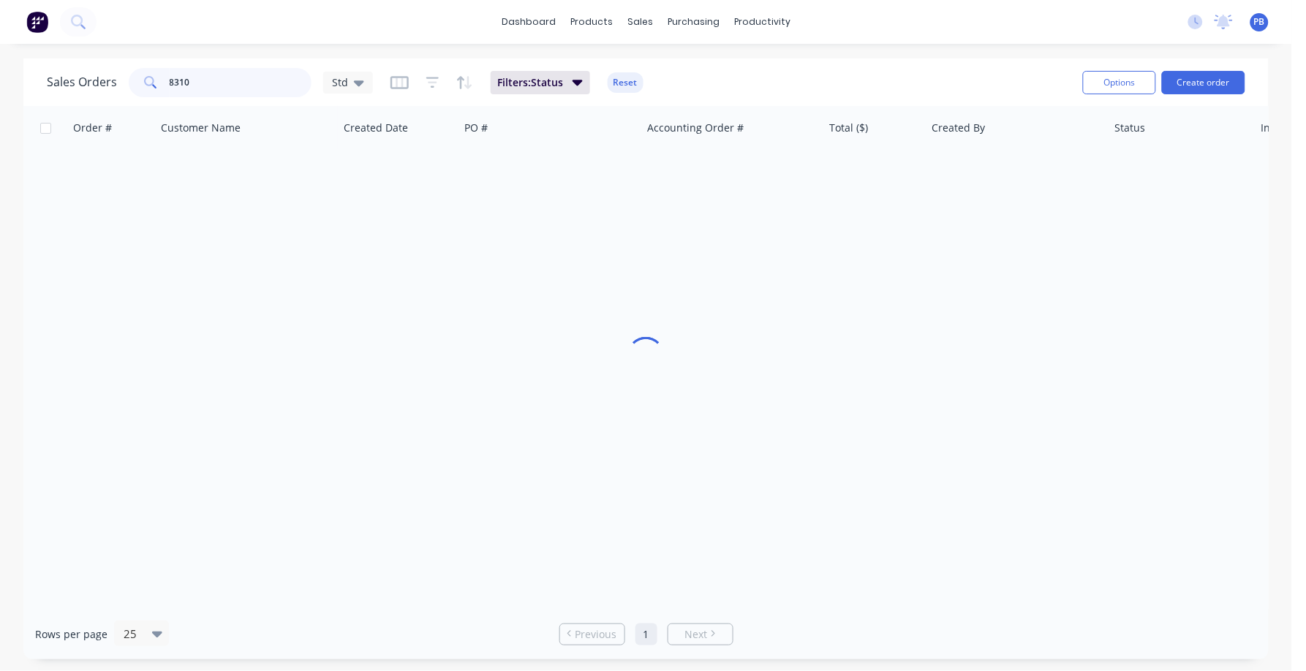
click at [130, 77] on div "8310" at bounding box center [220, 82] width 183 height 29
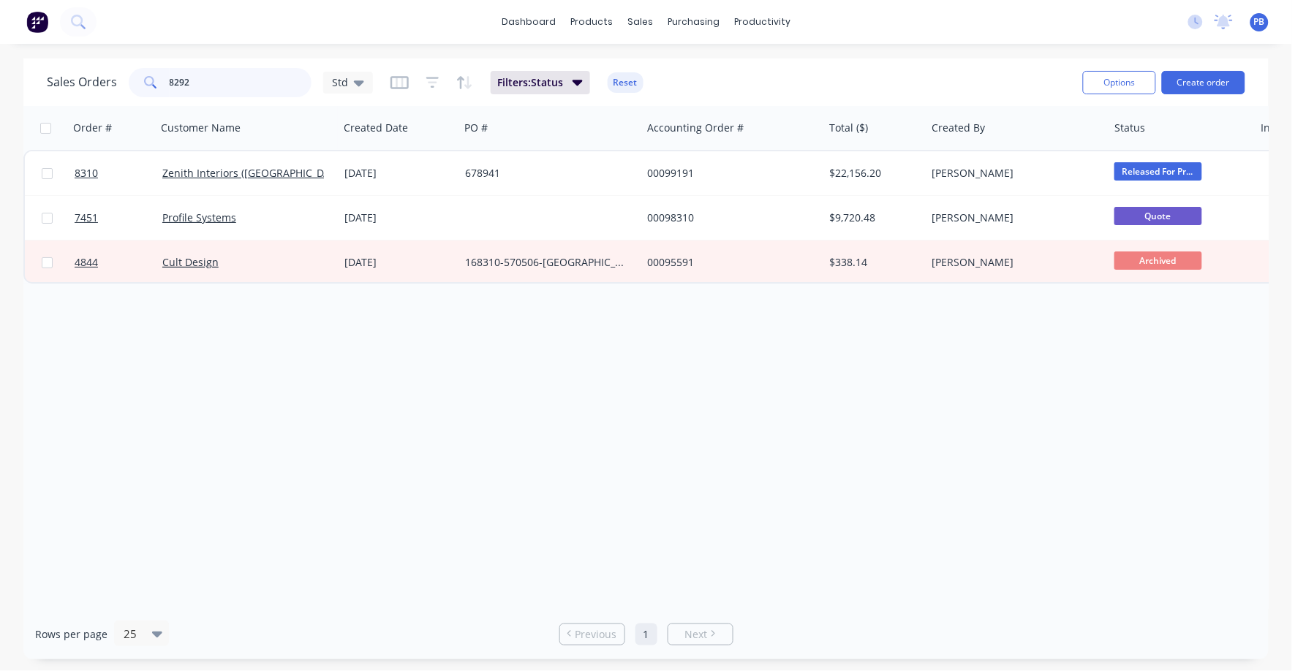
type input "8292"
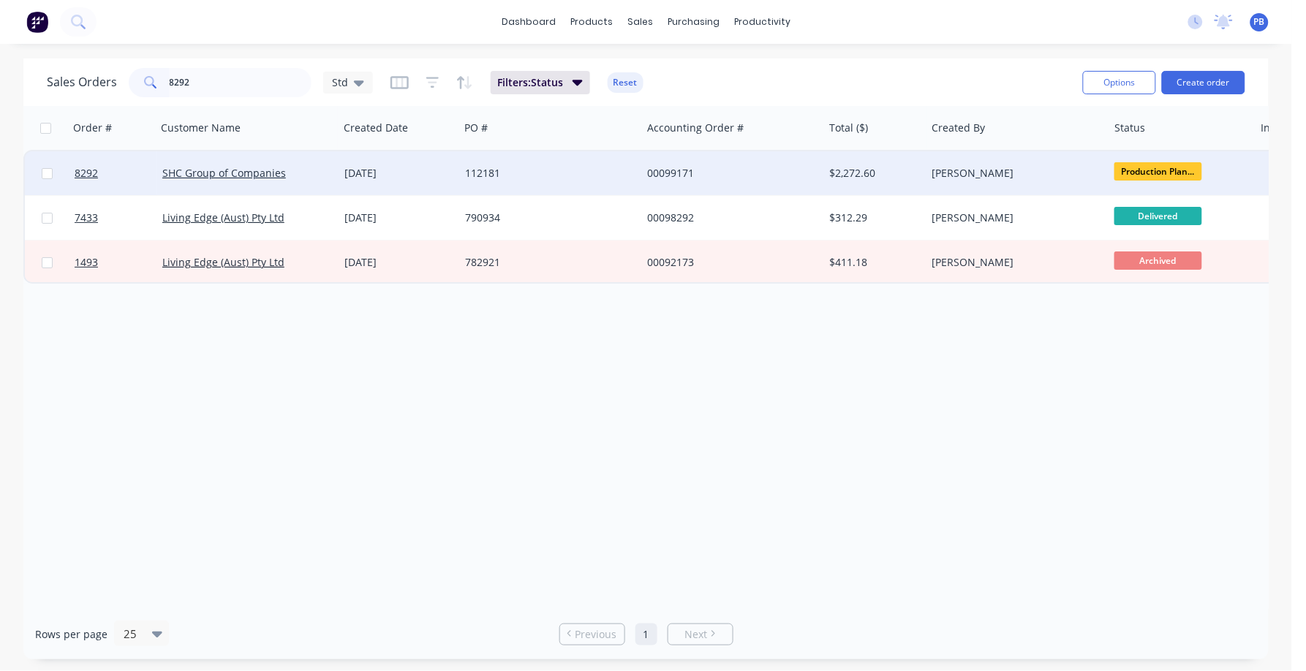
click at [671, 167] on div "00099171" at bounding box center [728, 173] width 162 height 15
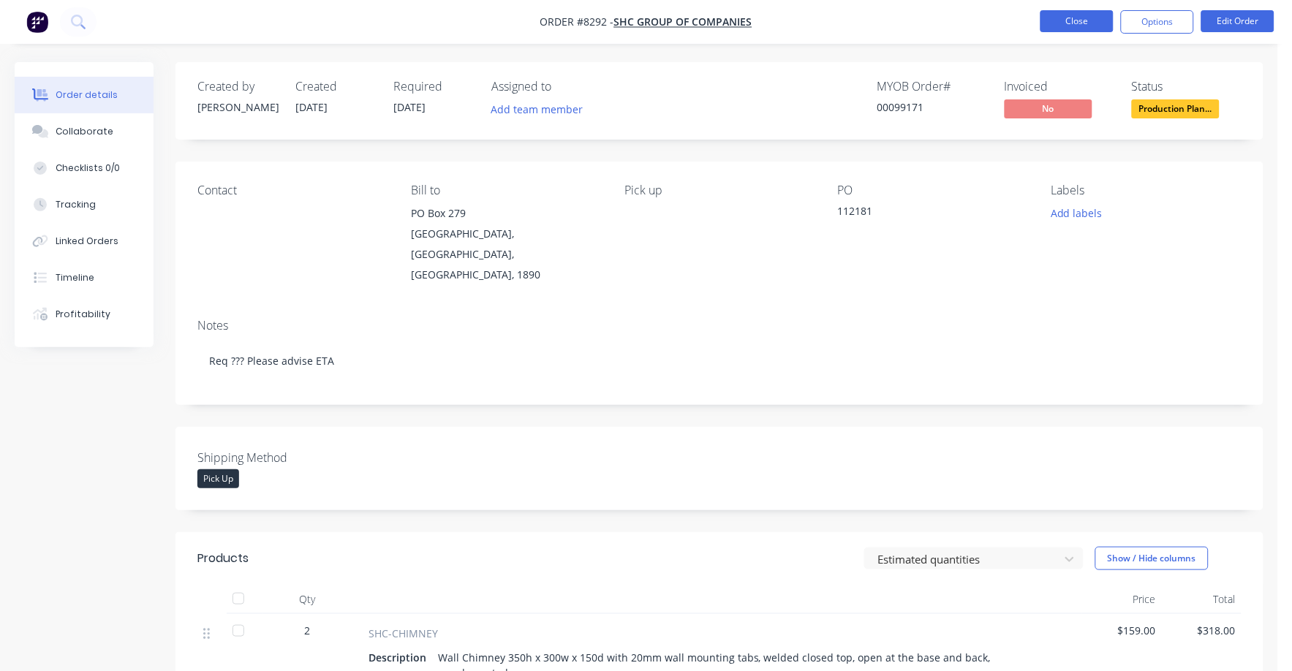
click at [1078, 19] on button "Close" at bounding box center [1076, 21] width 73 height 22
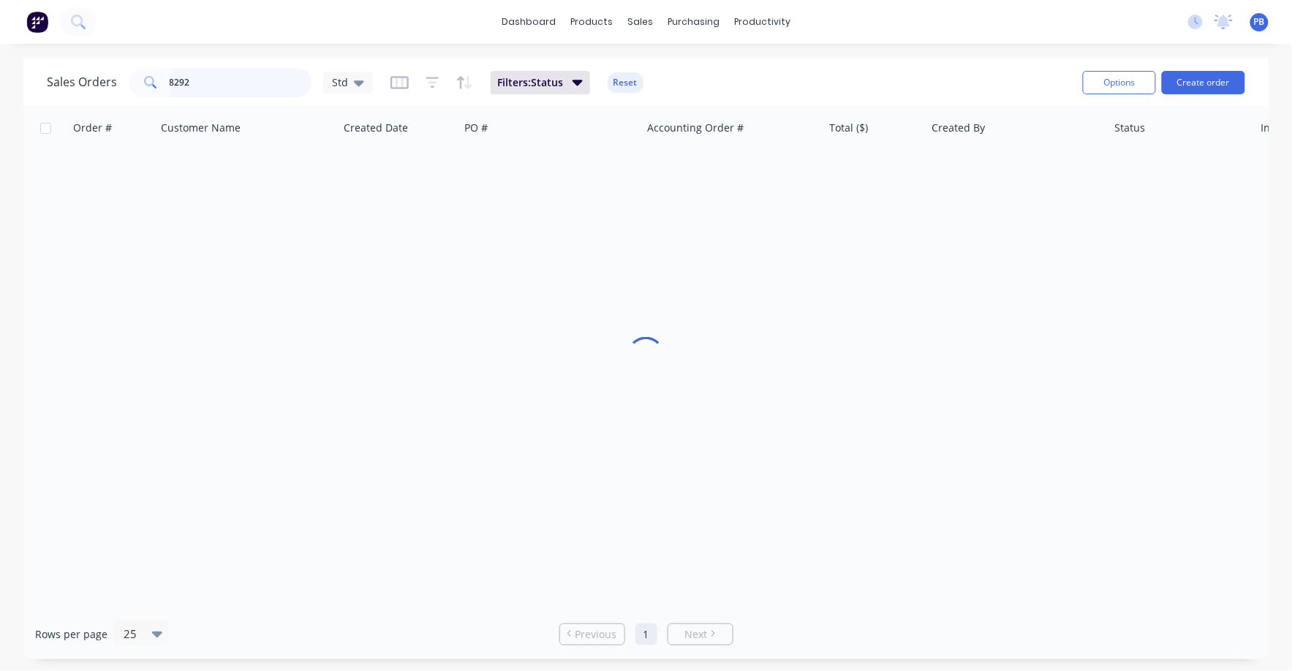
drag, startPoint x: 226, startPoint y: 75, endPoint x: 141, endPoint y: 75, distance: 84.8
click at [141, 75] on div "8292" at bounding box center [220, 82] width 183 height 29
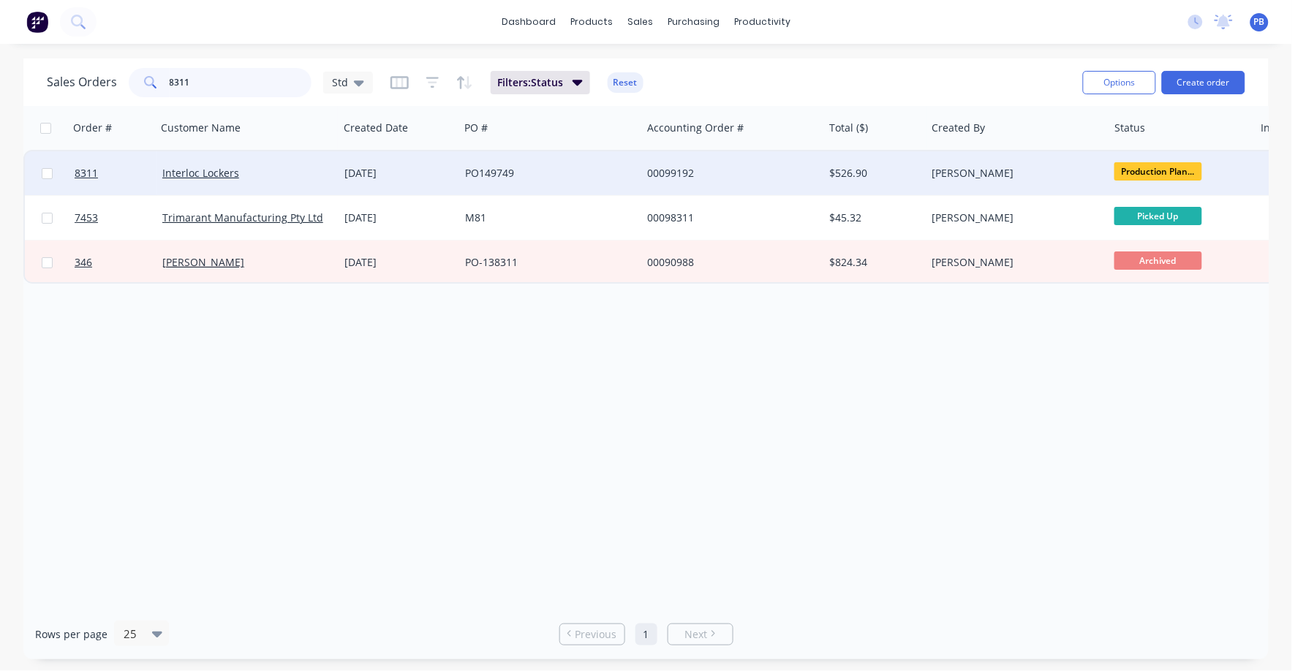
type input "8311"
click at [663, 168] on div "00099192" at bounding box center [728, 173] width 162 height 15
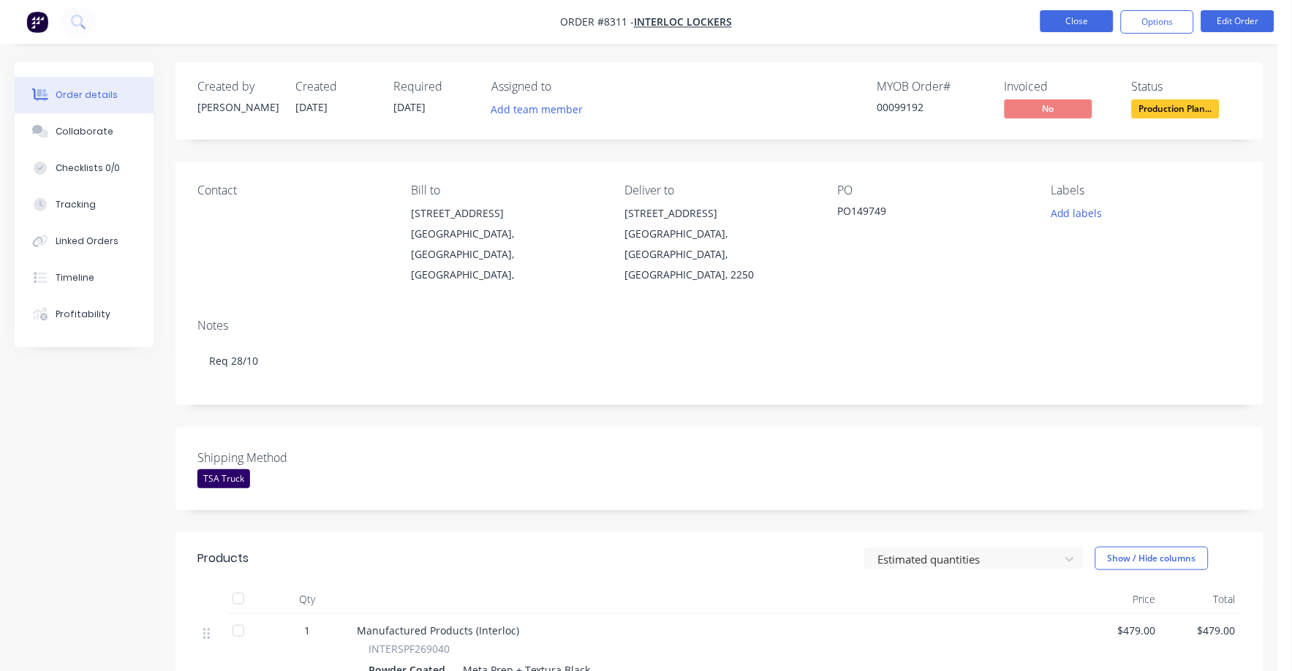
click at [1059, 18] on button "Close" at bounding box center [1076, 21] width 73 height 22
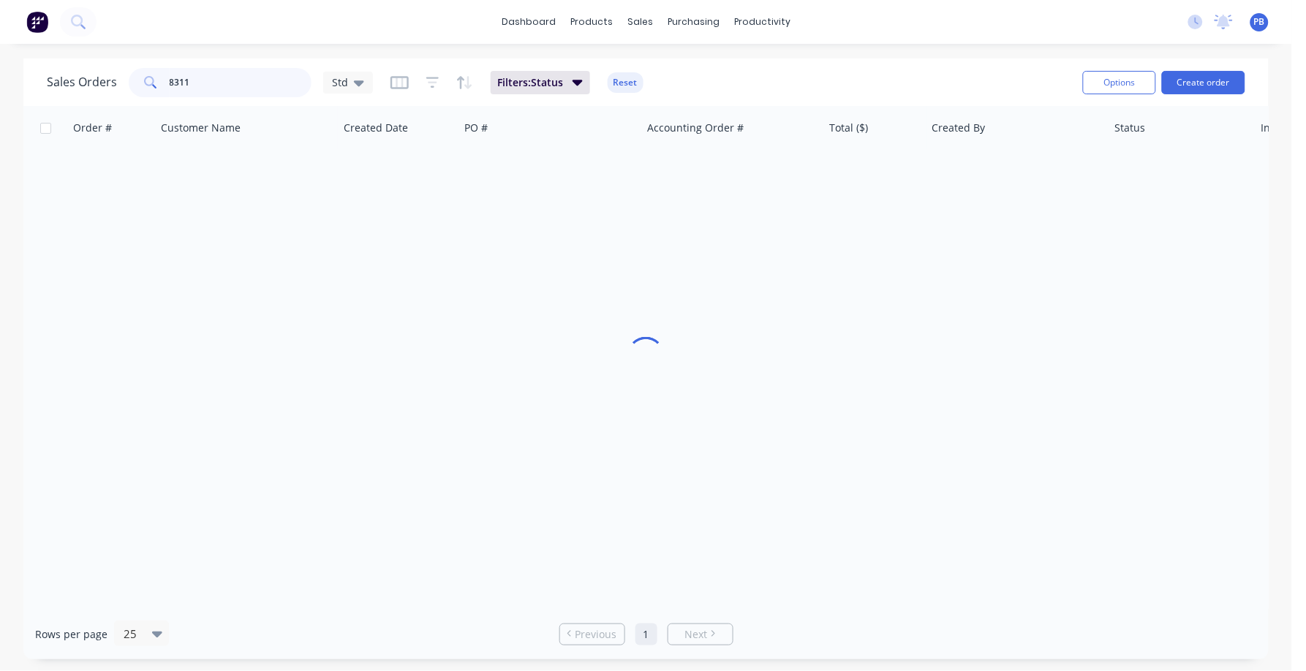
drag, startPoint x: 162, startPoint y: 77, endPoint x: 122, endPoint y: 69, distance: 41.0
click at [122, 69] on div "Sales Orders [STREET_ADDRESS]" at bounding box center [210, 82] width 326 height 29
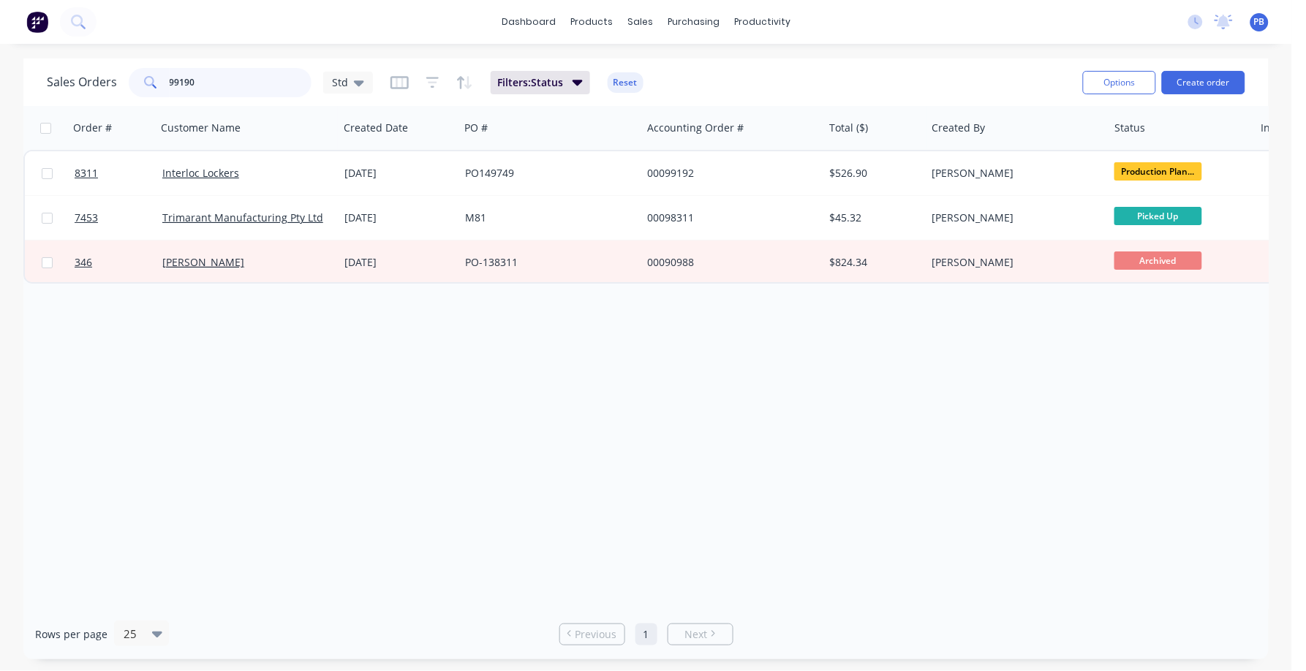
type input "99190"
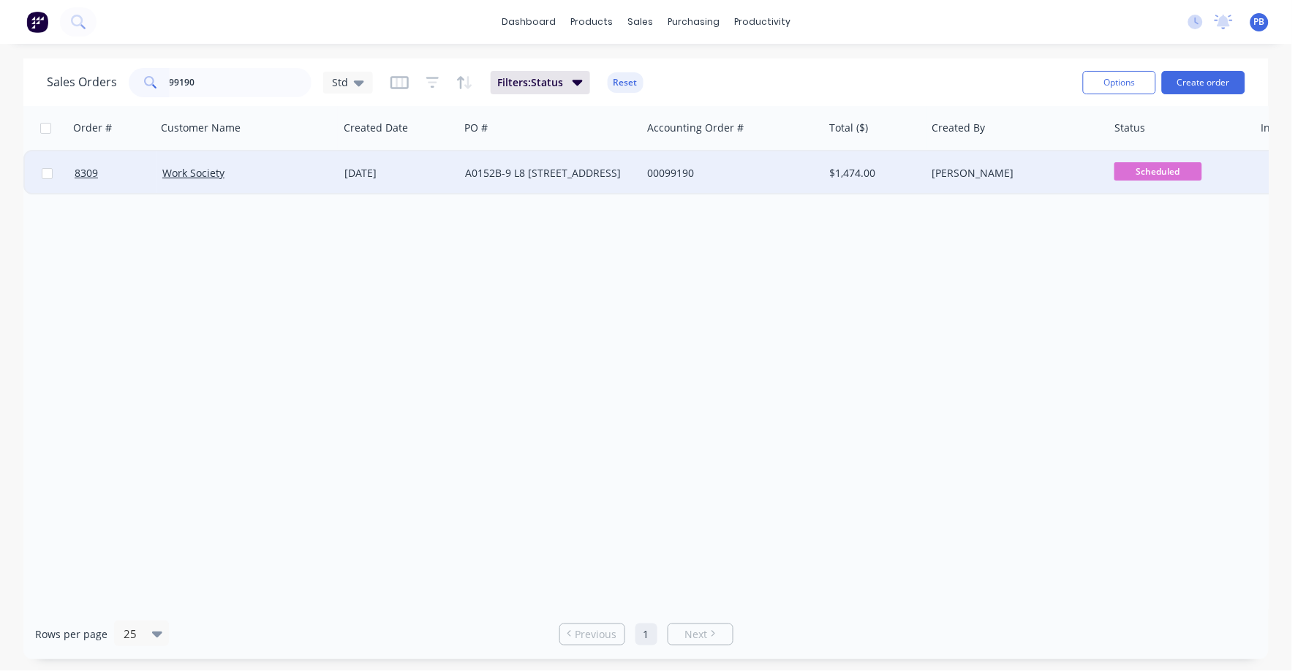
click at [684, 175] on div "00099190" at bounding box center [728, 173] width 162 height 15
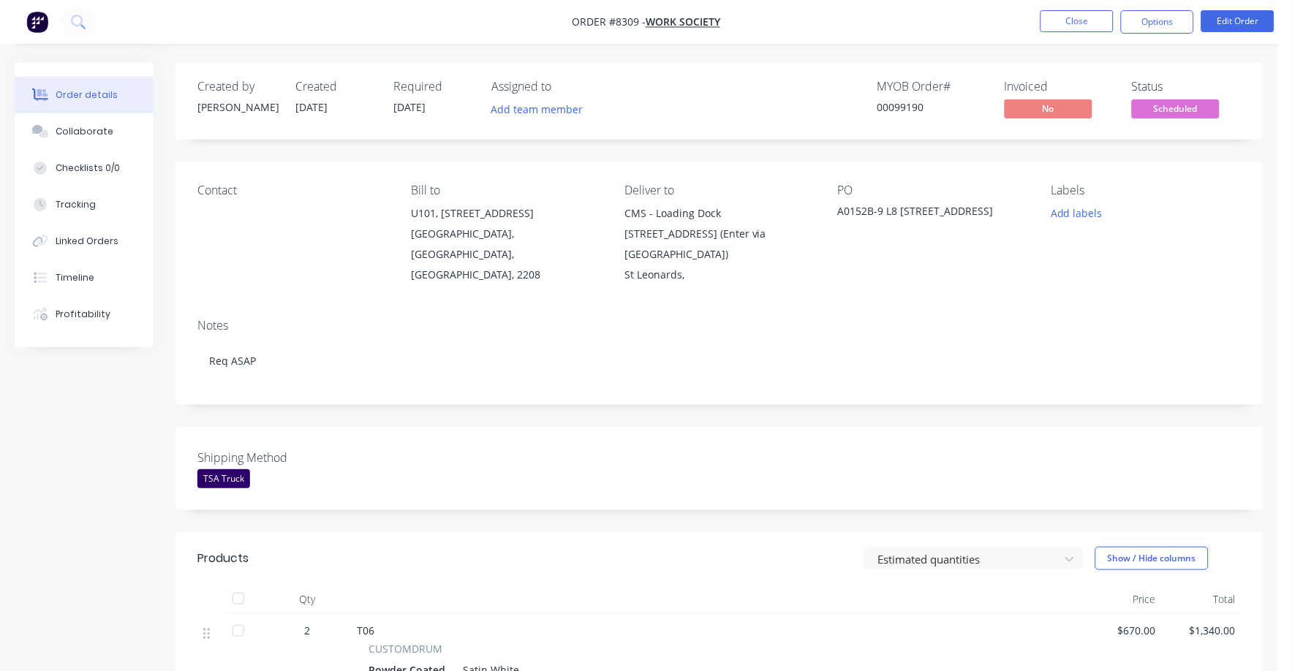
click at [1189, 105] on span "Scheduled" at bounding box center [1176, 108] width 88 height 18
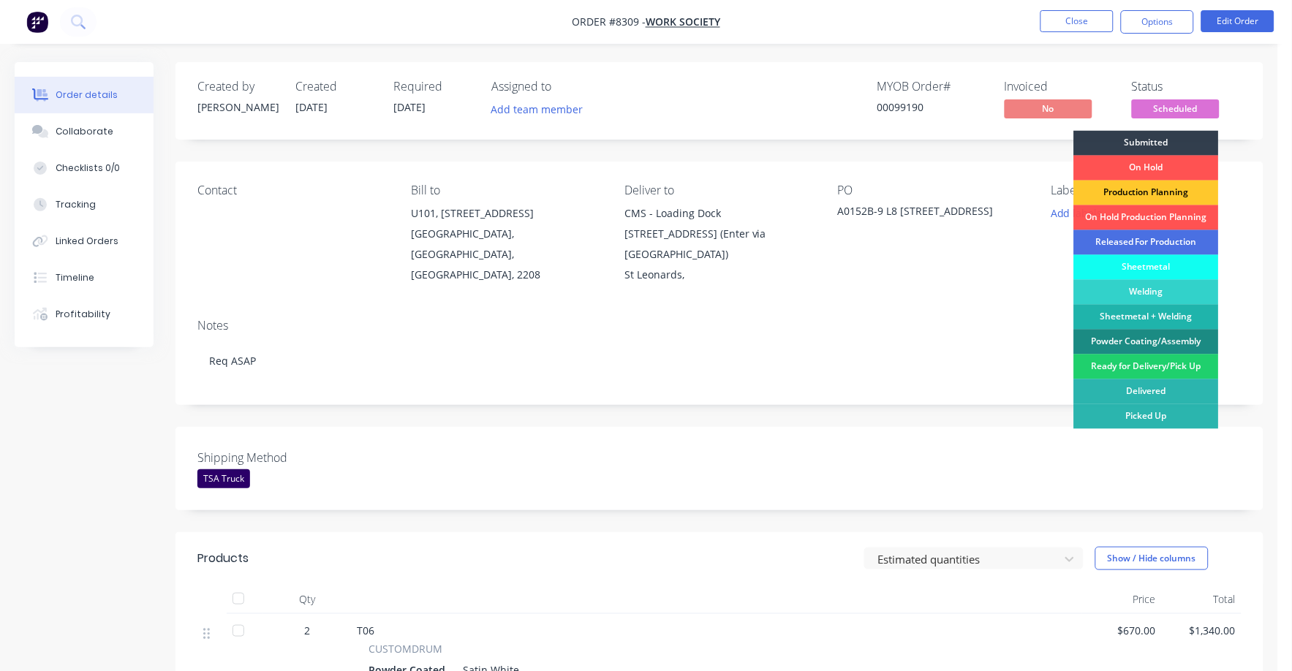
click at [1143, 191] on div "Production Planning" at bounding box center [1146, 193] width 145 height 25
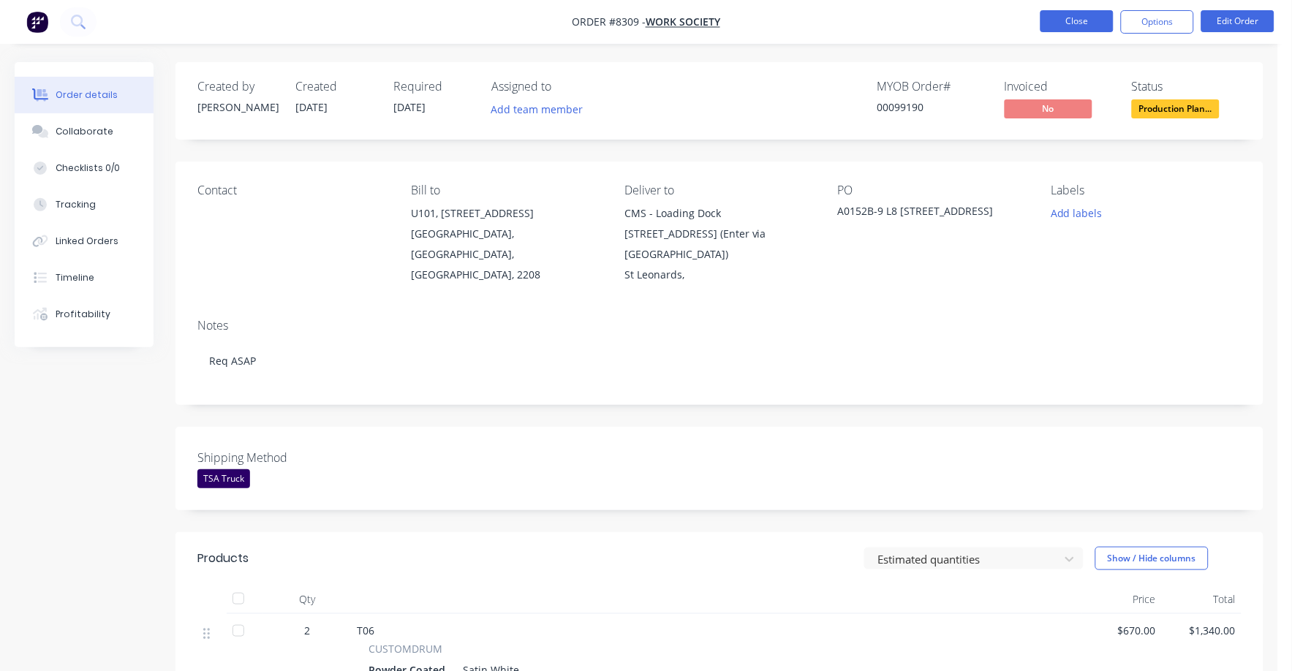
drag, startPoint x: 1080, startPoint y: 8, endPoint x: 1078, endPoint y: 19, distance: 11.1
click at [1080, 12] on nav "Order #8309 - Work Society Close Options Edit Order" at bounding box center [646, 22] width 1292 height 44
click at [1076, 20] on button "Close" at bounding box center [1076, 21] width 73 height 22
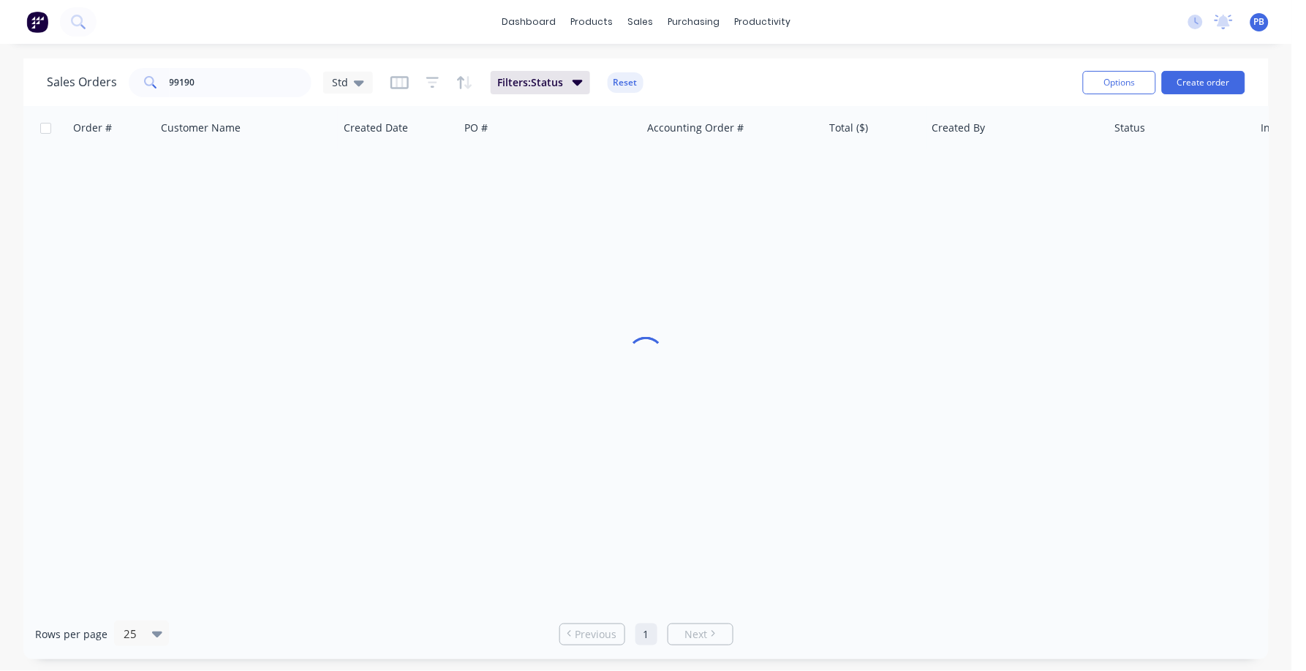
drag, startPoint x: 205, startPoint y: 98, endPoint x: 186, endPoint y: 88, distance: 21.6
click at [188, 88] on div "Sales Orders 99190 Std Filters: Status Reset" at bounding box center [559, 82] width 1024 height 36
drag, startPoint x: 200, startPoint y: 83, endPoint x: 164, endPoint y: 79, distance: 35.4
click at [164, 79] on div "99190" at bounding box center [220, 82] width 183 height 29
type input "99160"
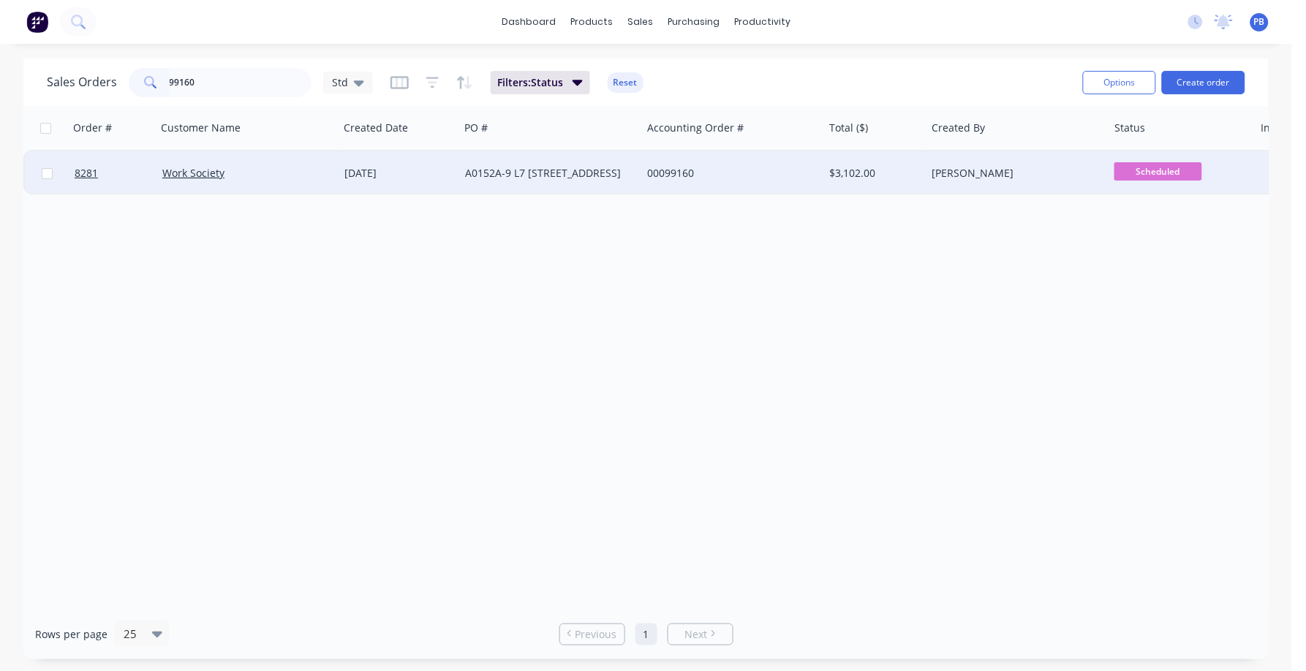
click at [680, 171] on div "00099160" at bounding box center [728, 173] width 162 height 15
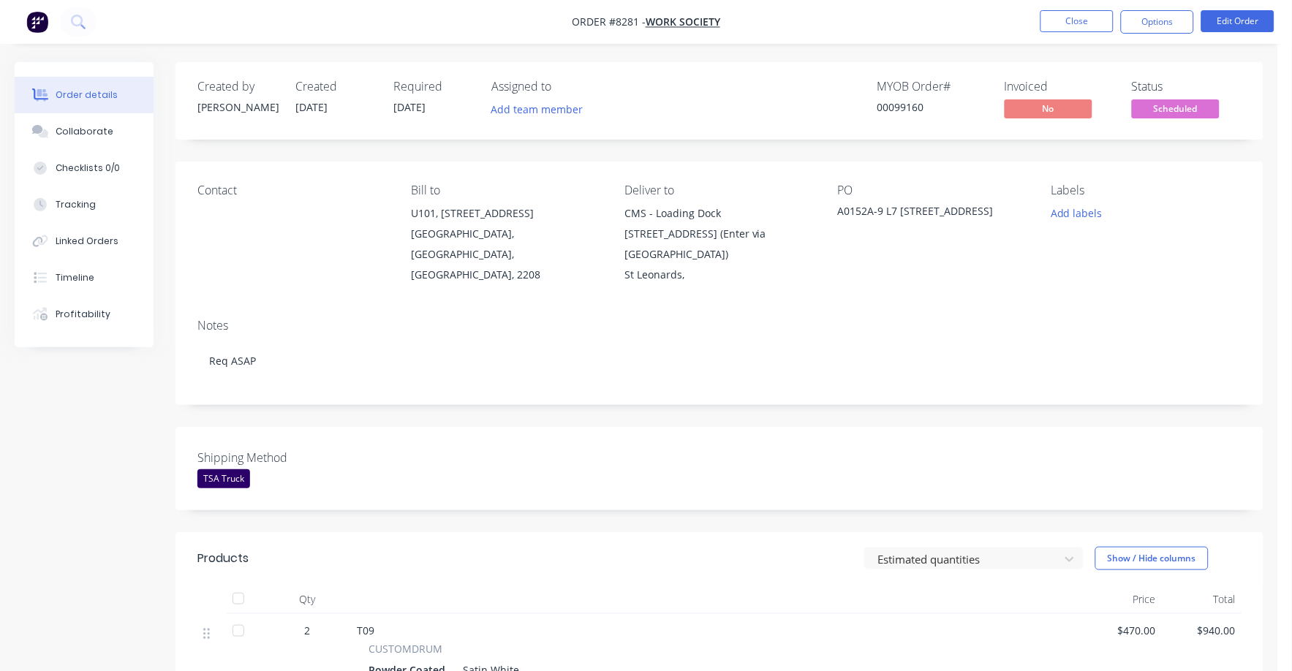
click at [1171, 109] on span "Scheduled" at bounding box center [1176, 108] width 88 height 18
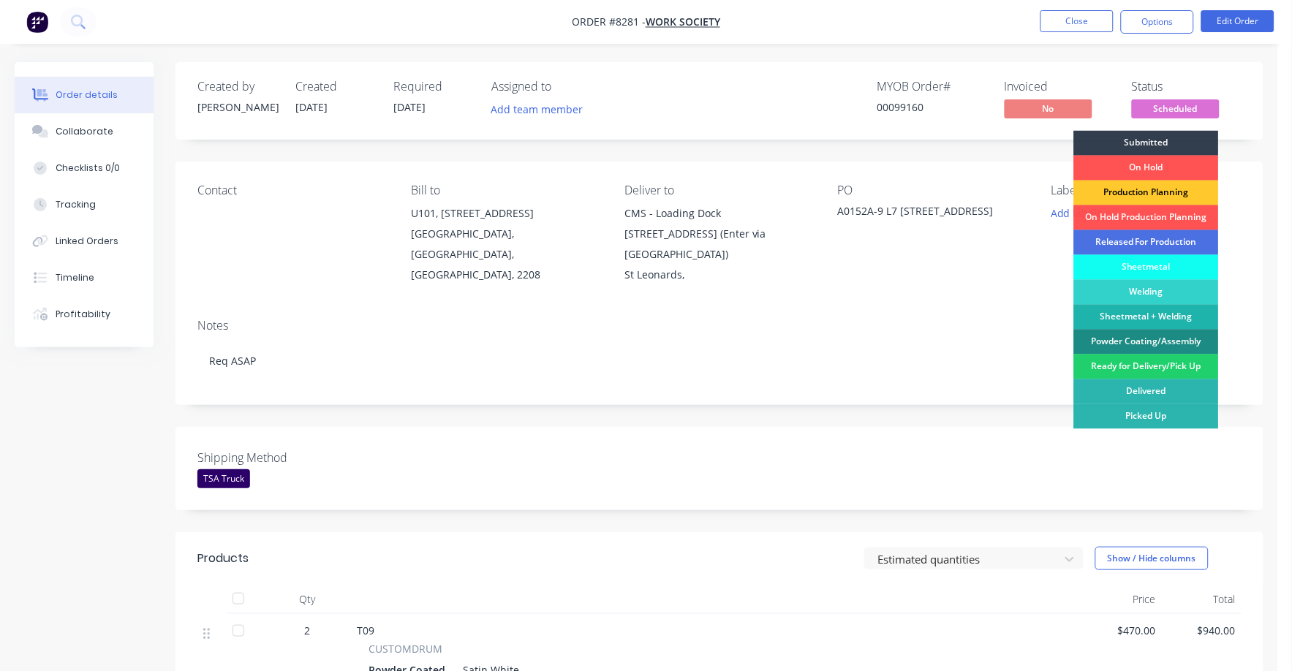
click at [1144, 191] on div "Production Planning" at bounding box center [1146, 193] width 145 height 25
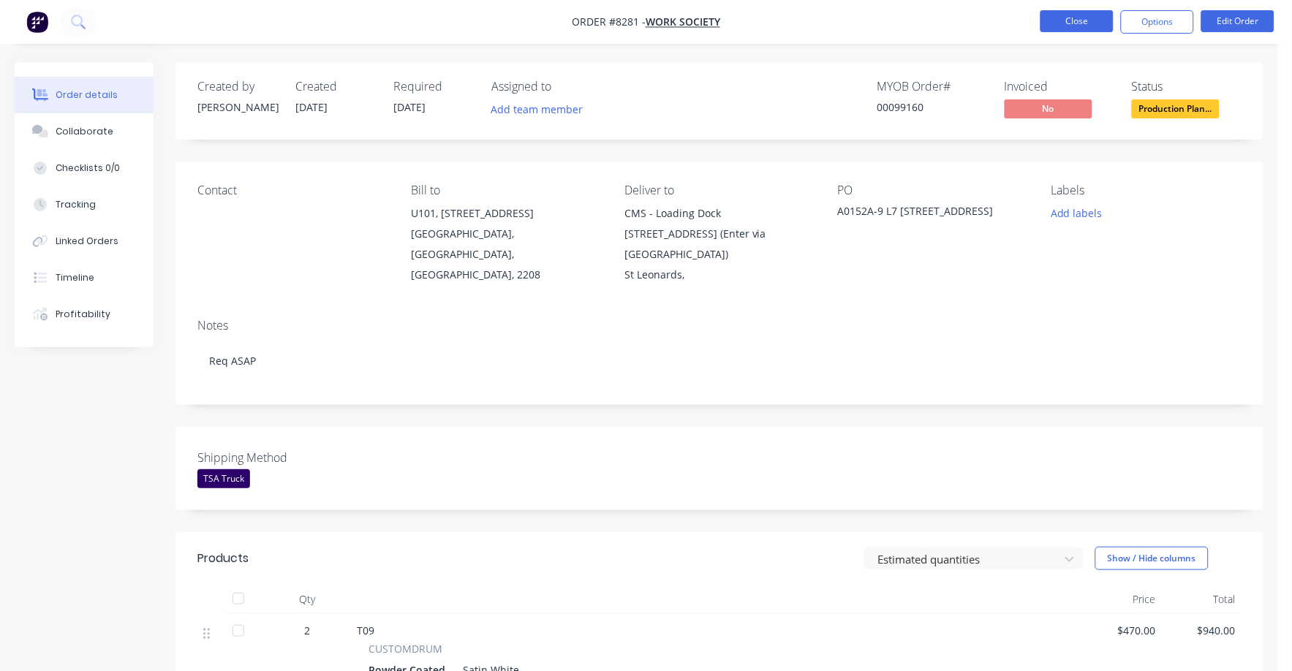
click at [1085, 18] on button "Close" at bounding box center [1076, 21] width 73 height 22
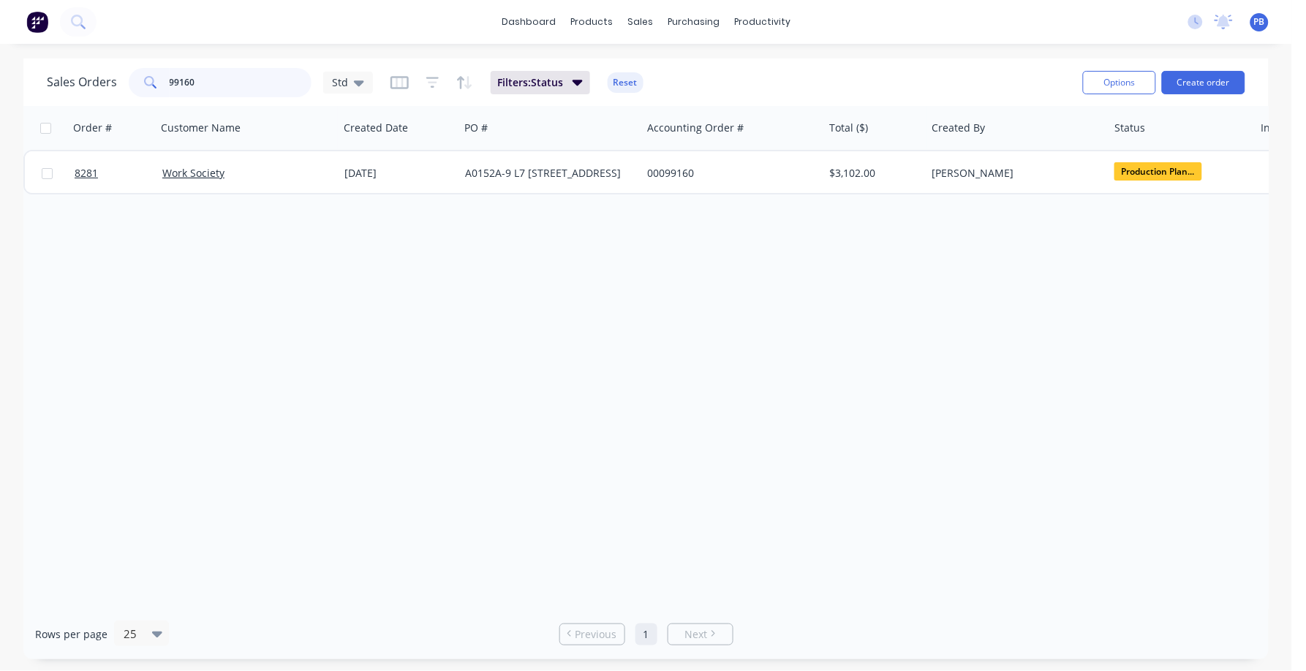
click at [213, 75] on input "99160" at bounding box center [241, 82] width 143 height 29
type input "99170"
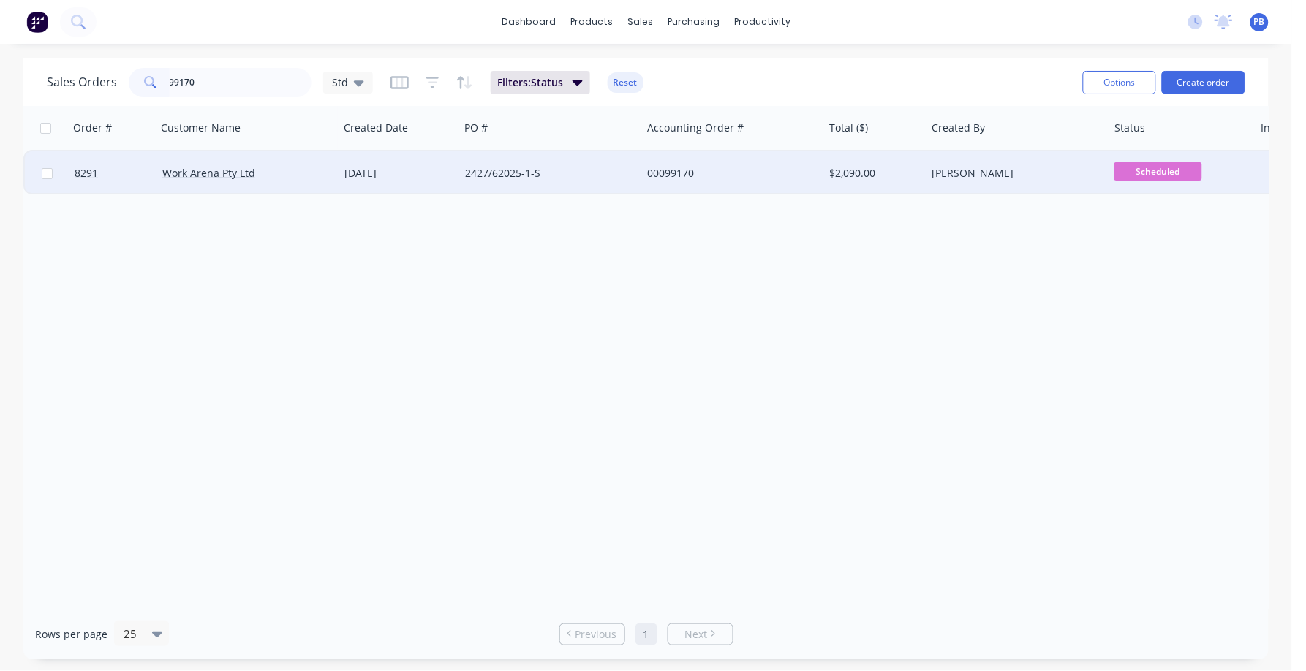
click at [680, 173] on div "00099170" at bounding box center [728, 173] width 162 height 15
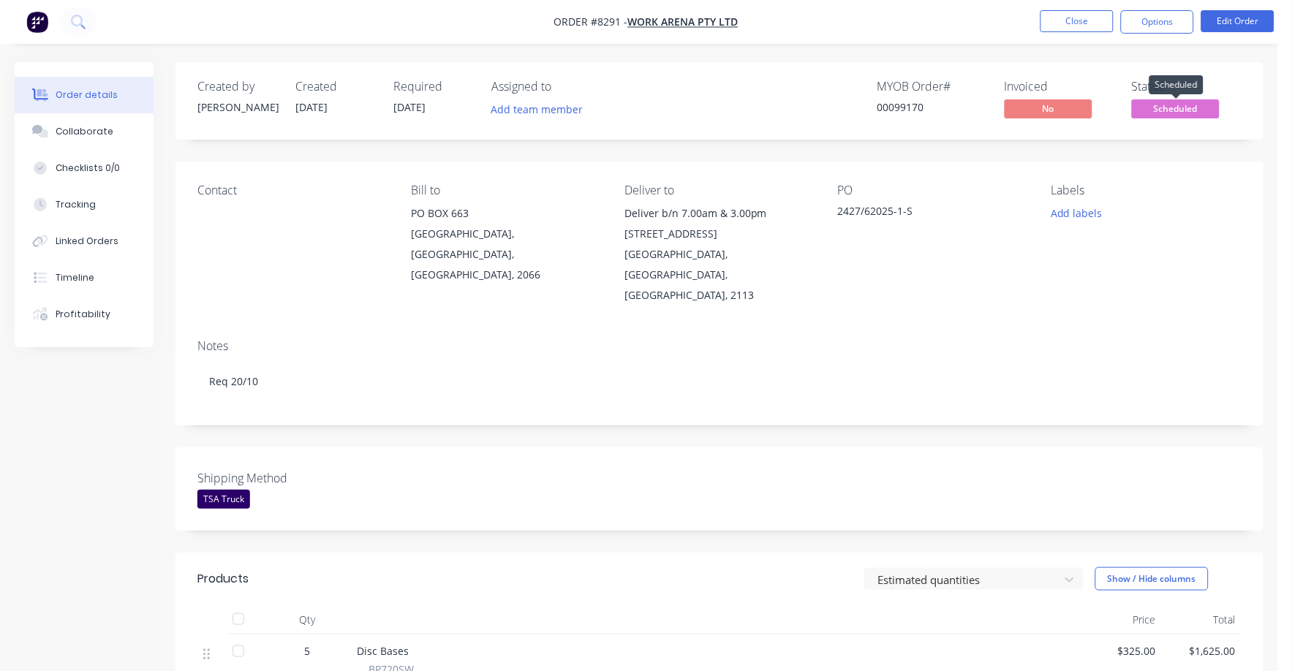
click at [1178, 104] on span "Scheduled" at bounding box center [1176, 108] width 88 height 18
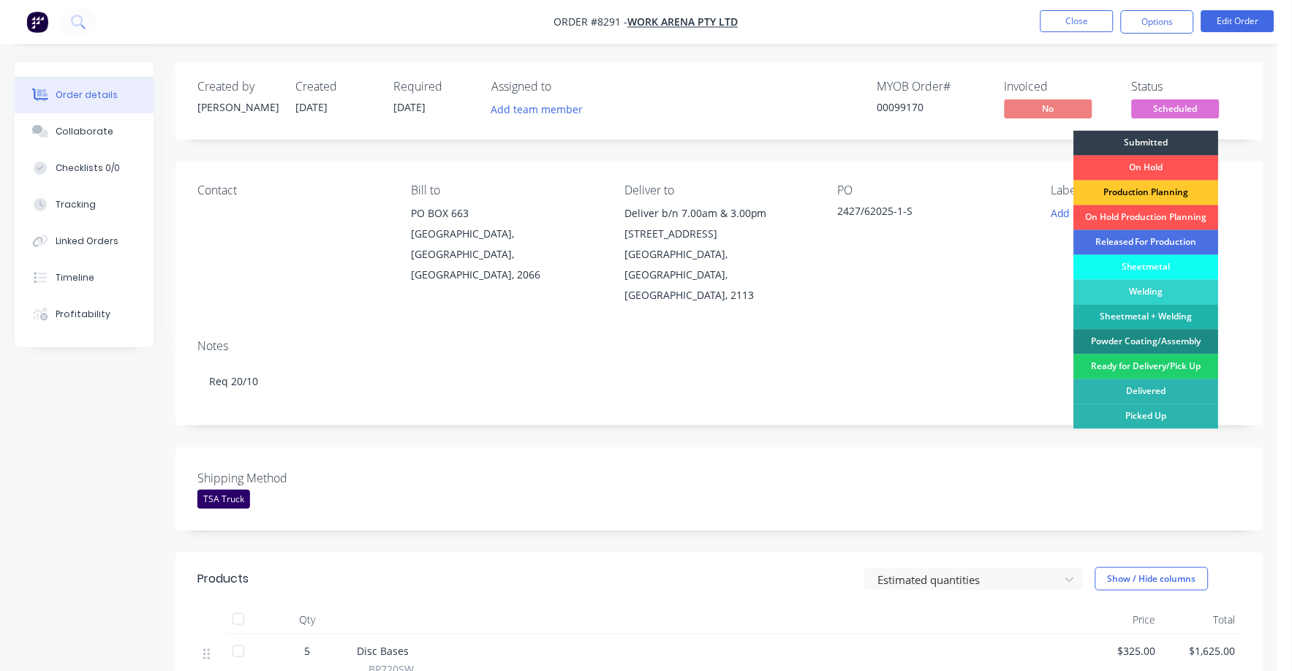
click at [1138, 188] on div "Production Planning" at bounding box center [1146, 193] width 145 height 25
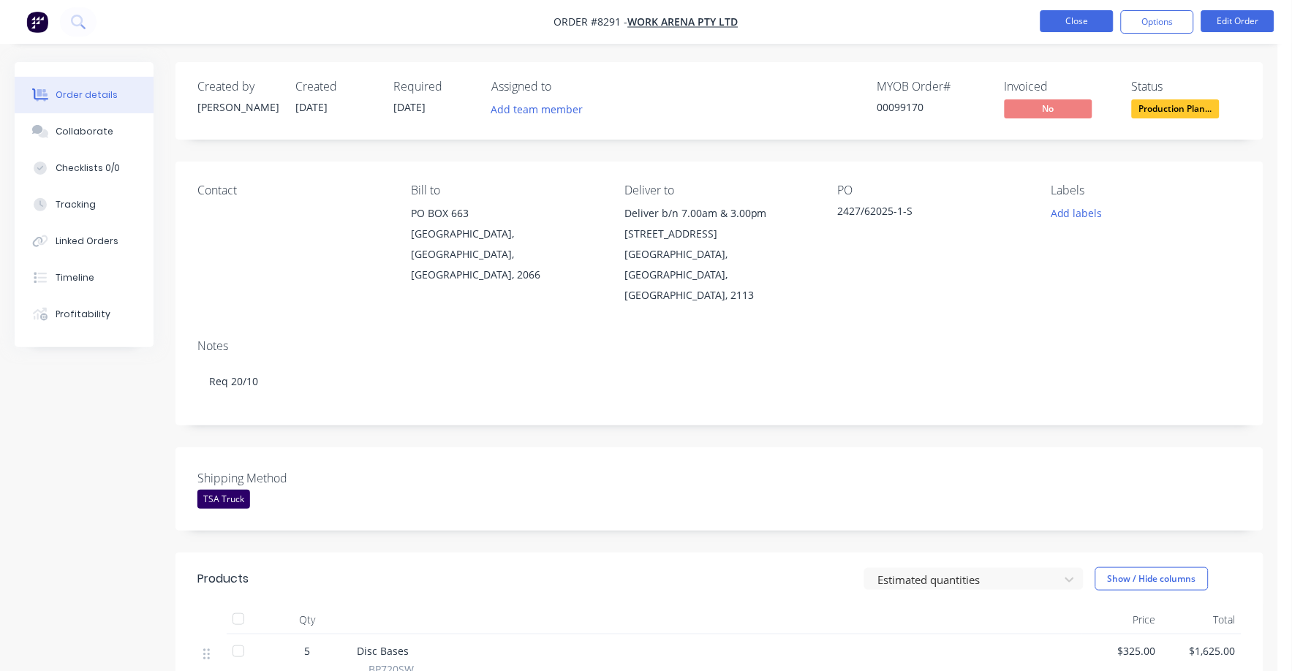
click at [1085, 11] on nav "Order #8291 - Work Arena Pty Ltd Close Options Edit Order" at bounding box center [646, 22] width 1292 height 44
click at [1078, 12] on button "Close" at bounding box center [1076, 21] width 73 height 22
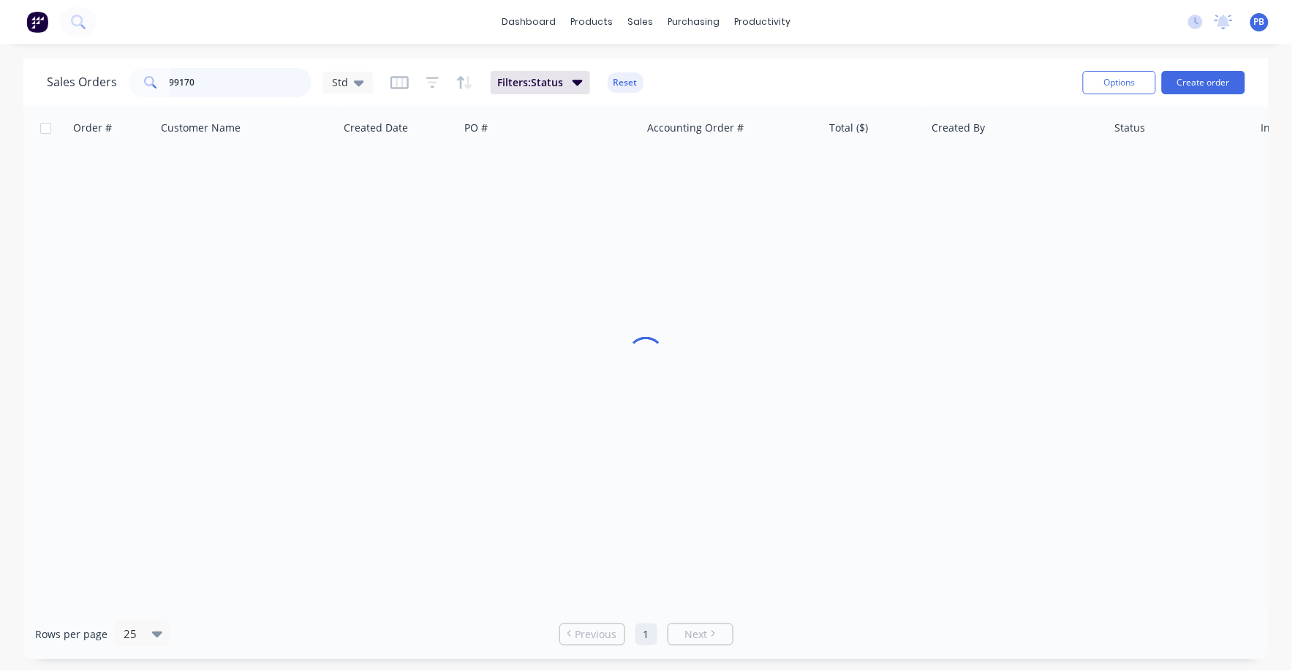
drag, startPoint x: 225, startPoint y: 80, endPoint x: 106, endPoint y: 75, distance: 119.3
click at [106, 75] on div "Sales Orders 99170 Std" at bounding box center [210, 82] width 326 height 29
click at [237, 80] on input "99170" at bounding box center [241, 82] width 143 height 29
click at [235, 79] on input "99170" at bounding box center [241, 82] width 143 height 29
click at [234, 77] on input "99170" at bounding box center [241, 82] width 143 height 29
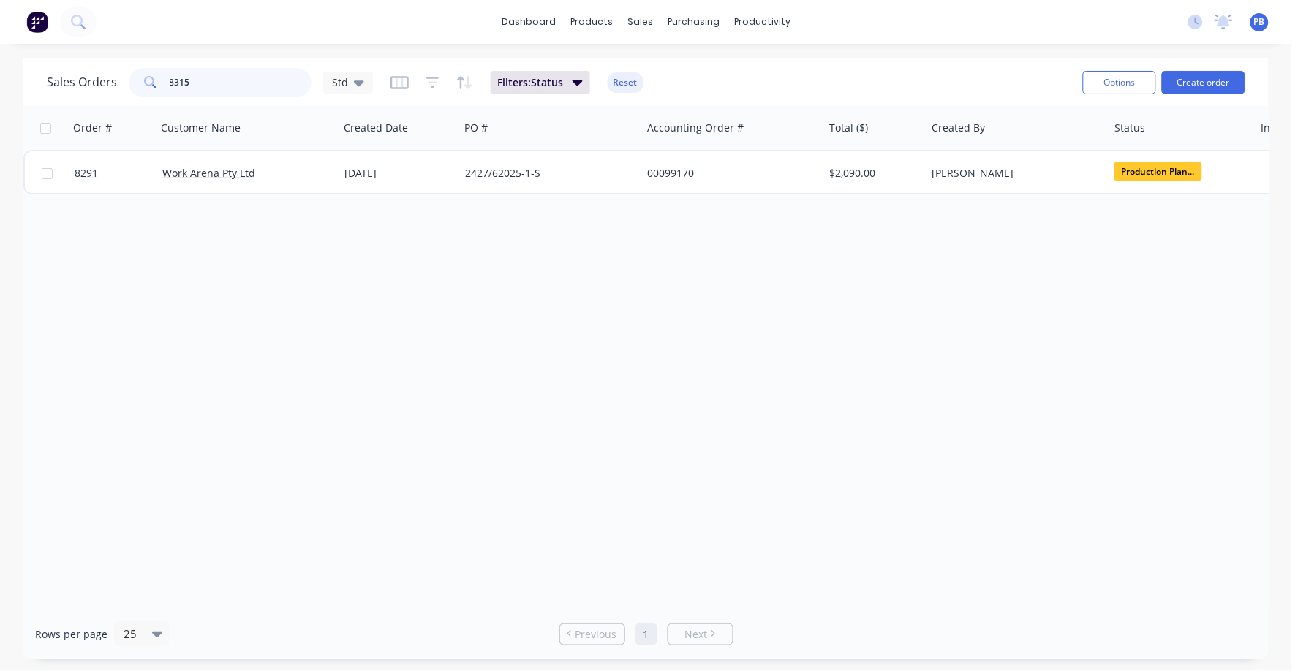
type input "8315"
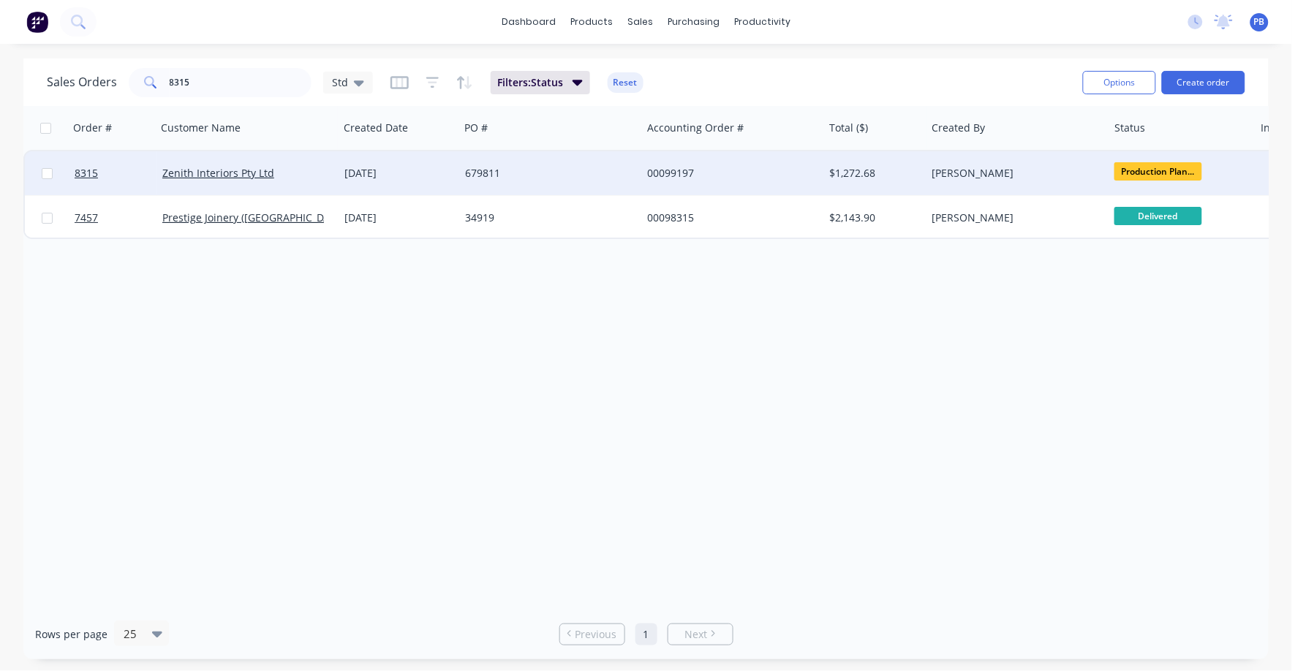
click at [673, 168] on div "00099197" at bounding box center [728, 173] width 162 height 15
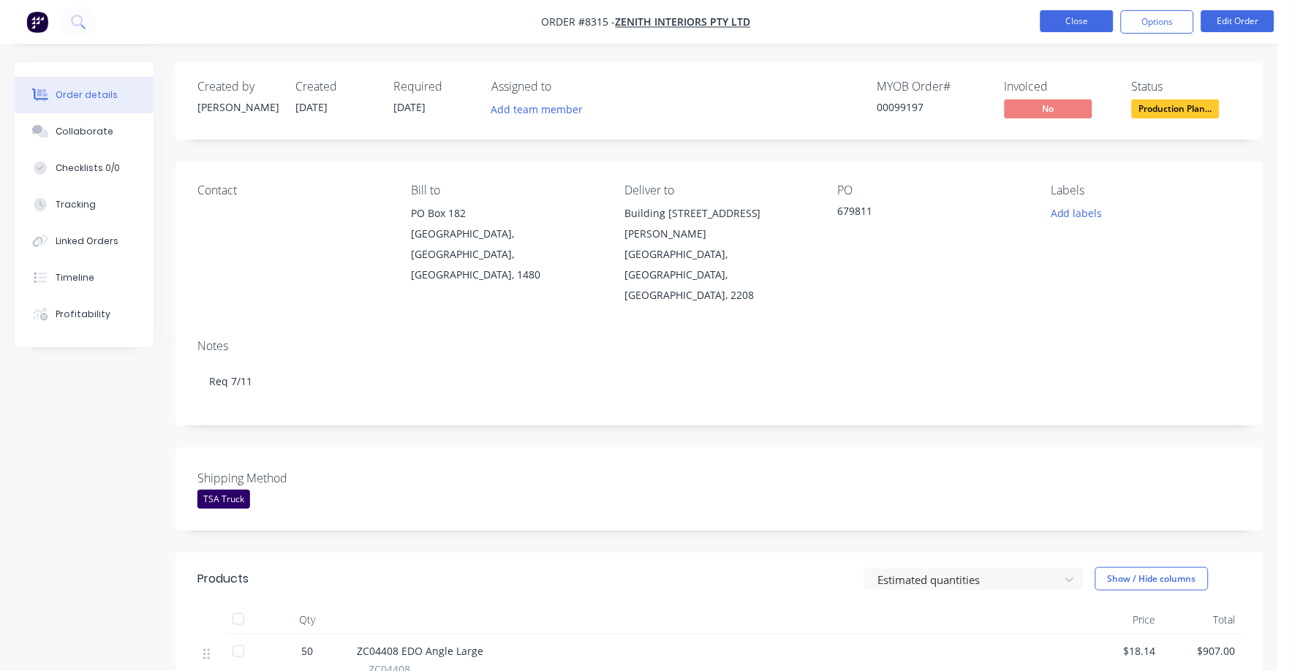
click at [1080, 12] on button "Close" at bounding box center [1076, 21] width 73 height 22
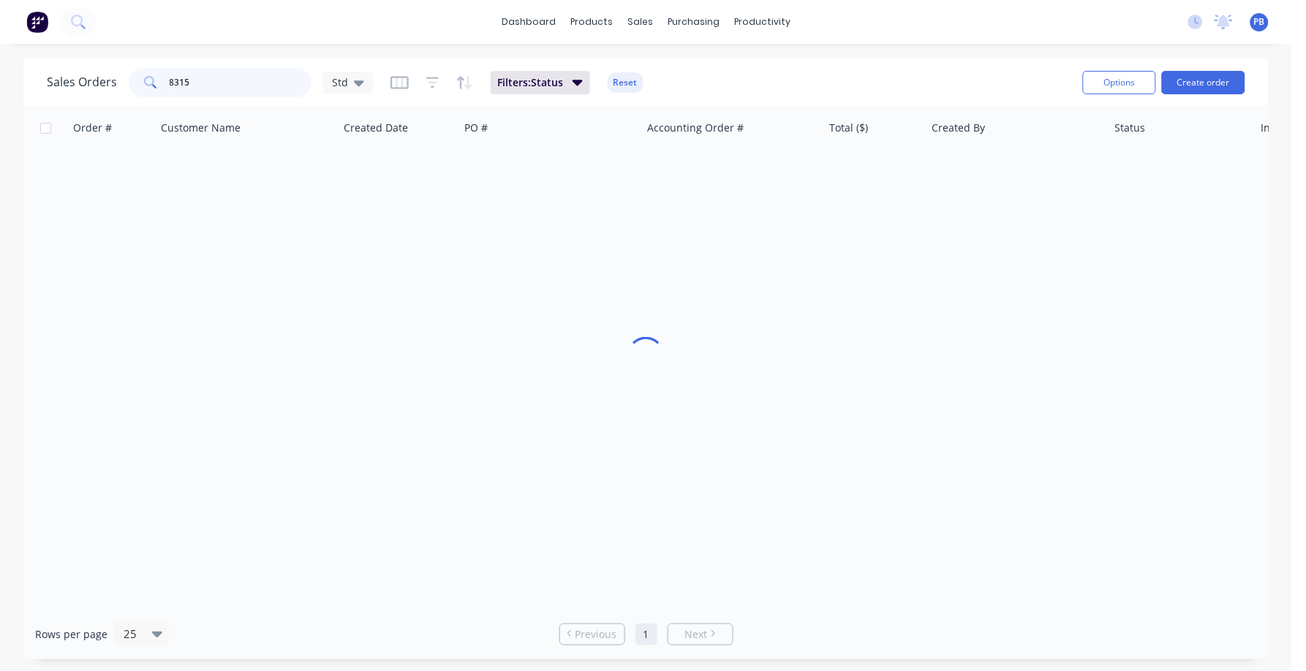
drag, startPoint x: 215, startPoint y: 86, endPoint x: 116, endPoint y: 73, distance: 100.3
click at [116, 73] on div "Sales Orders [STREET_ADDRESS]" at bounding box center [210, 82] width 326 height 29
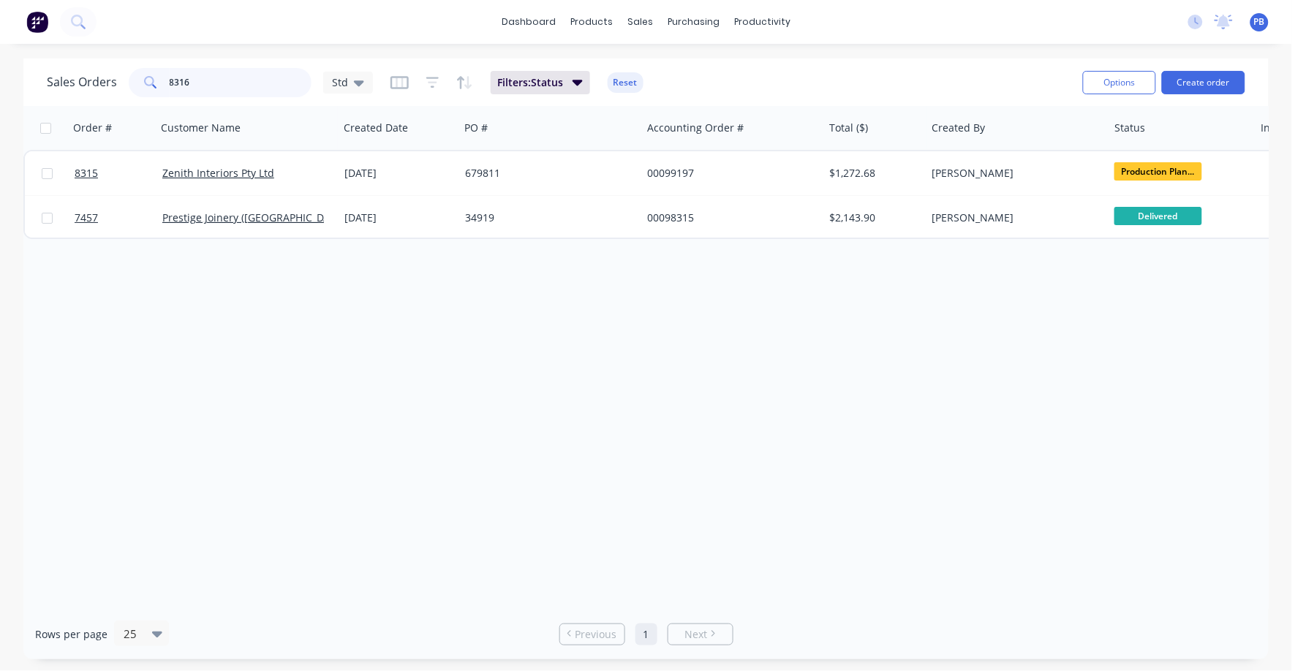
type input "8316"
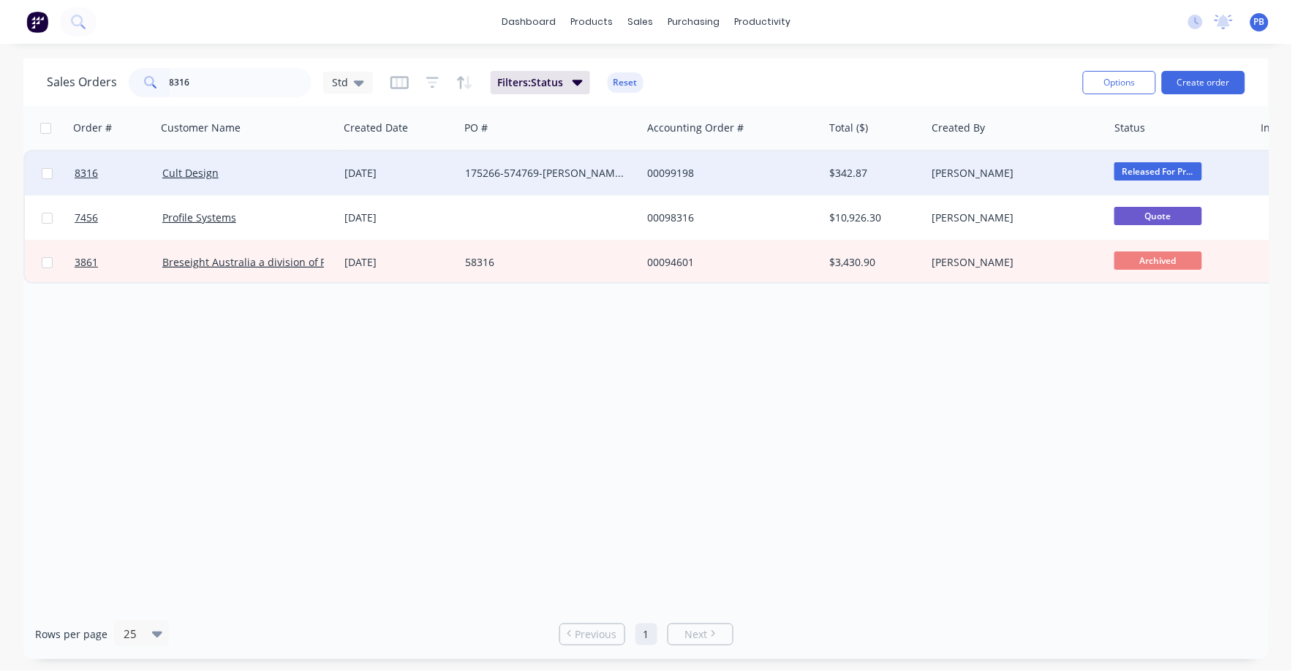
click at [682, 167] on div "00099198" at bounding box center [728, 173] width 162 height 15
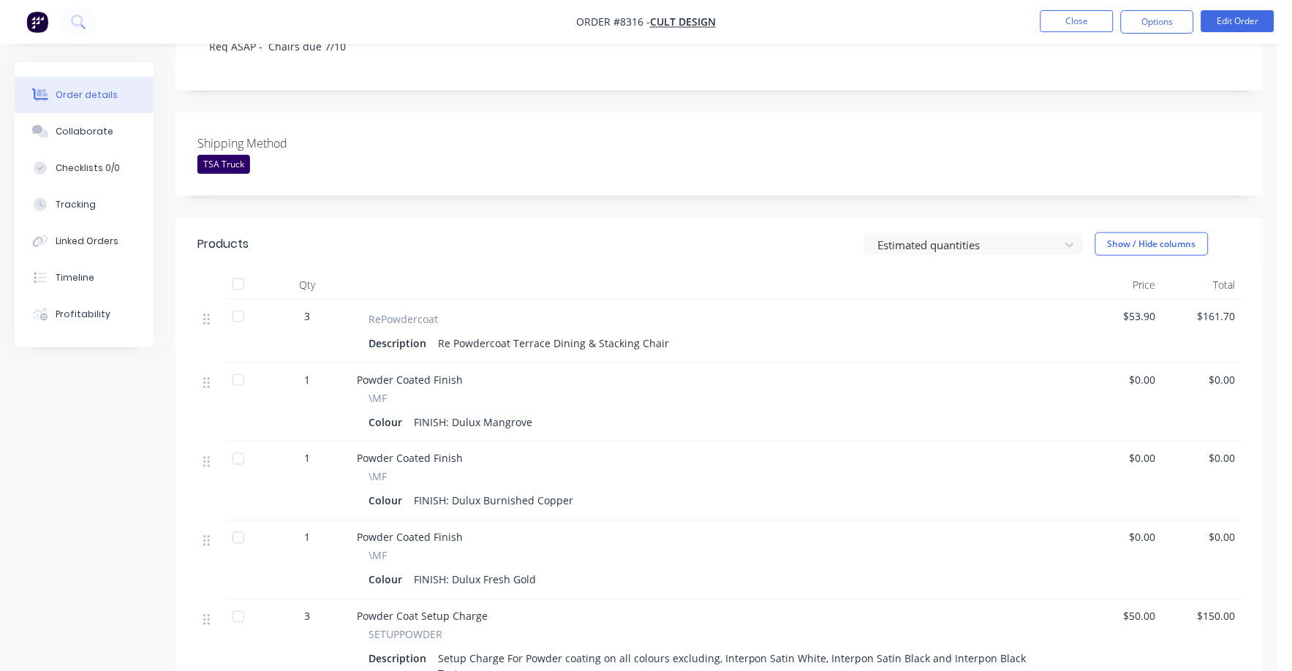
scroll to position [365, 0]
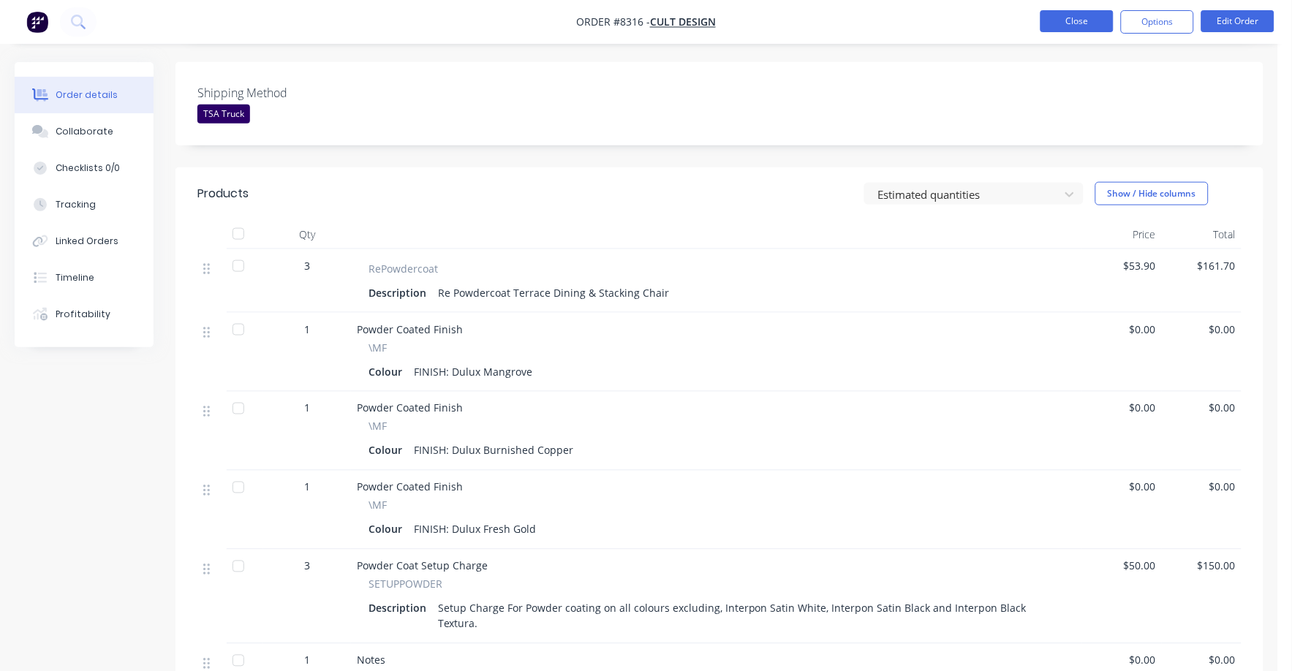
click at [1057, 16] on button "Close" at bounding box center [1076, 21] width 73 height 22
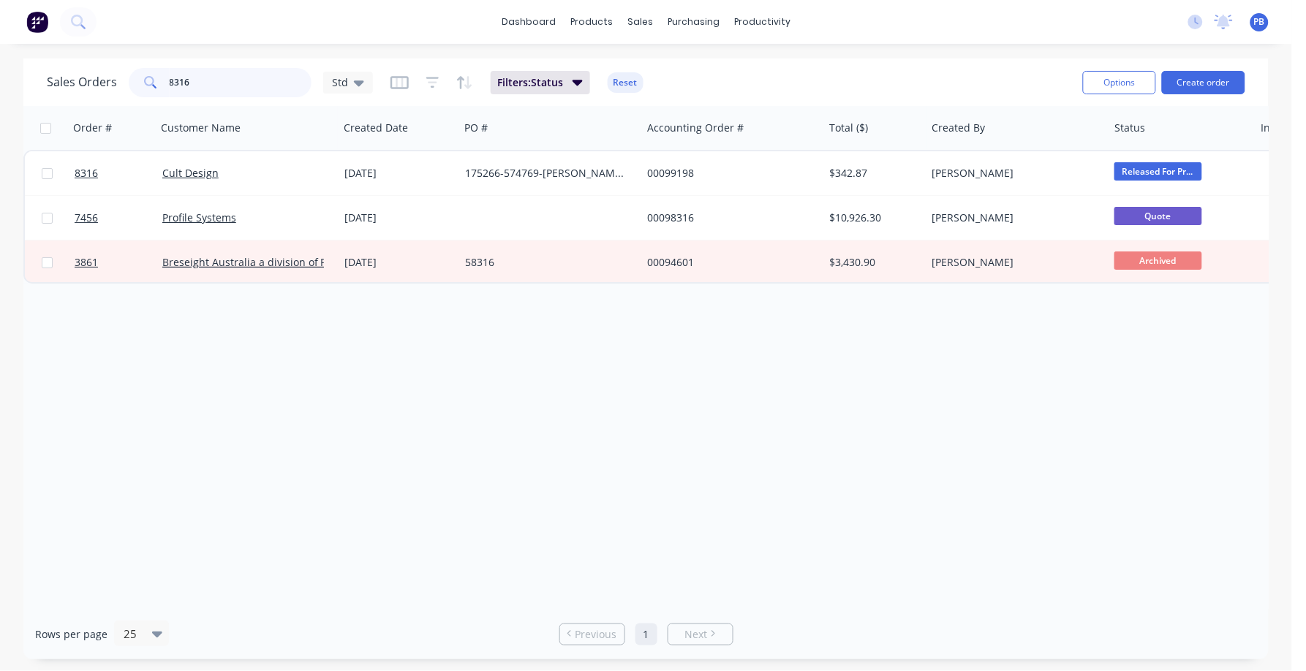
drag, startPoint x: 235, startPoint y: 76, endPoint x: 146, endPoint y: 78, distance: 89.2
click at [146, 78] on div "8316" at bounding box center [220, 82] width 183 height 29
type input "8317"
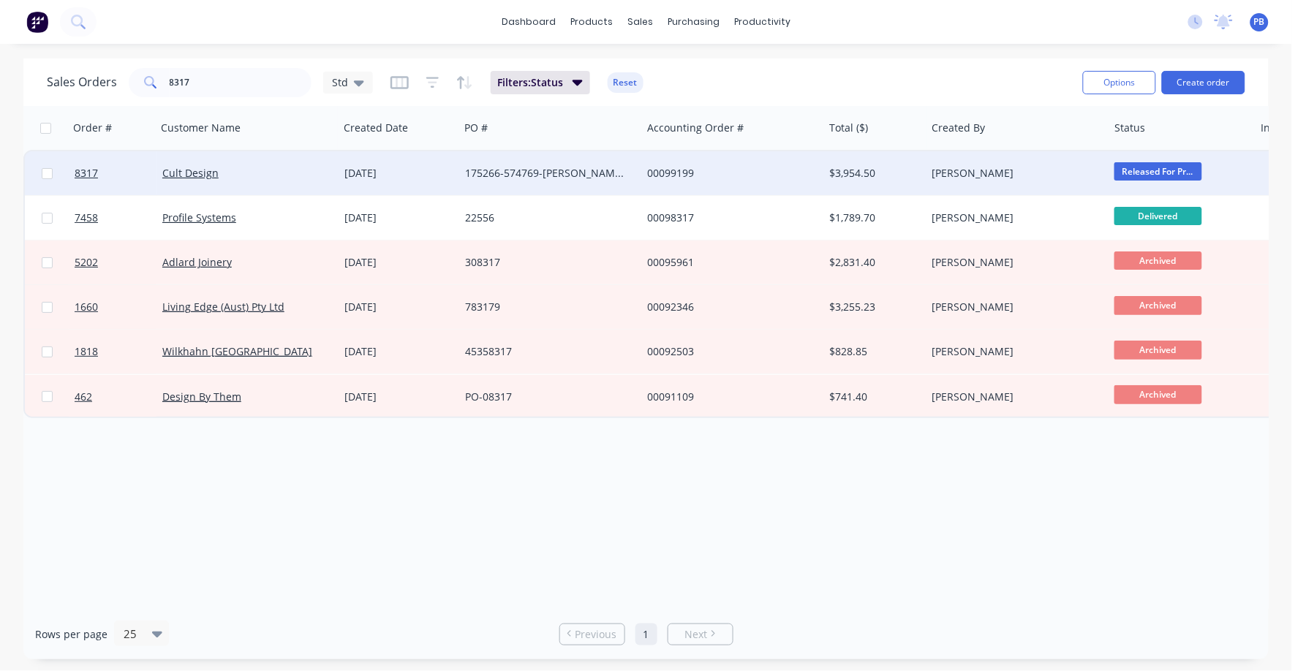
click at [676, 167] on div "00099199" at bounding box center [728, 173] width 162 height 15
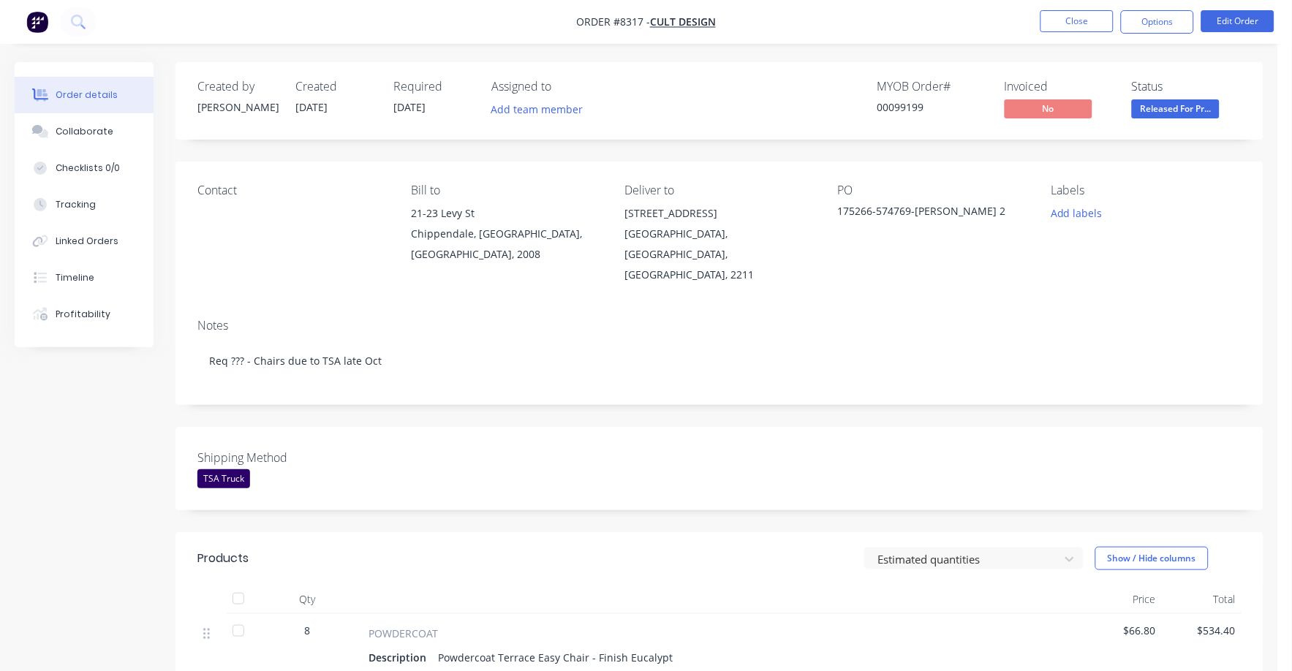
scroll to position [365, 0]
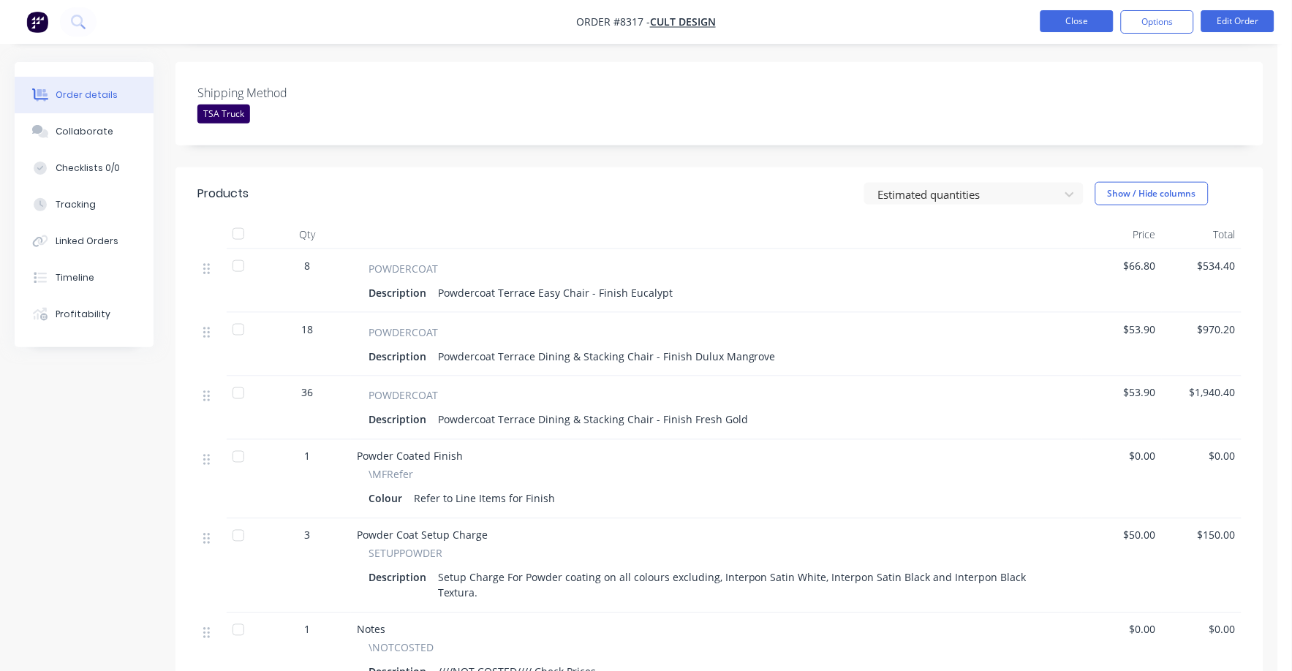
click at [1080, 20] on button "Close" at bounding box center [1076, 21] width 73 height 22
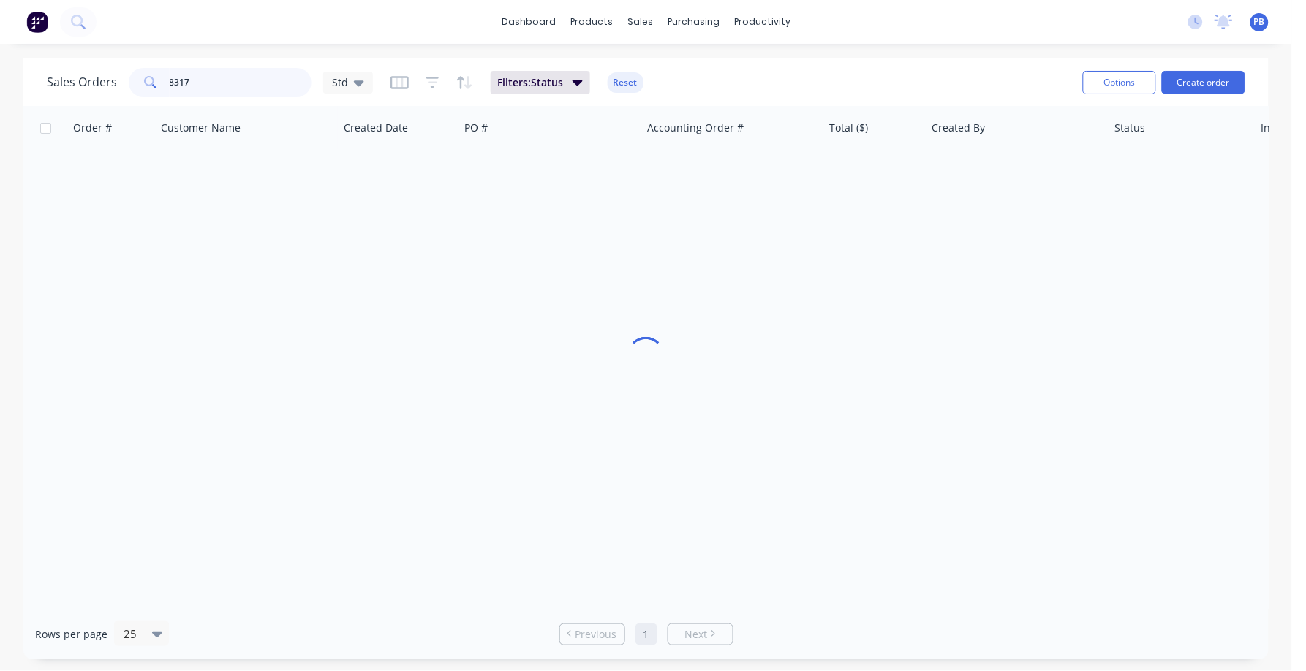
drag, startPoint x: 227, startPoint y: 75, endPoint x: 162, endPoint y: 80, distance: 64.5
click at [162, 80] on div "8317" at bounding box center [220, 82] width 183 height 29
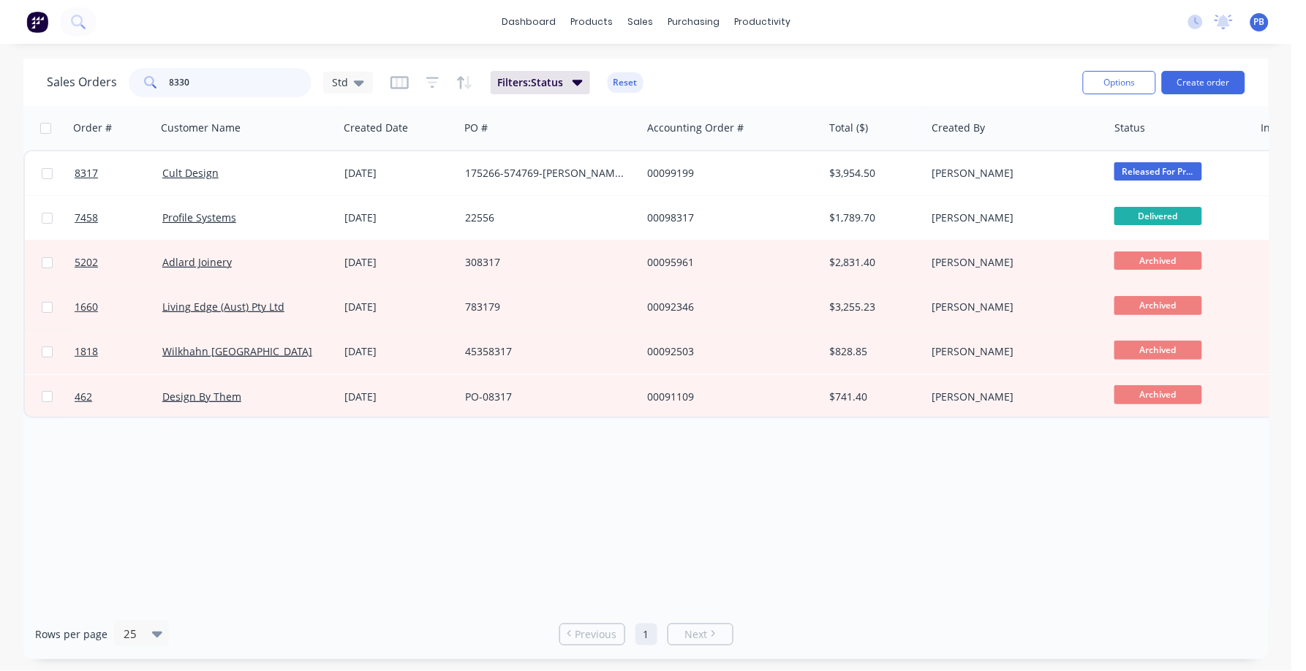
type input "8330"
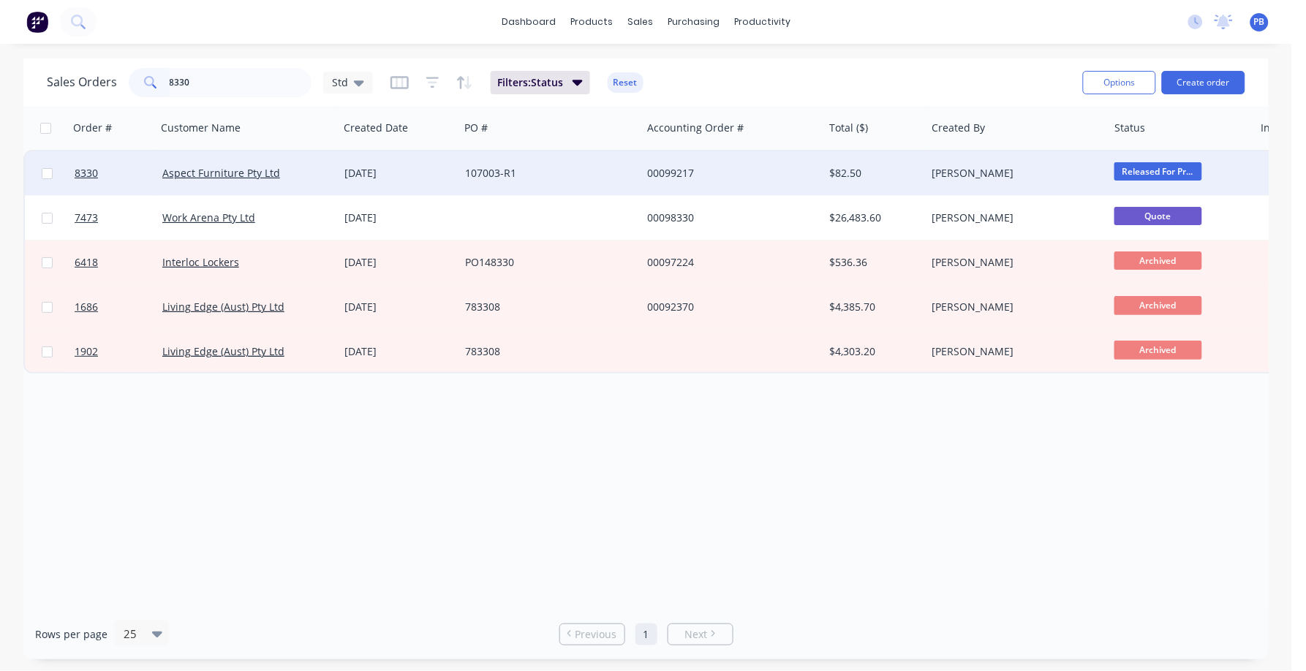
click at [676, 170] on div "00099217" at bounding box center [728, 173] width 162 height 15
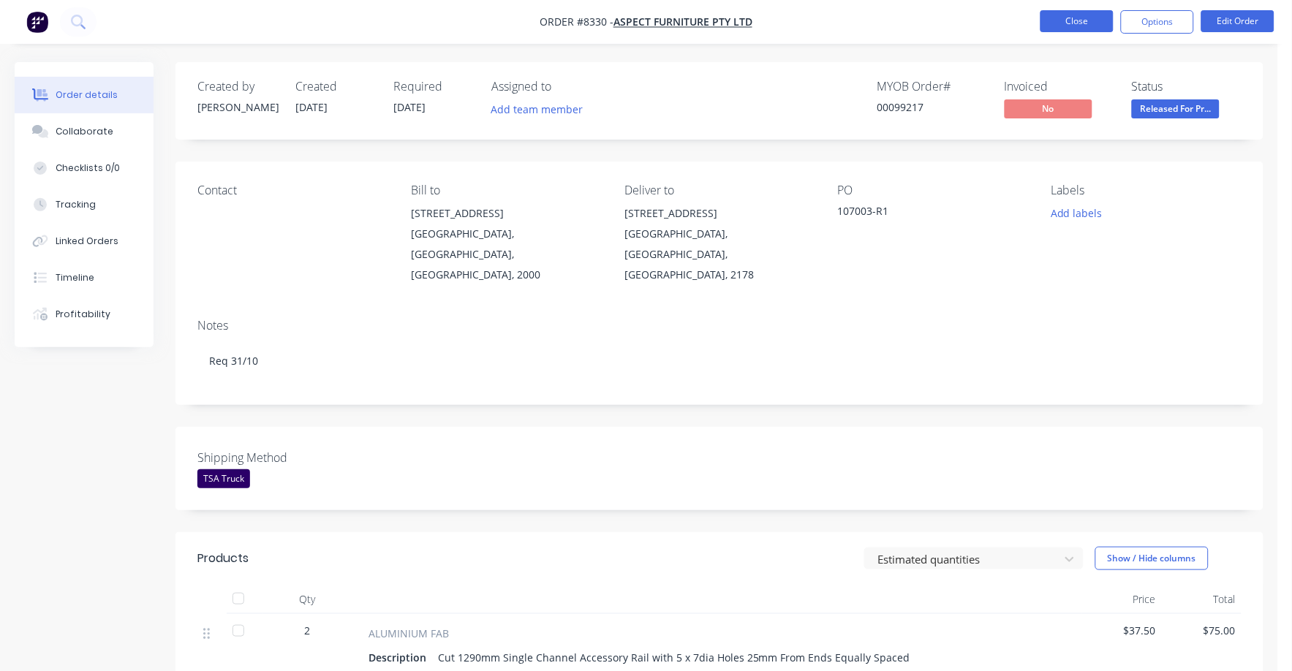
click at [1056, 12] on button "Close" at bounding box center [1076, 21] width 73 height 22
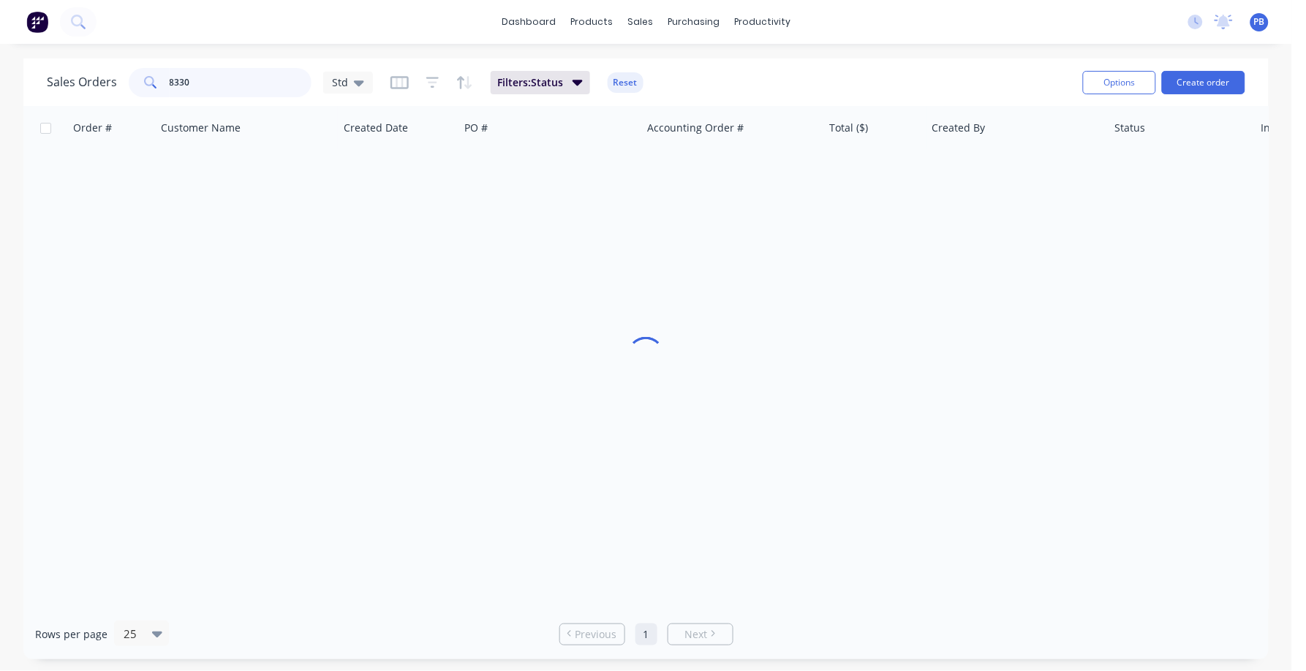
drag, startPoint x: 238, startPoint y: 89, endPoint x: 141, endPoint y: 79, distance: 97.0
click at [137, 79] on div "8330" at bounding box center [220, 82] width 183 height 29
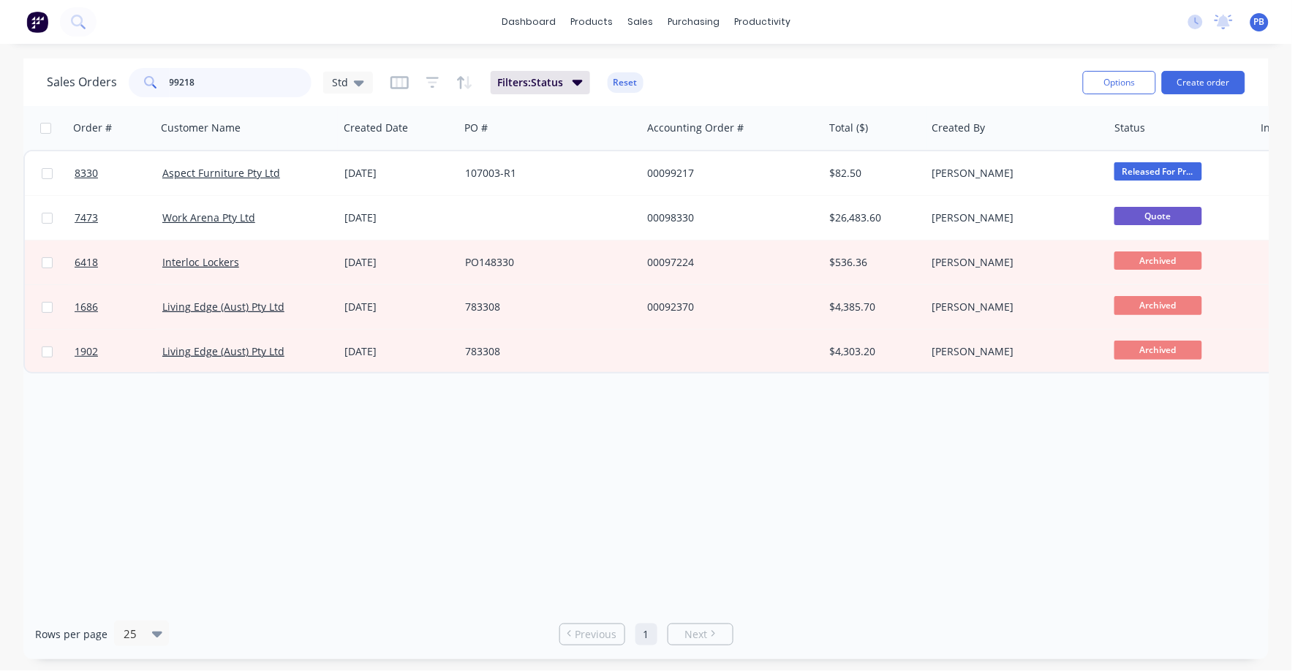
type input "99218"
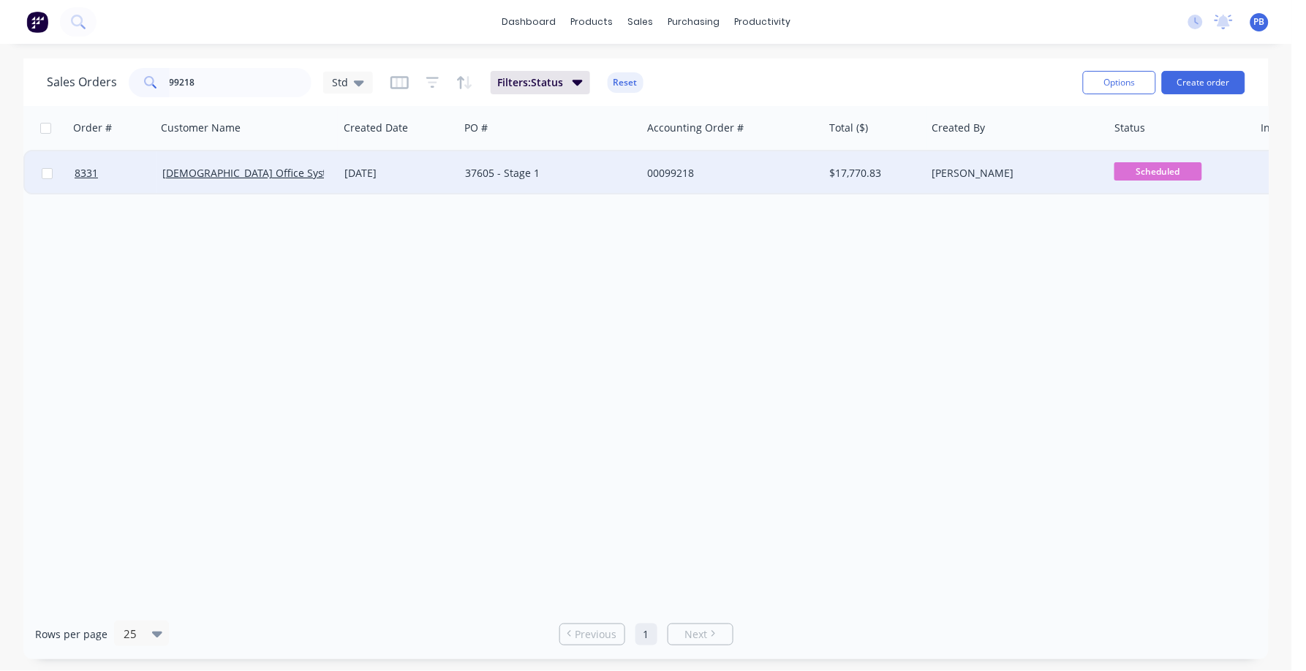
click at [668, 168] on div "00099218" at bounding box center [728, 173] width 162 height 15
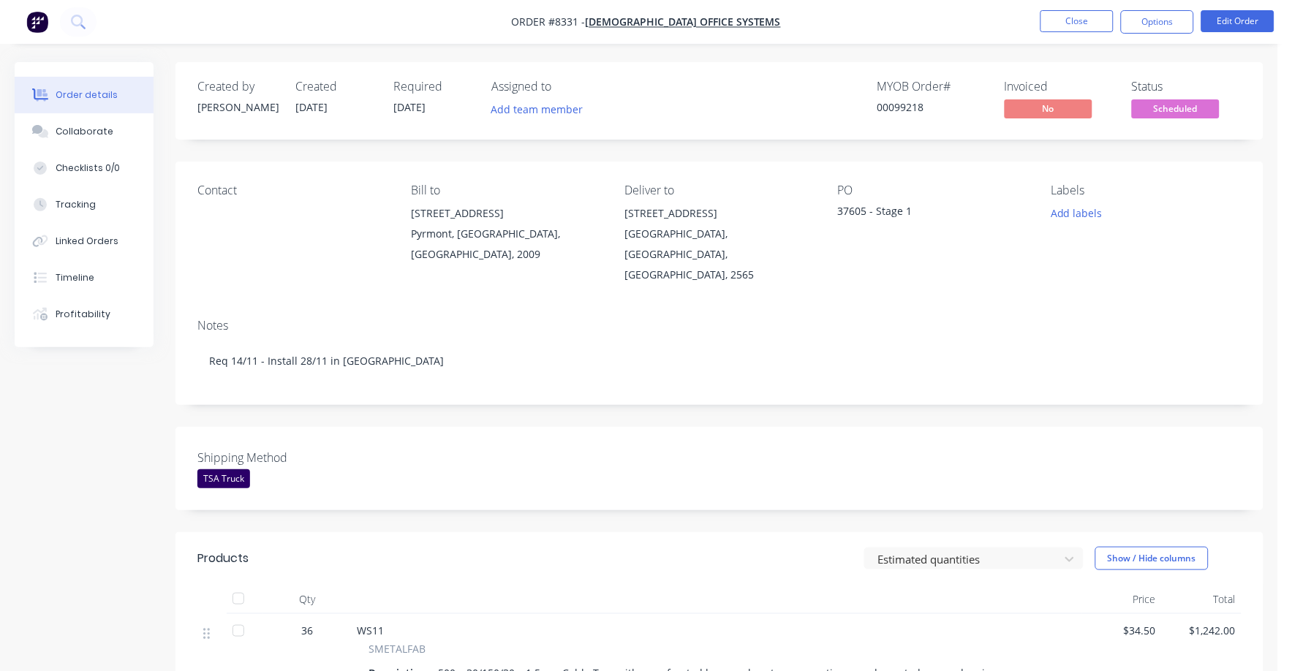
click at [1167, 121] on button "Scheduled" at bounding box center [1176, 110] width 88 height 22
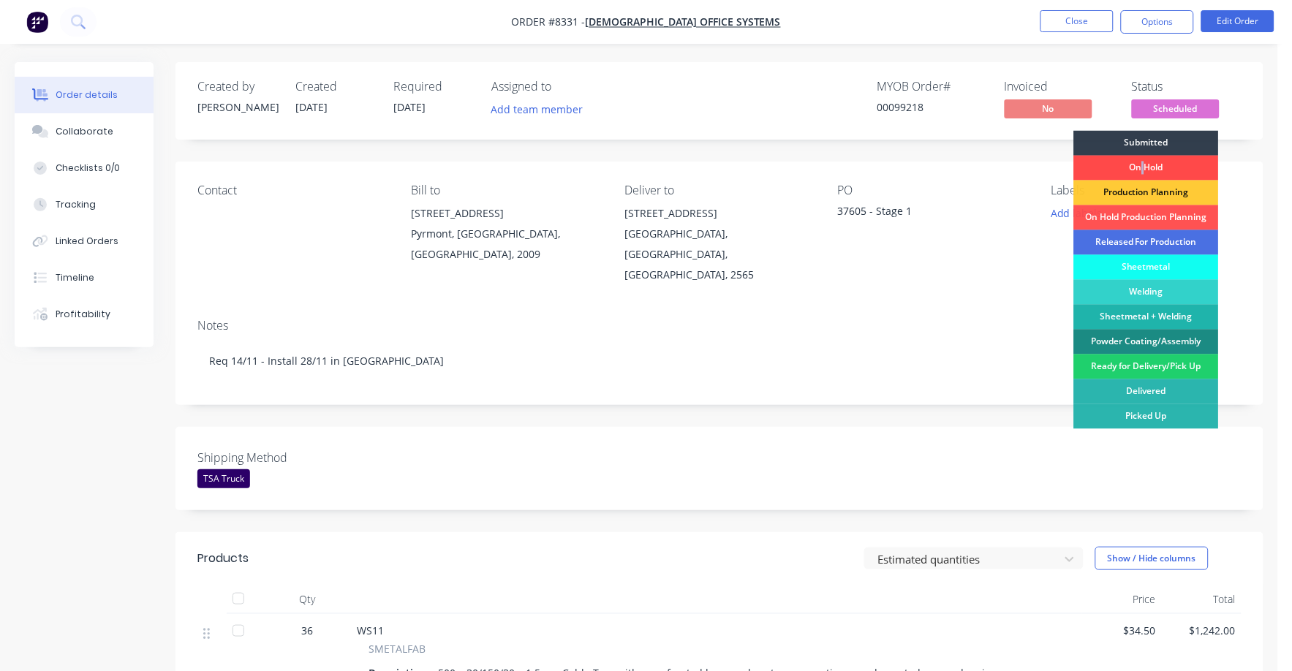
click at [1142, 179] on div "On Hold" at bounding box center [1146, 168] width 145 height 25
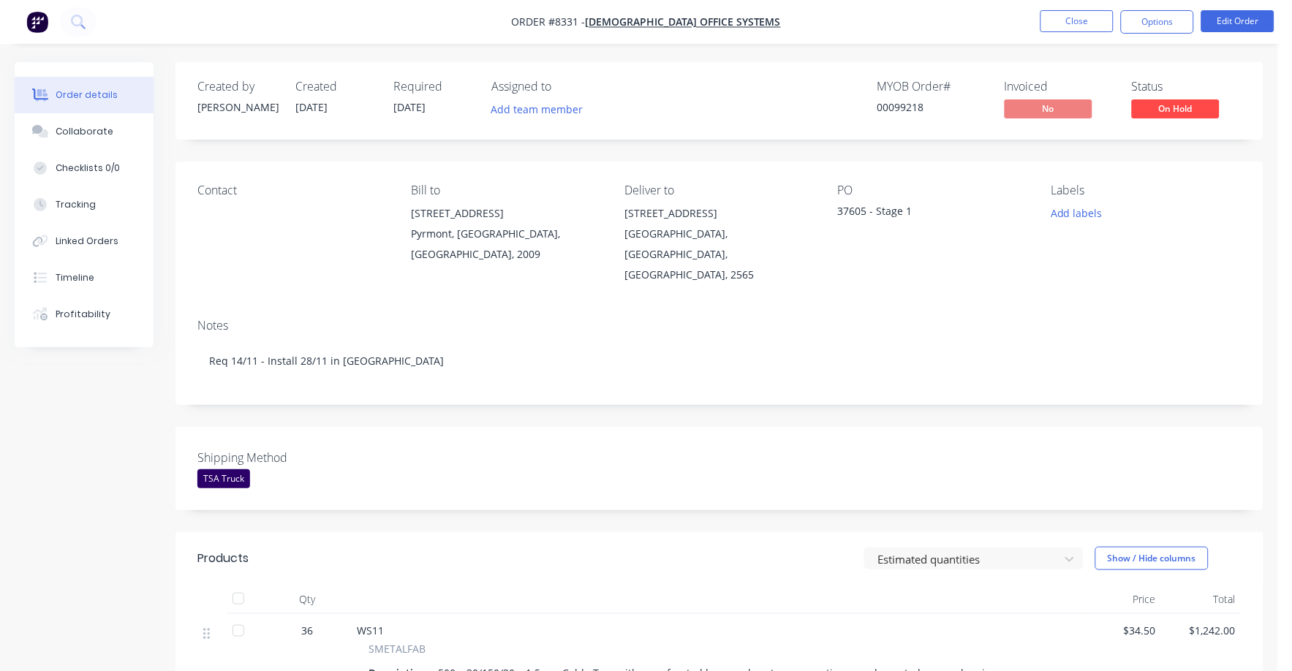
click at [1170, 114] on span "On Hold" at bounding box center [1176, 108] width 88 height 18
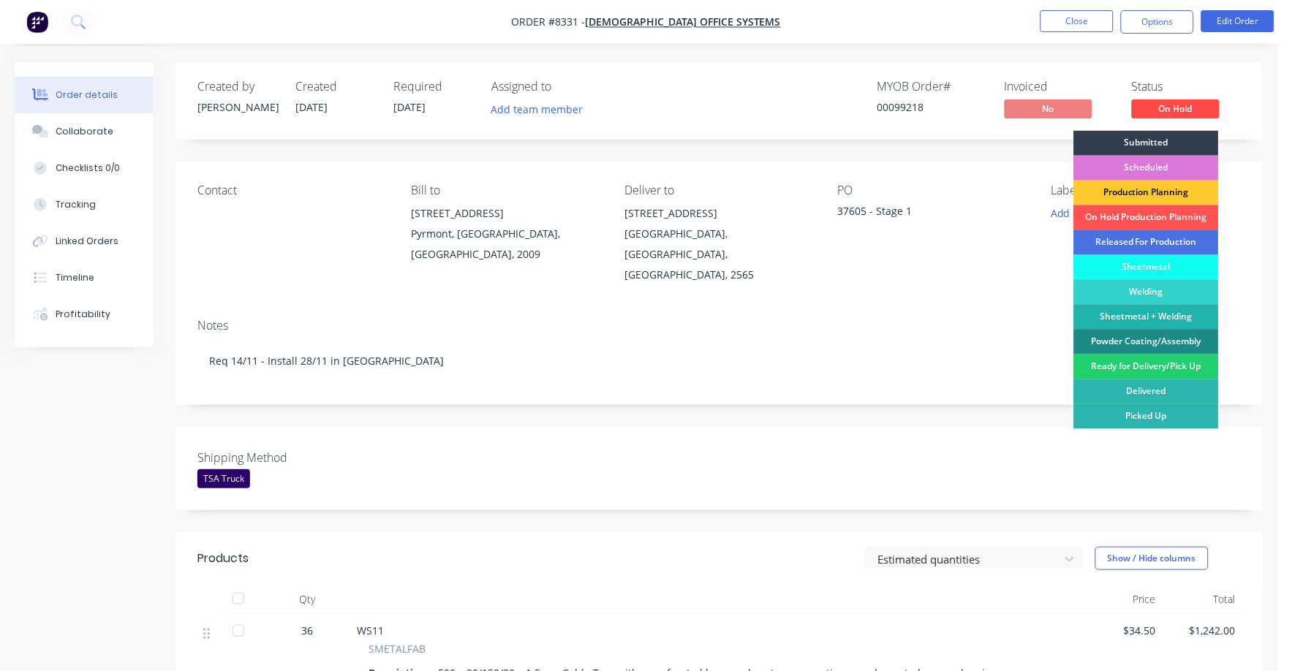
click at [1139, 183] on div "Production Planning" at bounding box center [1146, 193] width 145 height 25
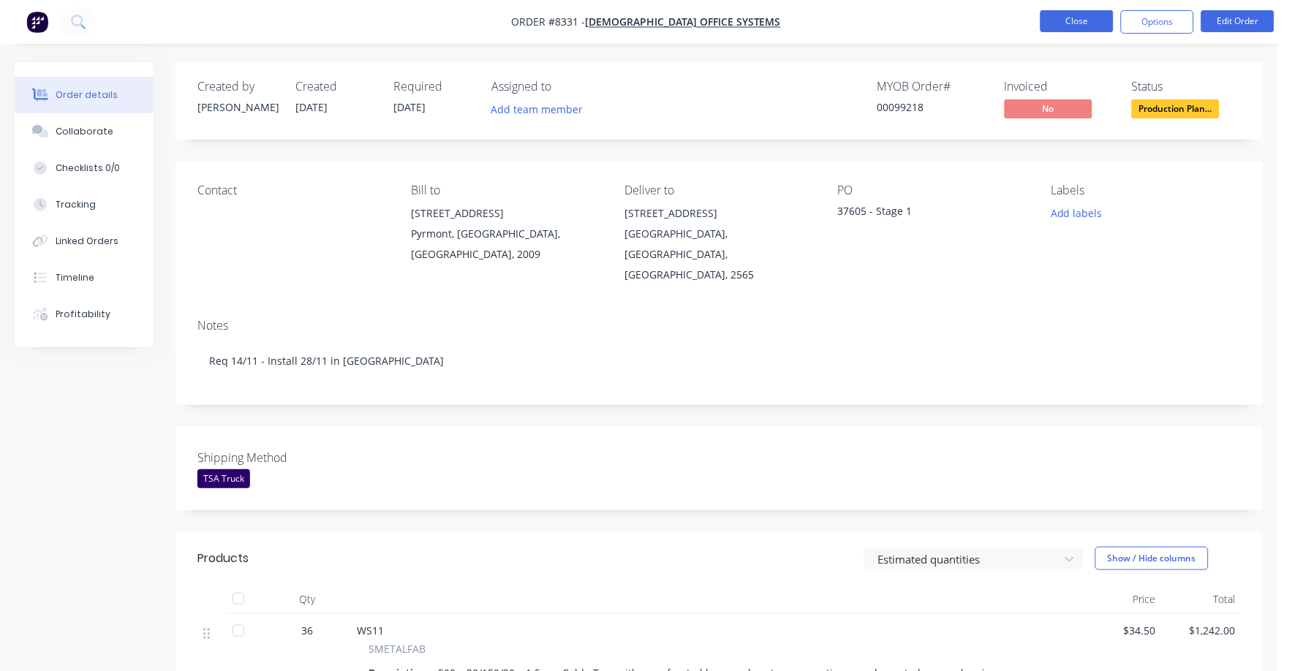
click at [1064, 20] on button "Close" at bounding box center [1076, 21] width 73 height 22
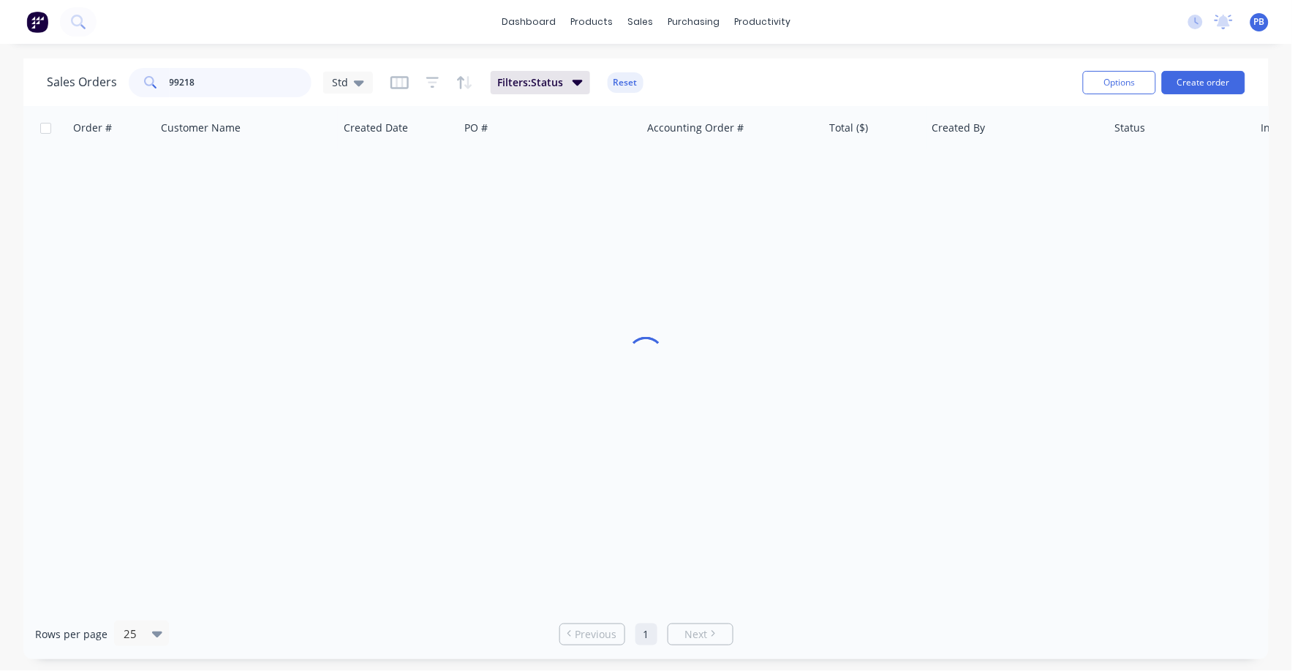
drag, startPoint x: 243, startPoint y: 81, endPoint x: 124, endPoint y: 80, distance: 119.9
click at [123, 83] on div "Sales Orders 99218 Std" at bounding box center [210, 82] width 326 height 29
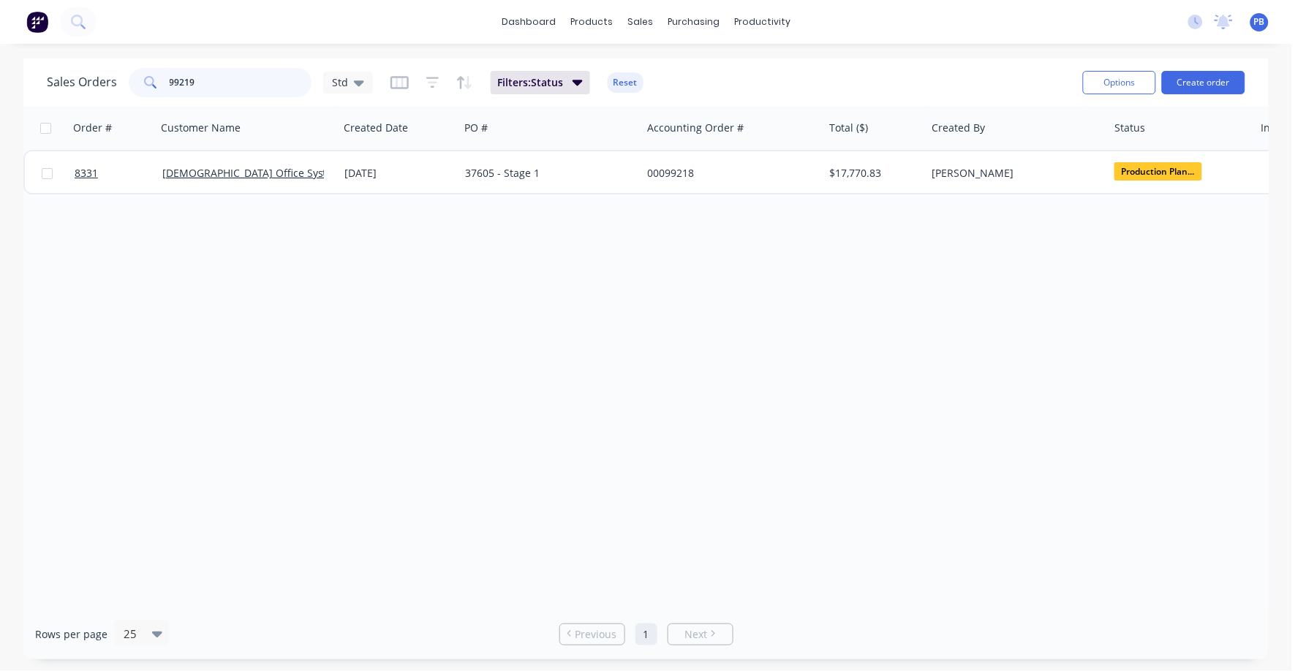
type input "99219"
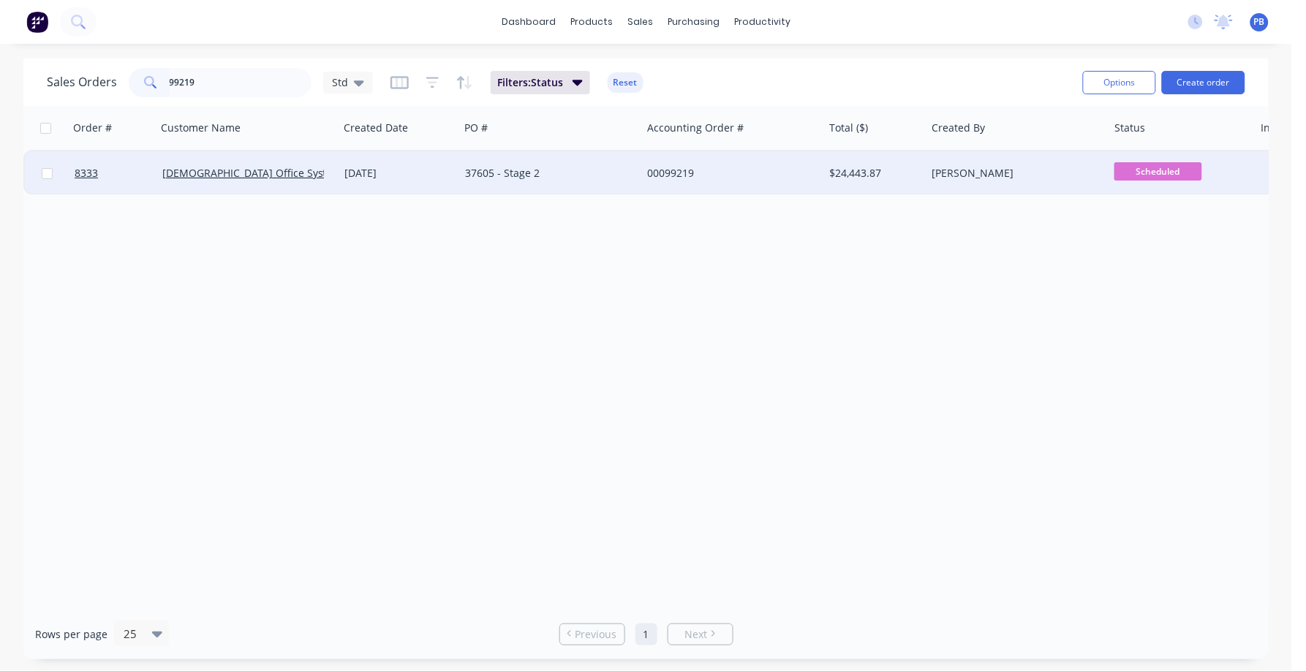
click at [681, 173] on div "00099219" at bounding box center [728, 173] width 162 height 15
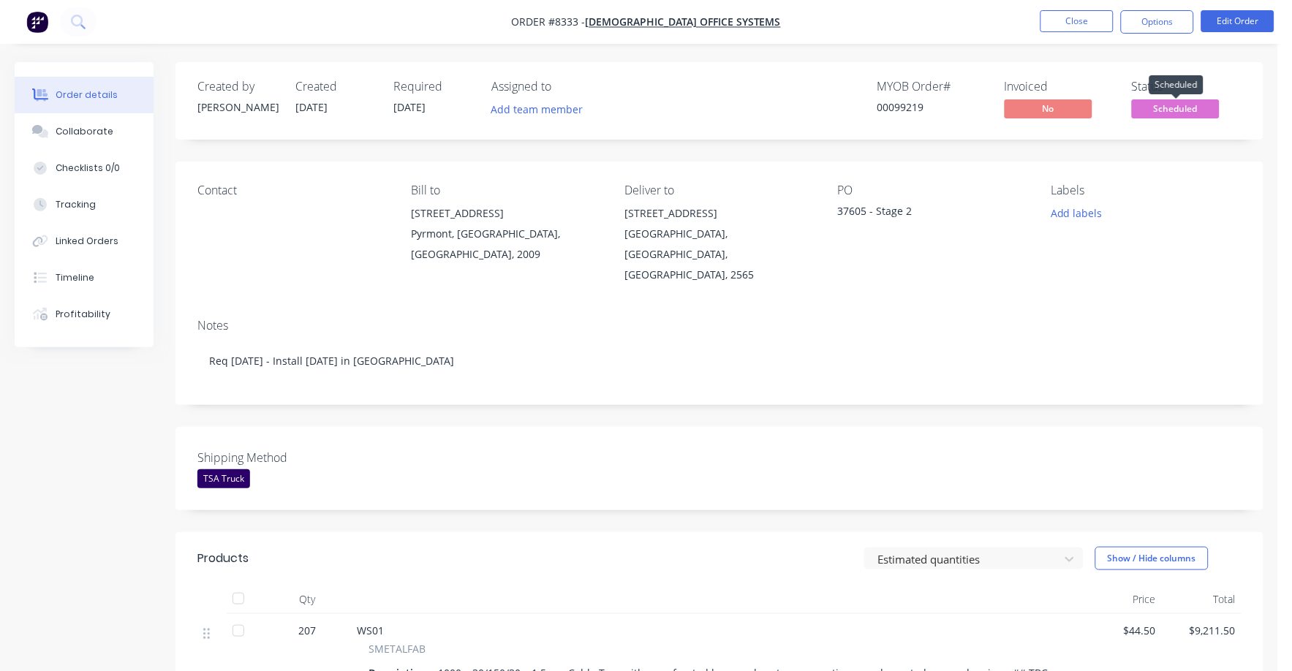
click at [1183, 101] on span "Scheduled" at bounding box center [1176, 108] width 88 height 18
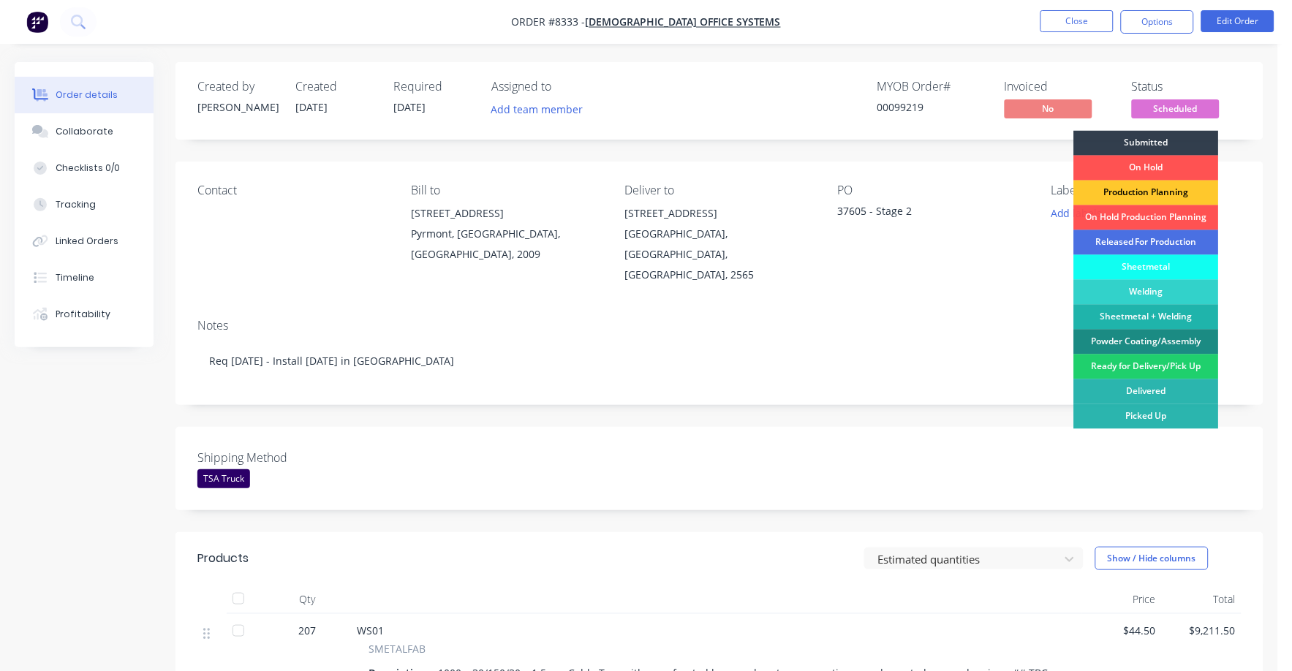
click at [1169, 193] on div "Production Planning" at bounding box center [1146, 193] width 145 height 25
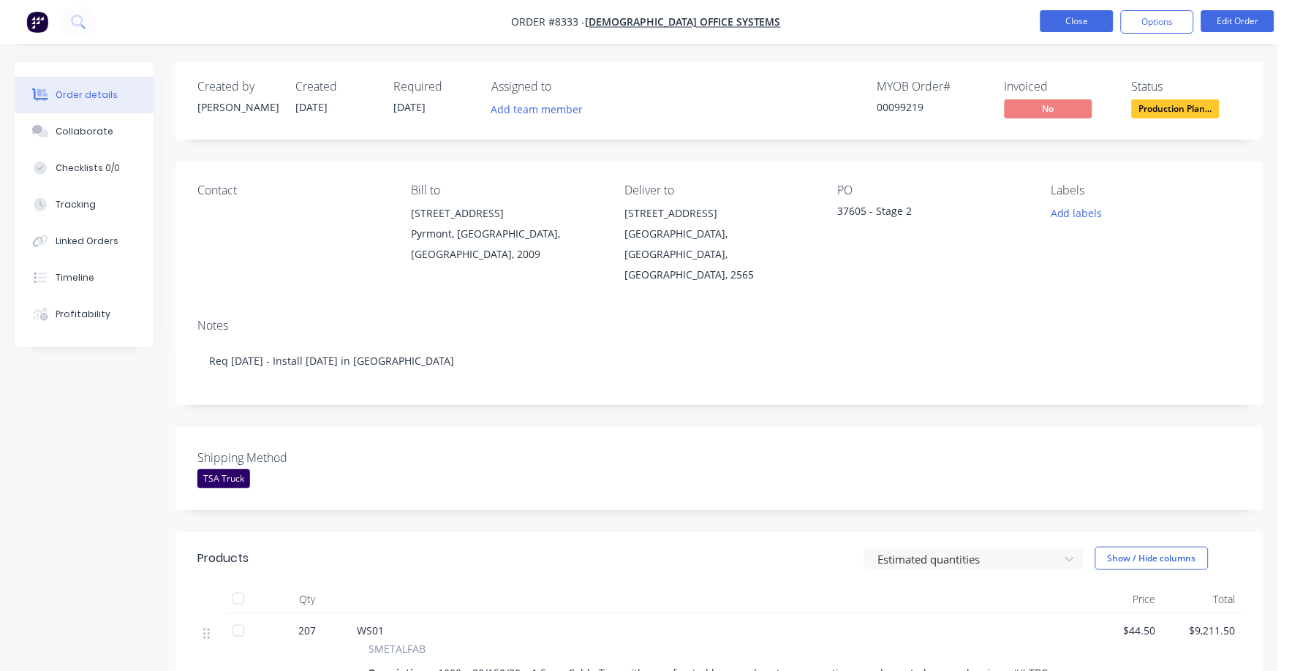
click at [1070, 14] on button "Close" at bounding box center [1076, 21] width 73 height 22
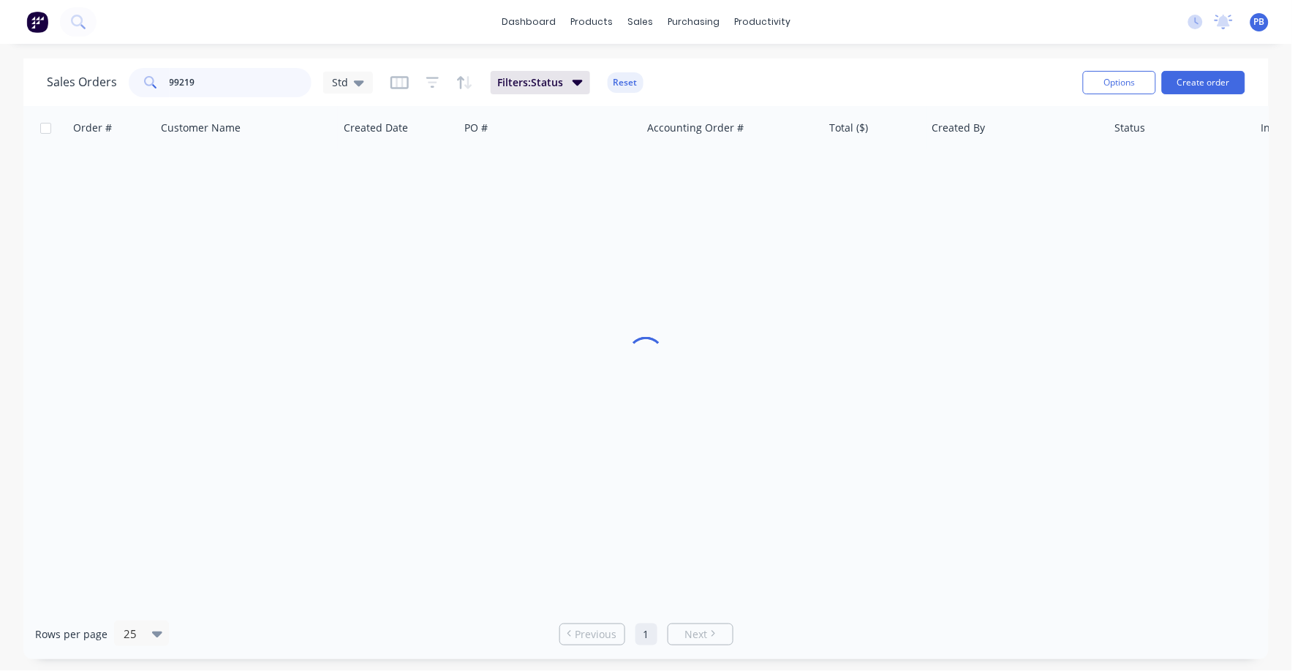
drag, startPoint x: 204, startPoint y: 81, endPoint x: 129, endPoint y: 75, distance: 74.9
click at [129, 75] on div "99219" at bounding box center [220, 82] width 183 height 29
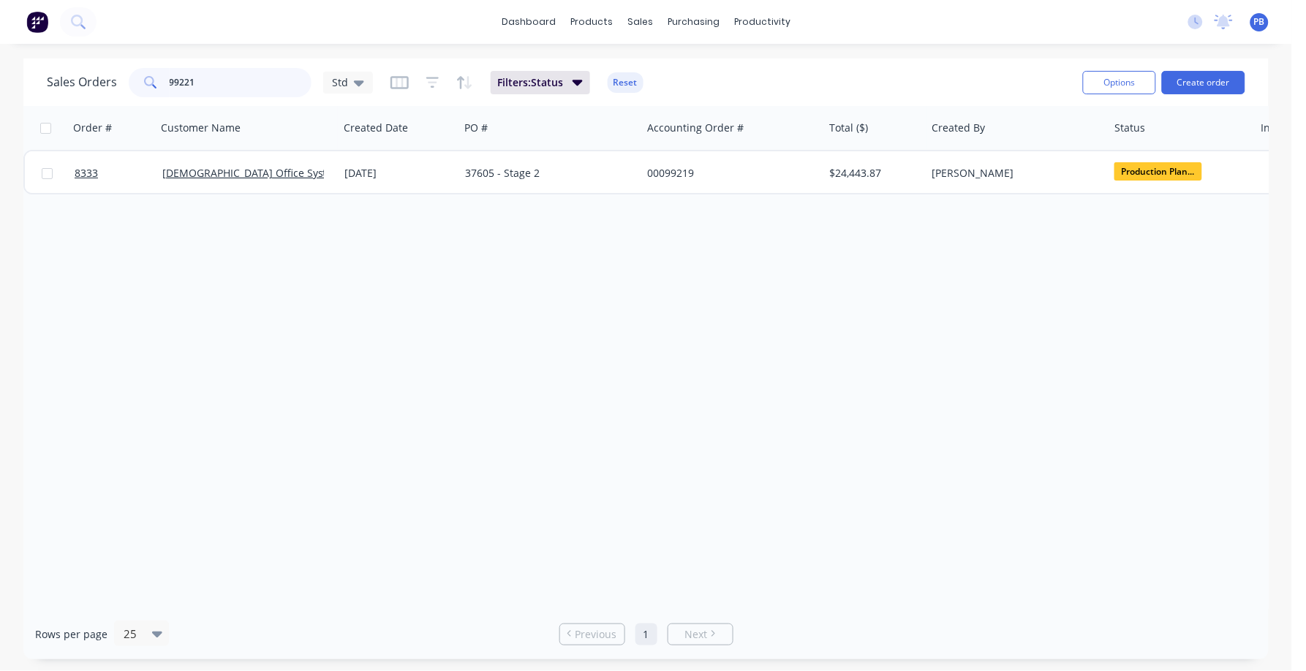
type input "99221"
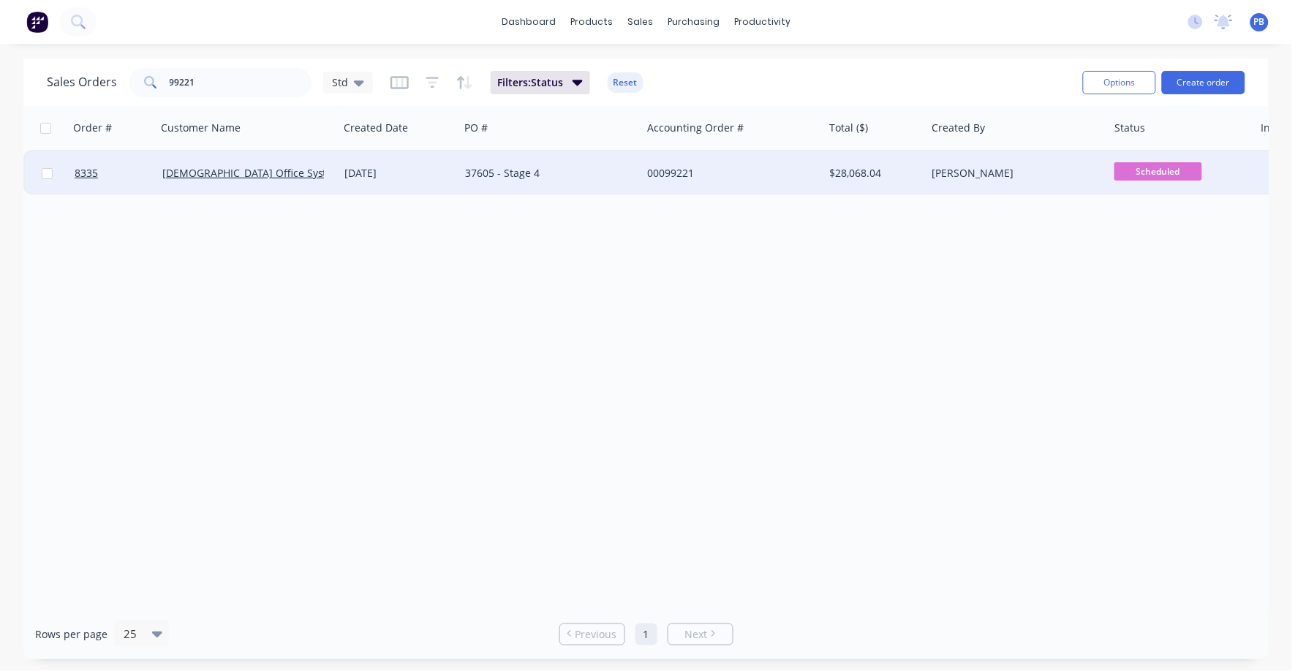
click at [672, 167] on div "00099221" at bounding box center [728, 173] width 162 height 15
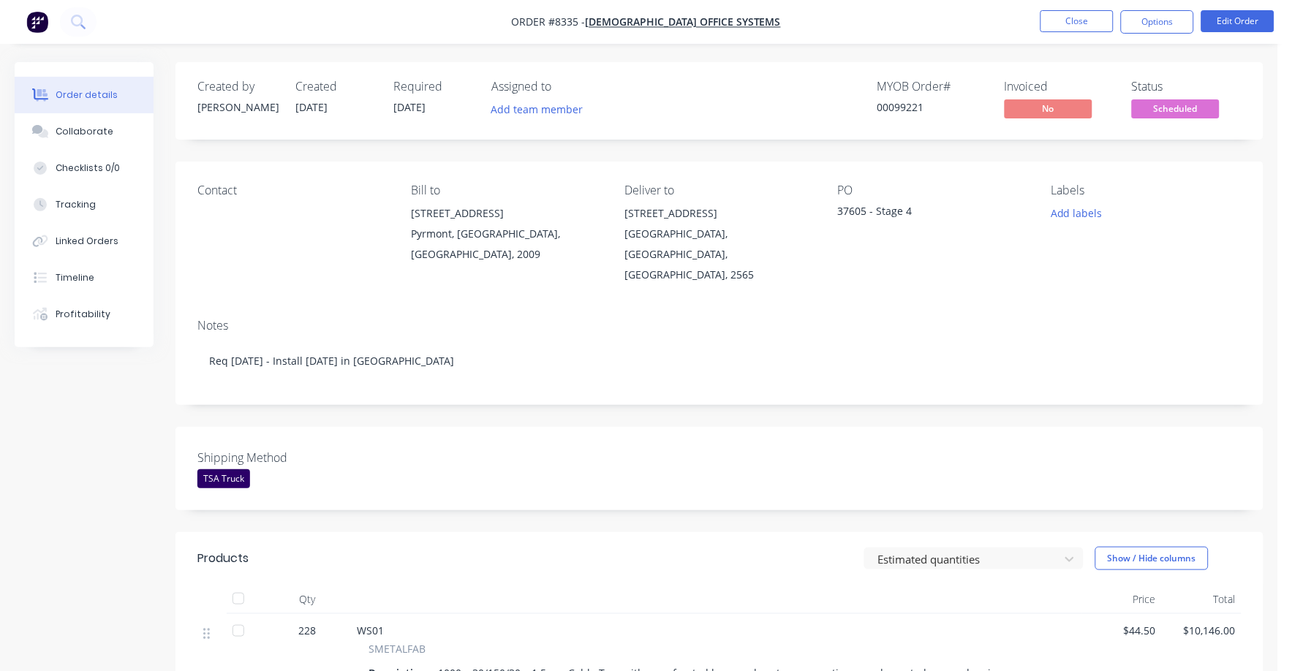
click at [1158, 105] on span "Scheduled" at bounding box center [1176, 108] width 88 height 18
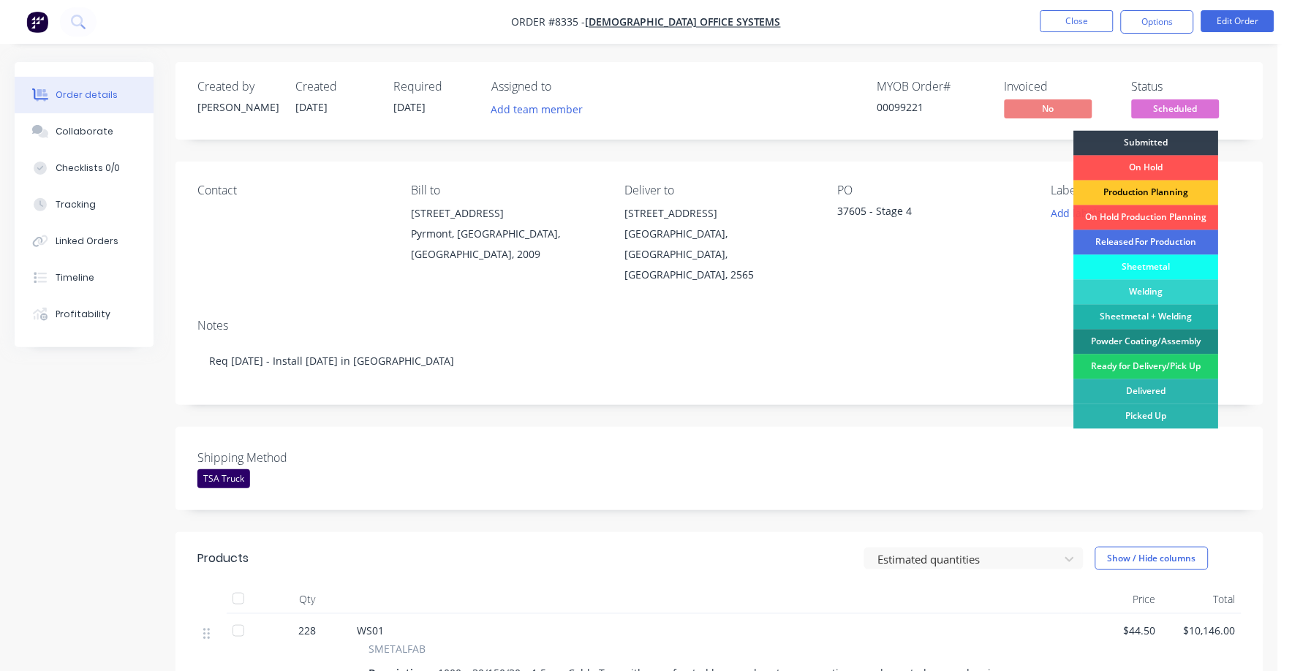
click at [1177, 186] on div "Production Planning" at bounding box center [1146, 193] width 145 height 25
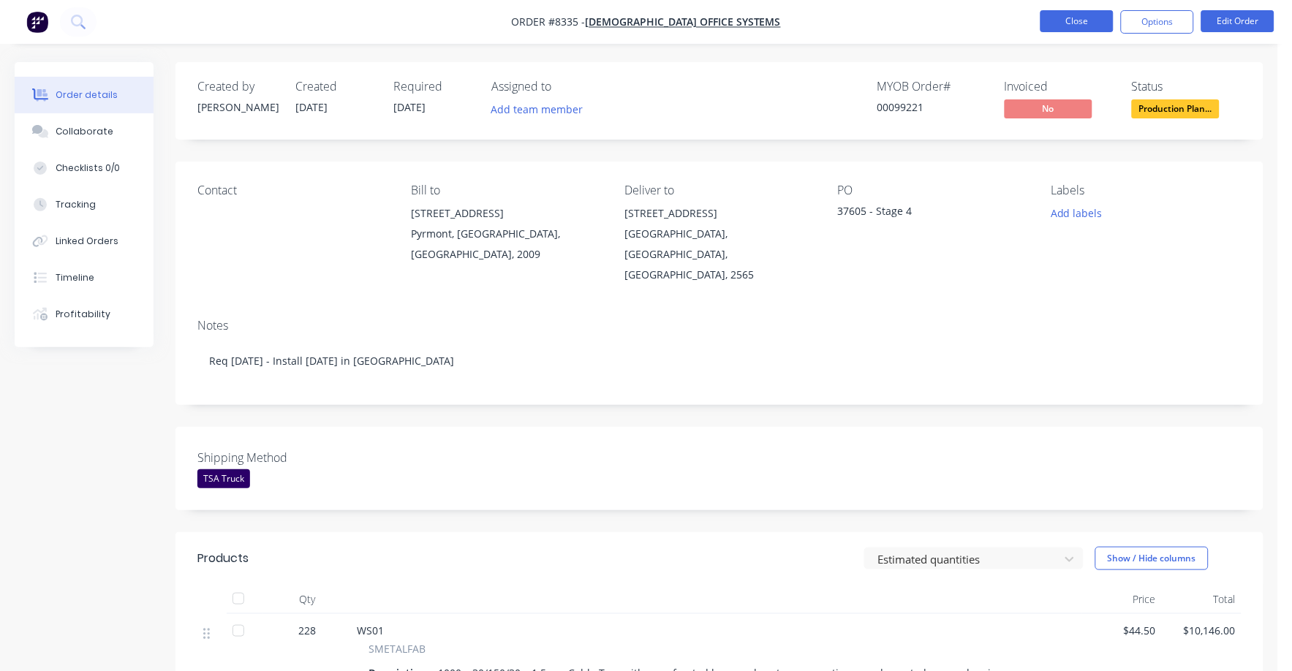
click at [1074, 22] on button "Close" at bounding box center [1076, 21] width 73 height 22
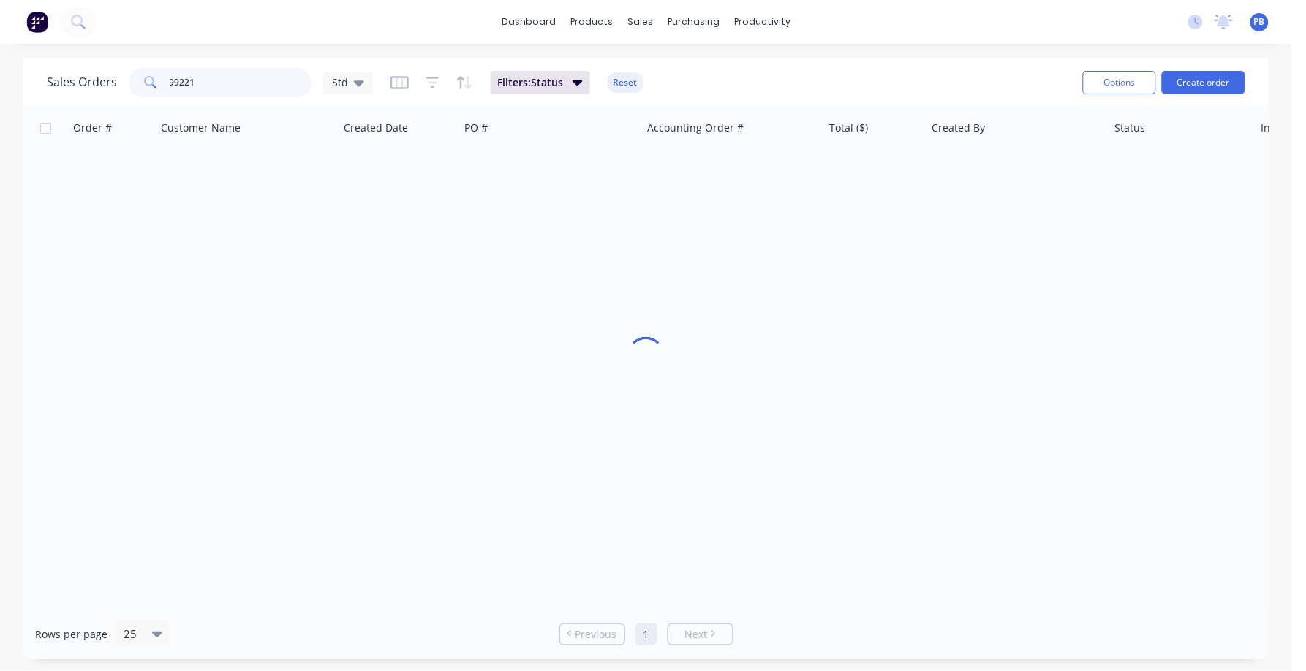
drag, startPoint x: 210, startPoint y: 90, endPoint x: 170, endPoint y: 82, distance: 41.0
click at [170, 82] on input "99221" at bounding box center [241, 82] width 143 height 29
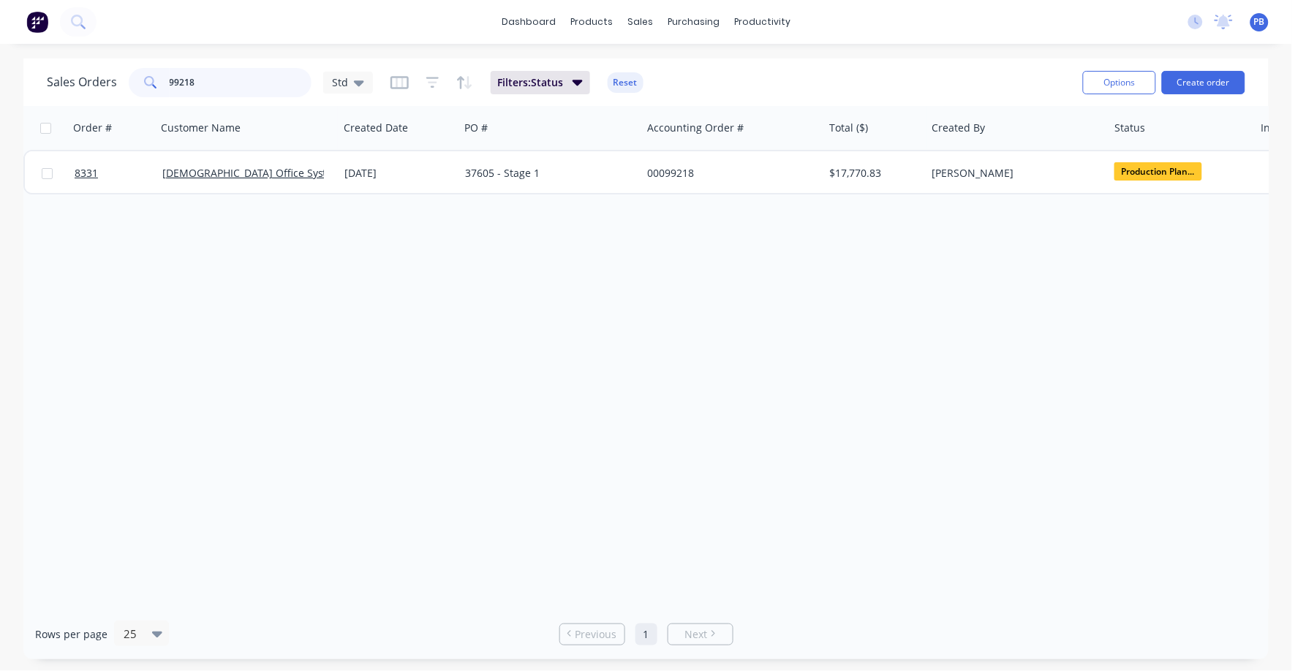
click at [208, 83] on input "99218" at bounding box center [241, 82] width 143 height 29
type input "99219"
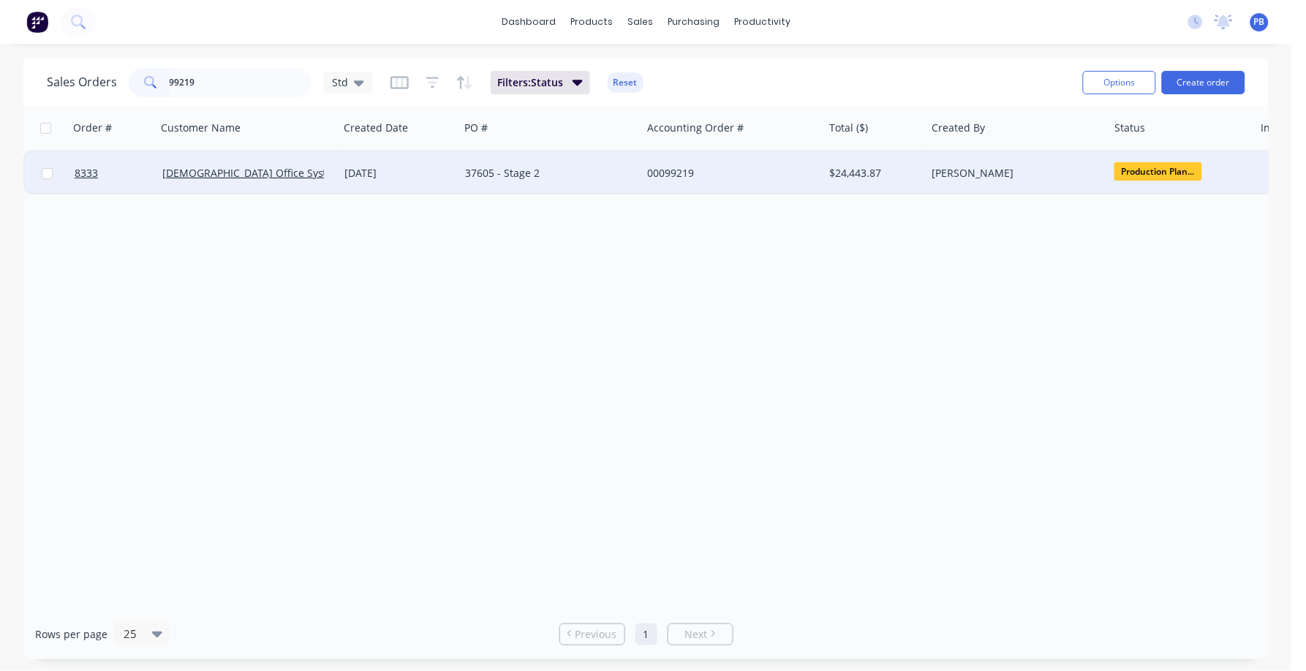
click at [677, 173] on div "00099219" at bounding box center [728, 173] width 162 height 15
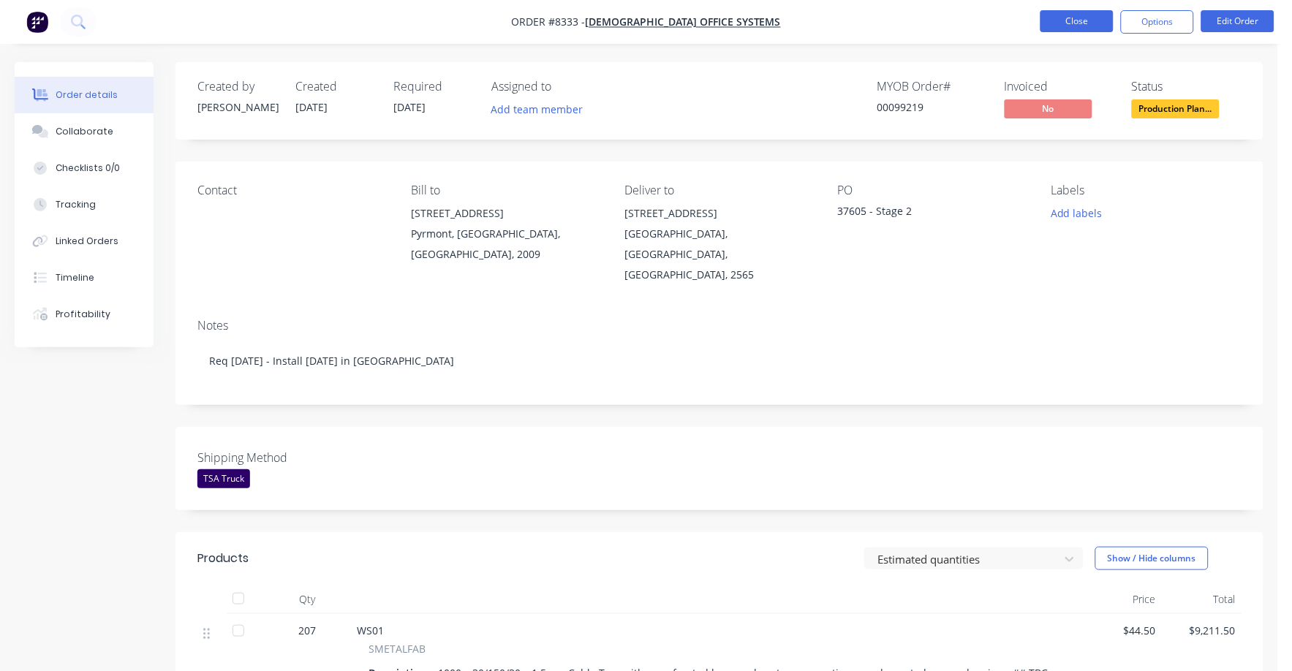
click at [1095, 24] on button "Close" at bounding box center [1076, 21] width 73 height 22
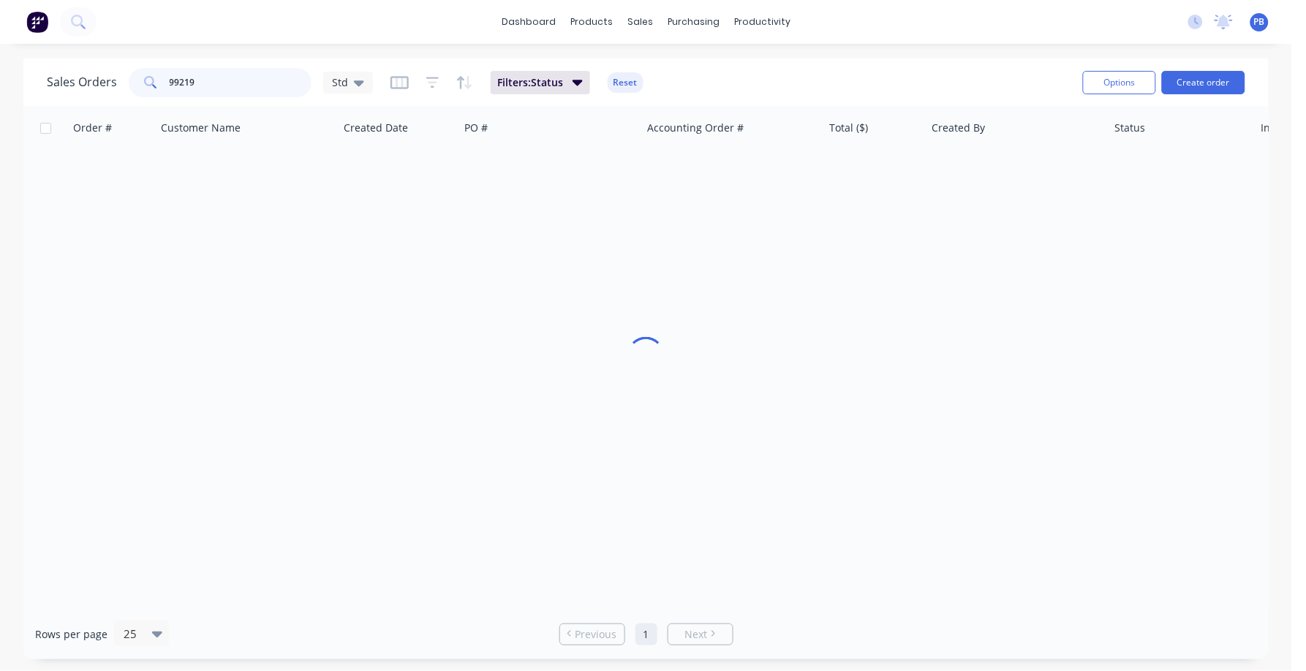
drag, startPoint x: 237, startPoint y: 88, endPoint x: 146, endPoint y: 76, distance: 91.4
click at [146, 76] on div "99219" at bounding box center [220, 82] width 183 height 29
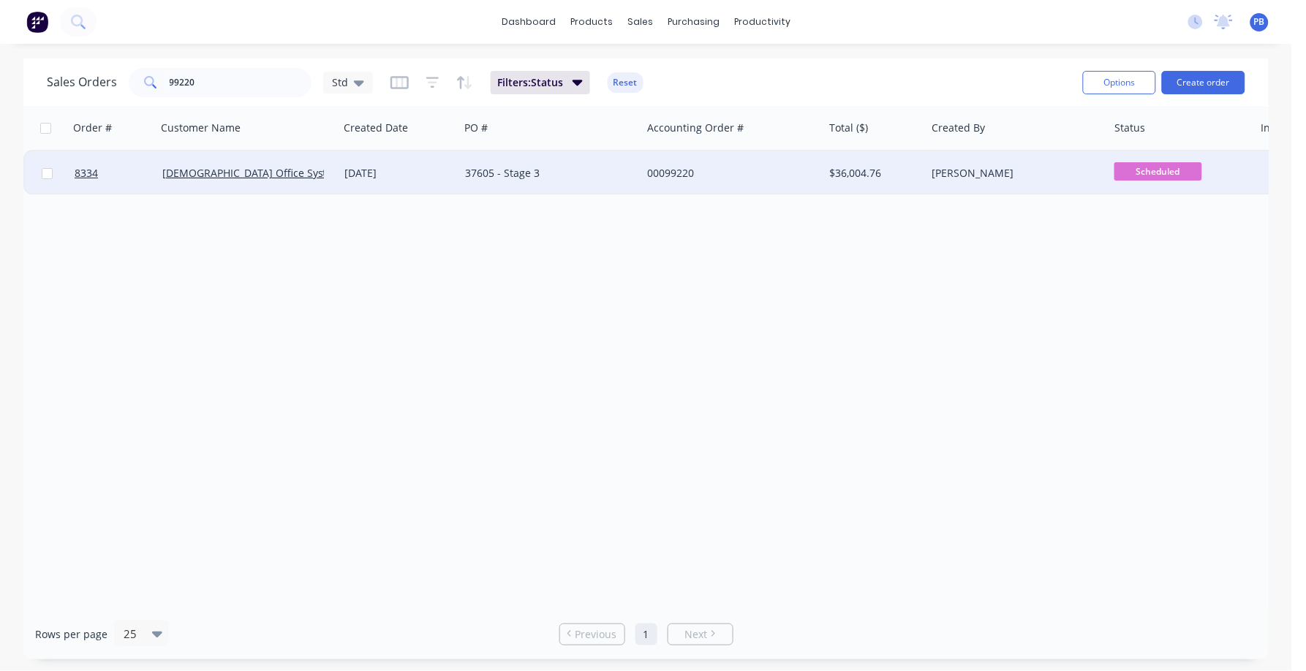
click at [1143, 173] on span "Scheduled" at bounding box center [1158, 171] width 88 height 18
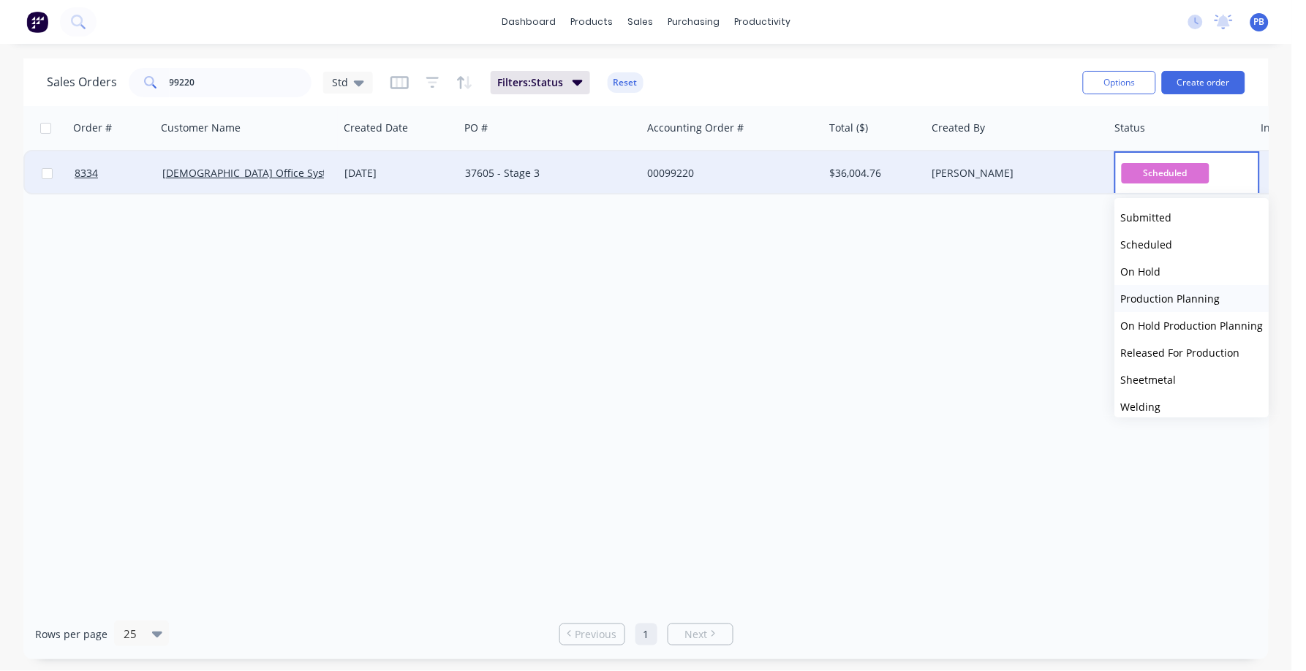
click at [1135, 297] on span "Production Planning" at bounding box center [1170, 299] width 99 height 14
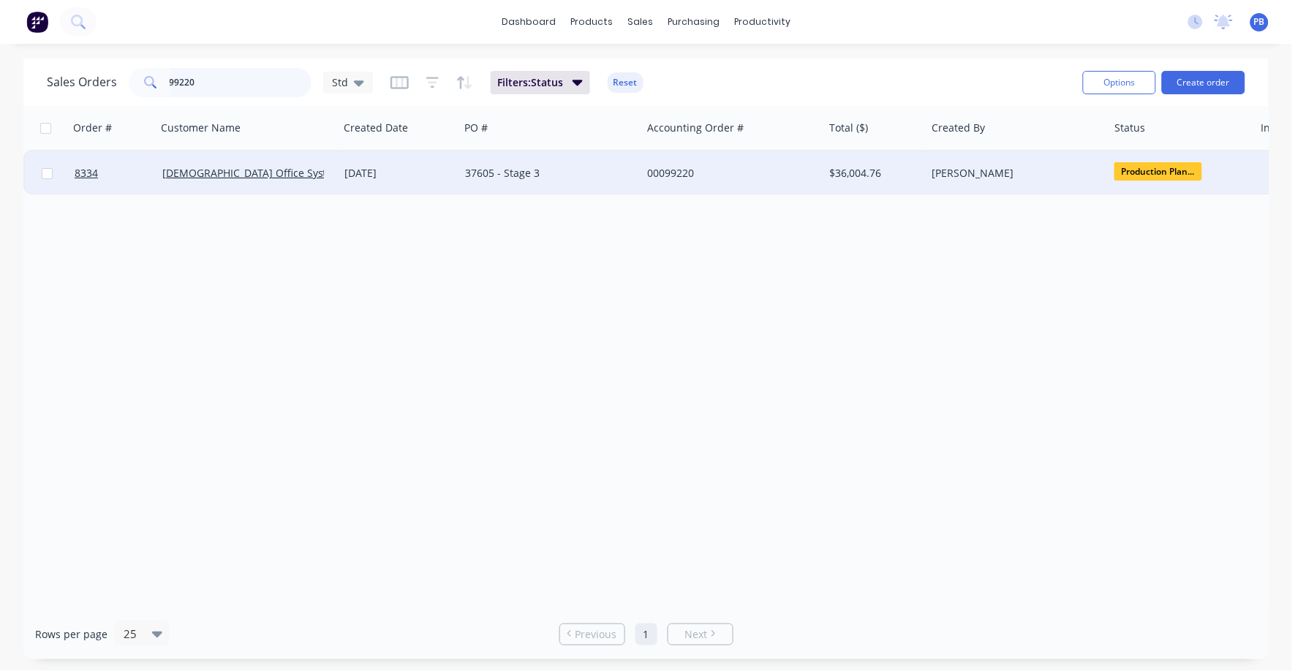
drag, startPoint x: 175, startPoint y: 73, endPoint x: 236, endPoint y: 86, distance: 62.7
click at [183, 77] on input "99220" at bounding box center [241, 82] width 143 height 29
drag, startPoint x: 237, startPoint y: 86, endPoint x: 230, endPoint y: 86, distance: 7.3
click at [232, 86] on input "99220" at bounding box center [241, 82] width 143 height 29
drag, startPoint x: 179, startPoint y: 86, endPoint x: 153, endPoint y: 86, distance: 26.3
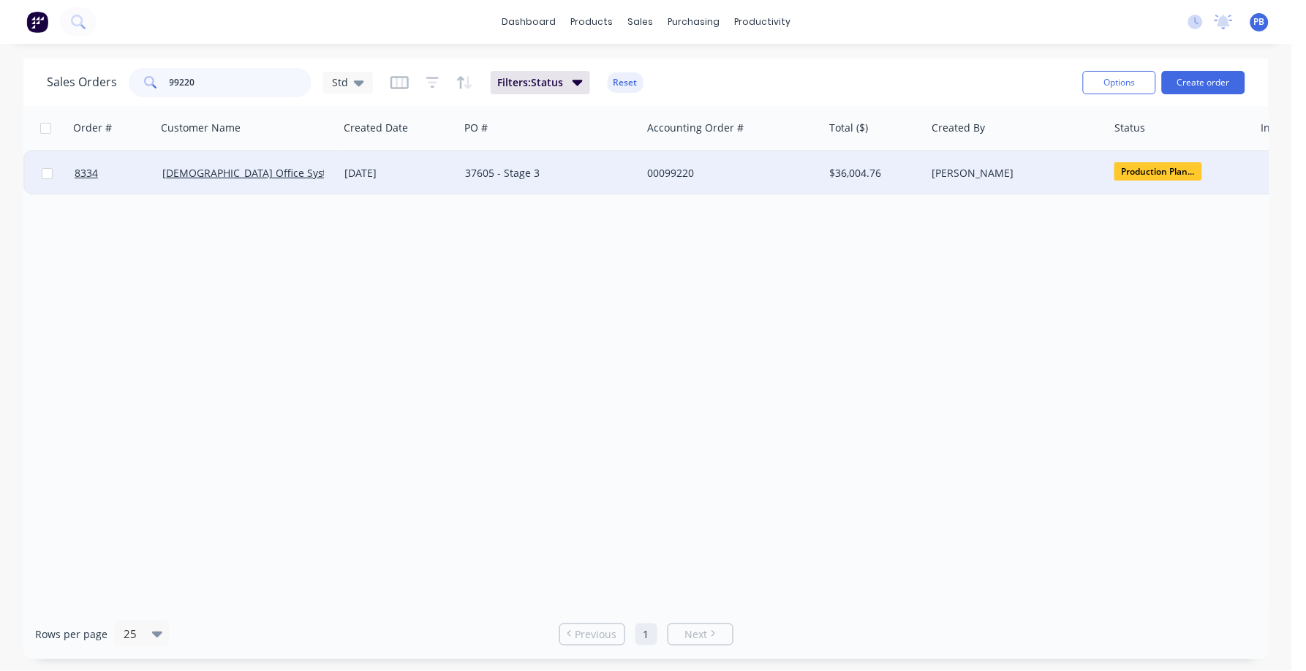
click at [153, 86] on div "99220" at bounding box center [220, 82] width 183 height 29
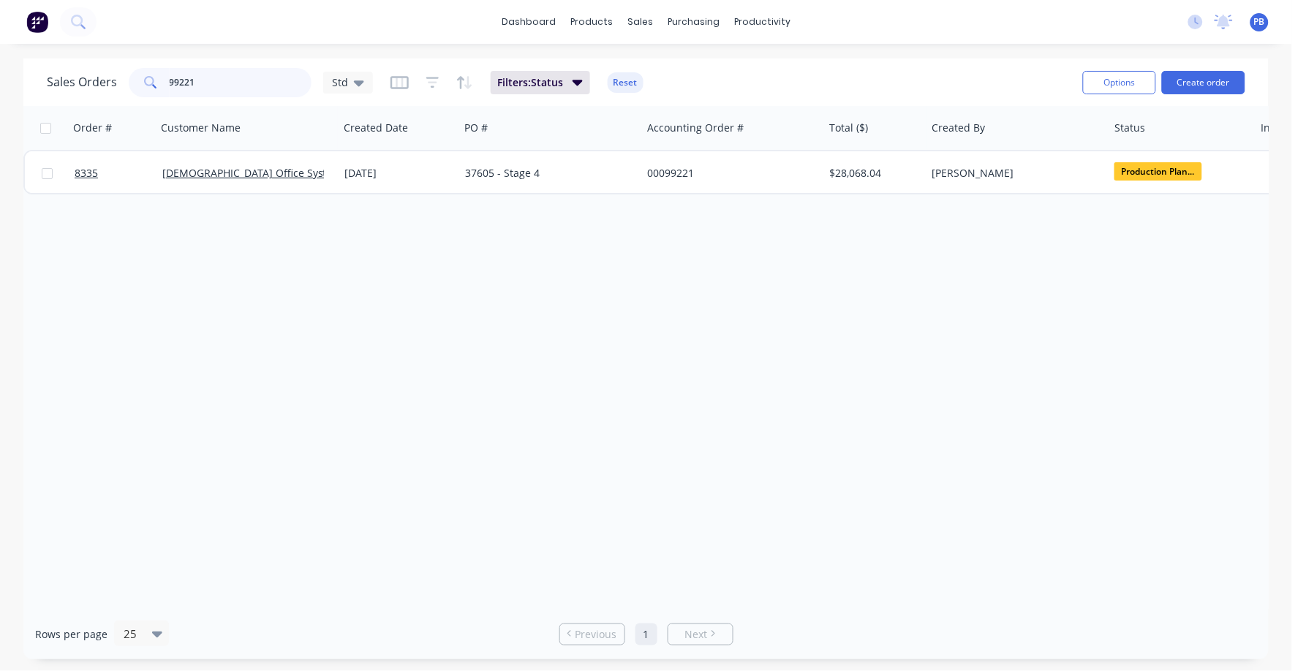
drag, startPoint x: 241, startPoint y: 71, endPoint x: 78, endPoint y: 64, distance: 162.4
click at [78, 64] on div "Sales Orders 99221 Std Filters: Status Reset" at bounding box center [559, 82] width 1024 height 36
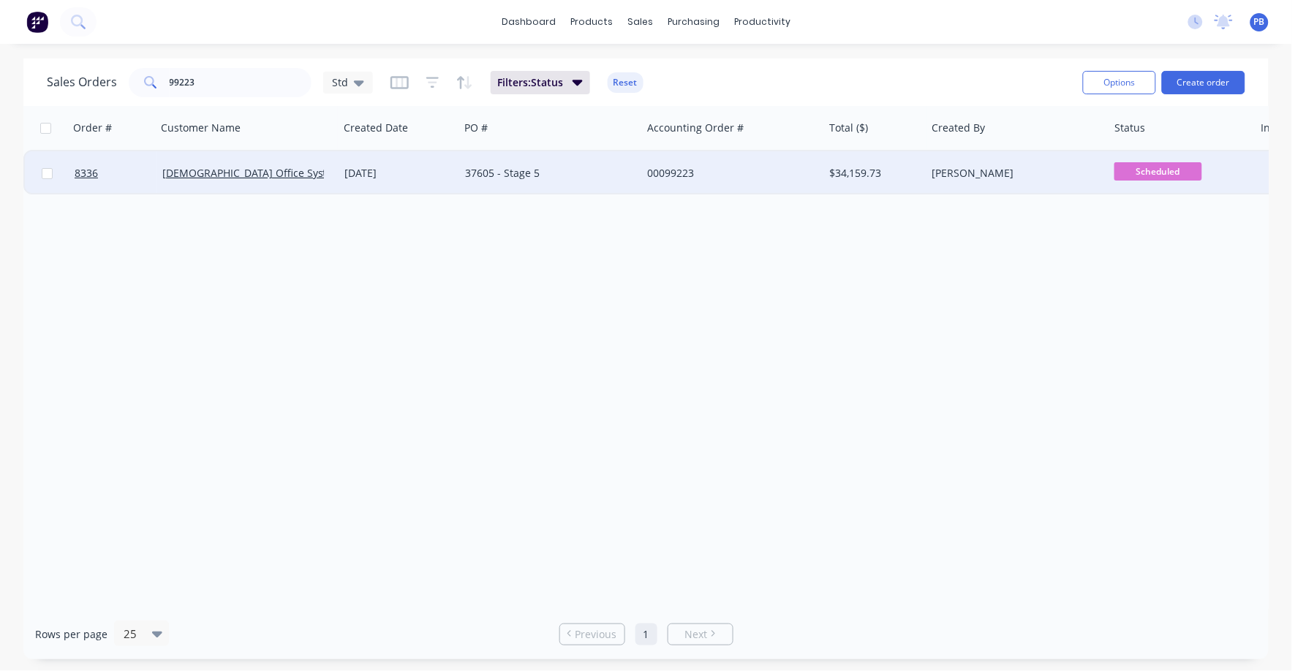
click at [1116, 177] on span "Scheduled" at bounding box center [1158, 171] width 88 height 18
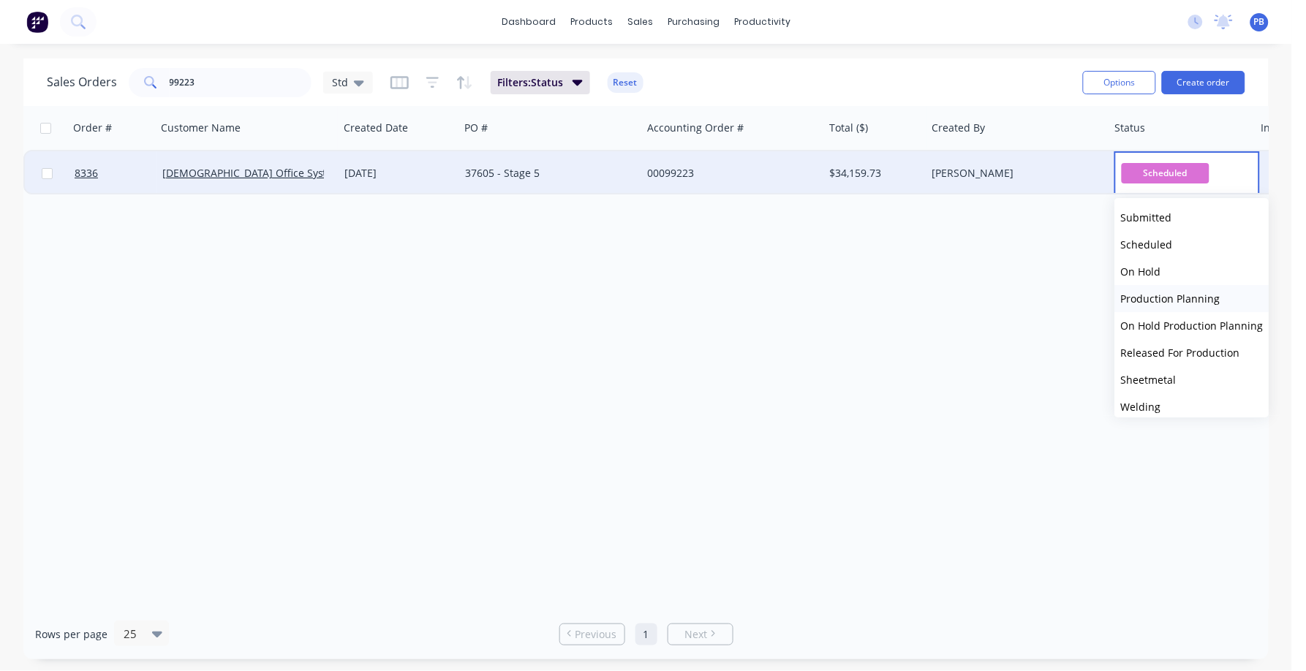
click at [1178, 302] on span "Production Planning" at bounding box center [1170, 299] width 99 height 14
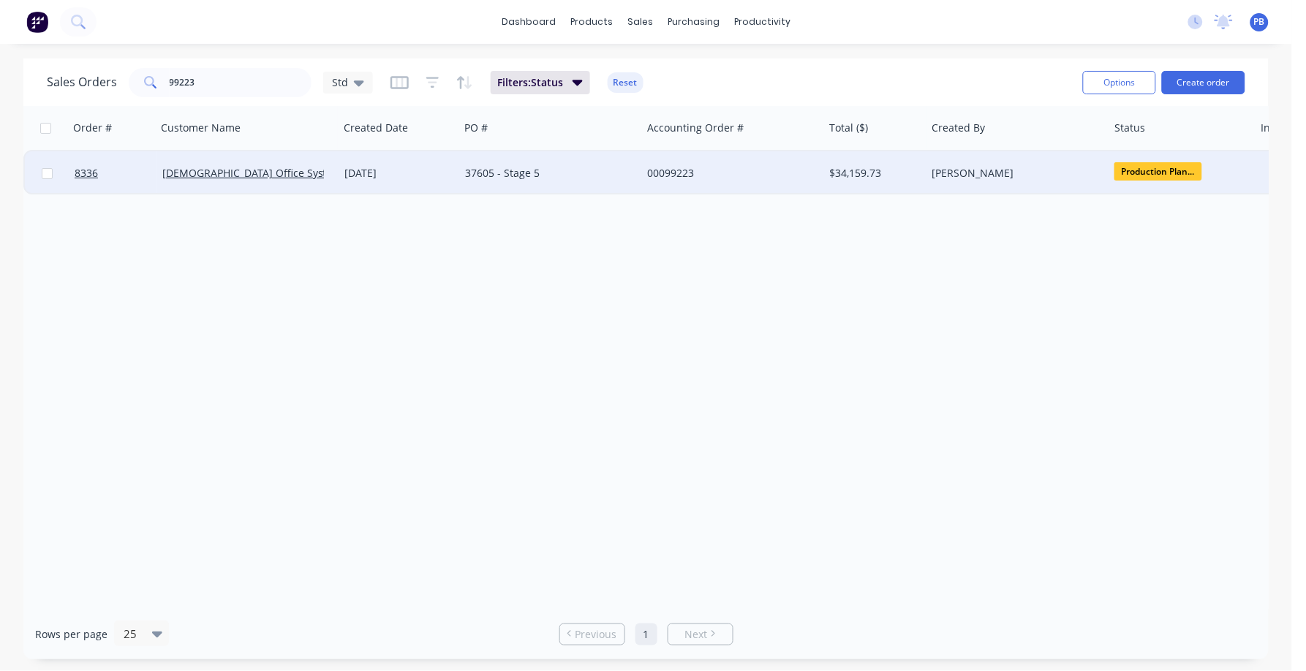
click at [929, 272] on div "Order # Customer Name Created Date PO # Accounting Order # Total ($) Created By…" at bounding box center [645, 357] width 1245 height 503
drag, startPoint x: 144, startPoint y: 68, endPoint x: 110, endPoint y: 68, distance: 33.6
click at [110, 68] on div "Sales Orders [STREET_ADDRESS]" at bounding box center [210, 82] width 326 height 29
type input "99224"
click at [672, 167] on div "00099224" at bounding box center [728, 173] width 162 height 15
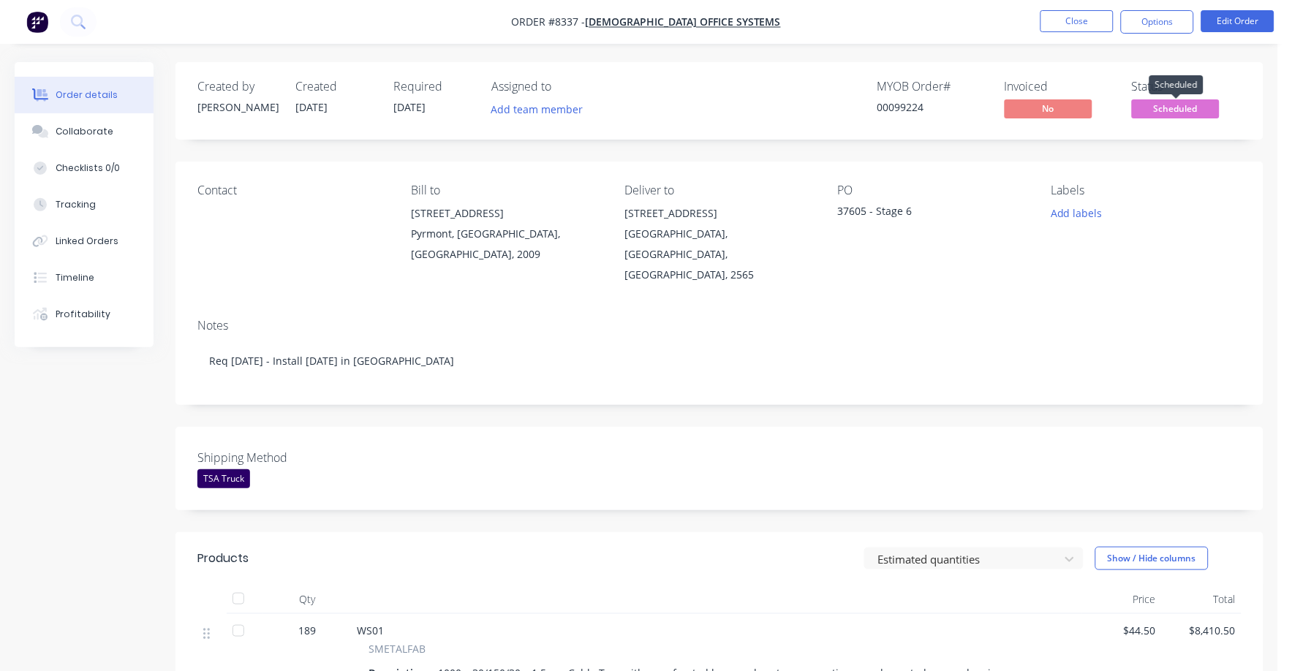
click at [1165, 104] on span "Scheduled" at bounding box center [1176, 108] width 88 height 18
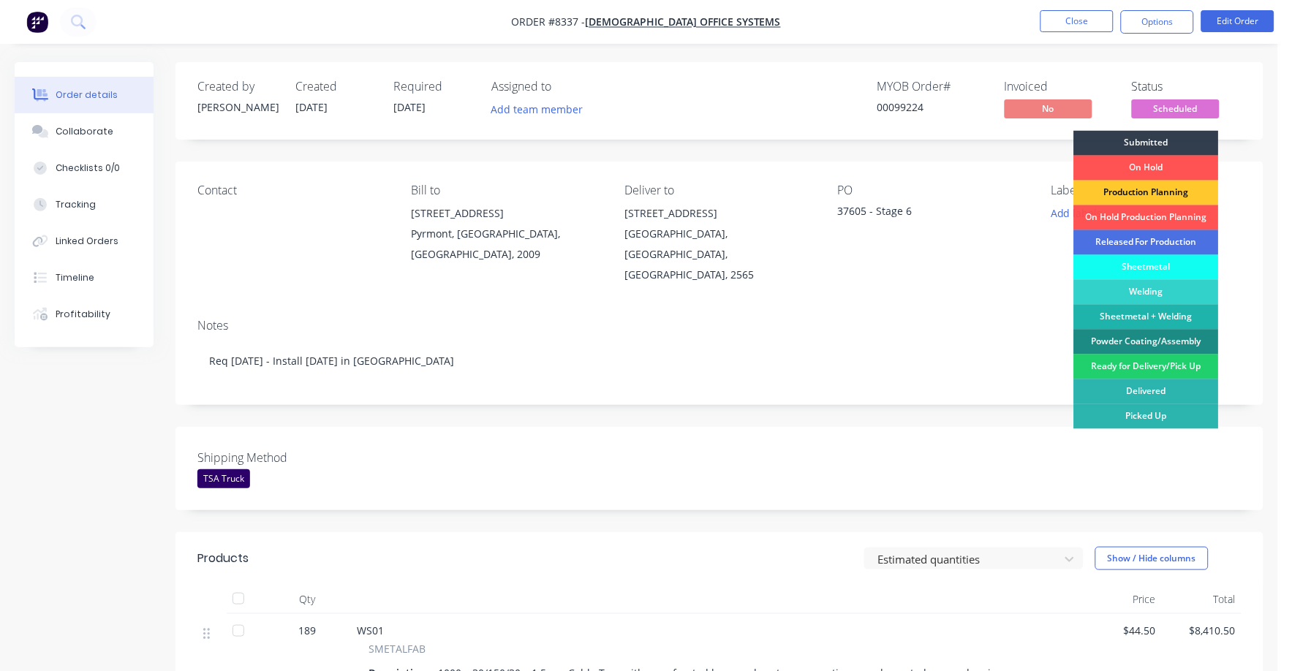
click at [1162, 193] on div "Production Planning" at bounding box center [1146, 193] width 145 height 25
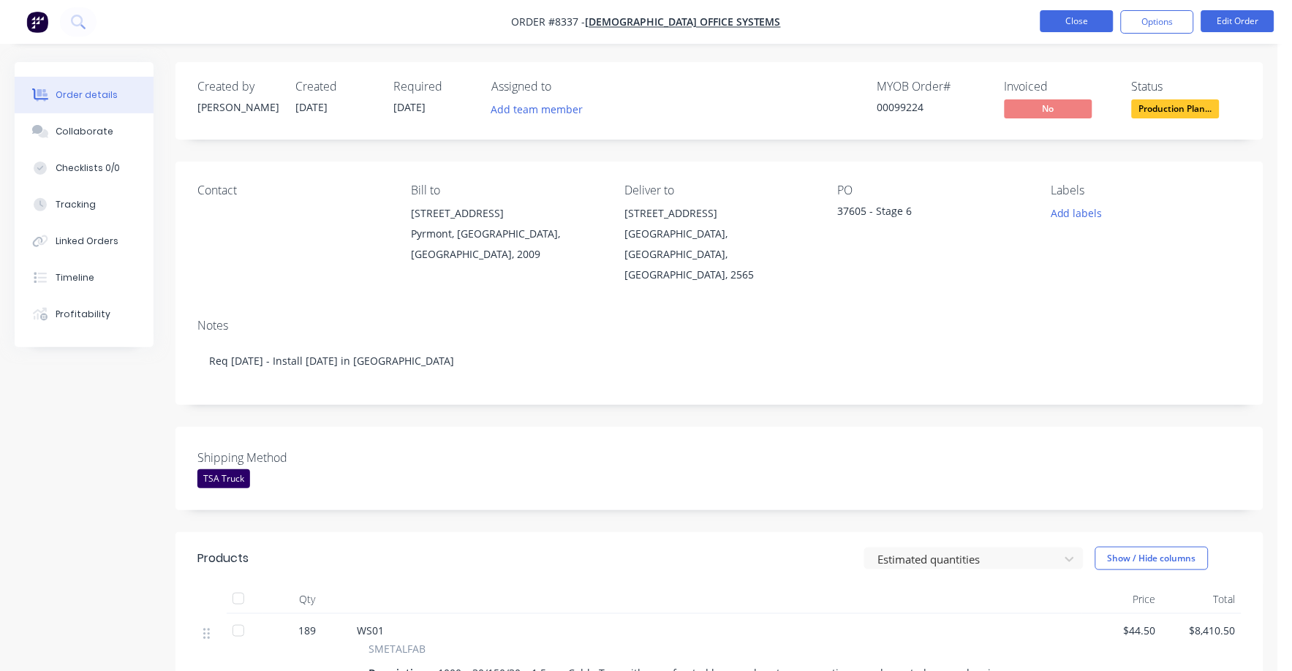
click at [1083, 11] on button "Close" at bounding box center [1076, 21] width 73 height 22
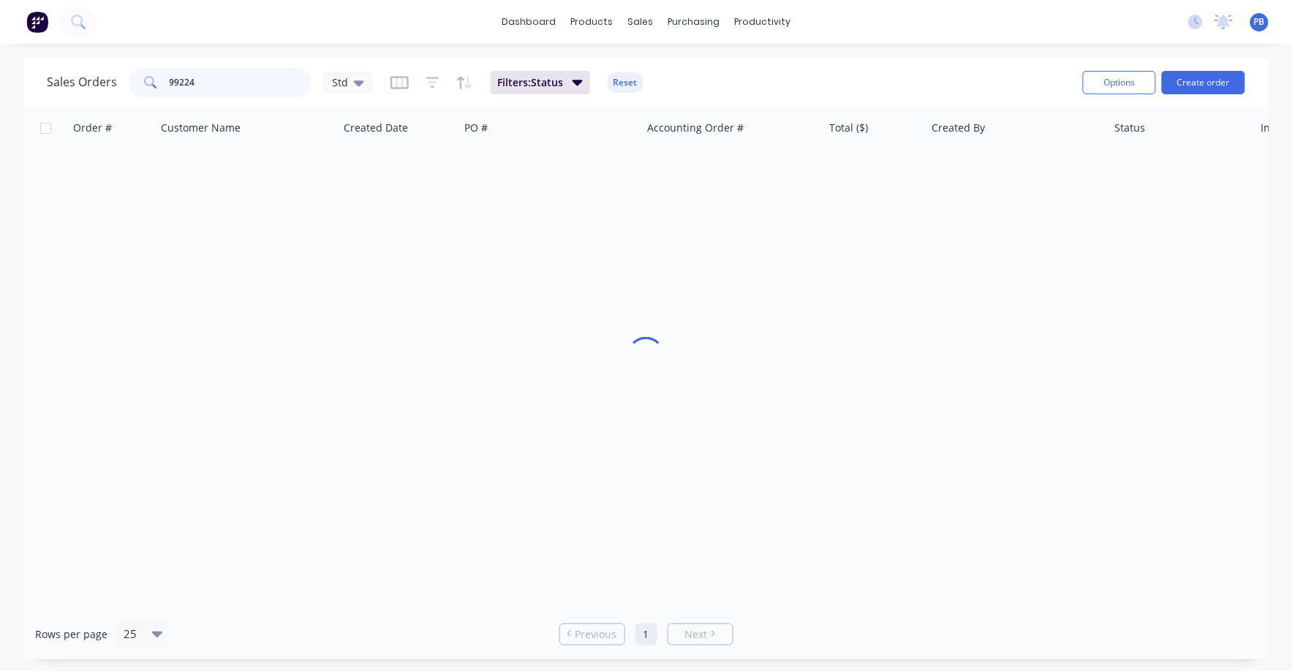
drag, startPoint x: 149, startPoint y: 83, endPoint x: 141, endPoint y: 79, distance: 8.8
click at [141, 79] on div "99224" at bounding box center [220, 82] width 183 height 29
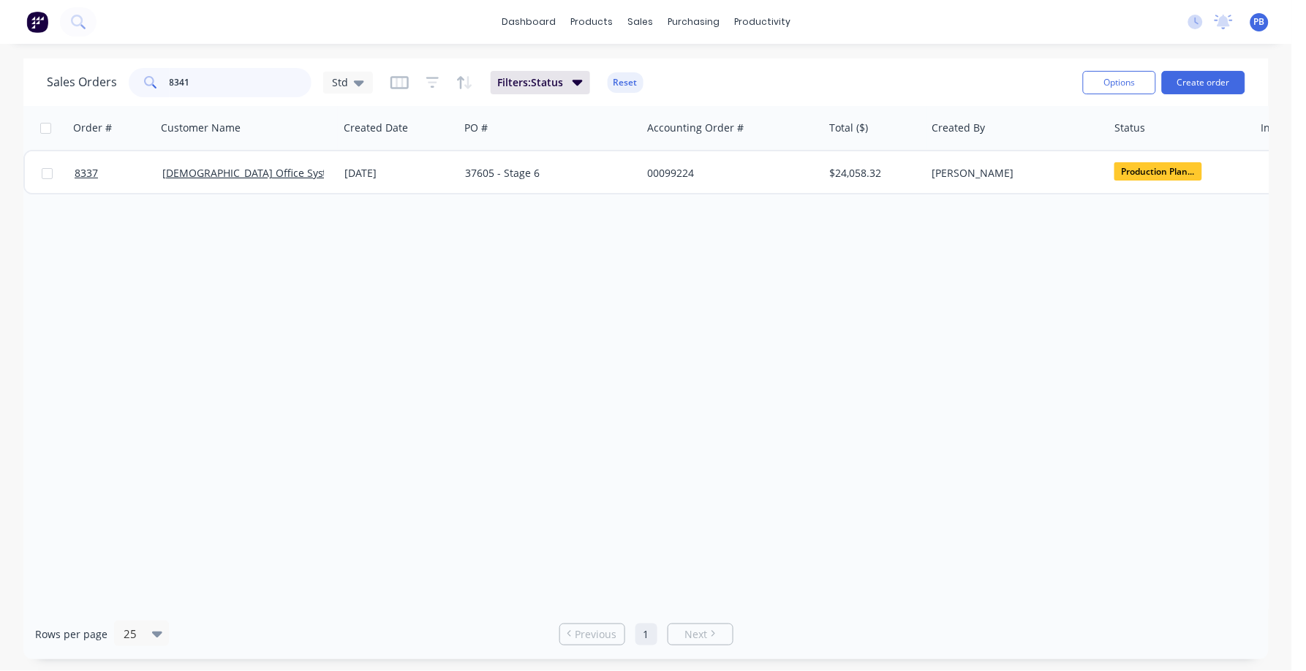
type input "8341"
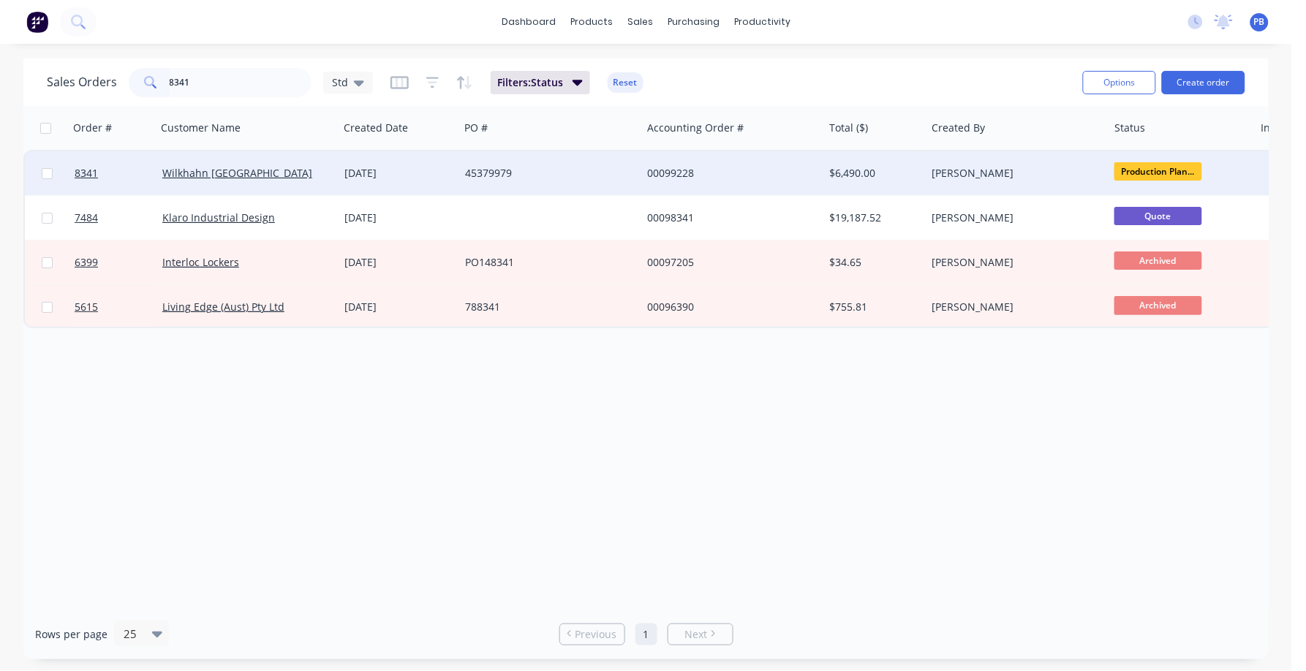
click at [685, 171] on div "00099228" at bounding box center [728, 173] width 162 height 15
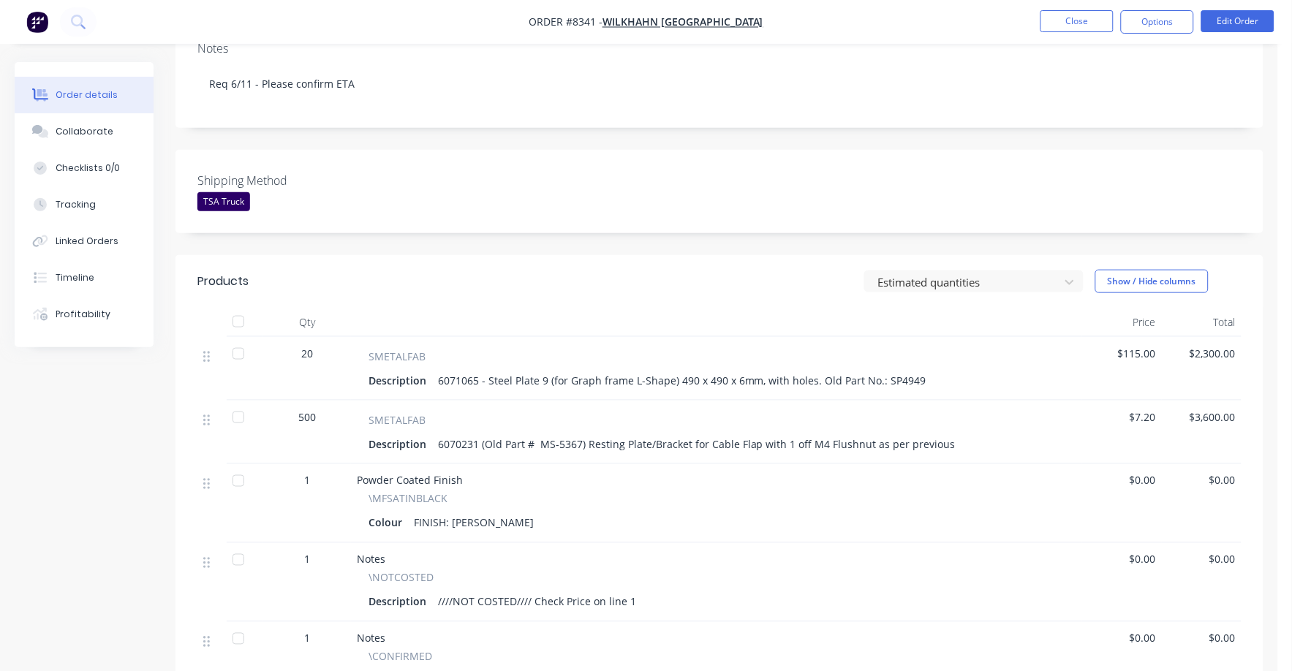
scroll to position [274, 0]
click at [67, 122] on button "Collaborate" at bounding box center [84, 131] width 139 height 37
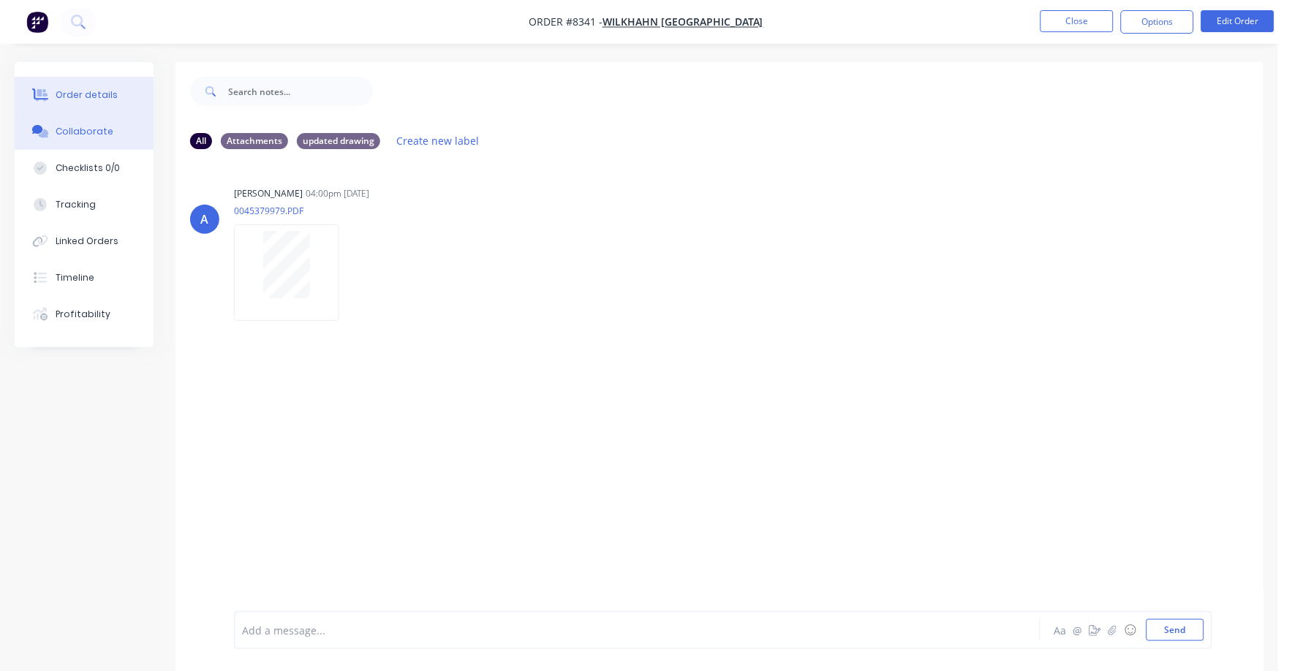
click at [76, 90] on div "Order details" at bounding box center [87, 94] width 62 height 13
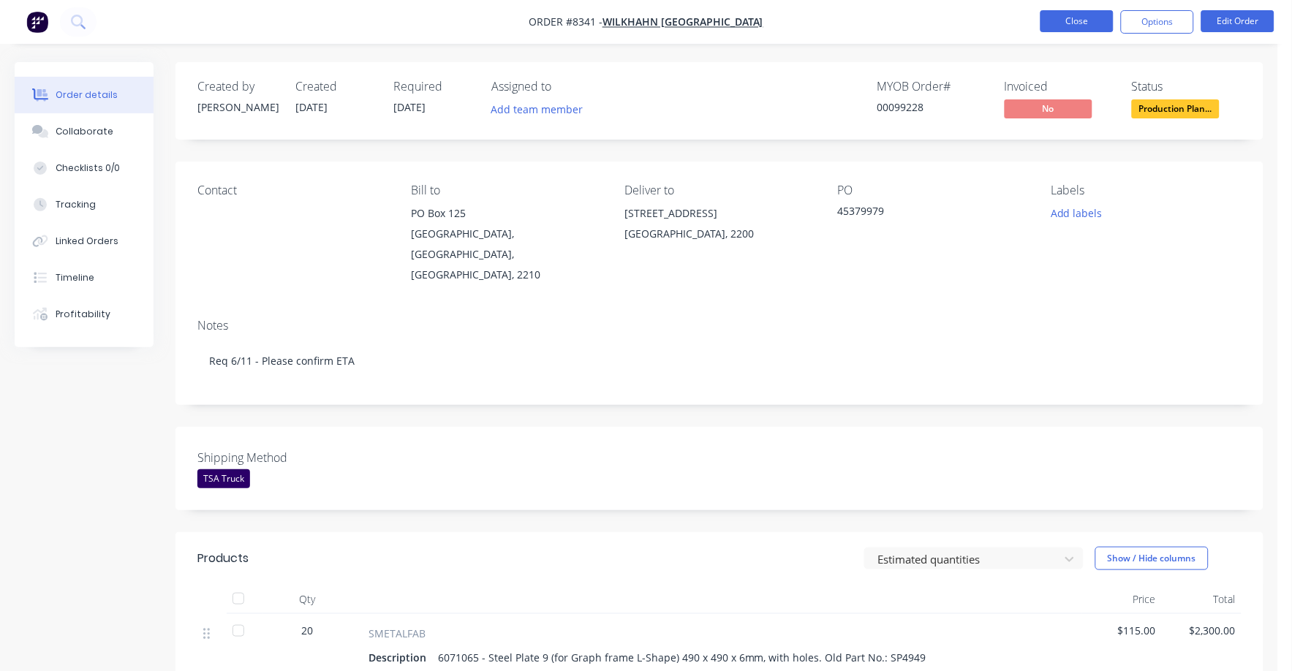
click at [1086, 29] on button "Close" at bounding box center [1076, 21] width 73 height 22
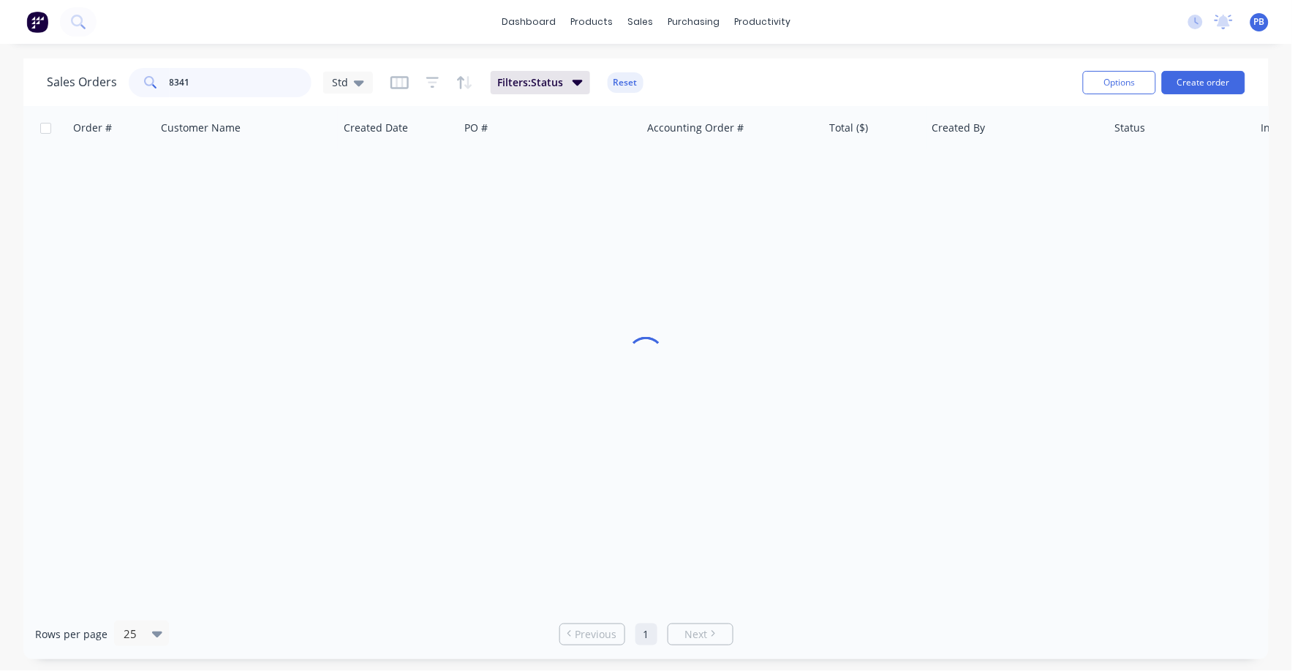
drag, startPoint x: 209, startPoint y: 88, endPoint x: 134, endPoint y: 83, distance: 75.5
click at [134, 83] on div "8341" at bounding box center [220, 82] width 183 height 29
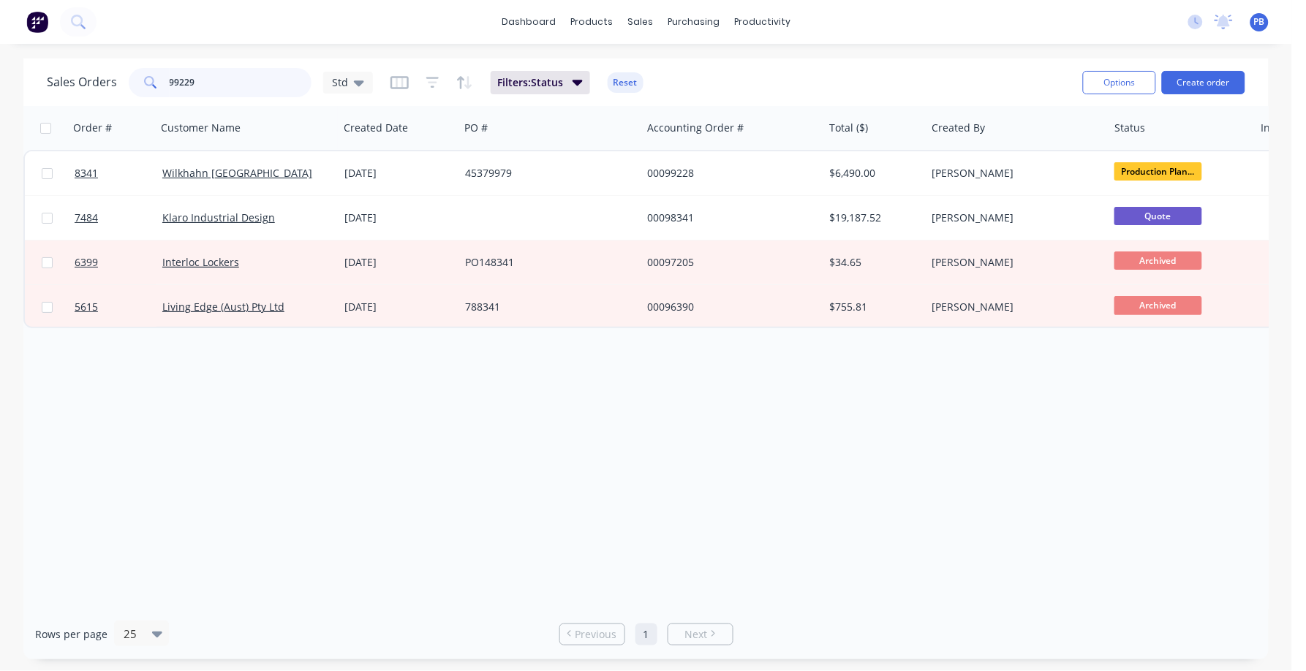
type input "99229"
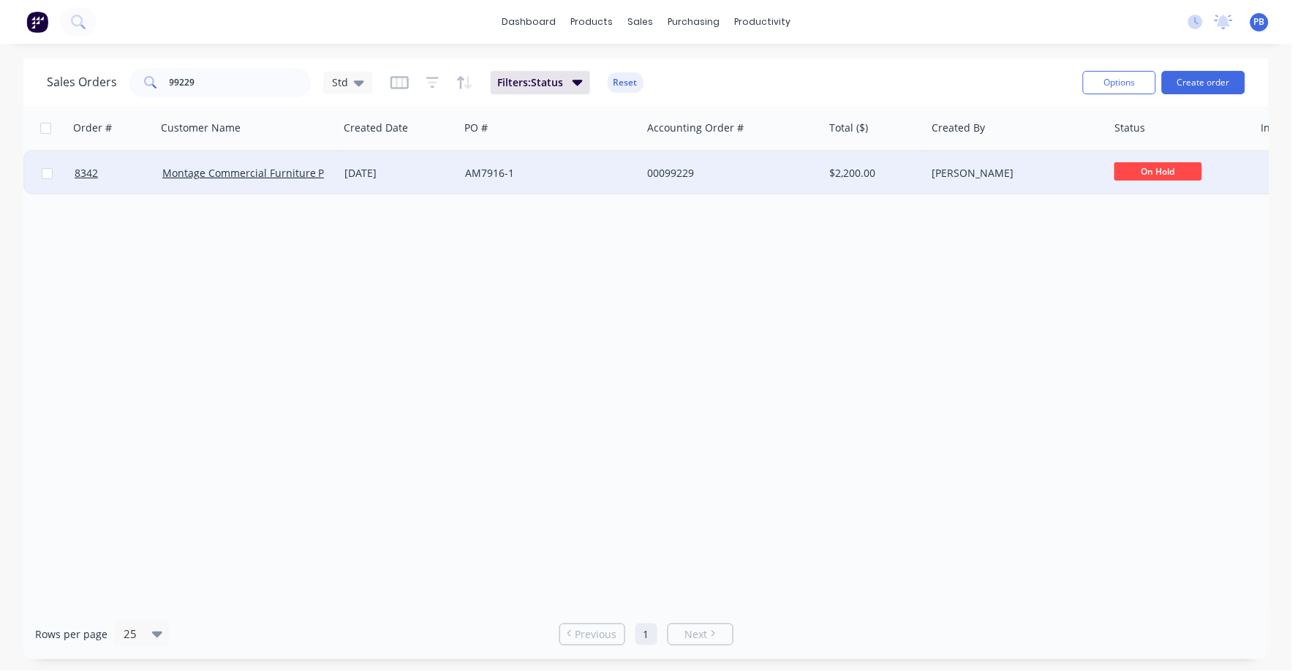
click at [678, 173] on div "00099229" at bounding box center [728, 173] width 162 height 15
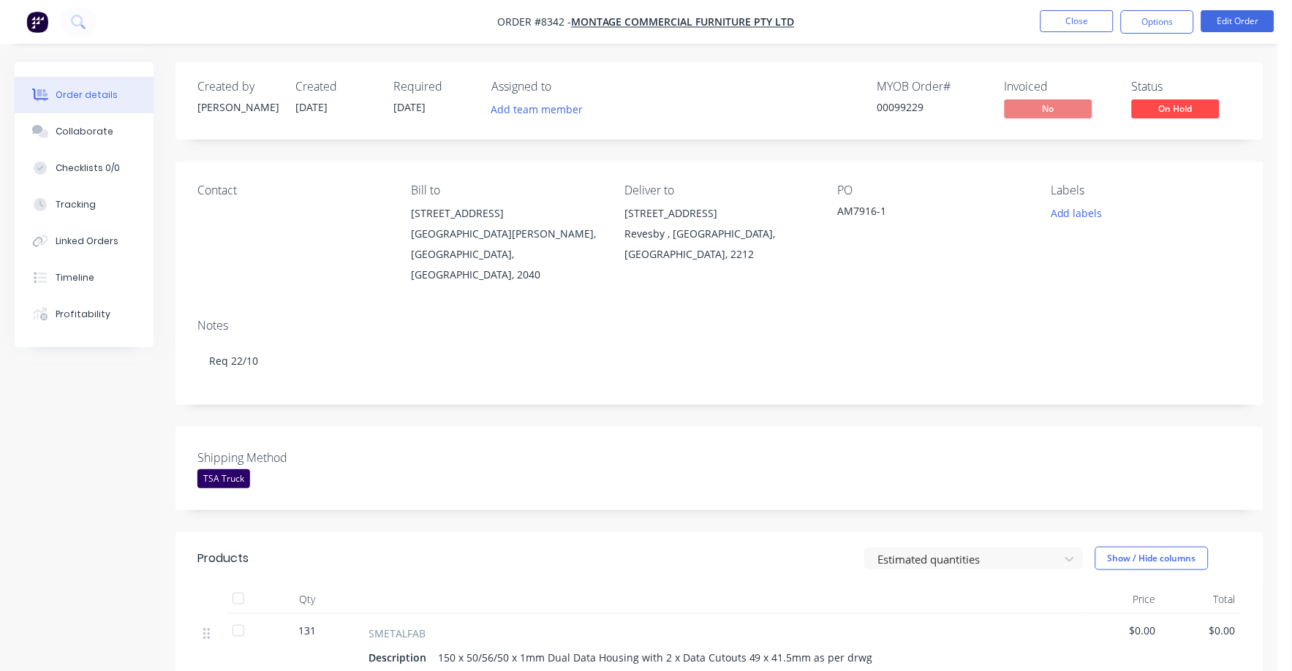
click at [1094, 6] on nav "Order #8342 - Montage Commercial Furniture Pty Ltd Close Options Edit Order" at bounding box center [646, 22] width 1292 height 44
click at [1074, 20] on button "Close" at bounding box center [1076, 21] width 73 height 22
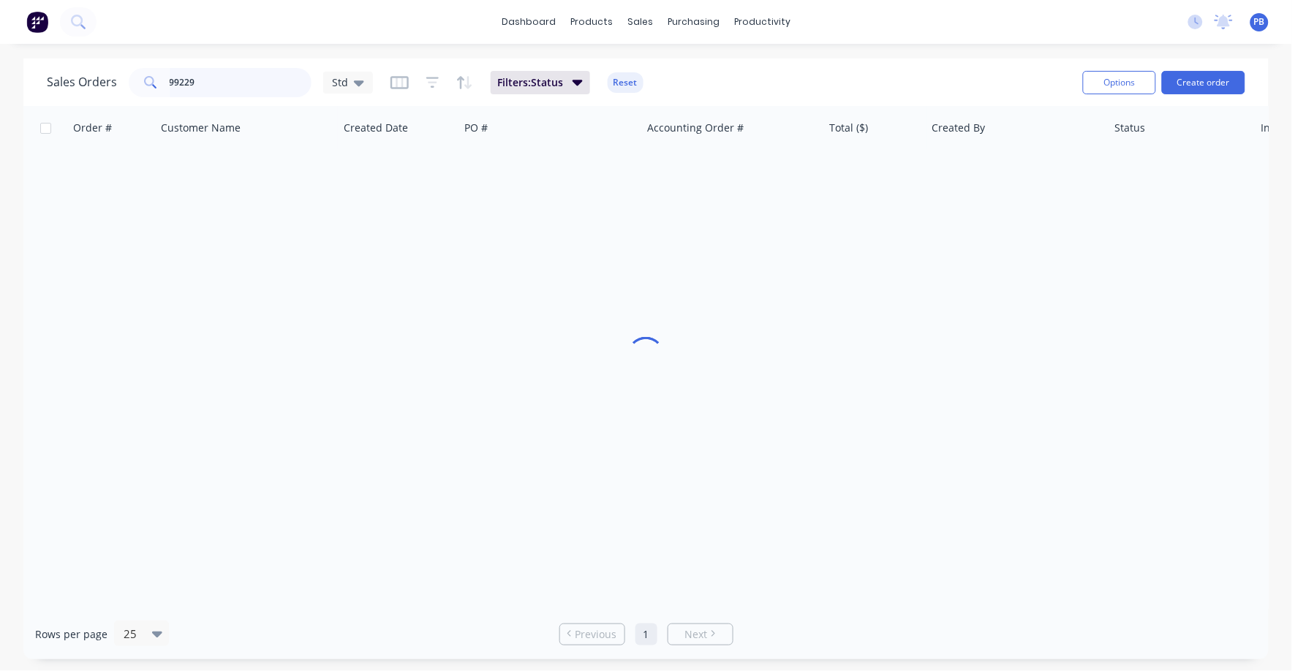
click at [38, 69] on div "Sales Orders 99229 Std Filters: Status Reset Options Create order" at bounding box center [645, 82] width 1245 height 48
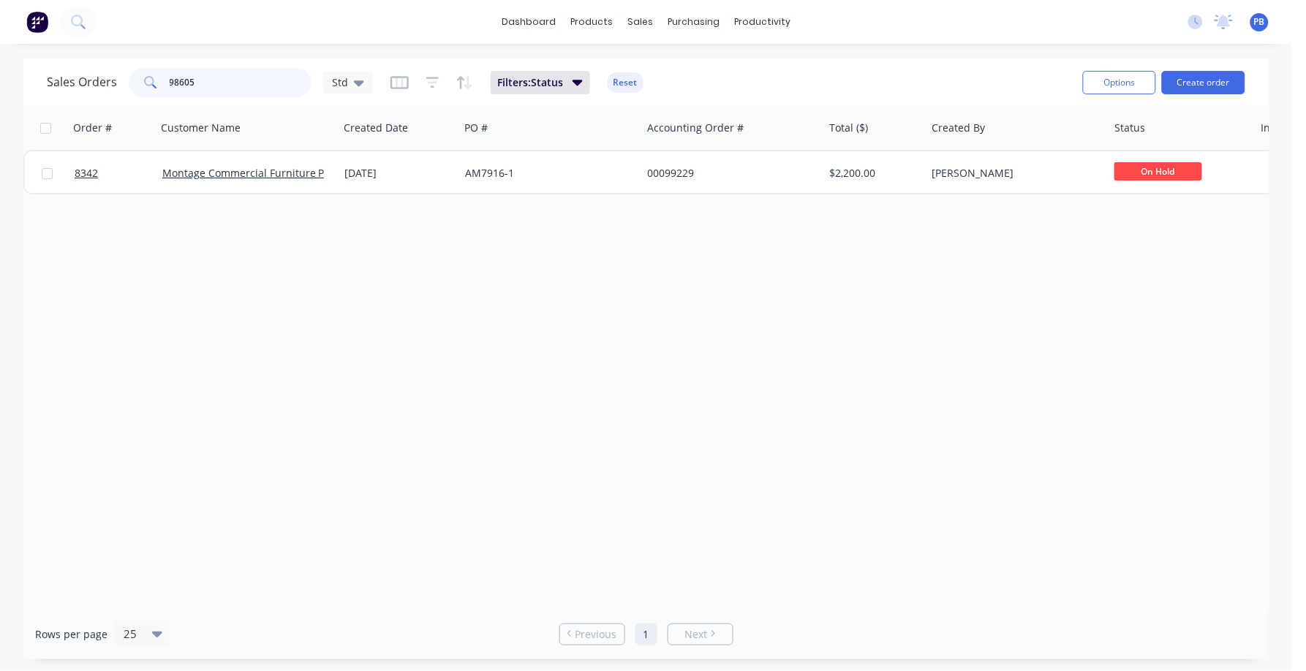
type input "98605"
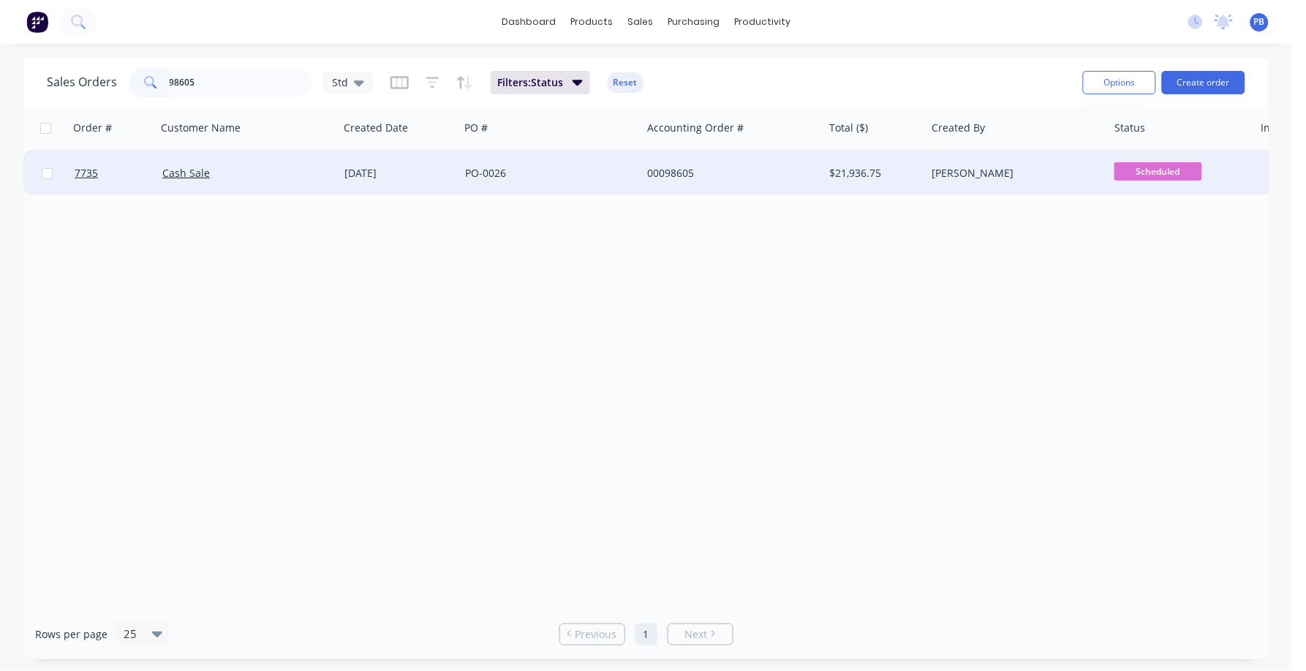
click at [674, 173] on div "00098605" at bounding box center [728, 173] width 162 height 15
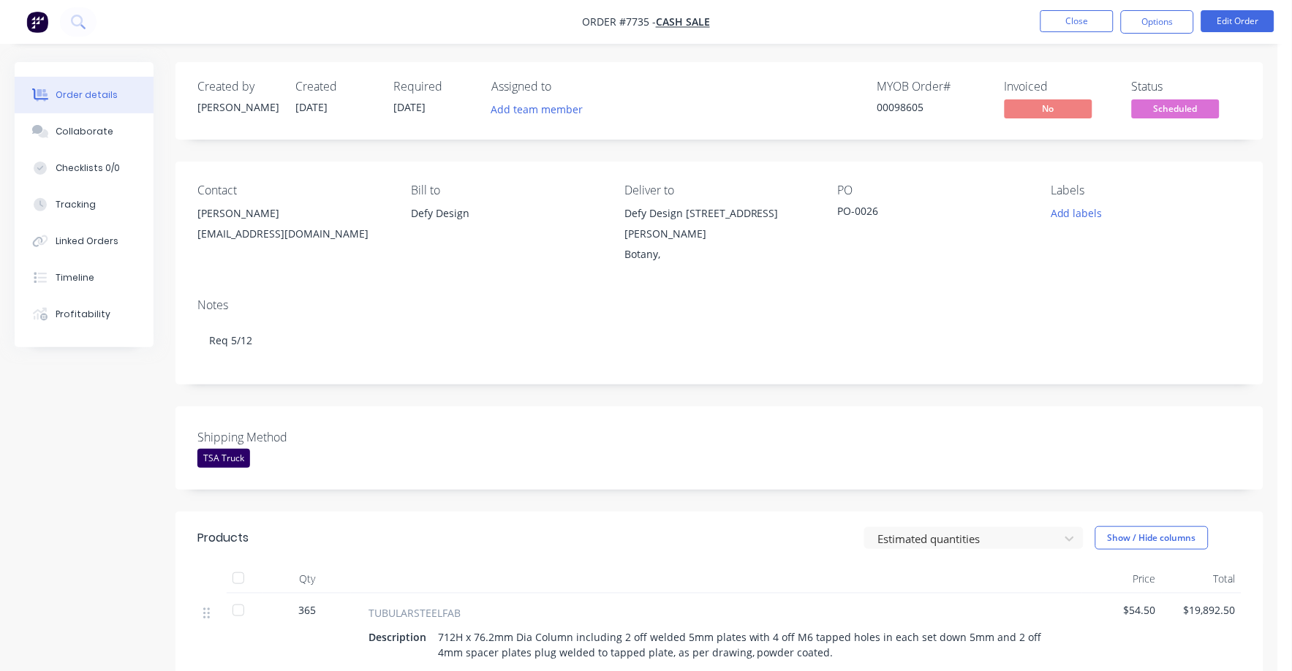
click at [1184, 110] on span "Scheduled" at bounding box center [1176, 108] width 88 height 18
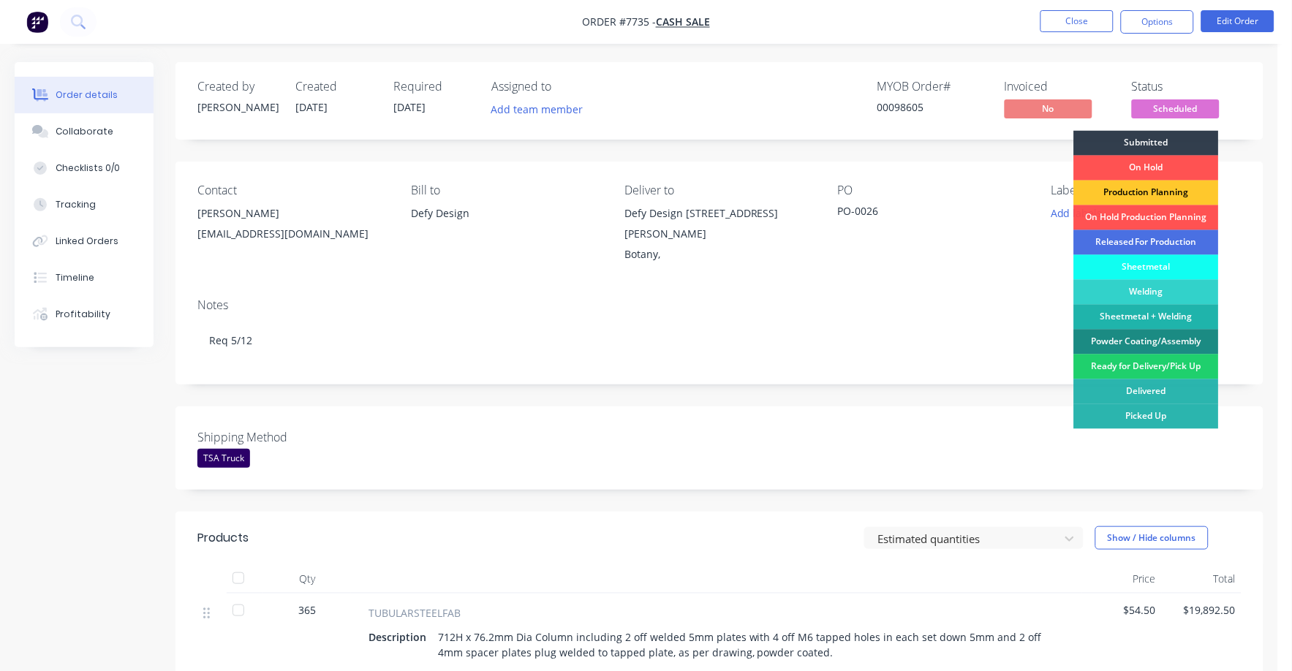
click at [1159, 193] on div "Production Planning" at bounding box center [1146, 193] width 145 height 25
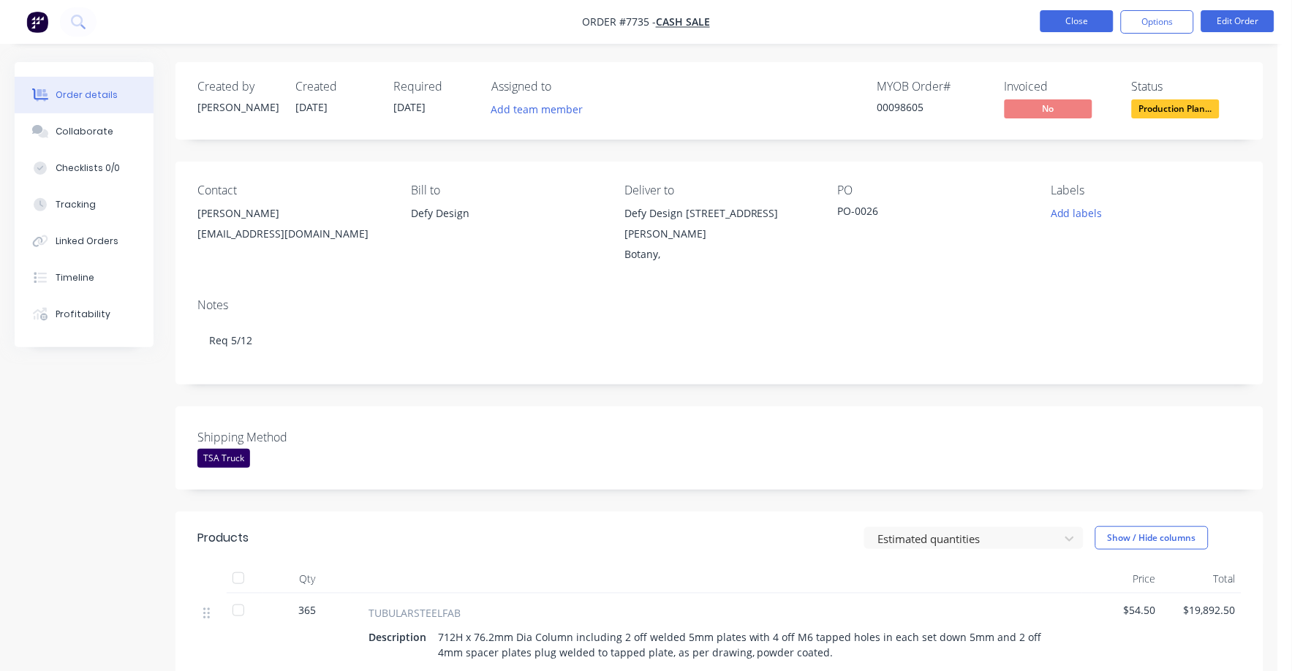
click at [1079, 25] on button "Close" at bounding box center [1076, 21] width 73 height 22
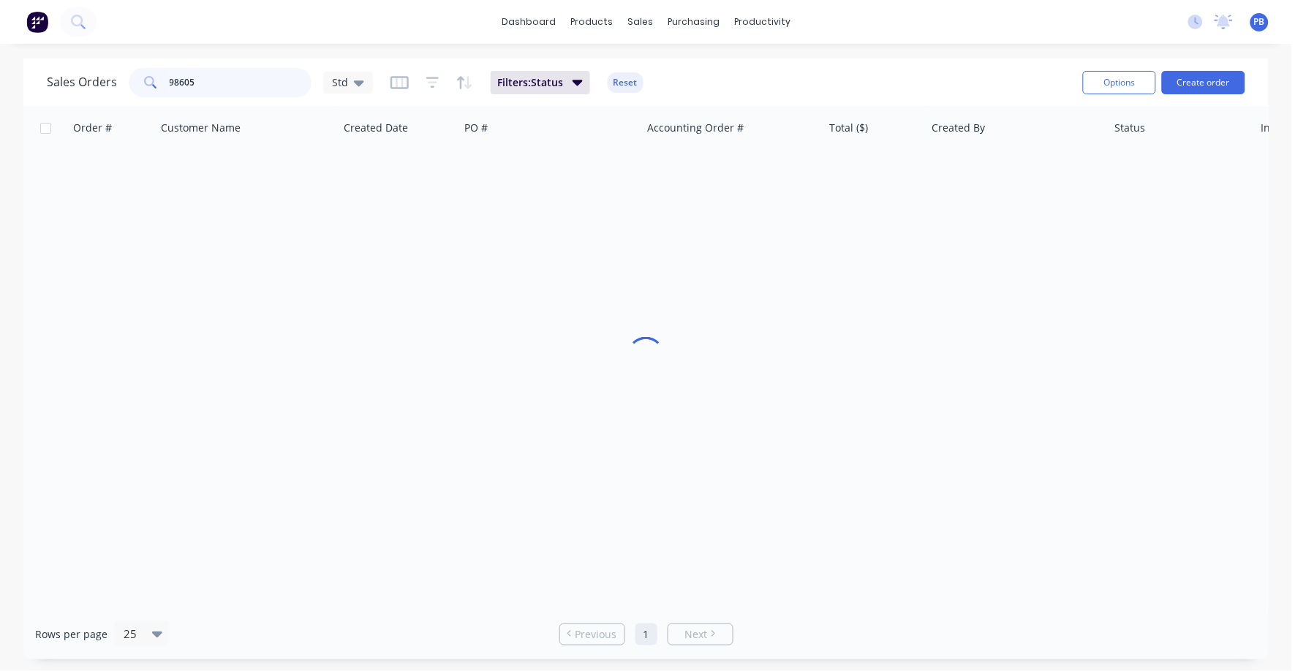
drag, startPoint x: 208, startPoint y: 84, endPoint x: 113, endPoint y: 75, distance: 94.7
click at [113, 75] on div "Sales Orders 98605 Std" at bounding box center [210, 82] width 326 height 29
type input "8343"
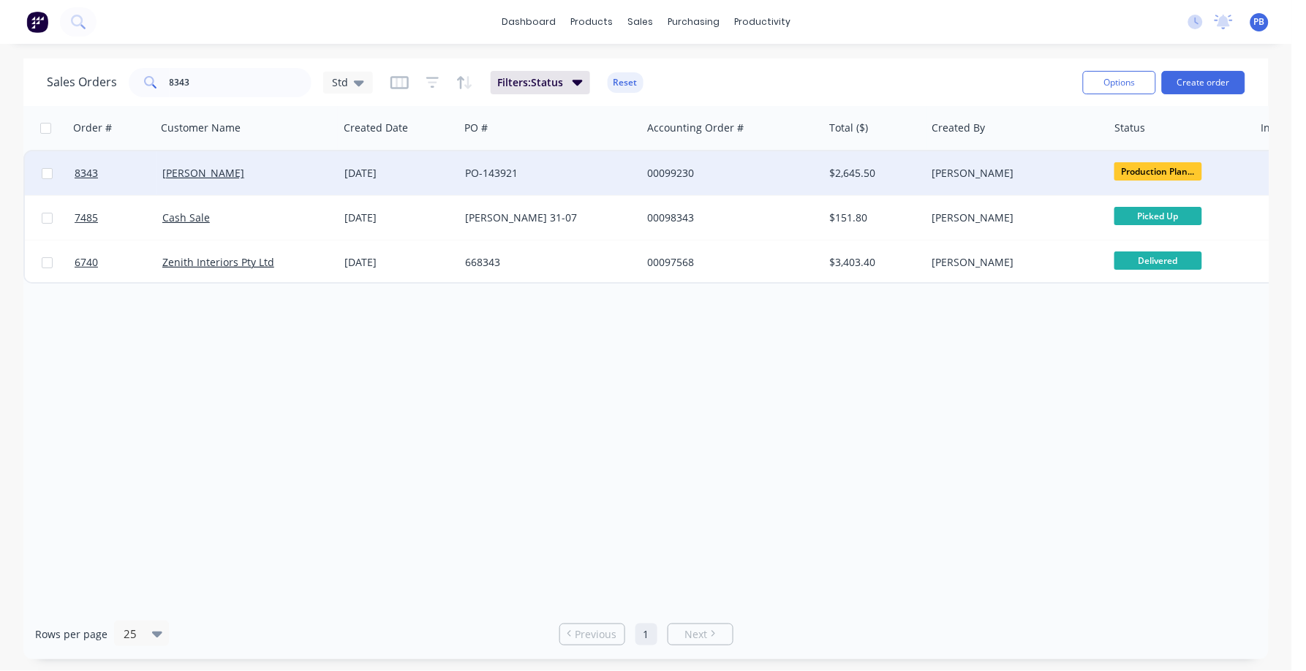
click at [673, 170] on div "00099230" at bounding box center [728, 173] width 162 height 15
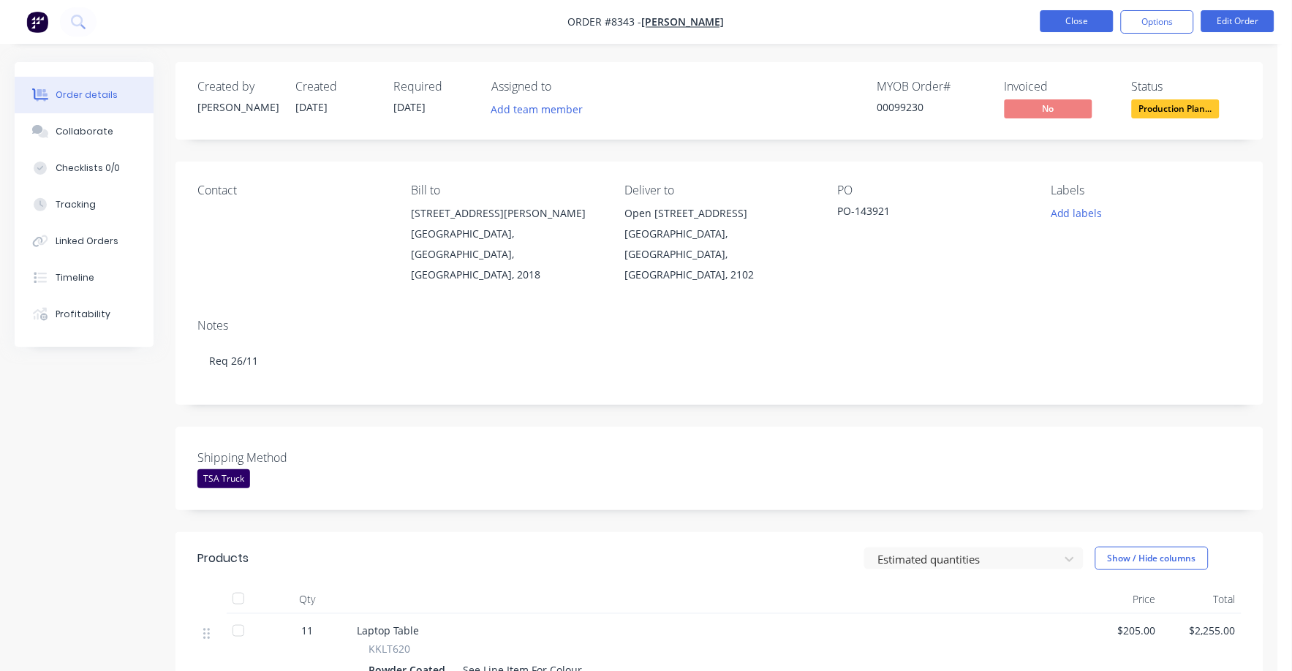
click at [1066, 31] on li "Close" at bounding box center [1076, 21] width 73 height 23
click at [1053, 27] on button "Close" at bounding box center [1076, 21] width 73 height 22
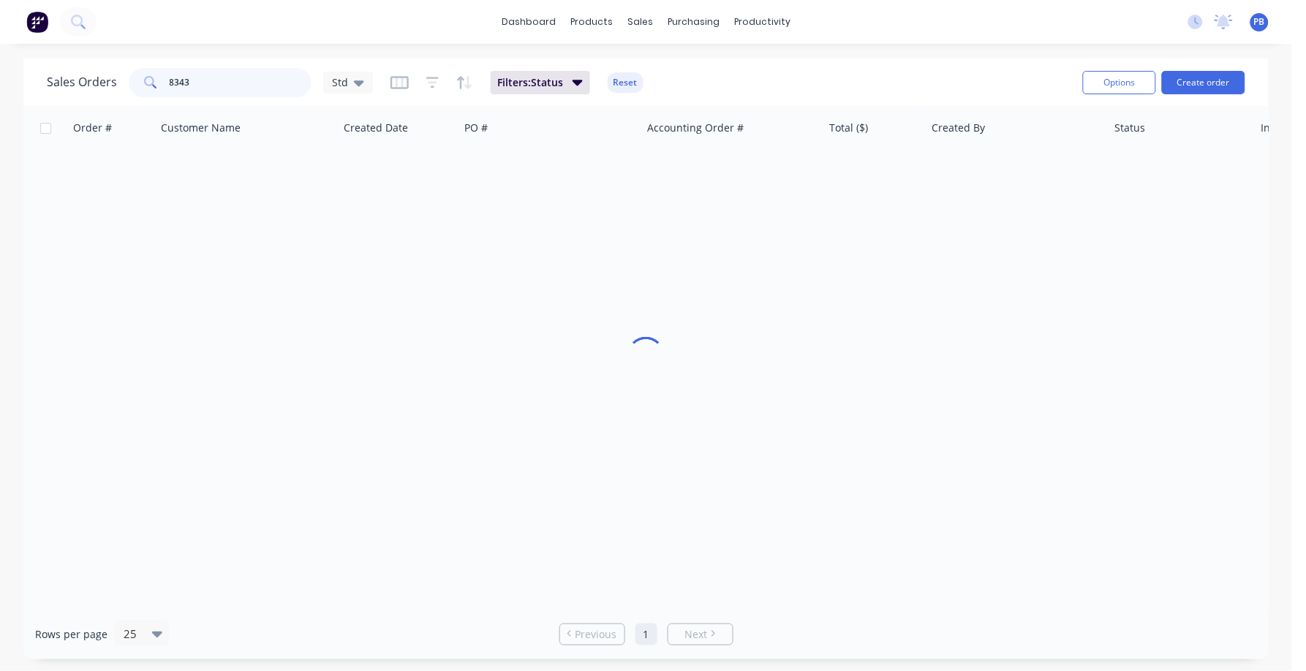
drag, startPoint x: 292, startPoint y: 83, endPoint x: 148, endPoint y: 81, distance: 144.0
click at [170, 81] on input "8343" at bounding box center [241, 82] width 143 height 29
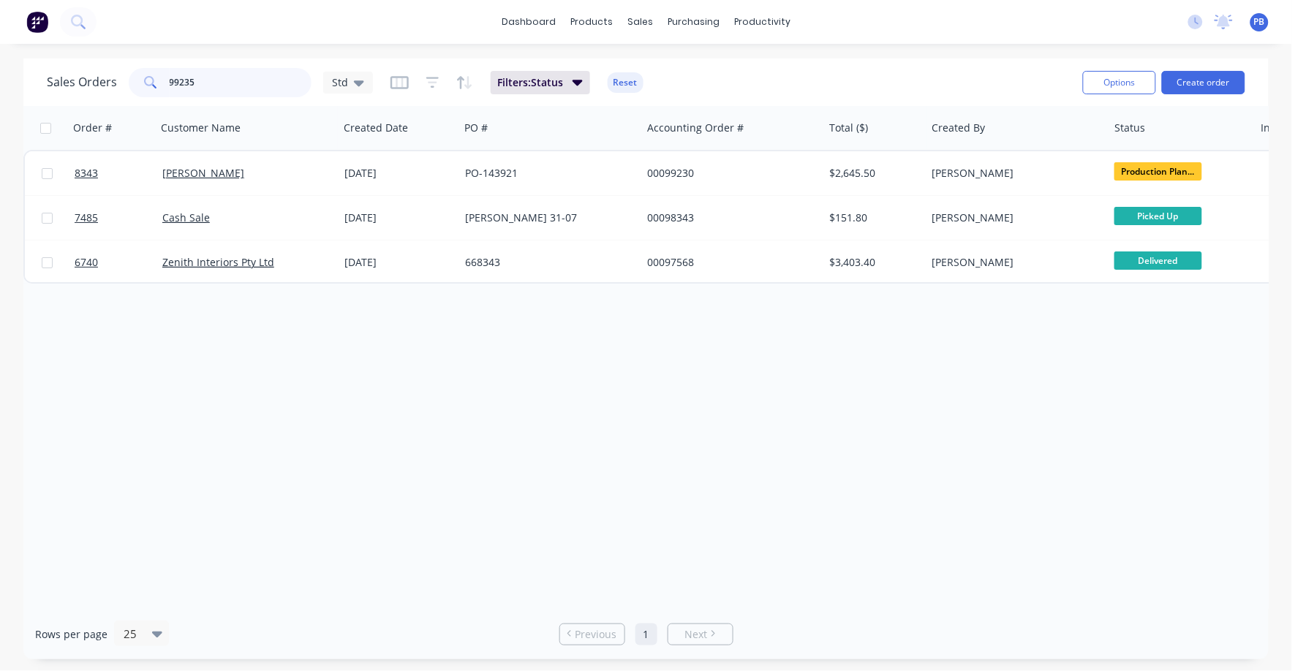
type input "99235"
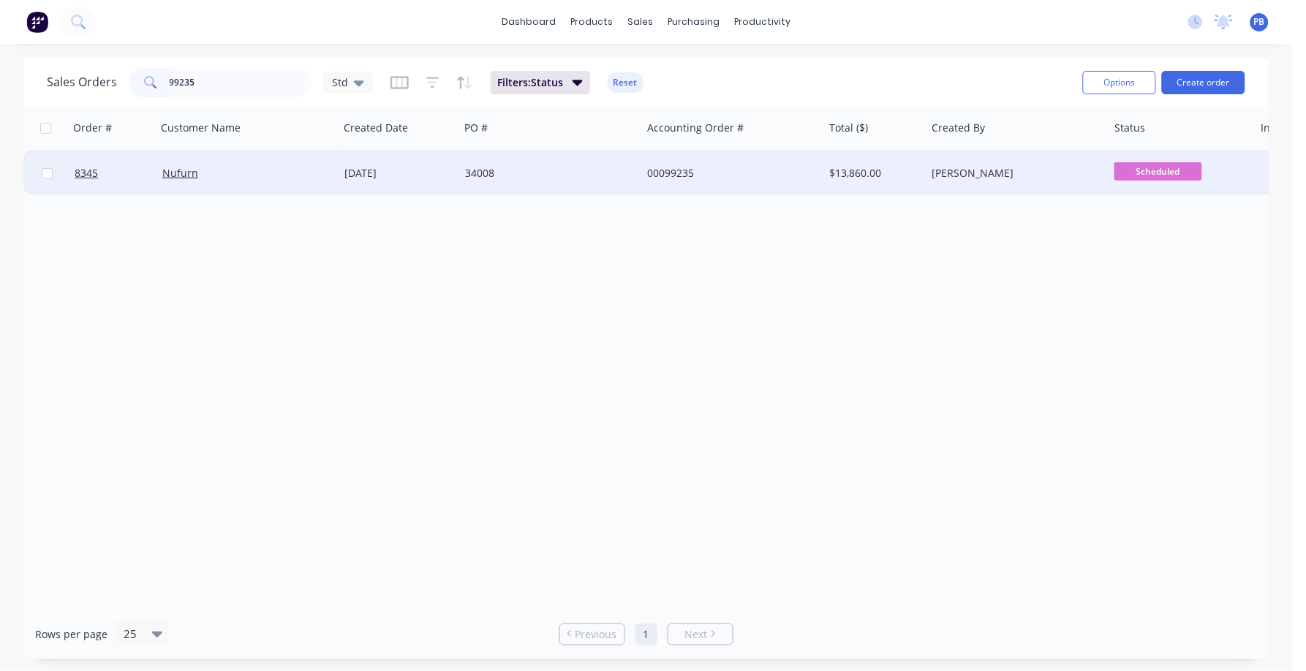
click at [668, 170] on div "00099235" at bounding box center [728, 173] width 162 height 15
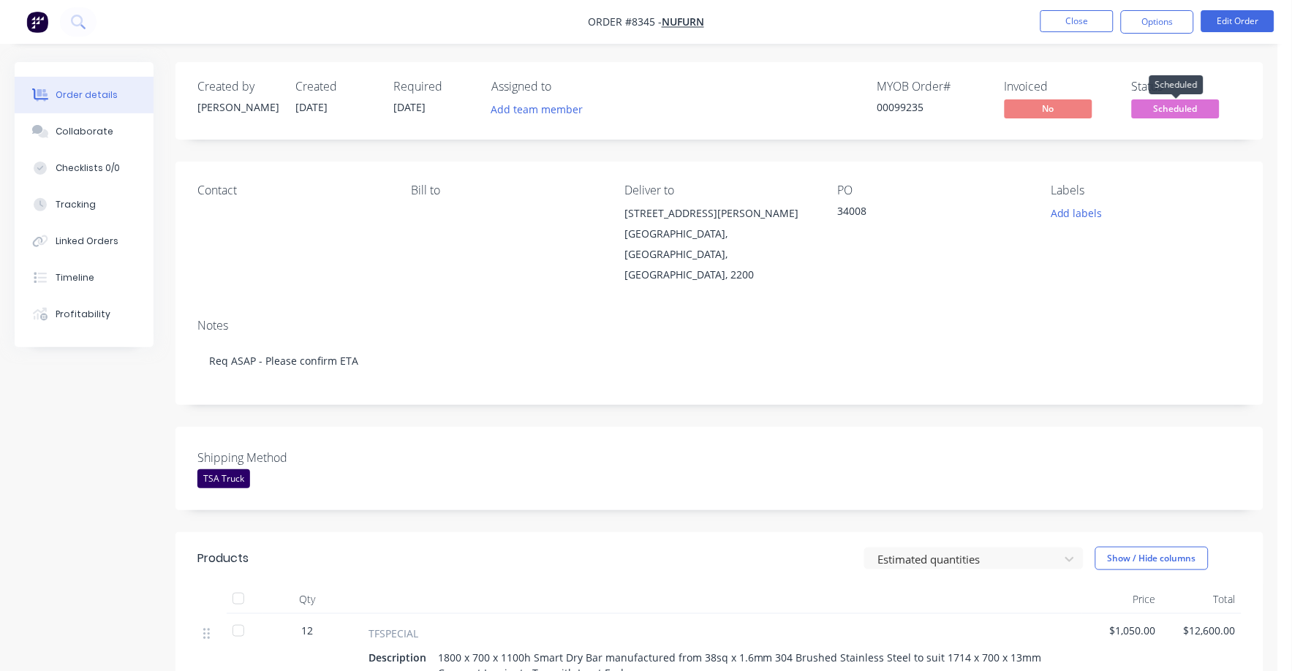
click at [1173, 112] on span "Scheduled" at bounding box center [1176, 108] width 88 height 18
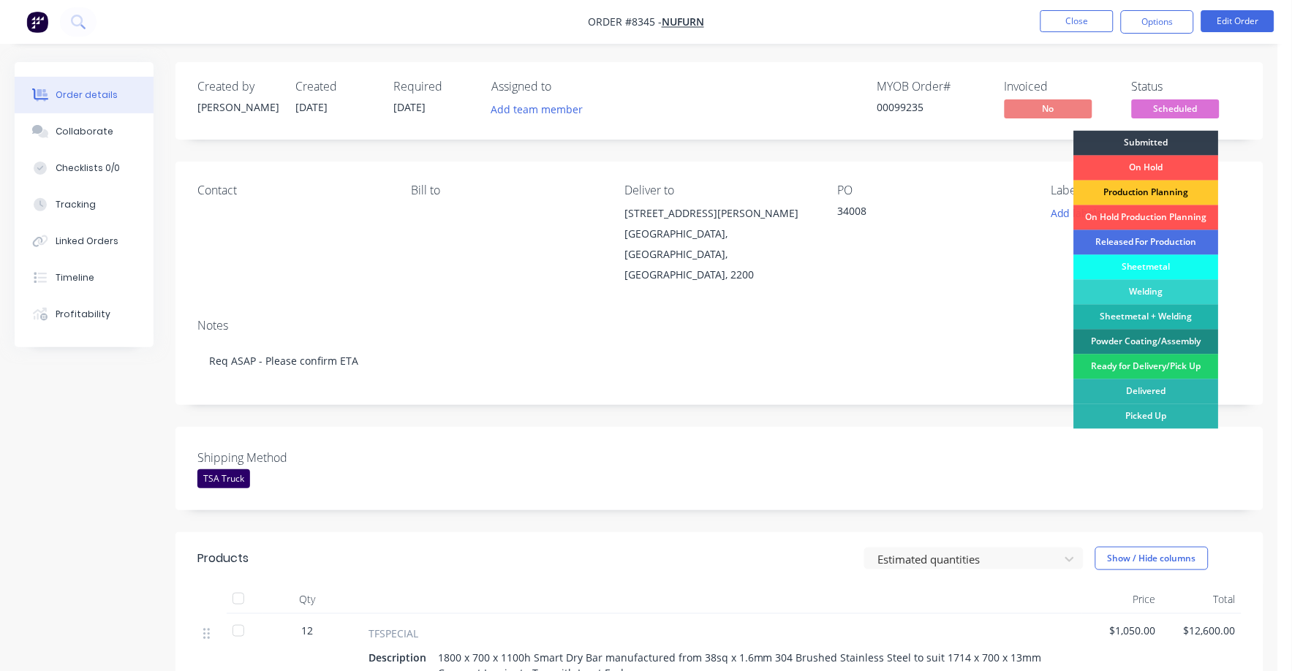
click at [1139, 188] on div "Production Planning" at bounding box center [1146, 193] width 145 height 25
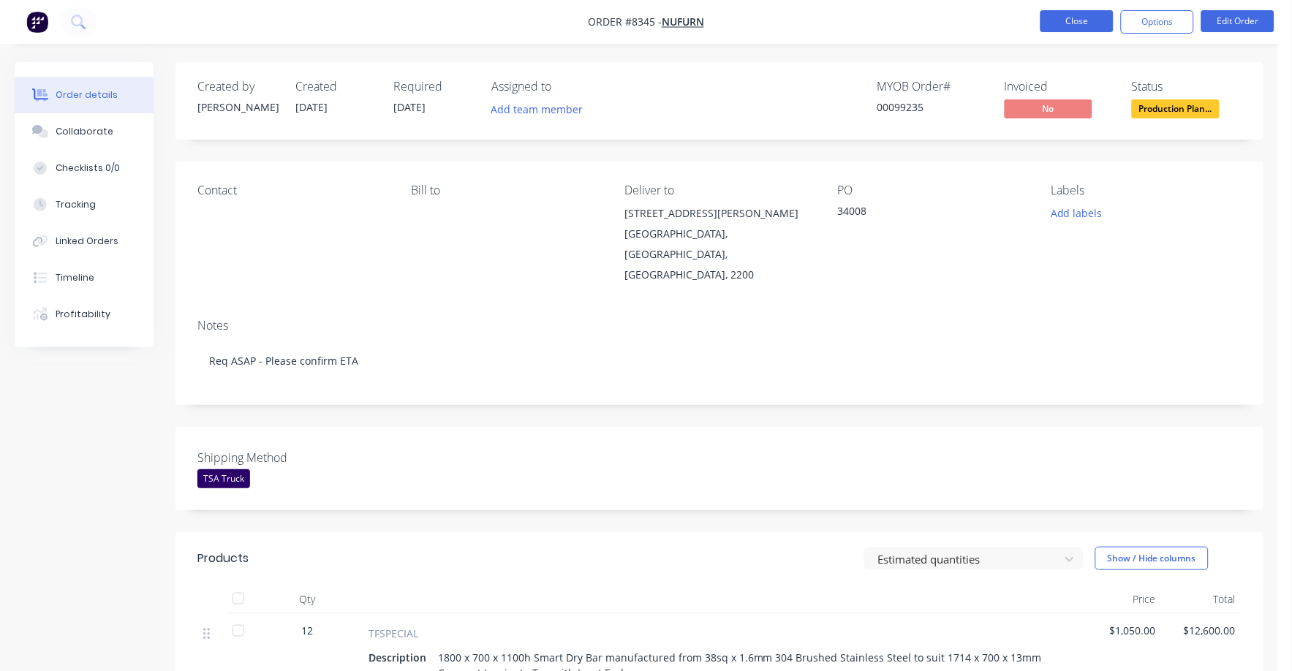
click at [1093, 10] on button "Close" at bounding box center [1076, 21] width 73 height 22
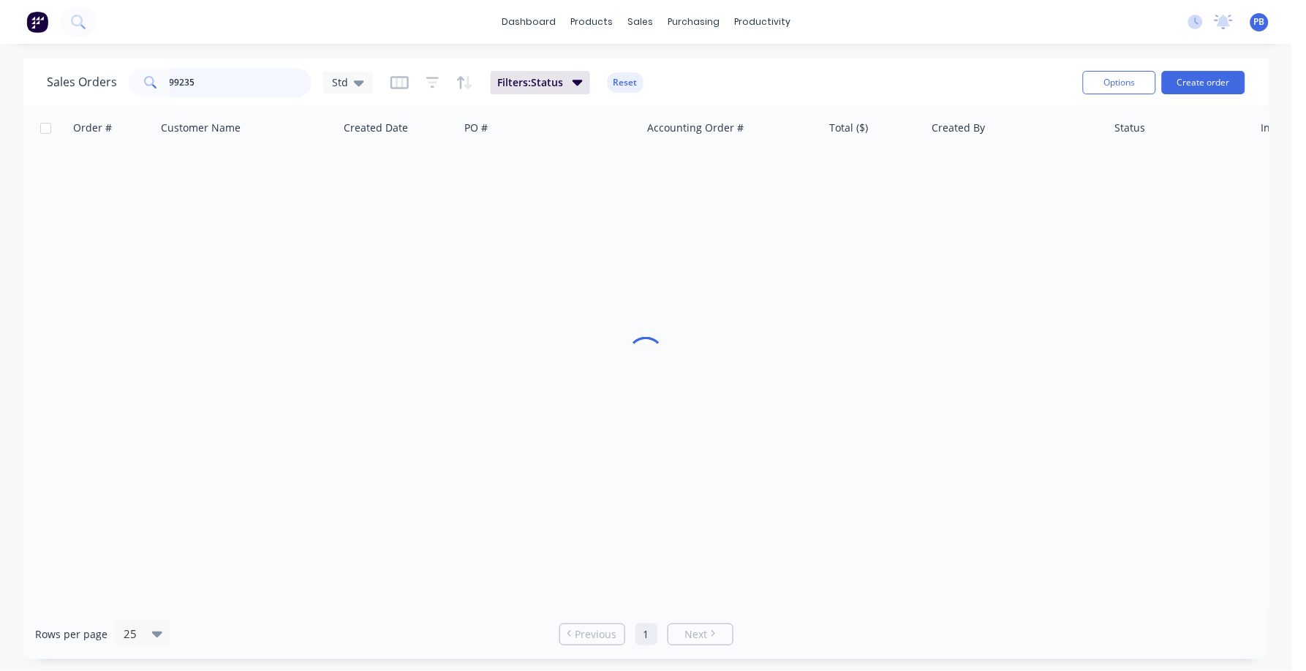
drag, startPoint x: 200, startPoint y: 83, endPoint x: 139, endPoint y: 73, distance: 62.3
click at [143, 75] on div "99235" at bounding box center [220, 82] width 183 height 29
type input "99236"
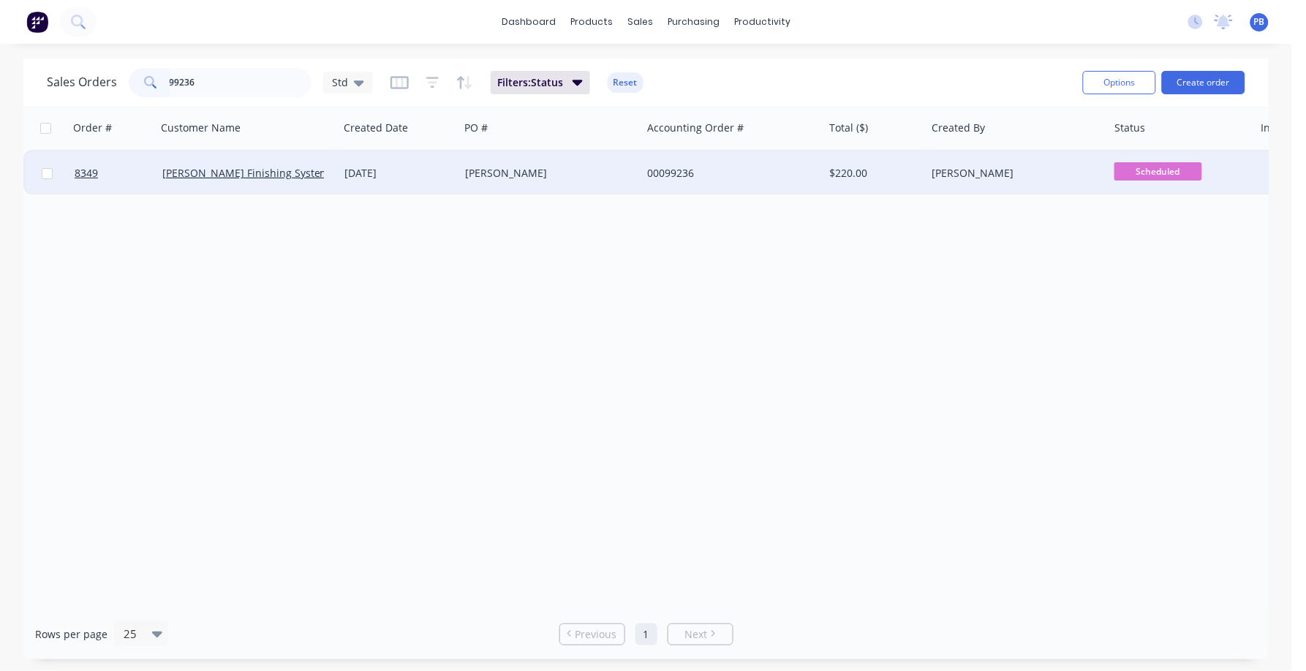
click at [673, 172] on div "00099236" at bounding box center [728, 173] width 162 height 15
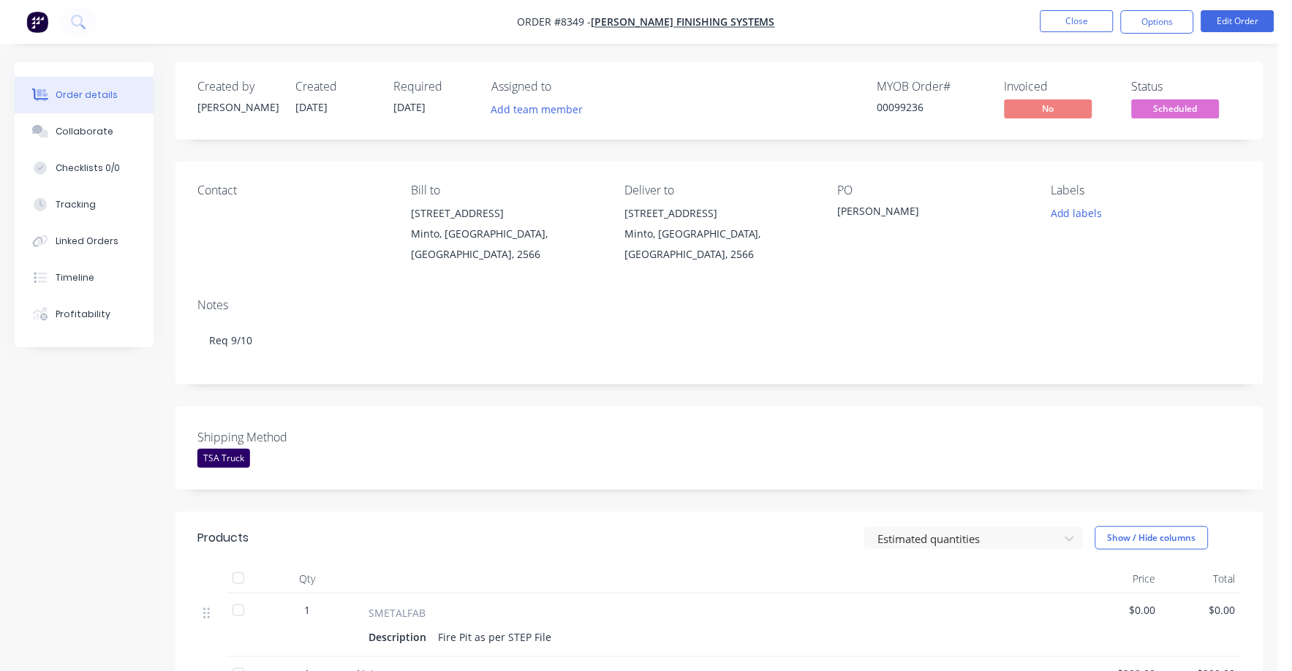
click at [1187, 107] on span "Scheduled" at bounding box center [1176, 108] width 88 height 18
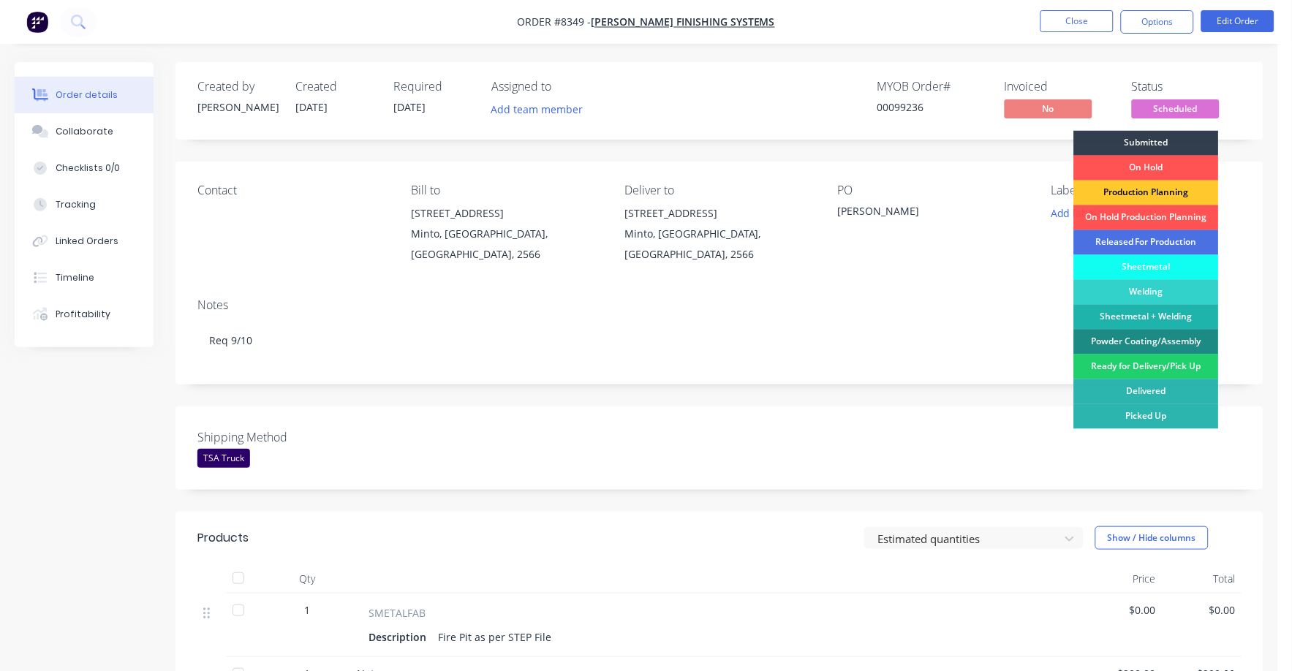
click at [1168, 191] on div "Production Planning" at bounding box center [1146, 193] width 145 height 25
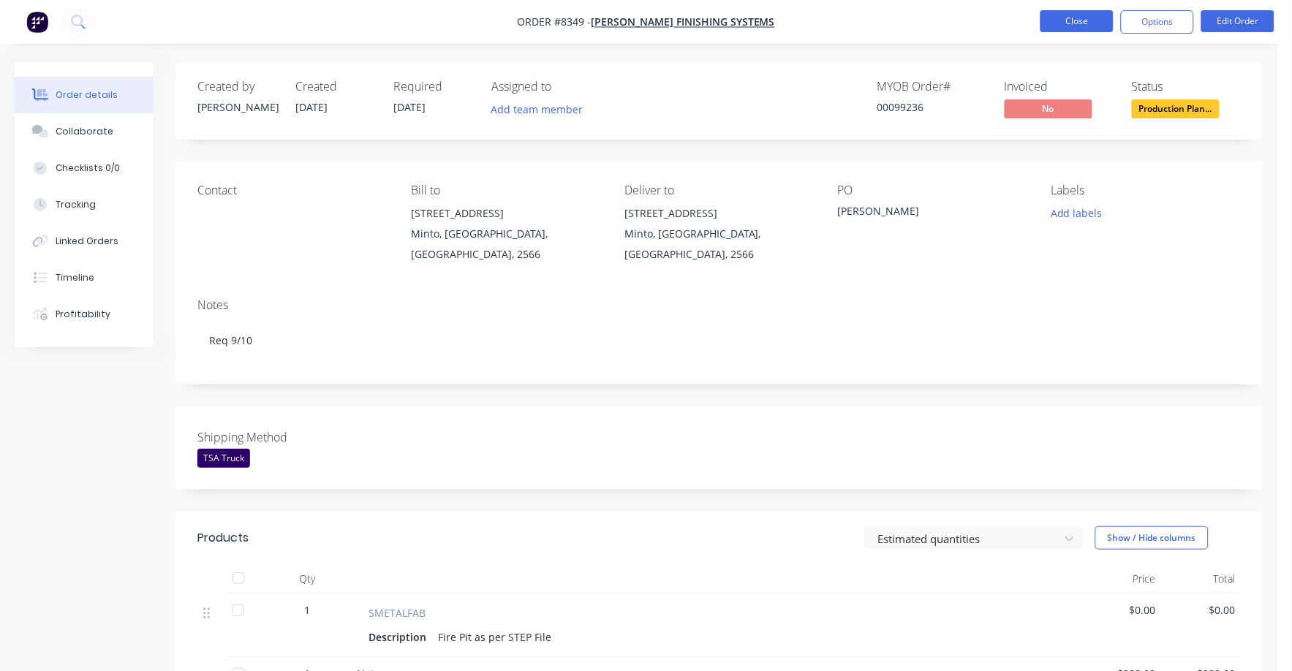
click at [1069, 26] on button "Close" at bounding box center [1076, 21] width 73 height 22
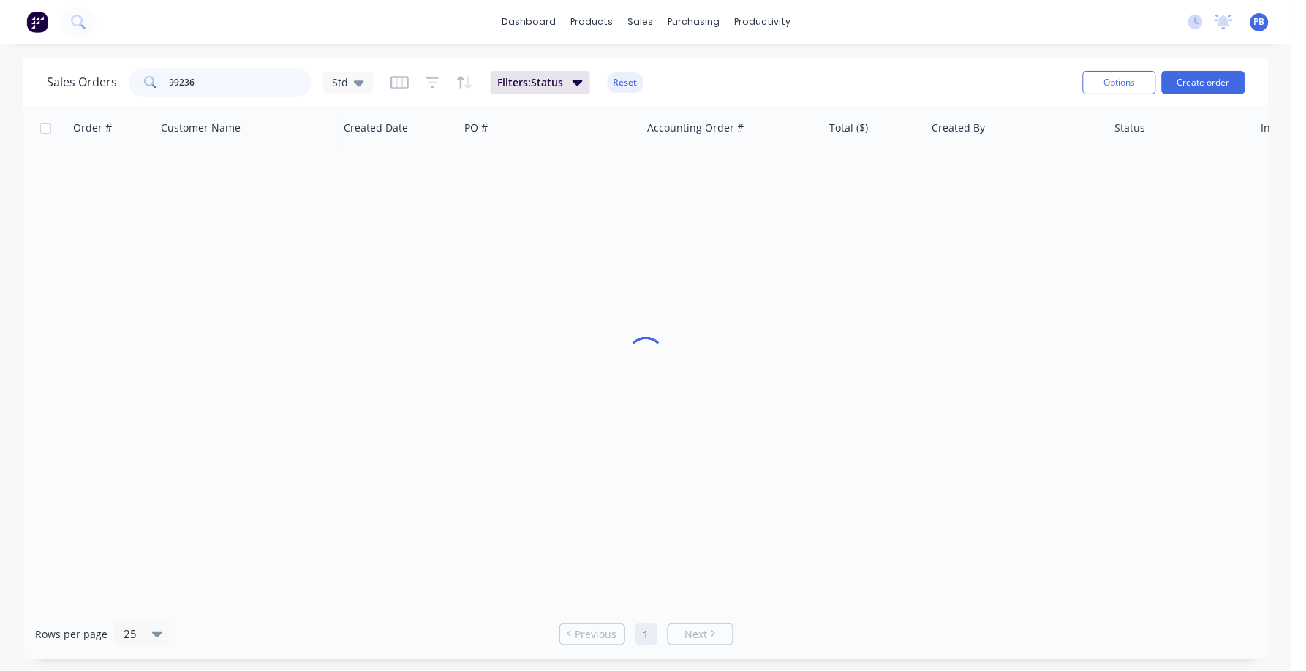
drag, startPoint x: 255, startPoint y: 82, endPoint x: 91, endPoint y: 67, distance: 165.1
click at [91, 68] on div "Sales Orders 99236 Std" at bounding box center [210, 82] width 326 height 29
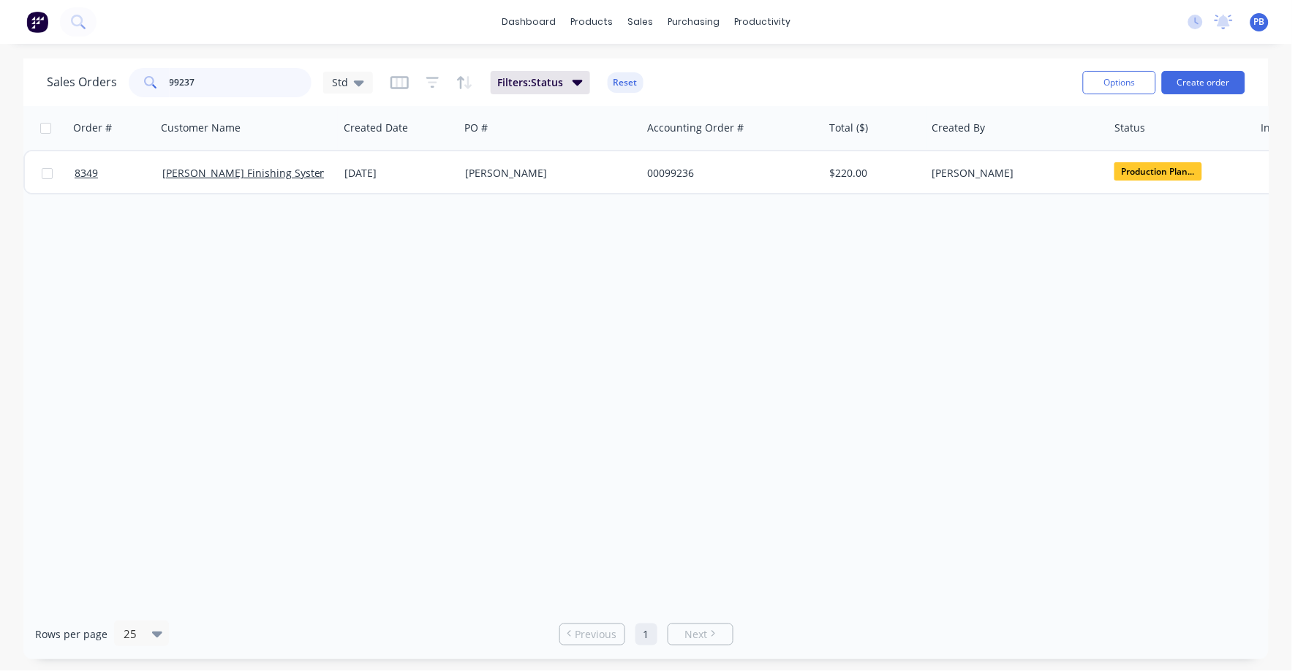
type input "99237"
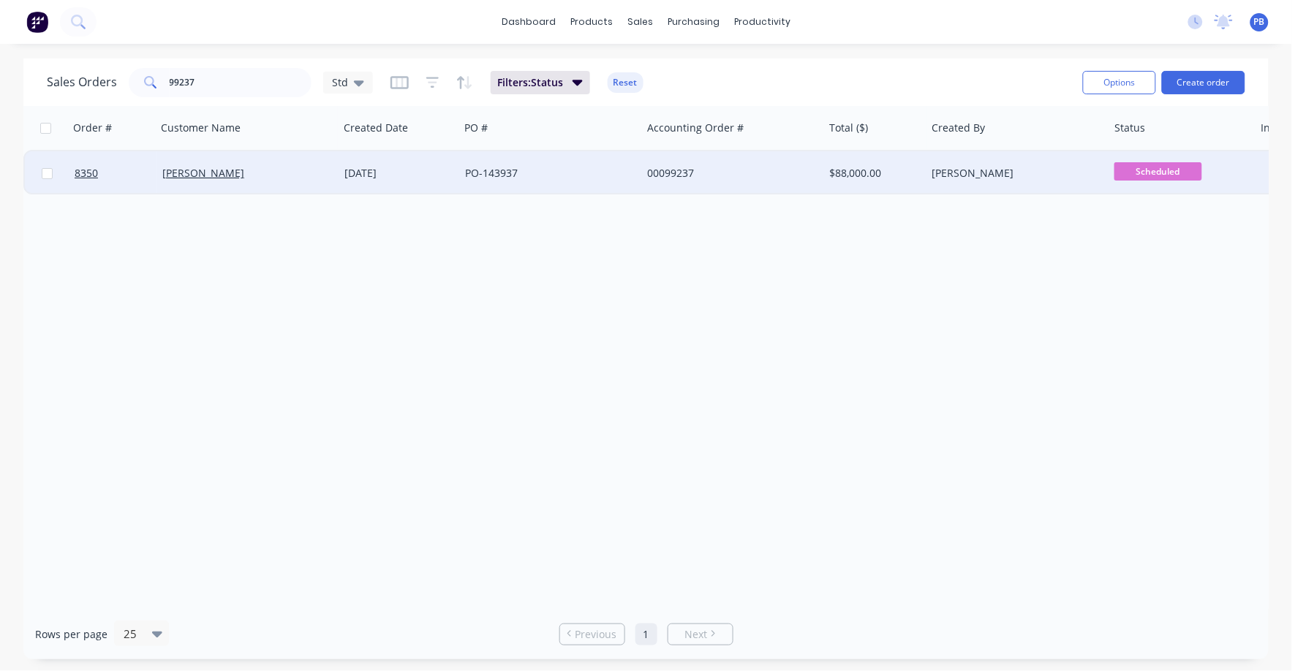
click at [678, 178] on div "00099237" at bounding box center [728, 173] width 162 height 15
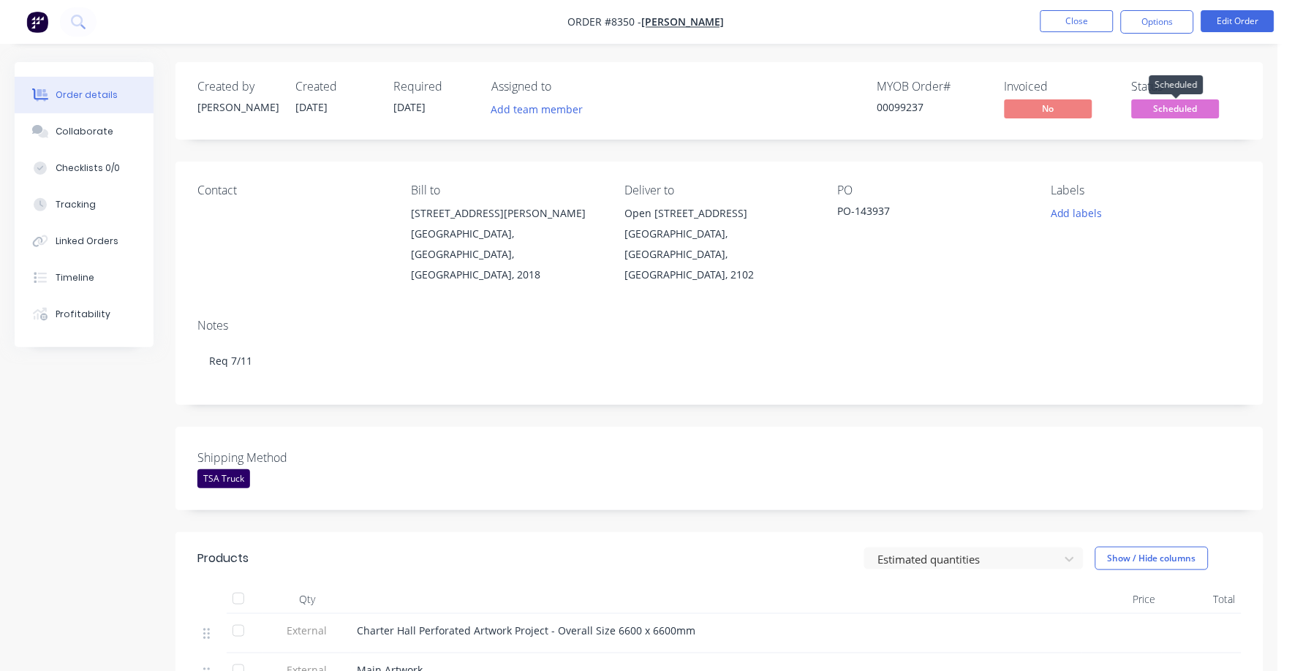
click at [1191, 107] on span "Scheduled" at bounding box center [1176, 108] width 88 height 18
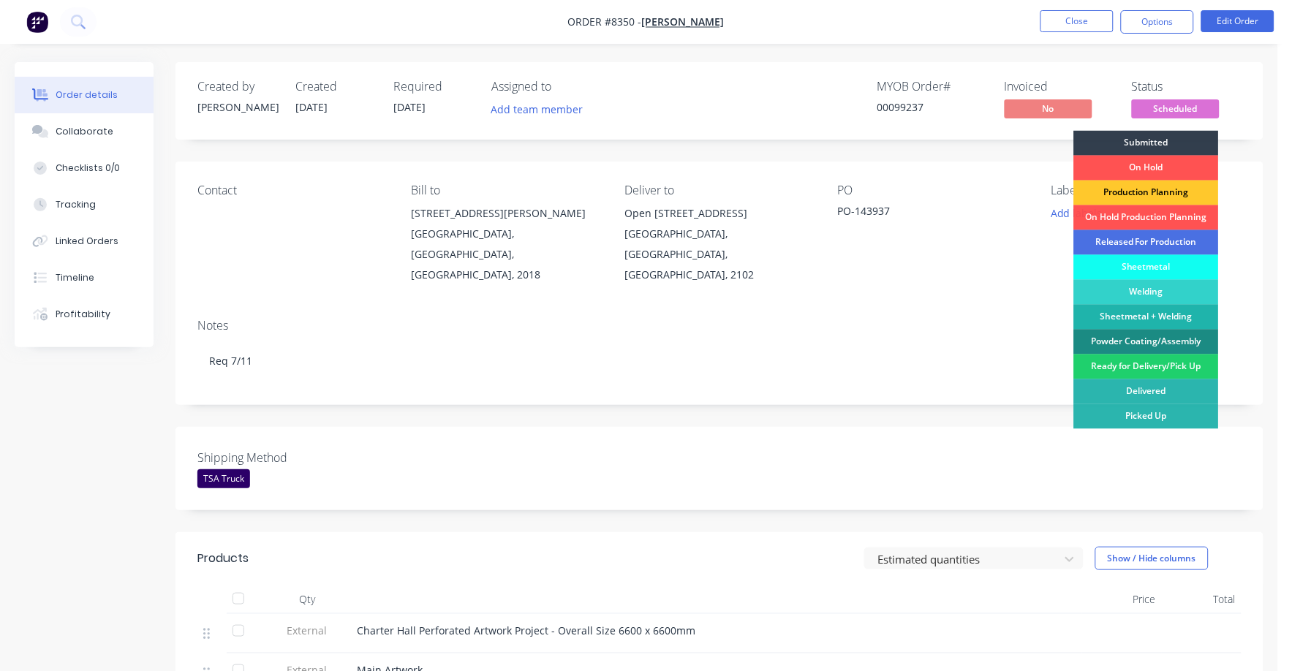
click at [1130, 188] on div "Production Planning" at bounding box center [1146, 193] width 145 height 25
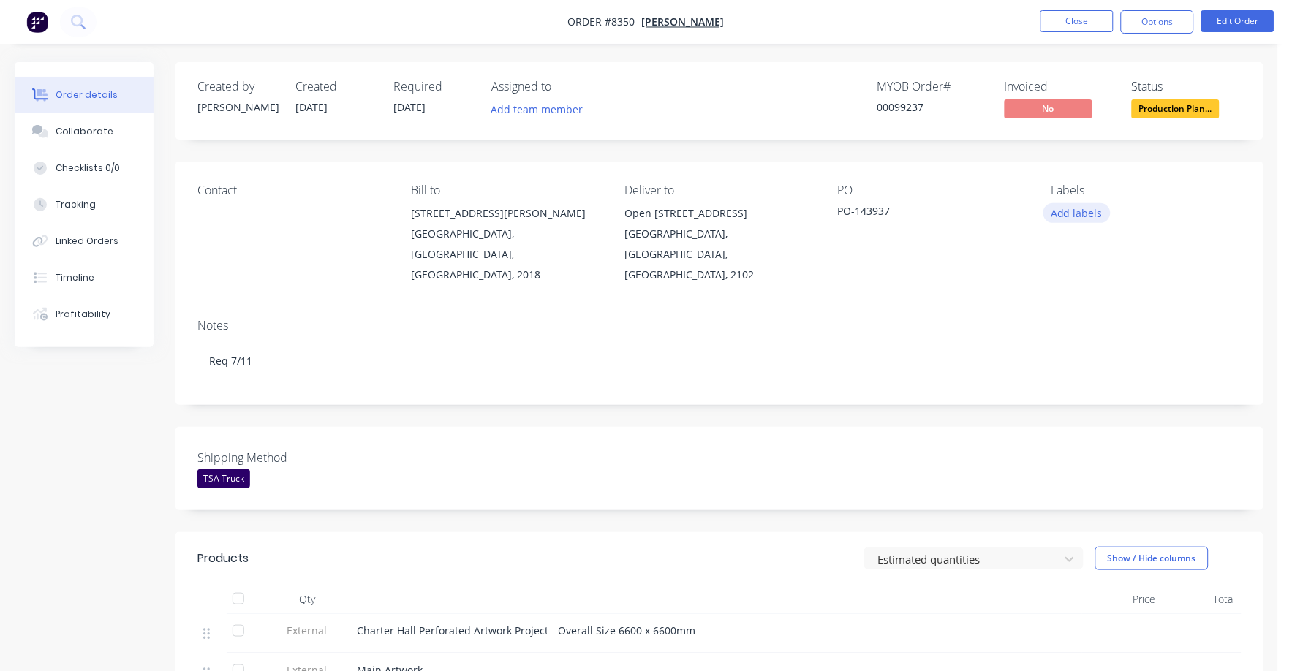
click at [1072, 210] on button "Add labels" at bounding box center [1076, 213] width 67 height 20
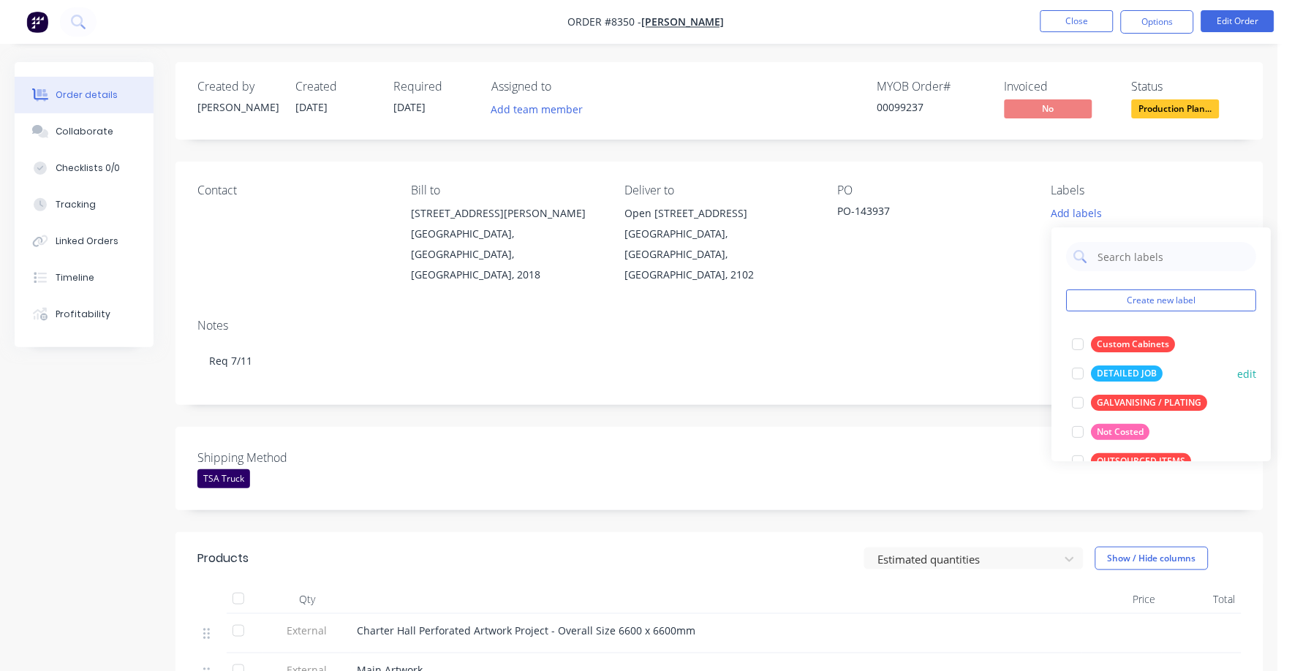
click at [1121, 370] on div "DETAILED JOB" at bounding box center [1127, 374] width 72 height 16
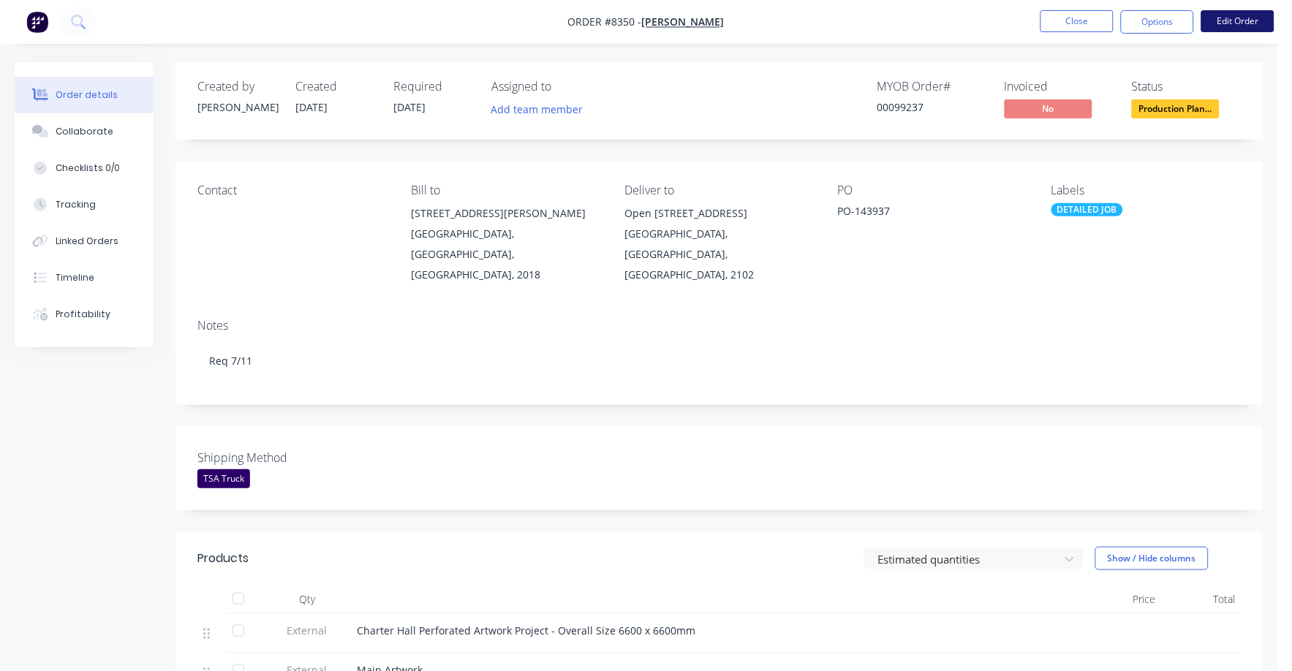
click at [1238, 15] on button "Edit Order" at bounding box center [1237, 21] width 73 height 22
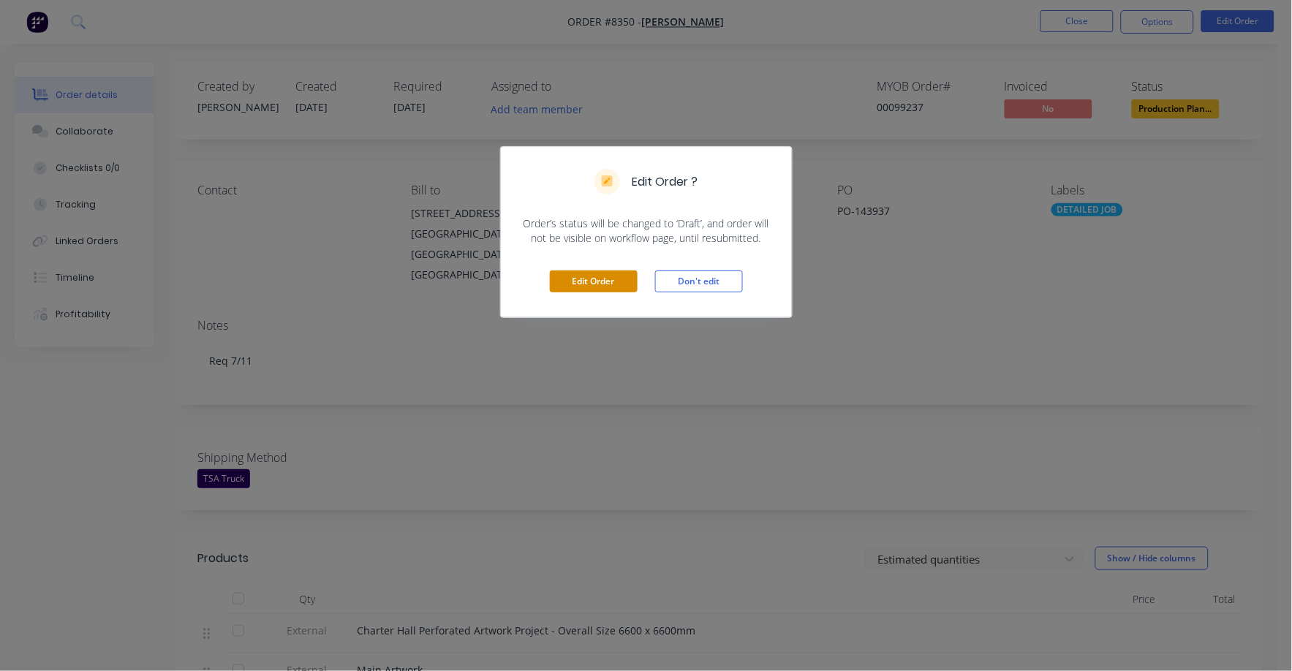
click at [600, 286] on button "Edit Order" at bounding box center [594, 281] width 88 height 22
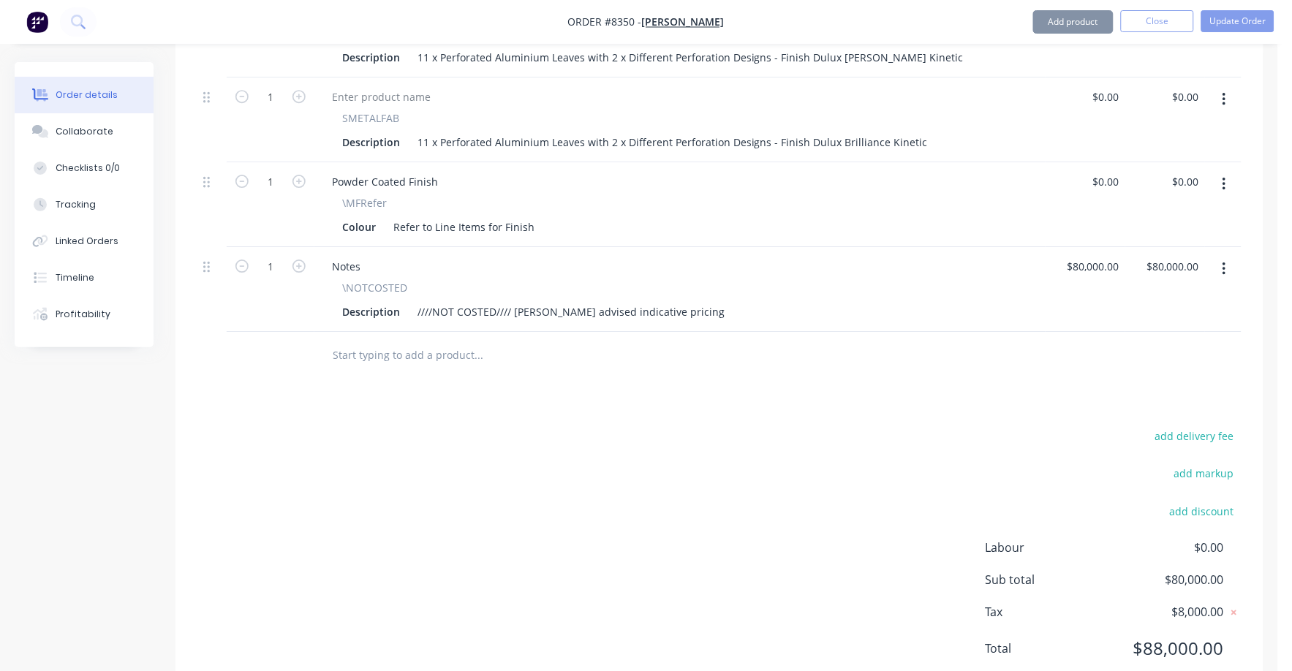
scroll to position [1179, 0]
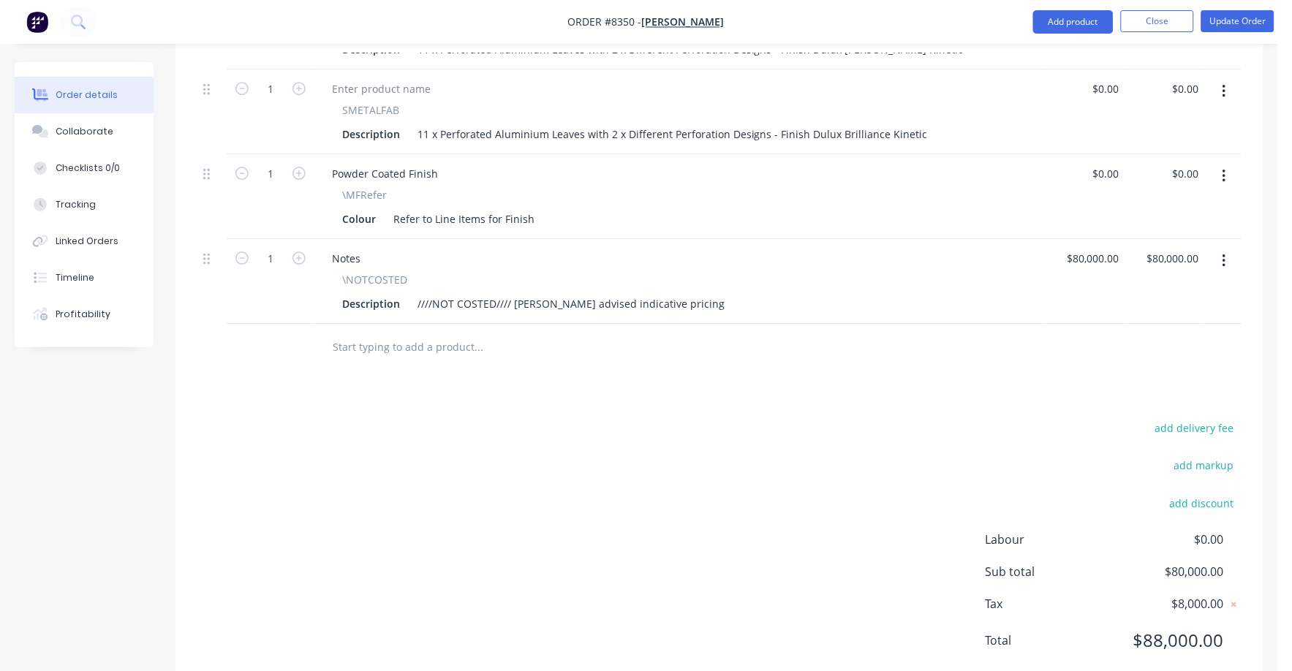
click at [398, 333] on input "text" at bounding box center [478, 347] width 292 height 29
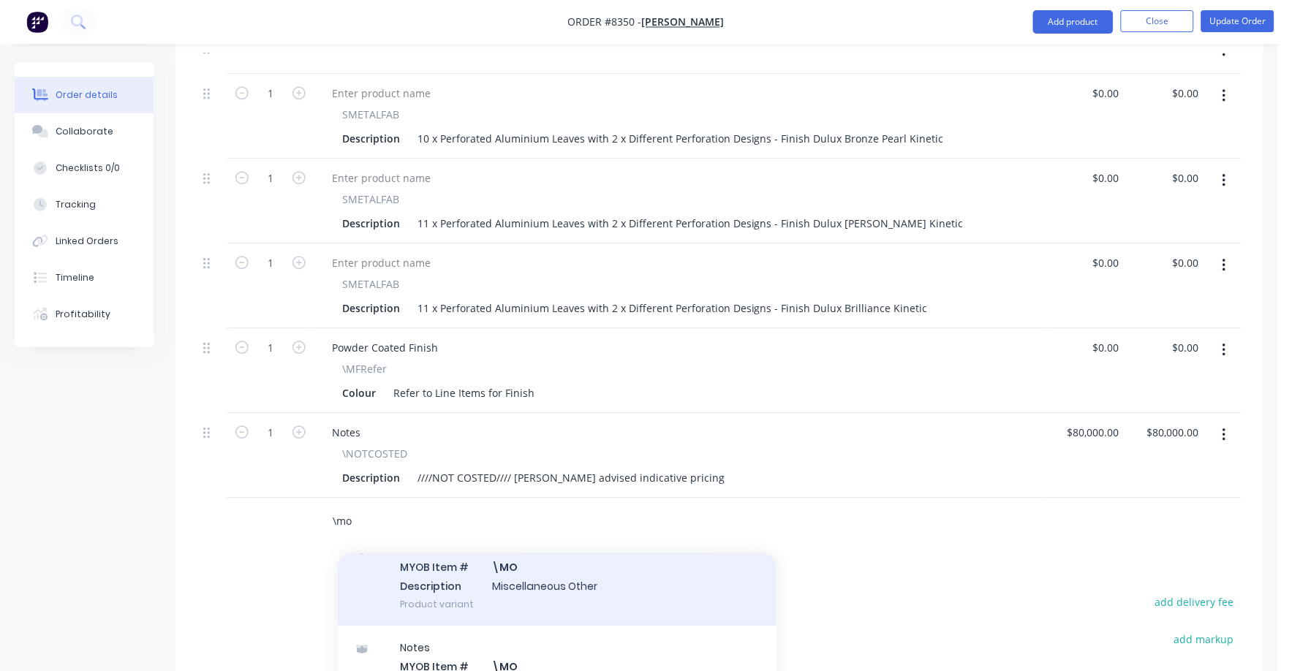
scroll to position [274, 0]
type input "\mo"
click at [508, 530] on div "Notes MYOB Item # \MO Description Miscellaneous Other Product variant" at bounding box center [557, 572] width 439 height 99
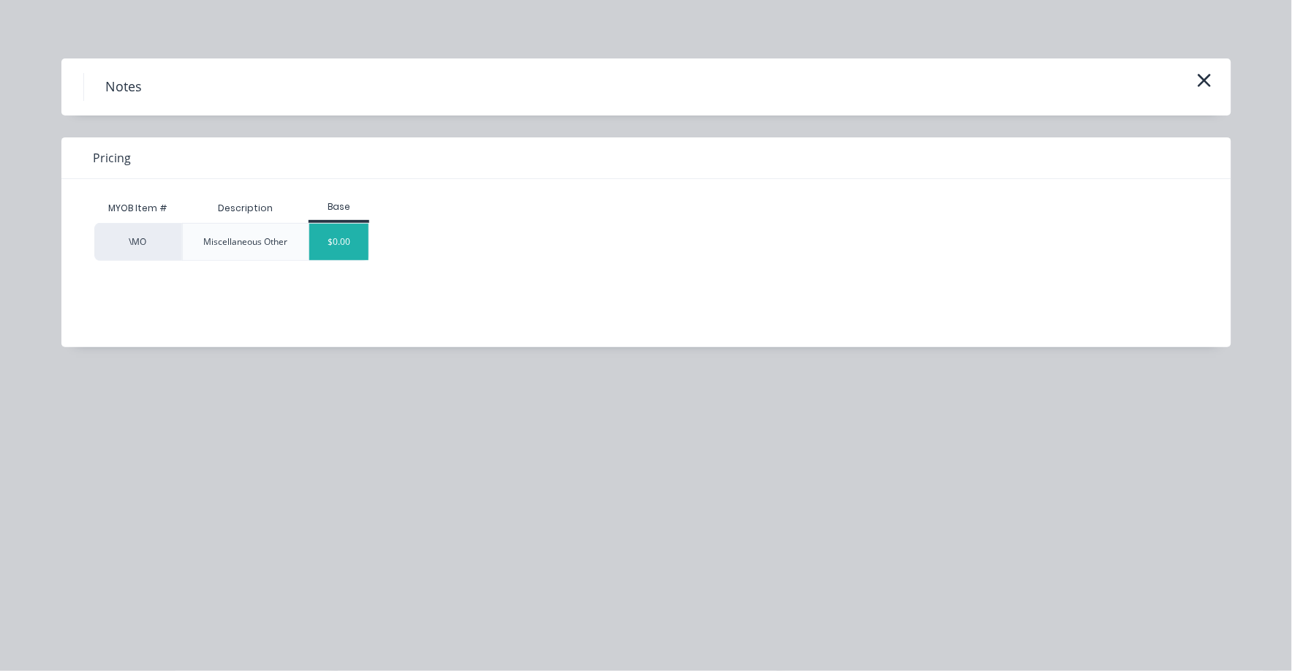
click at [335, 238] on div "$0.00" at bounding box center [338, 242] width 59 height 37
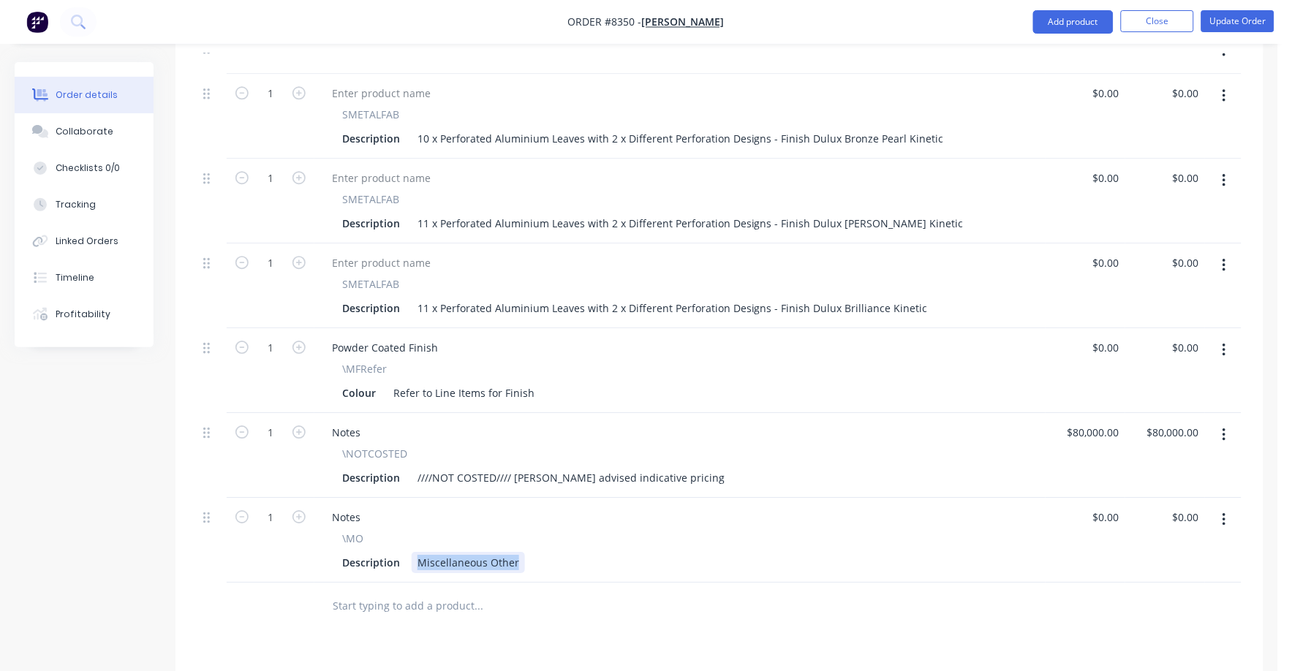
drag, startPoint x: 418, startPoint y: 519, endPoint x: 552, endPoint y: 525, distance: 133.9
click at [552, 552] on div "Description Miscellaneous Other" at bounding box center [676, 562] width 681 height 21
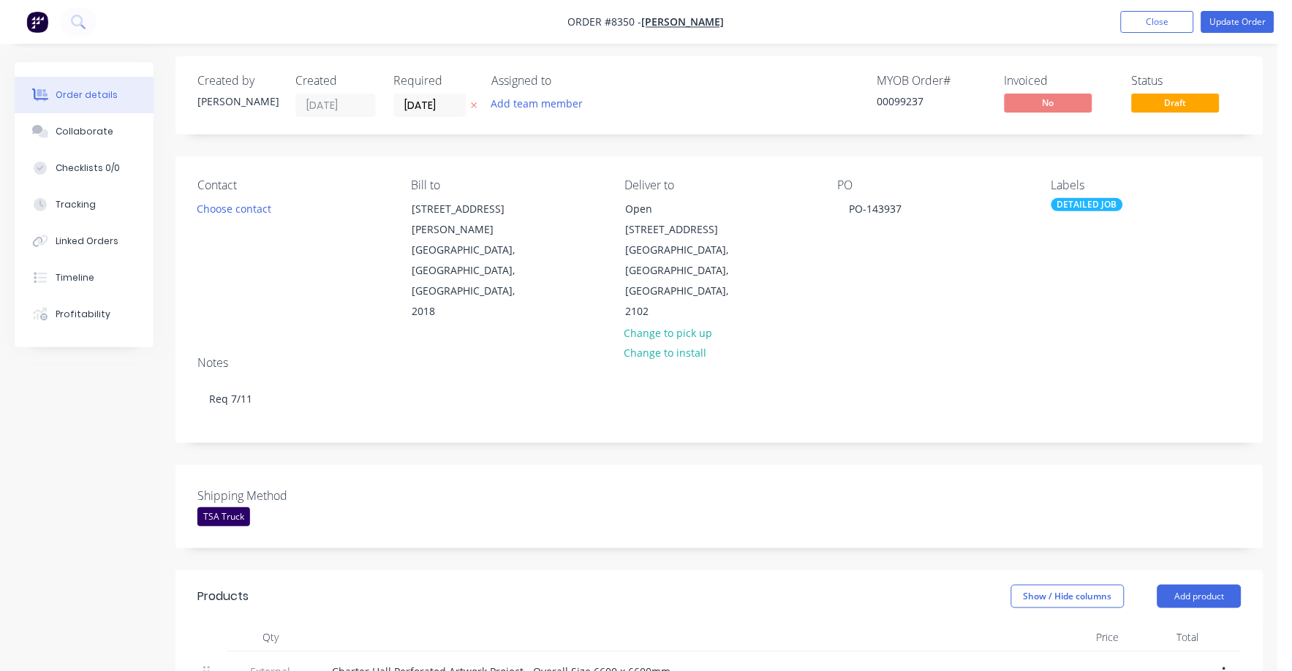
scroll to position [0, 0]
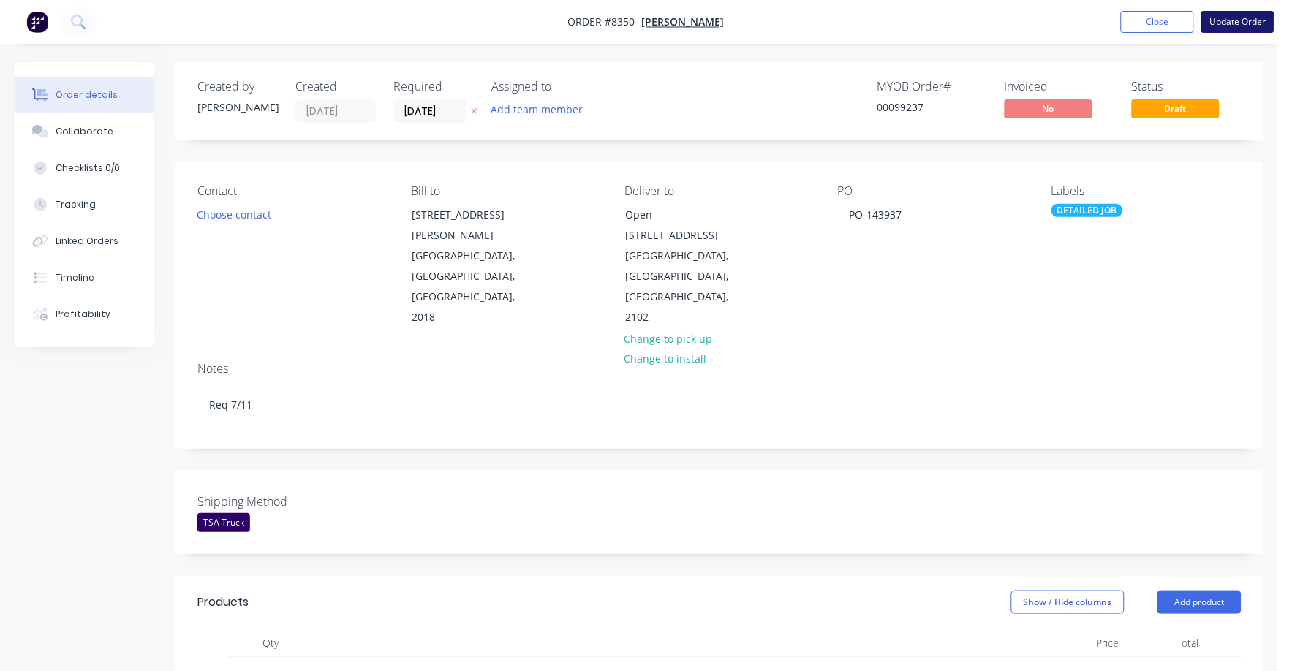
type input "$0.00"
click at [1242, 23] on button "Update Order" at bounding box center [1237, 22] width 73 height 22
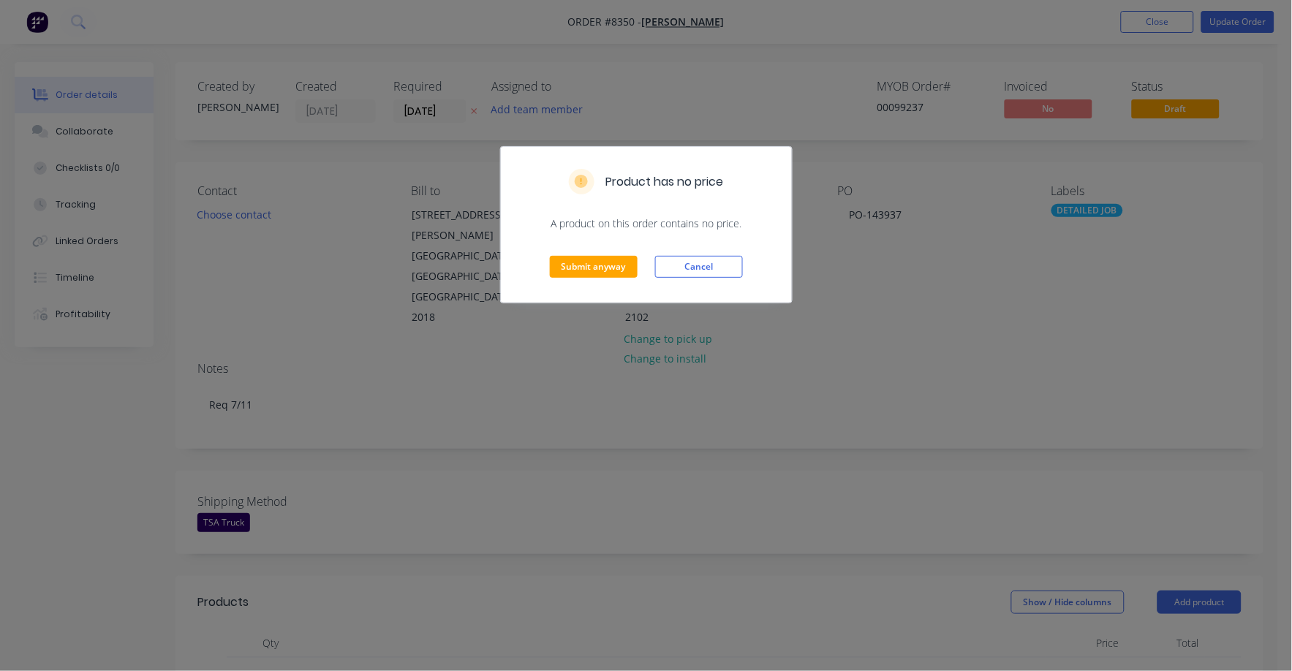
click at [585, 255] on div "Submit anyway Cancel" at bounding box center [646, 267] width 291 height 72
click at [586, 279] on div "Submit anyway Cancel" at bounding box center [646, 267] width 291 height 72
click at [597, 265] on button "Submit anyway" at bounding box center [594, 267] width 88 height 22
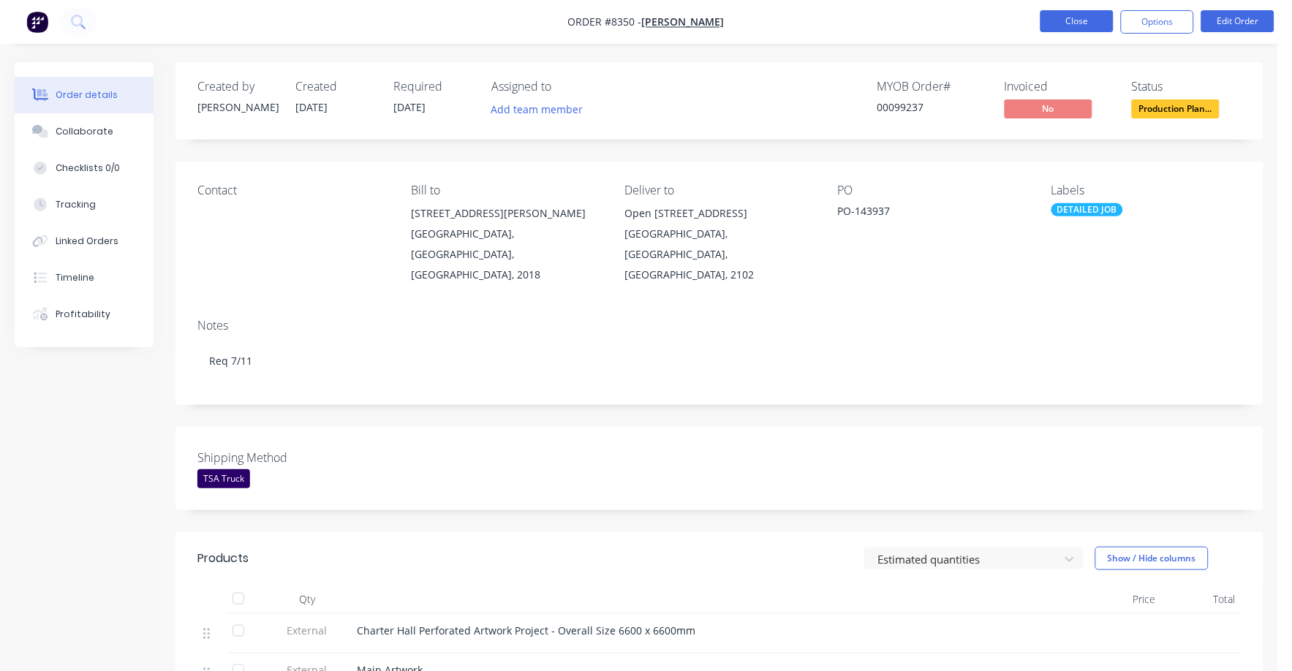
click at [1070, 25] on button "Close" at bounding box center [1076, 21] width 73 height 22
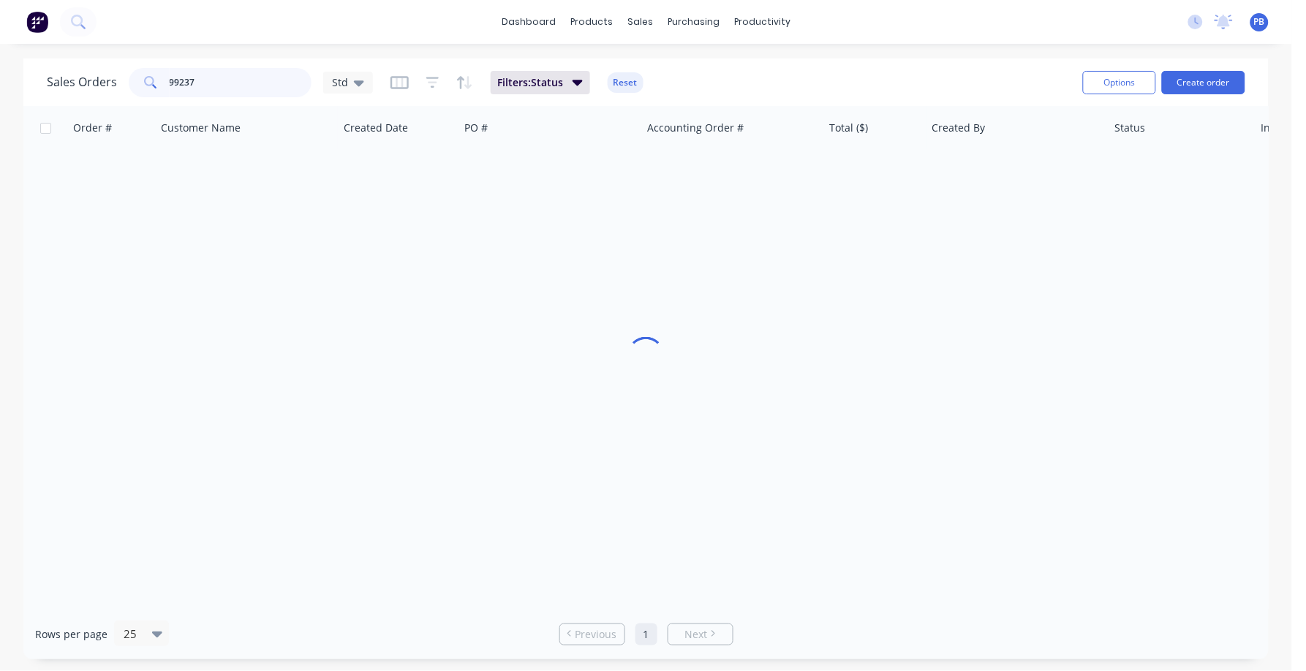
drag, startPoint x: 261, startPoint y: 87, endPoint x: 65, endPoint y: 73, distance: 196.4
click at [65, 73] on div "Sales Orders [STREET_ADDRESS]" at bounding box center [210, 82] width 326 height 29
type input "99240"
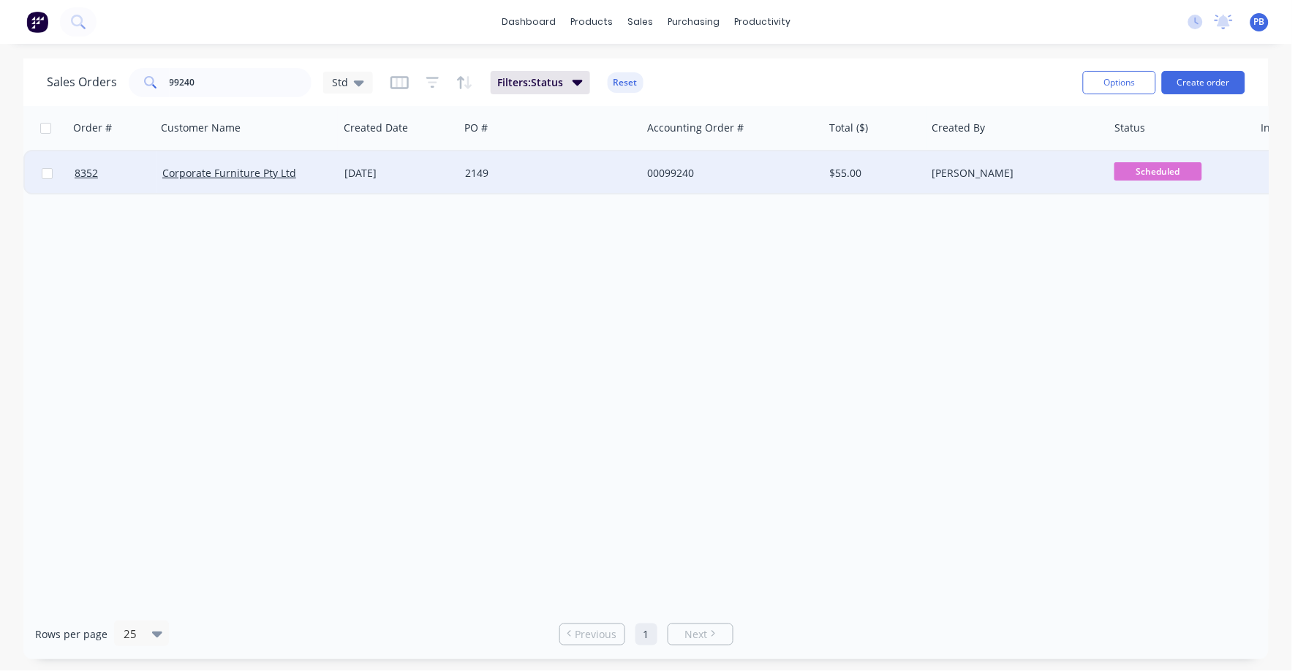
click at [671, 170] on div "00099240" at bounding box center [728, 173] width 162 height 15
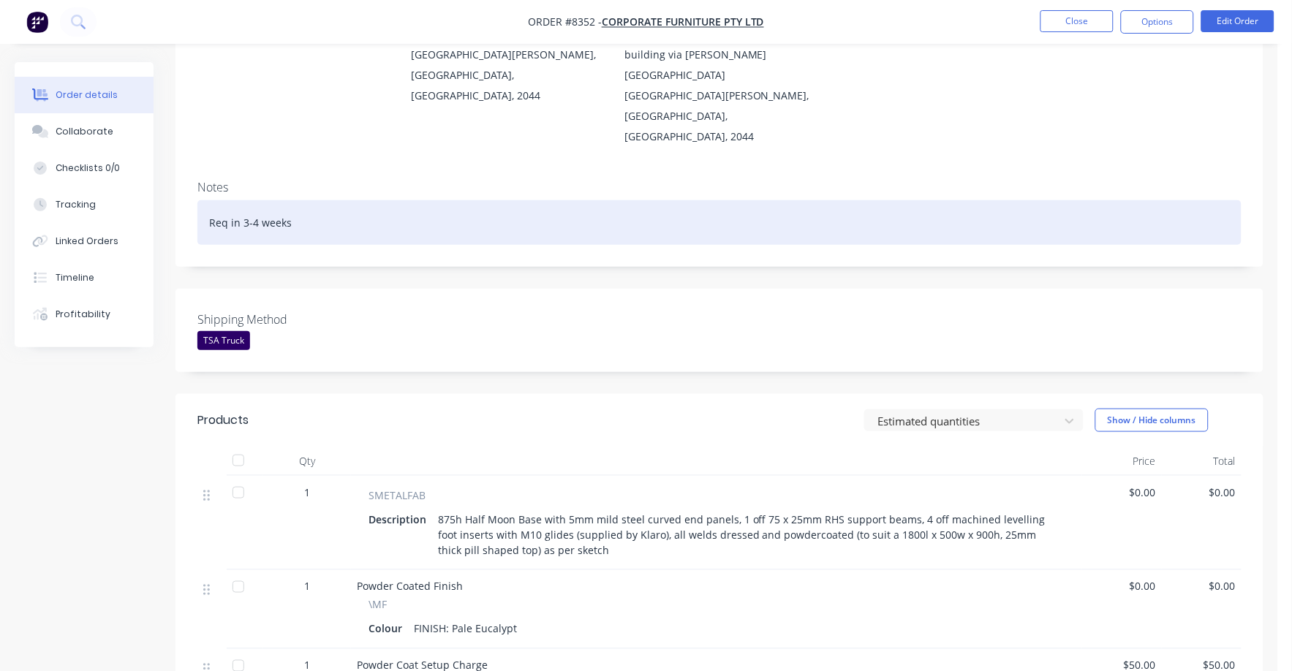
scroll to position [182, 0]
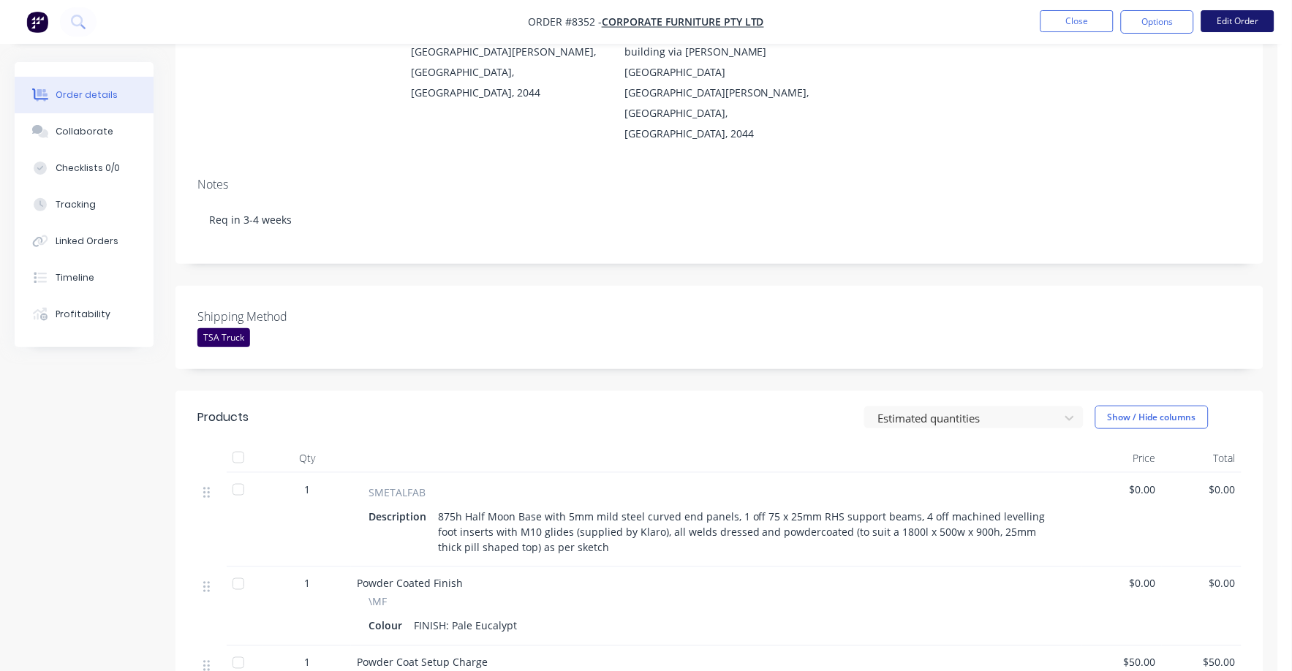
click at [1234, 25] on button "Edit Order" at bounding box center [1237, 21] width 73 height 22
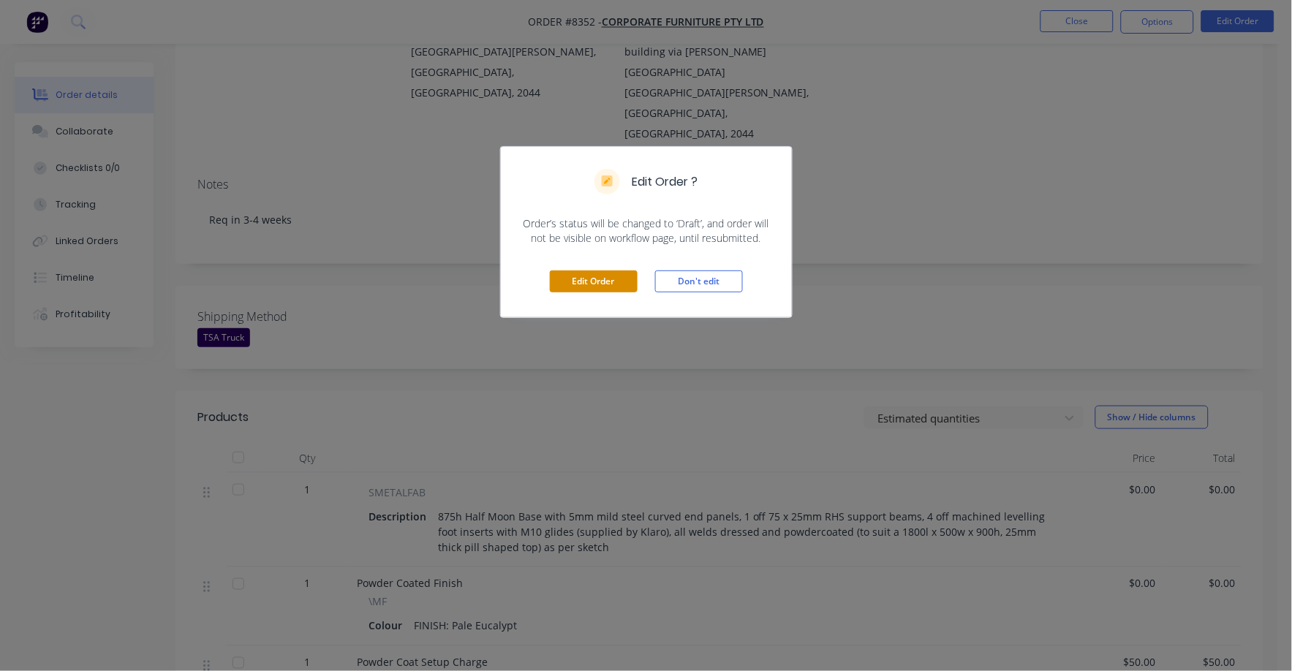
click at [599, 284] on button "Edit Order" at bounding box center [594, 281] width 88 height 22
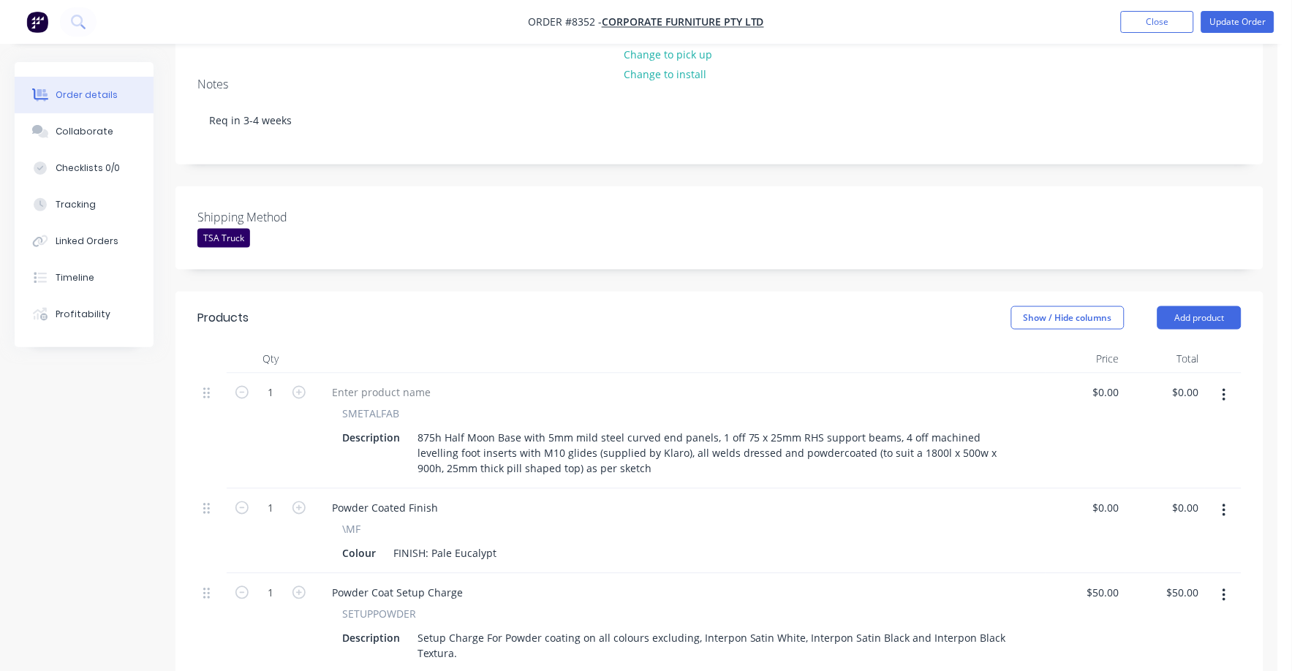
scroll to position [640, 0]
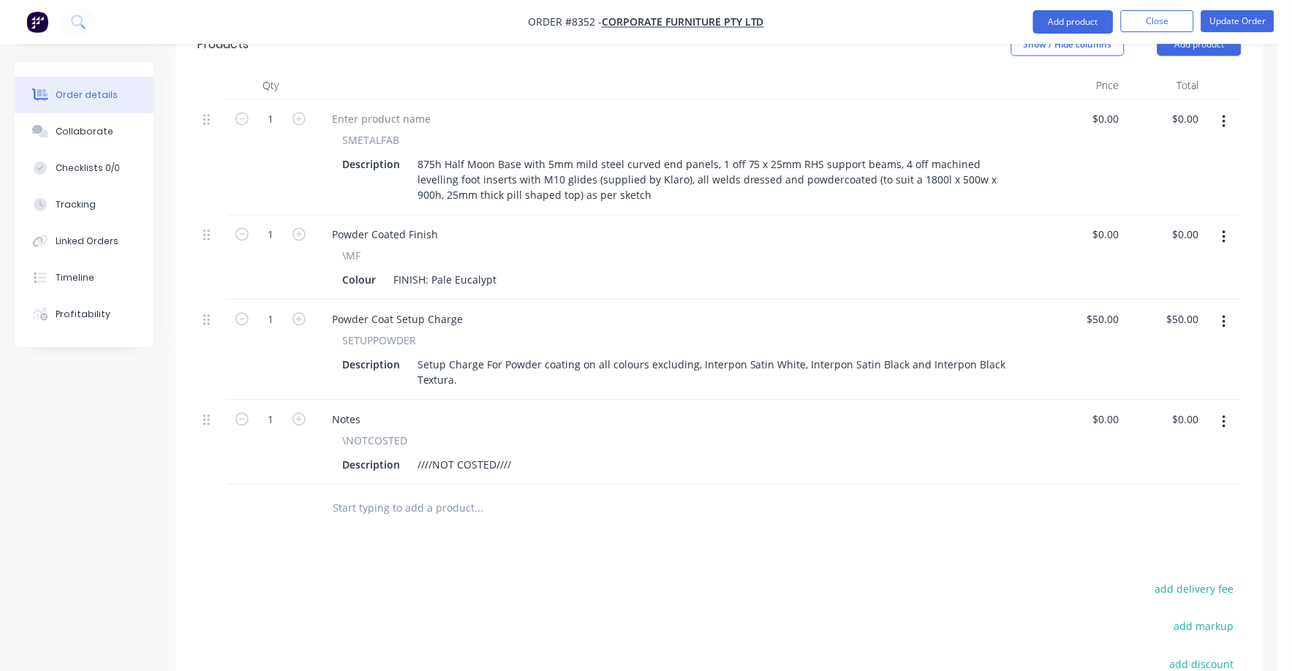
click at [453, 494] on input "text" at bounding box center [478, 508] width 292 height 29
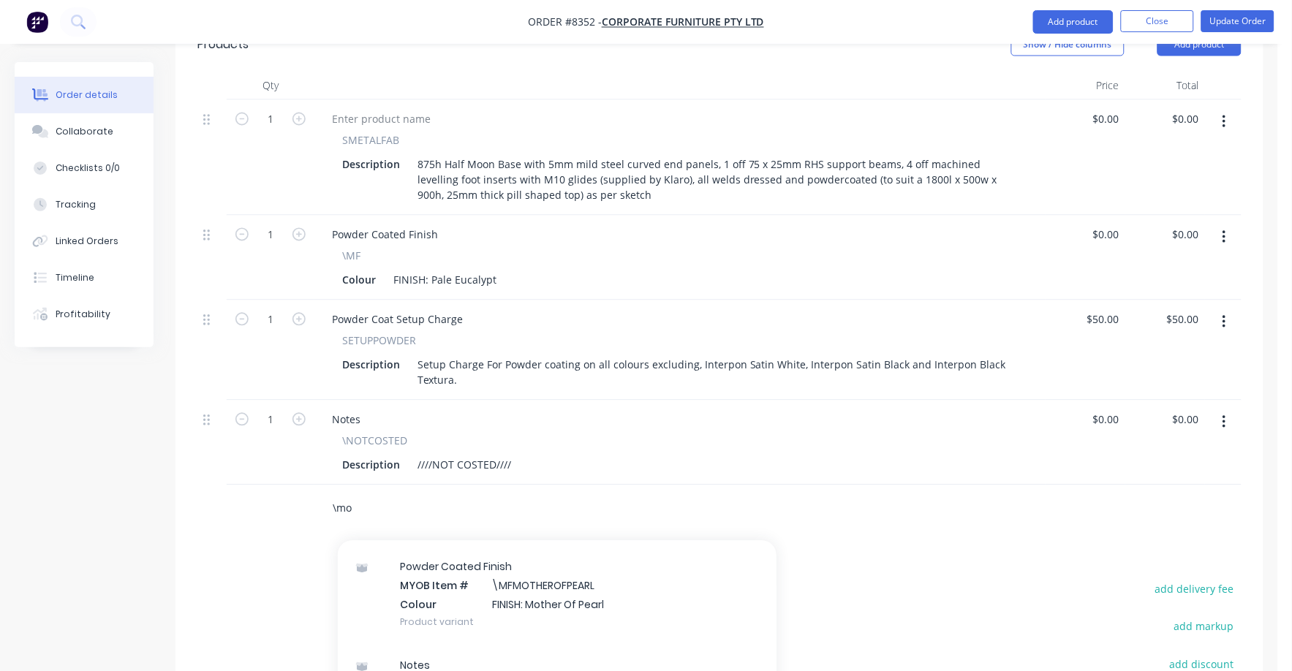
scroll to position [91, 0]
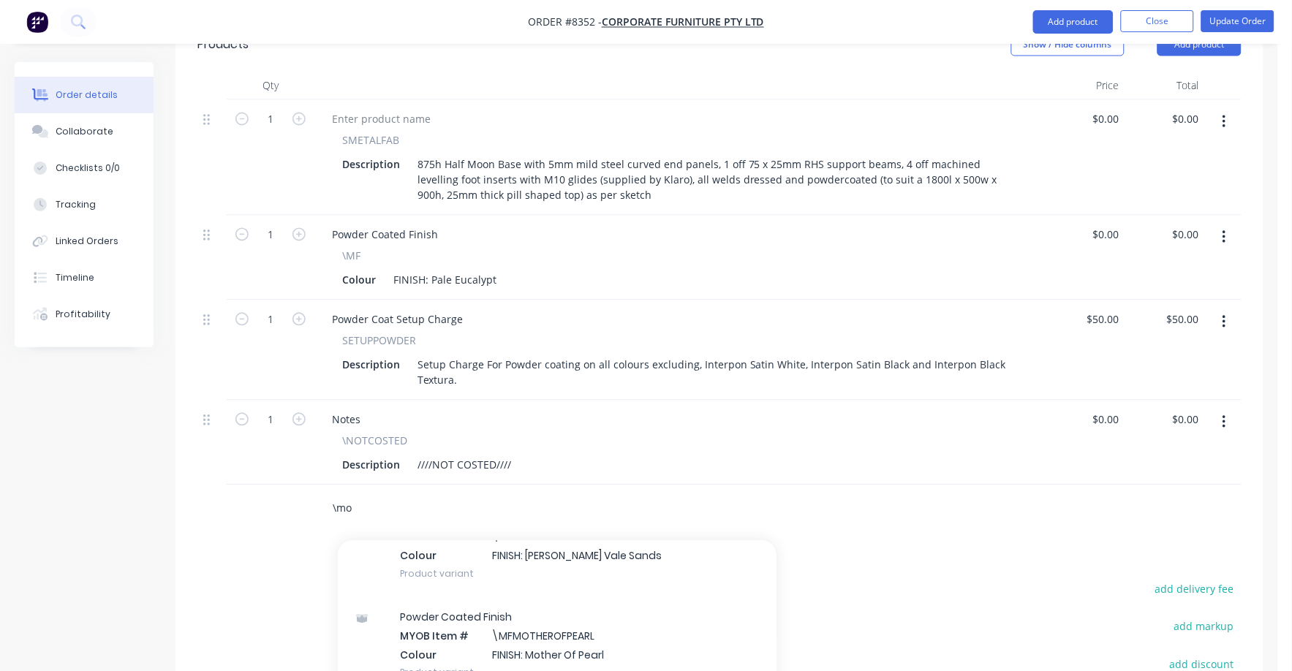
type input "\mo"
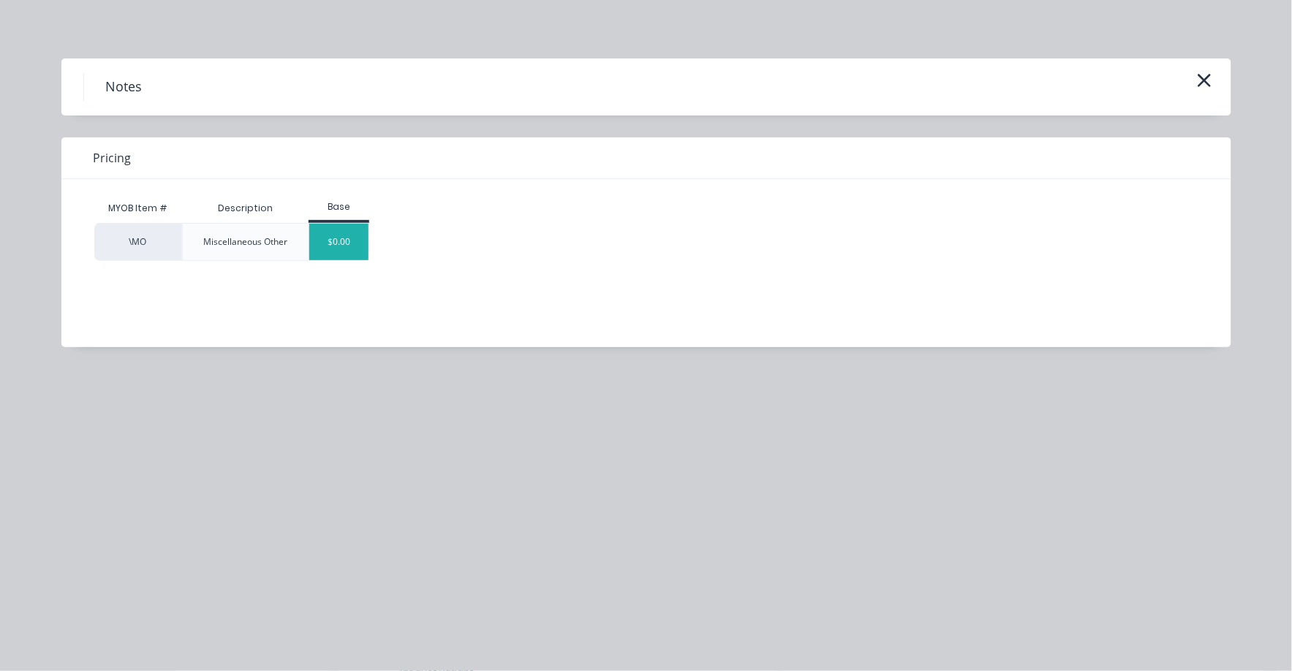
click at [344, 238] on div "$0.00" at bounding box center [338, 242] width 59 height 37
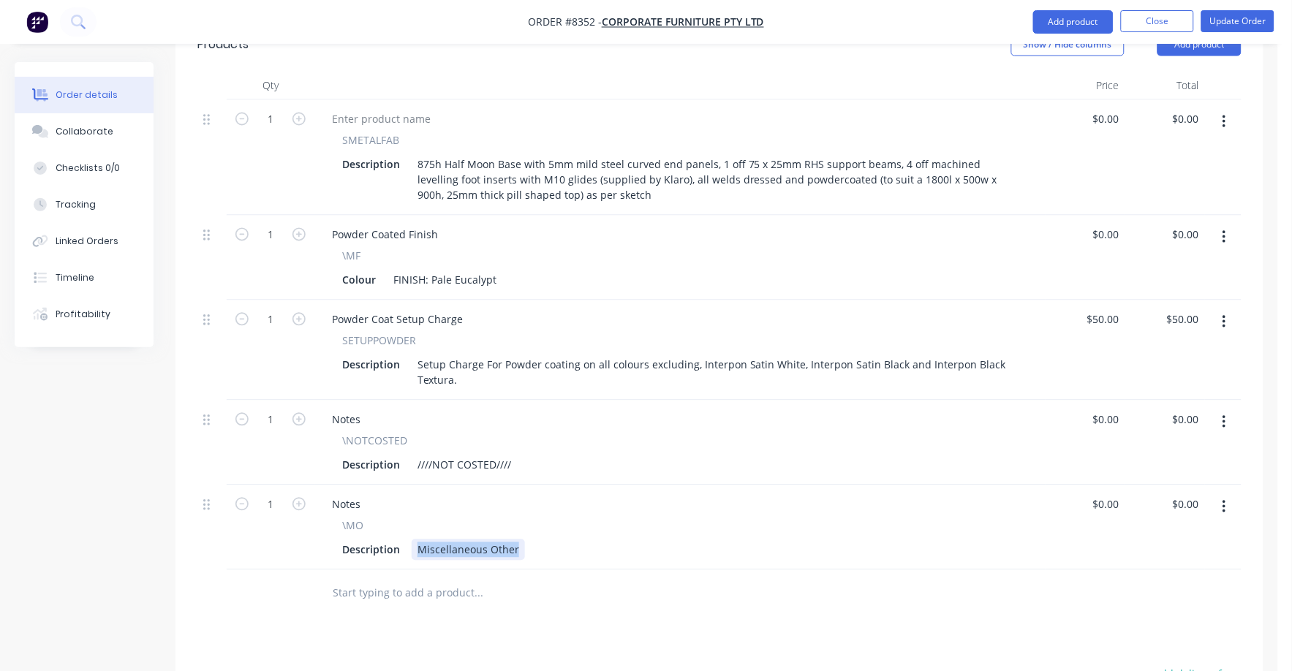
drag, startPoint x: 416, startPoint y: 447, endPoint x: 538, endPoint y: 454, distance: 122.3
click at [538, 540] on div "Description Miscellaneous Other" at bounding box center [676, 550] width 681 height 21
click at [1150, 18] on button "Close" at bounding box center [1157, 21] width 73 height 22
